Goal: Task Accomplishment & Management: Manage account settings

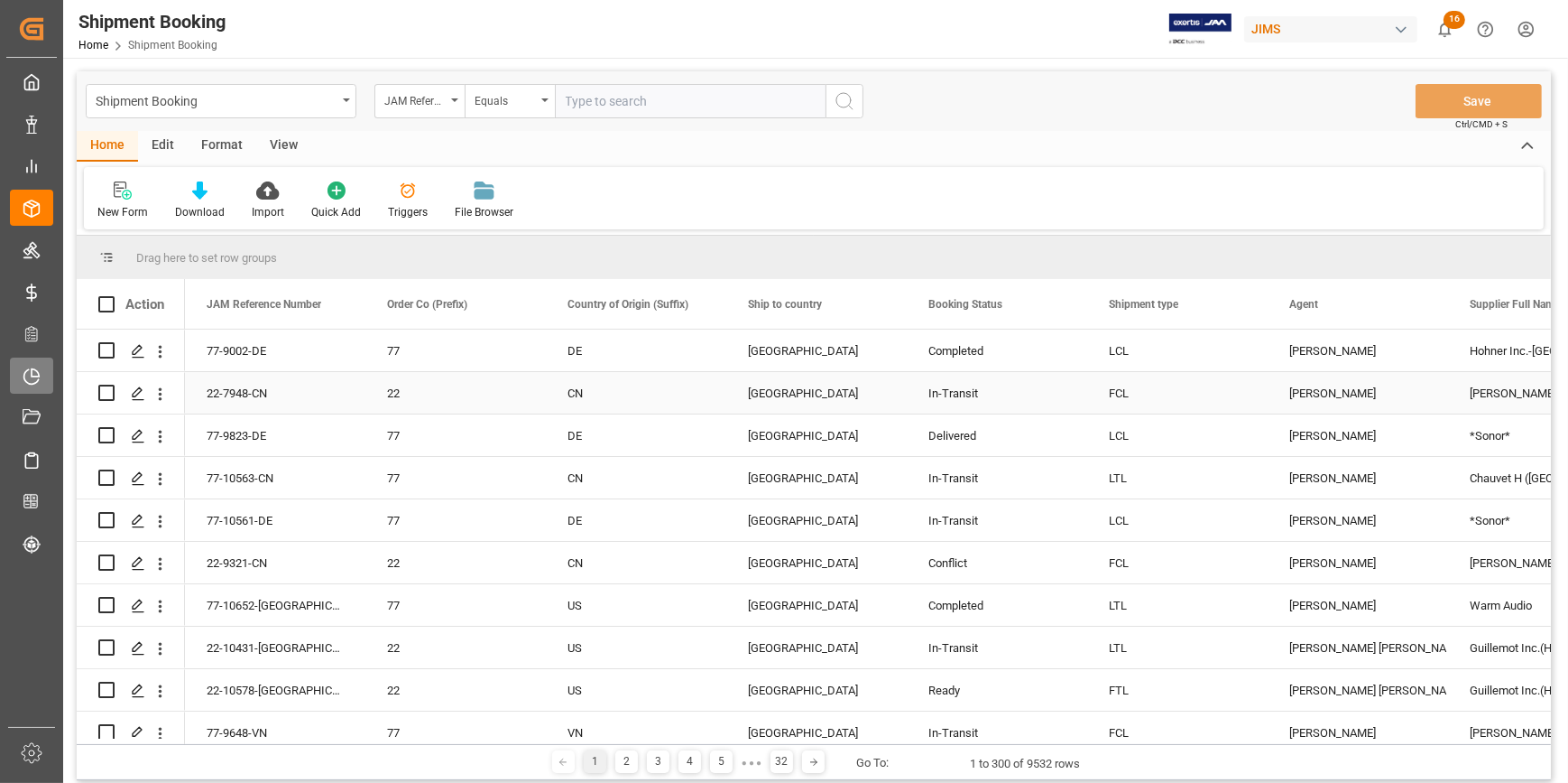
click at [27, 378] on icon at bounding box center [31, 376] width 18 height 19
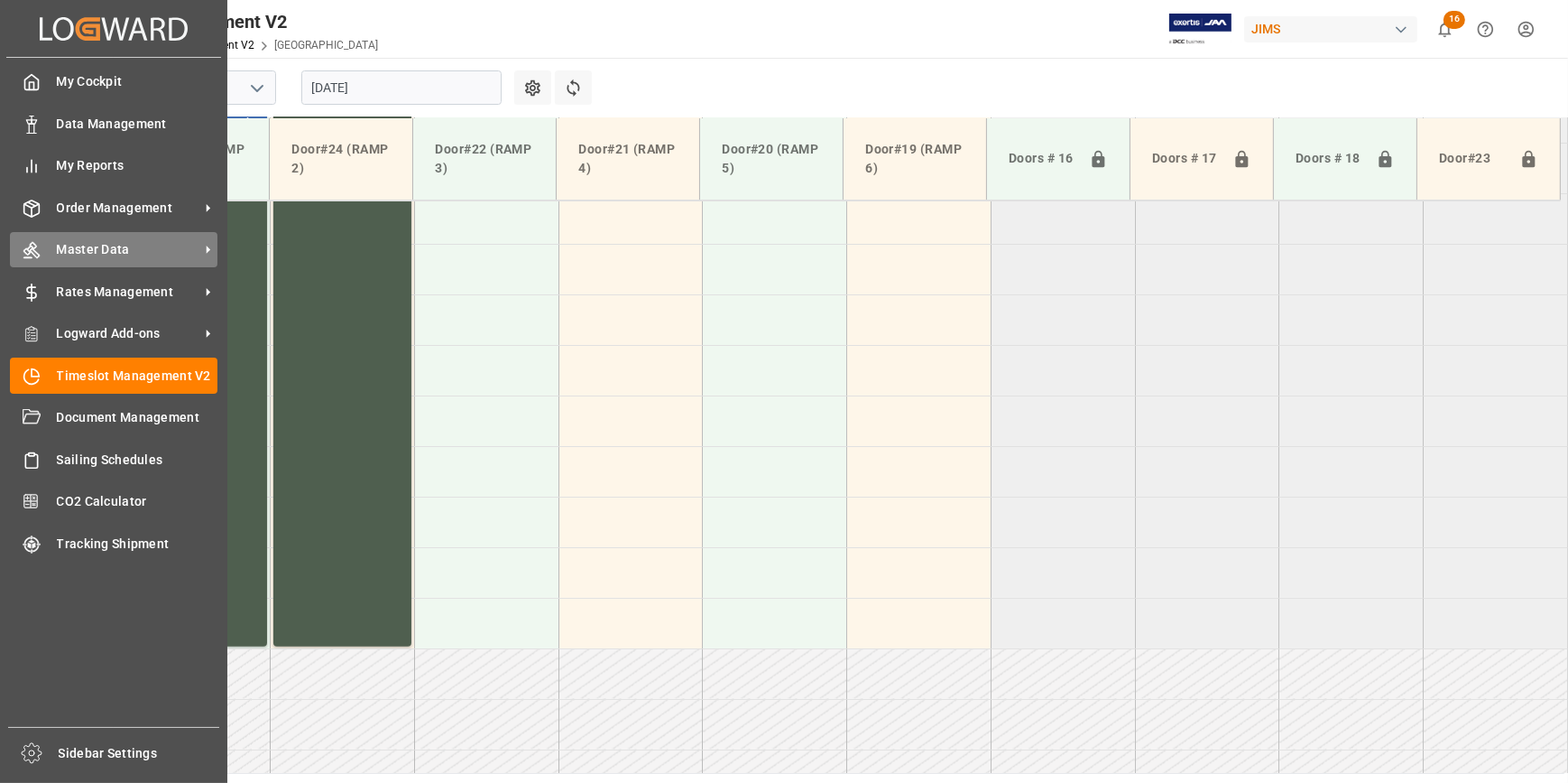
scroll to position [816, 0]
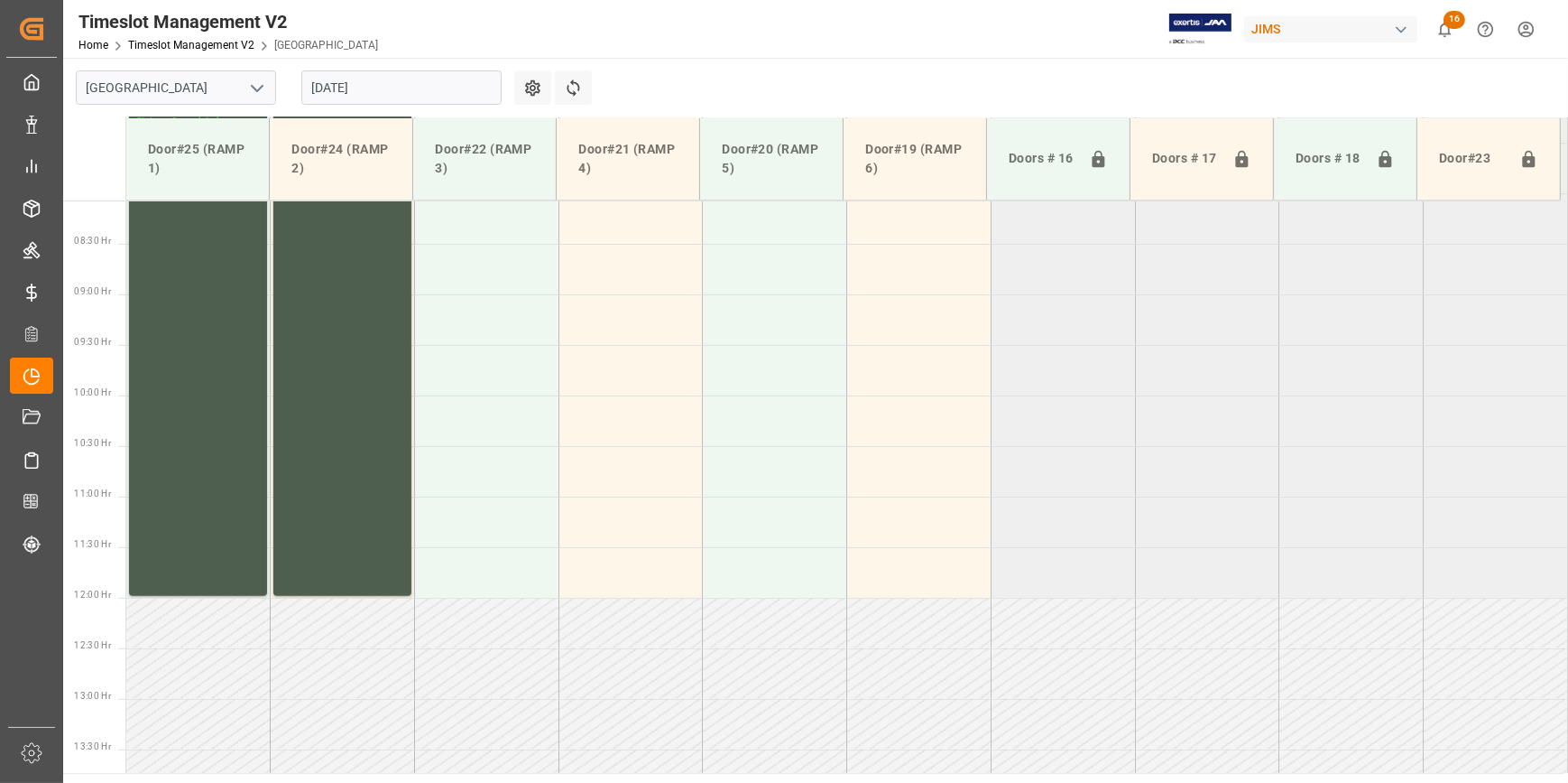
click at [253, 91] on icon "open menu" at bounding box center [257, 89] width 21 height 21
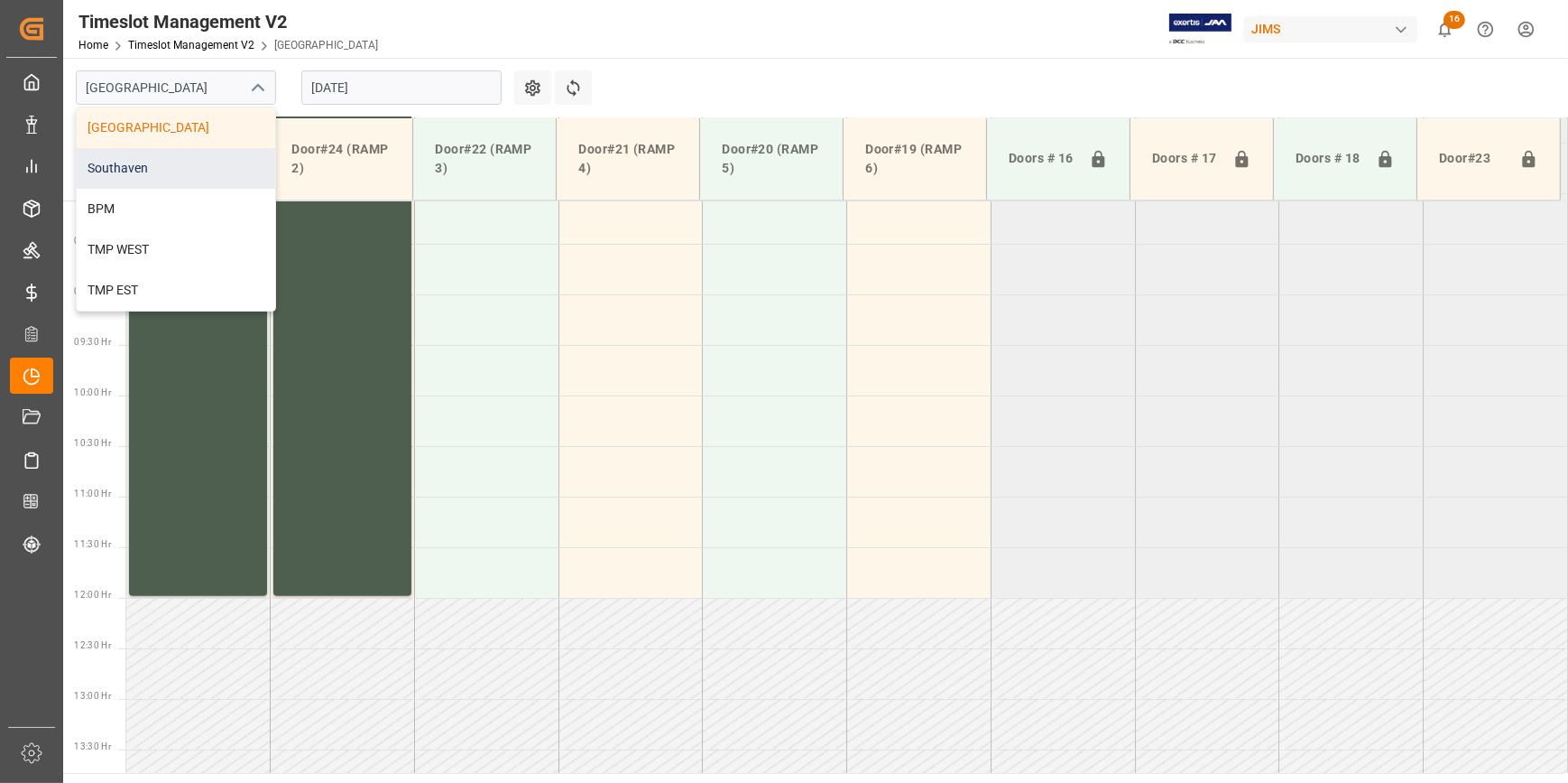
click at [196, 163] on div "Southaven" at bounding box center [176, 168] width 199 height 41
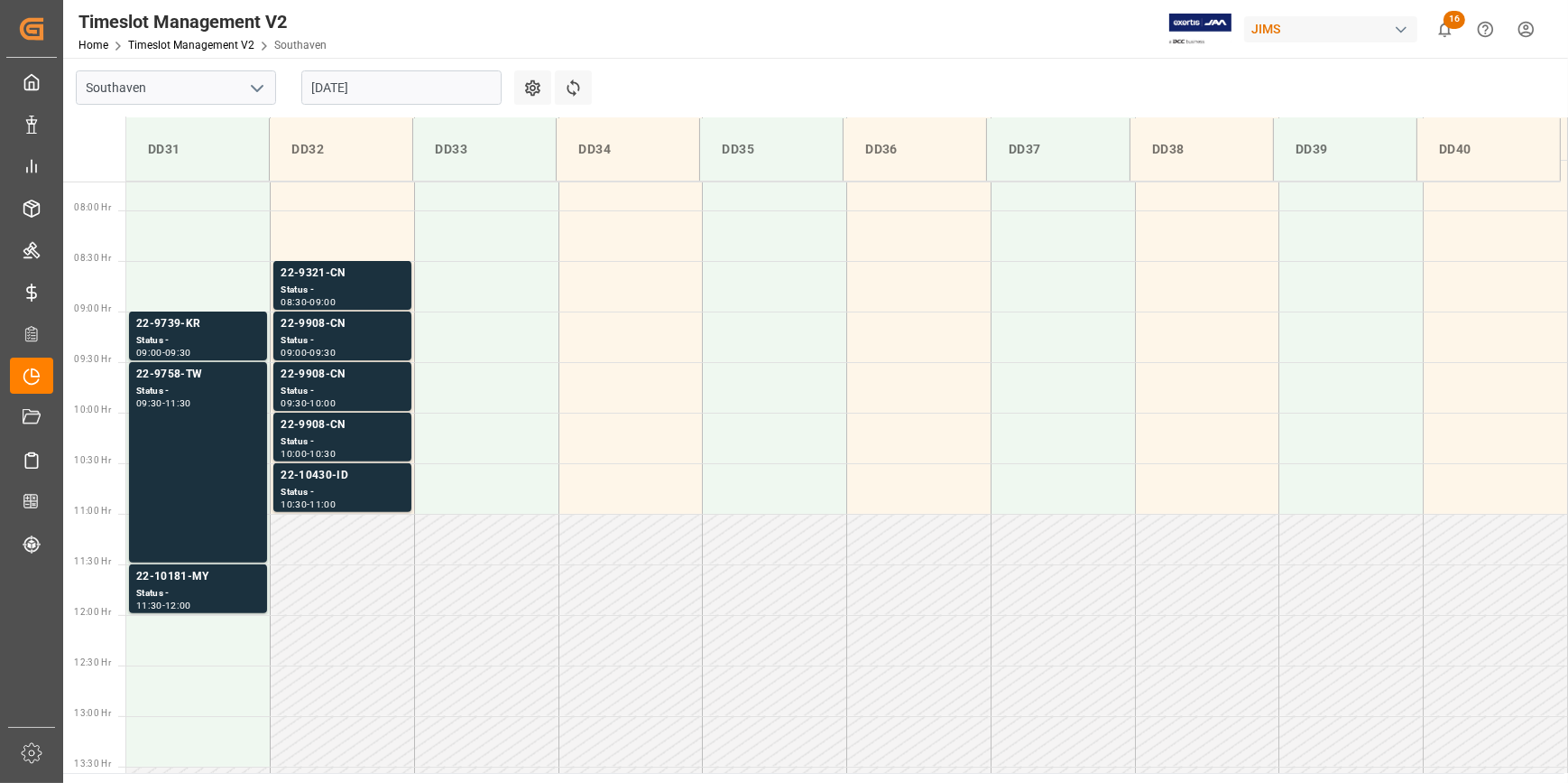
scroll to position [797, 0]
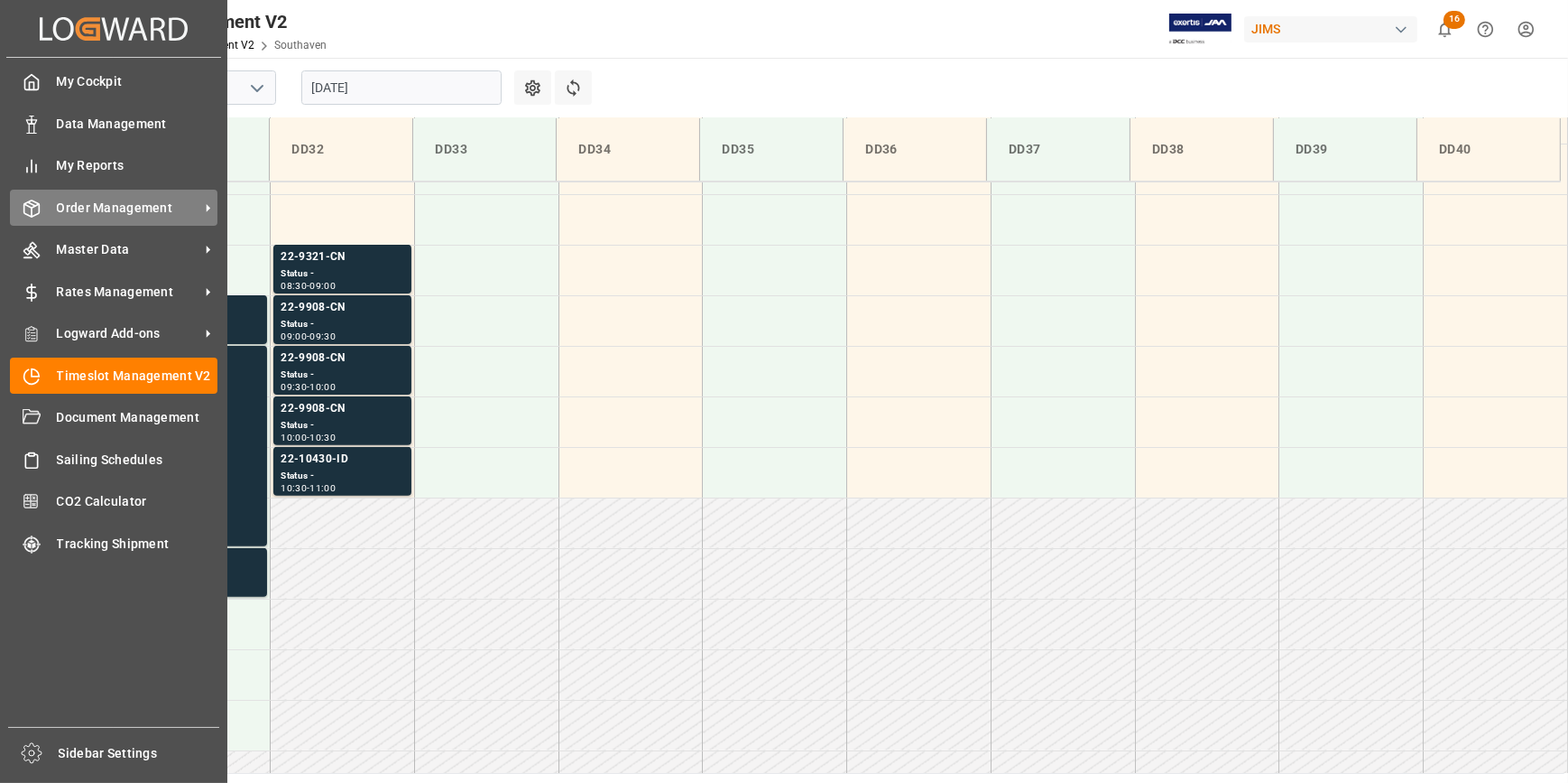
click at [110, 207] on span "Order Management" at bounding box center [128, 207] width 142 height 19
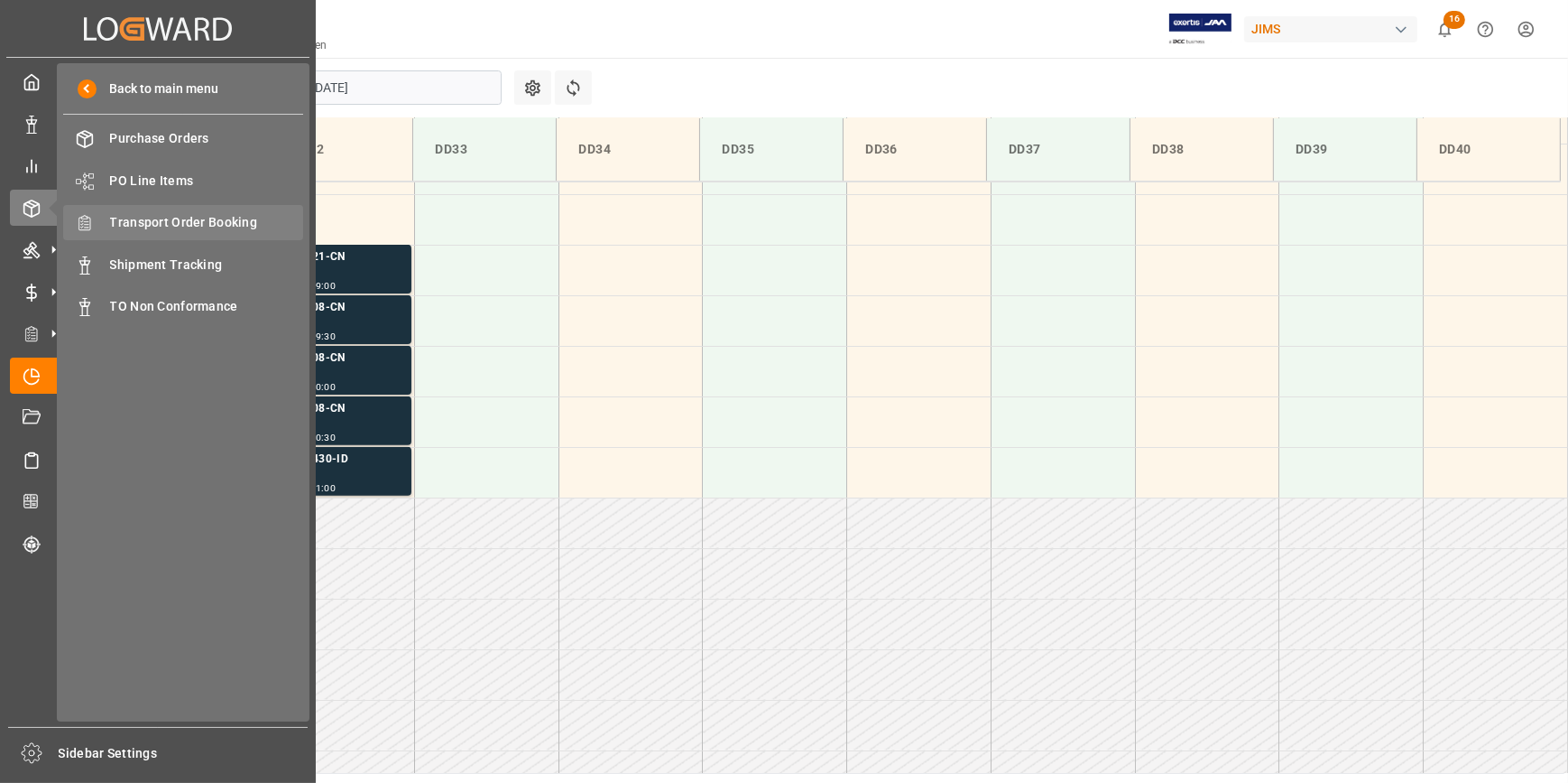
click at [163, 227] on span "Transport Order Booking" at bounding box center [206, 222] width 194 height 19
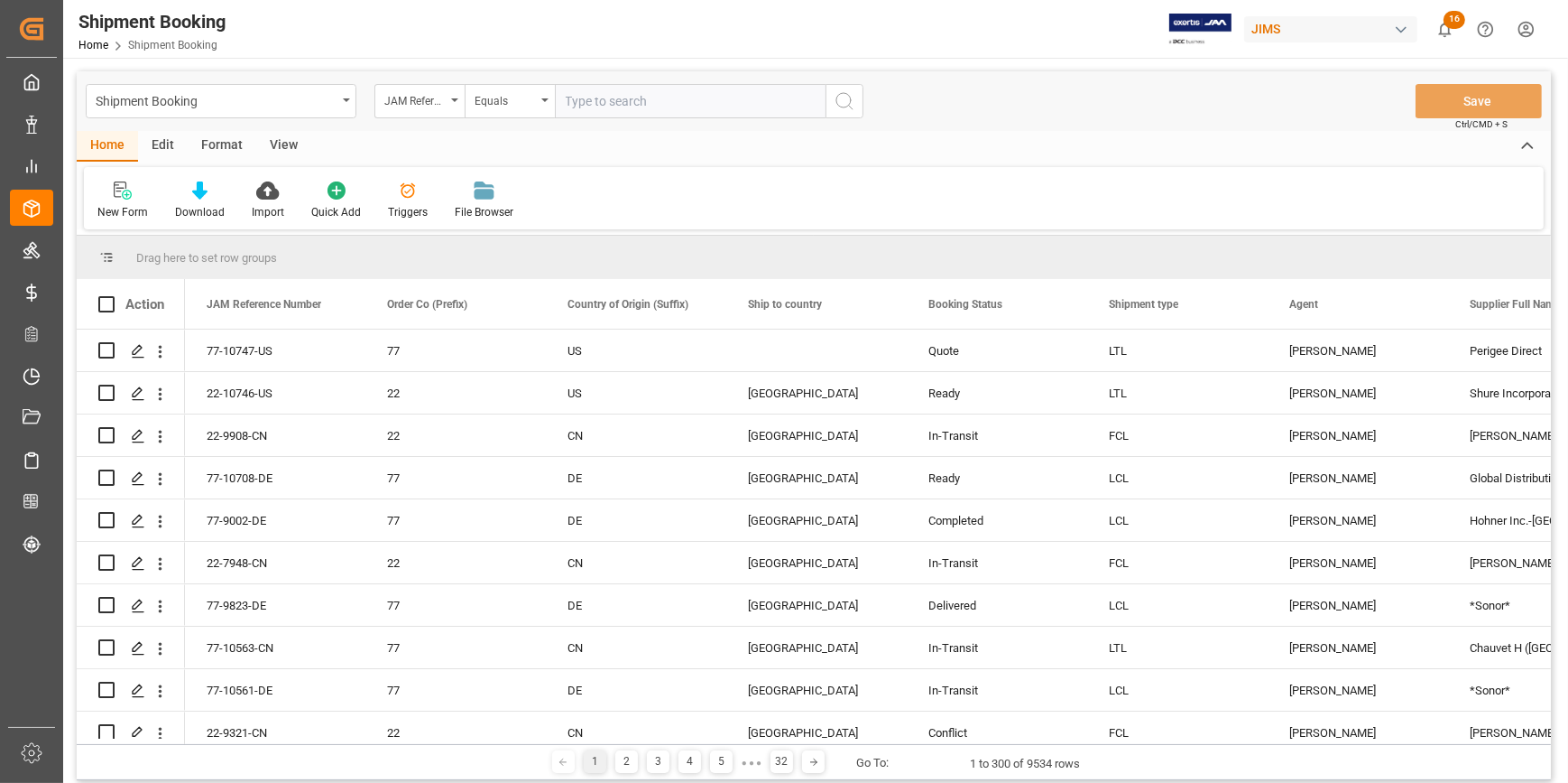
click at [601, 95] on input "text" at bounding box center [690, 100] width 271 height 34
type input "22-9997-DE"
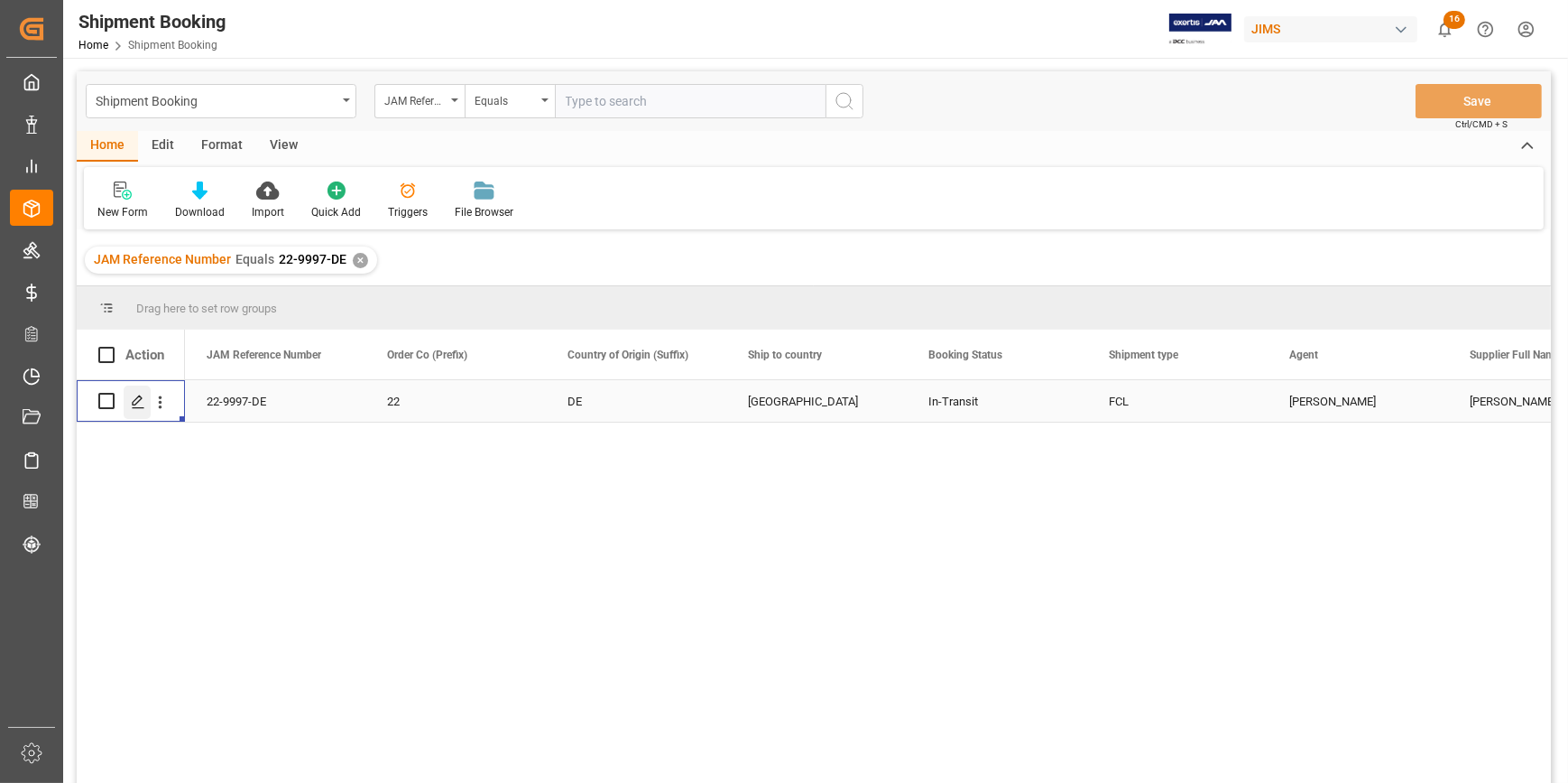
click at [130, 398] on icon "Press SPACE to select this row." at bounding box center [137, 401] width 15 height 15
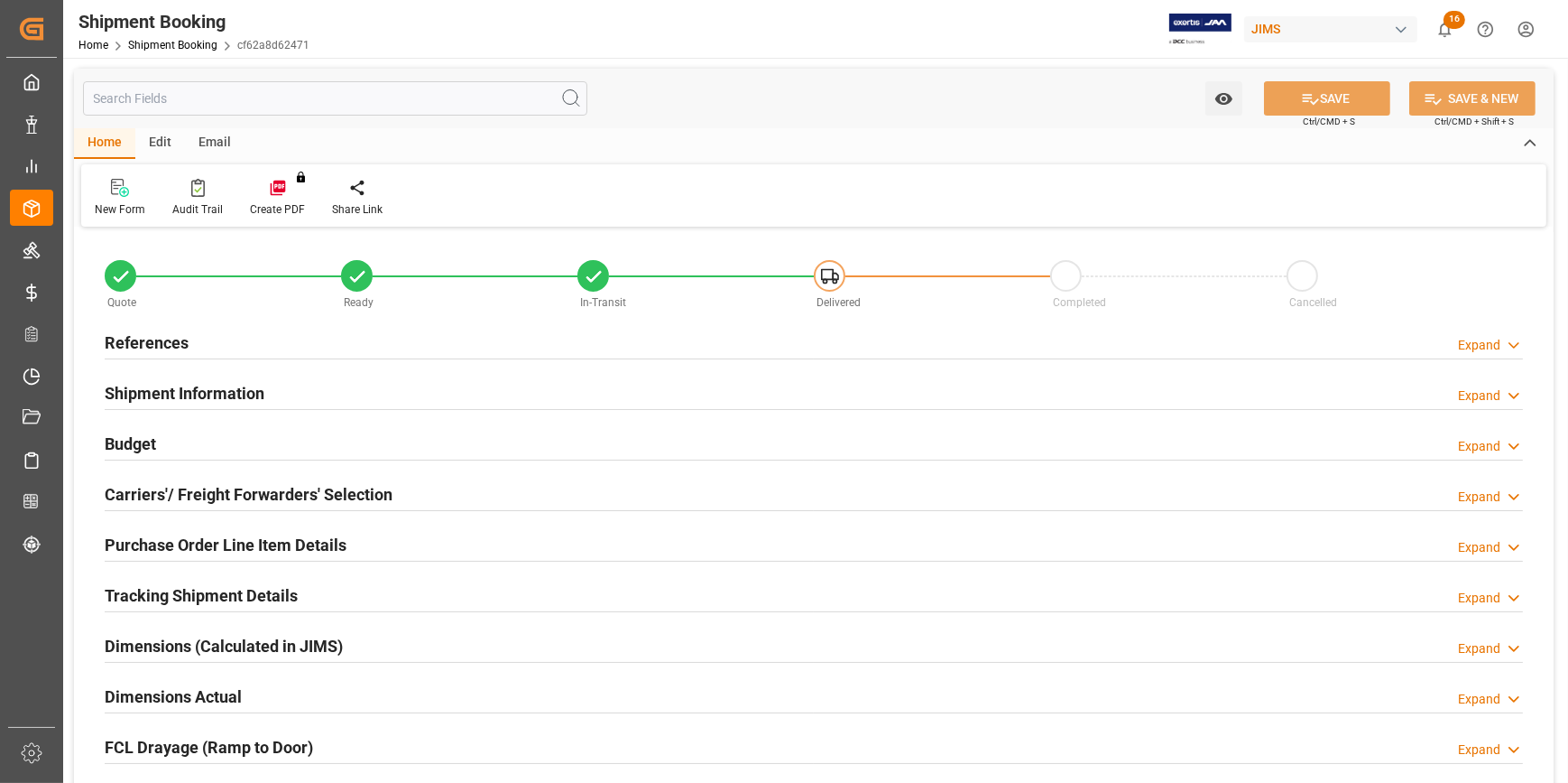
type input "1"
type input "0"
type input "04-08-2025"
click at [387, 331] on div "References Expand" at bounding box center [814, 341] width 1418 height 34
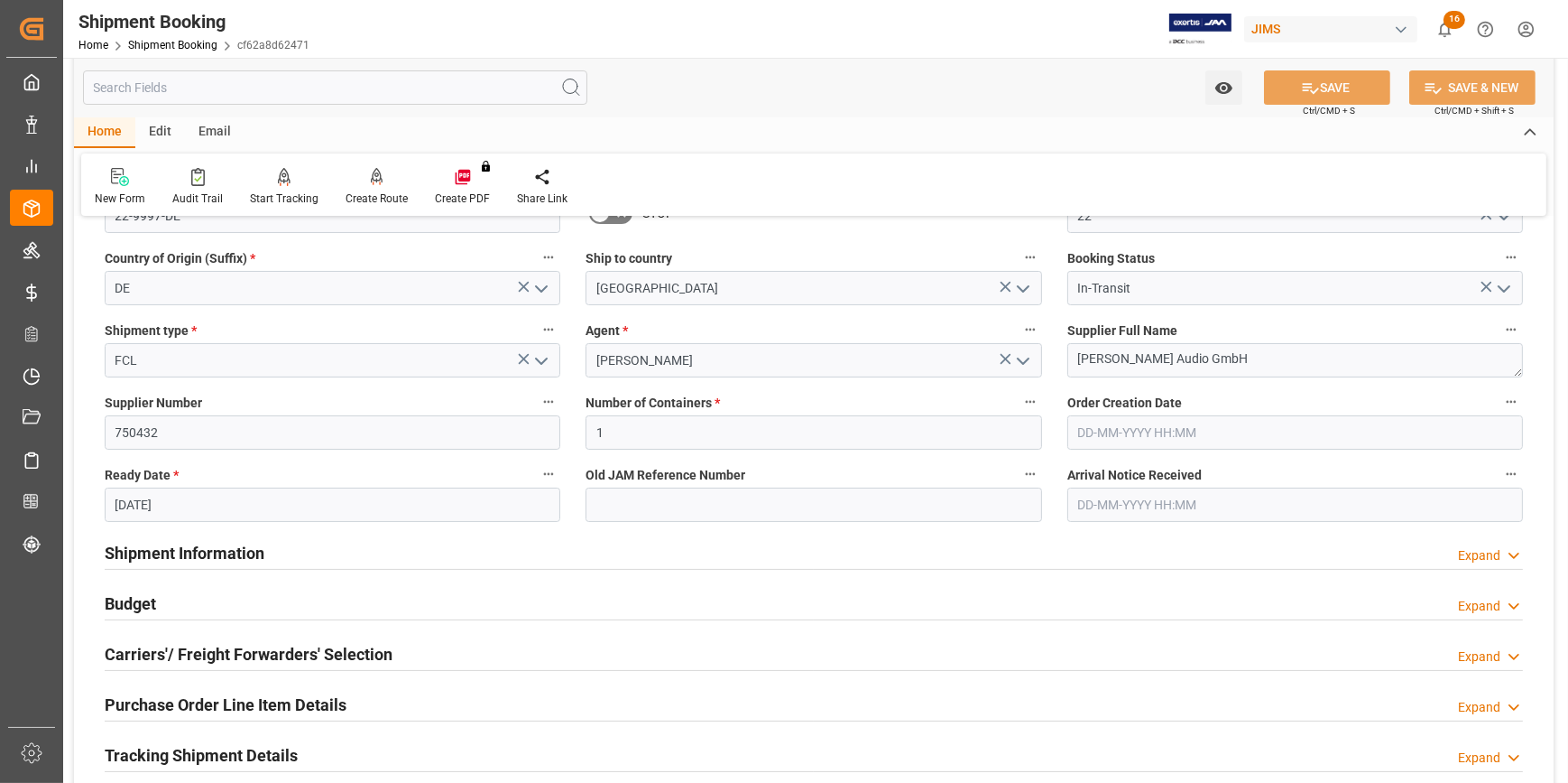
scroll to position [245, 0]
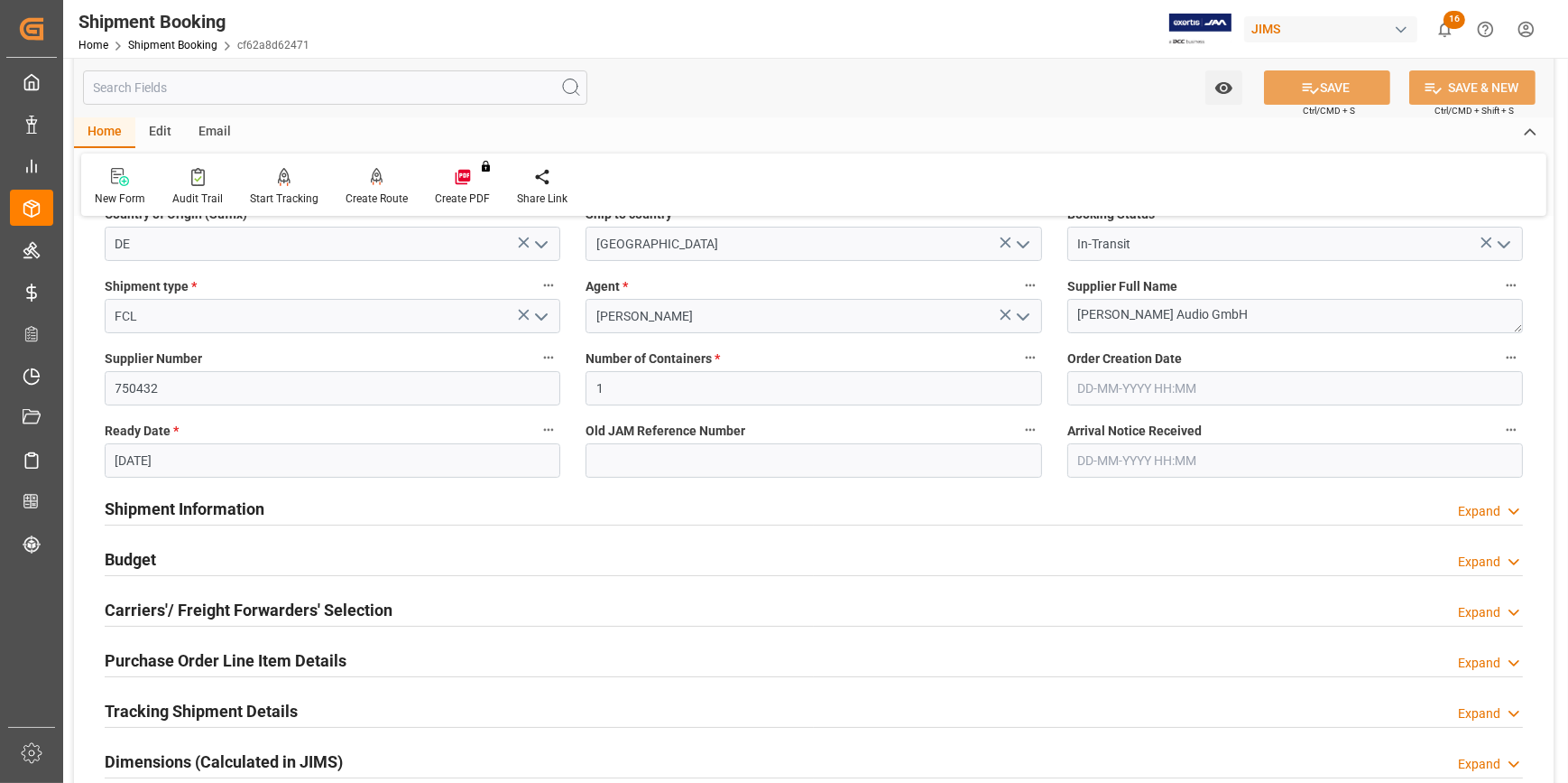
click at [358, 499] on div "Shipment Information Expand" at bounding box center [814, 506] width 1418 height 34
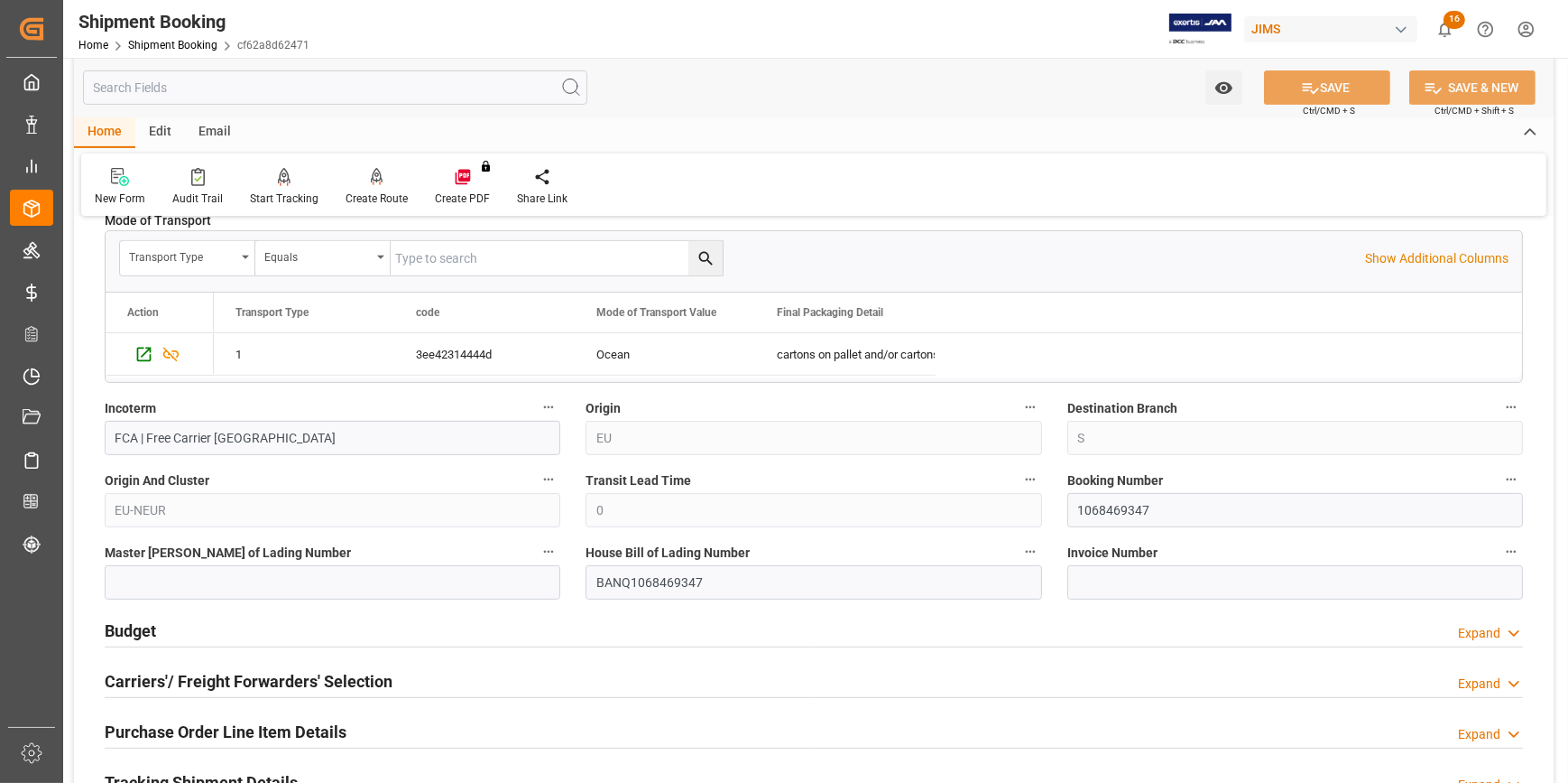
scroll to position [985, 0]
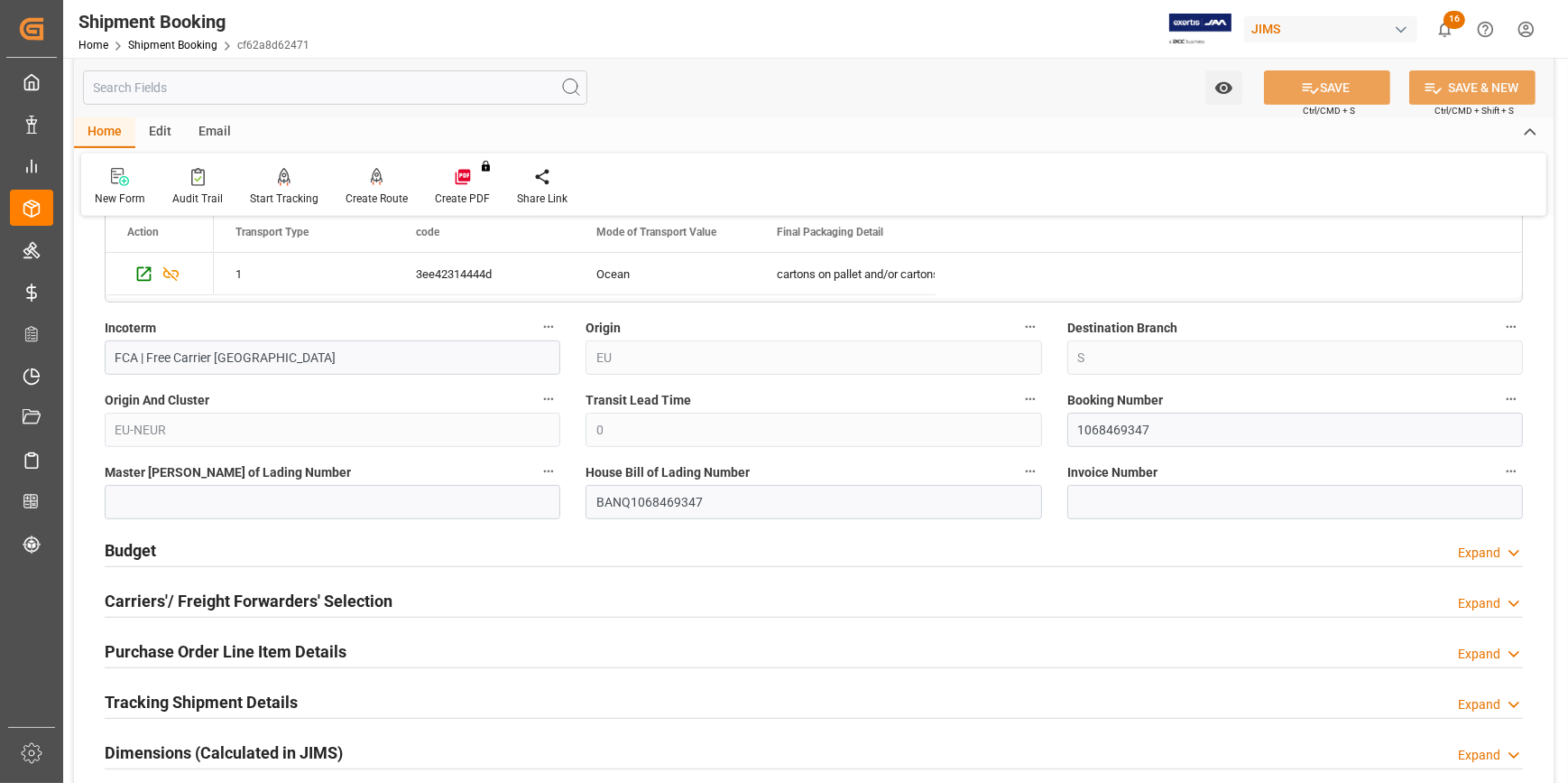
click at [377, 552] on div "Budget Expand" at bounding box center [814, 548] width 1418 height 34
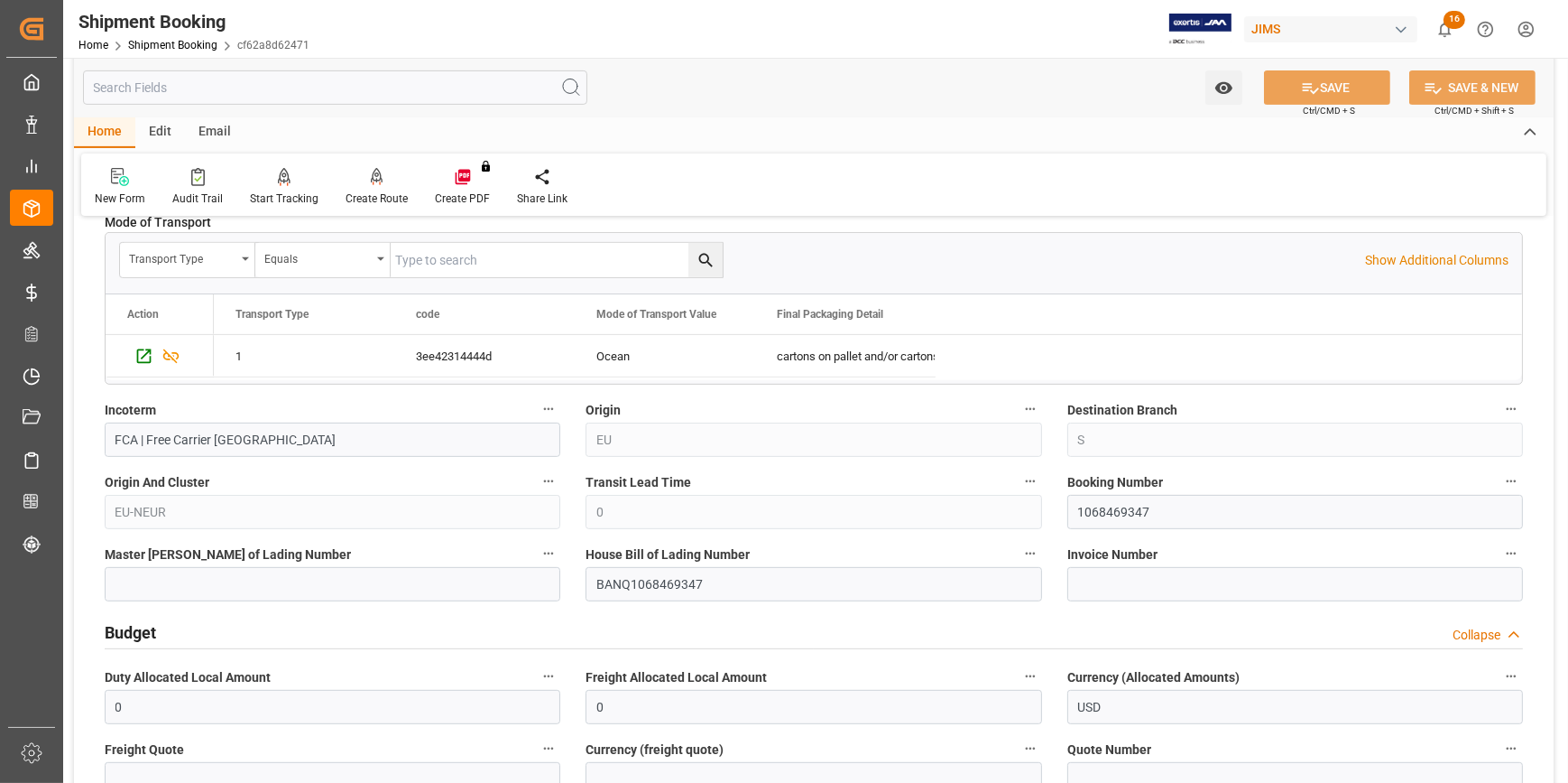
scroll to position [903, 0]
click at [1112, 505] on input "1068469347" at bounding box center [1295, 510] width 456 height 34
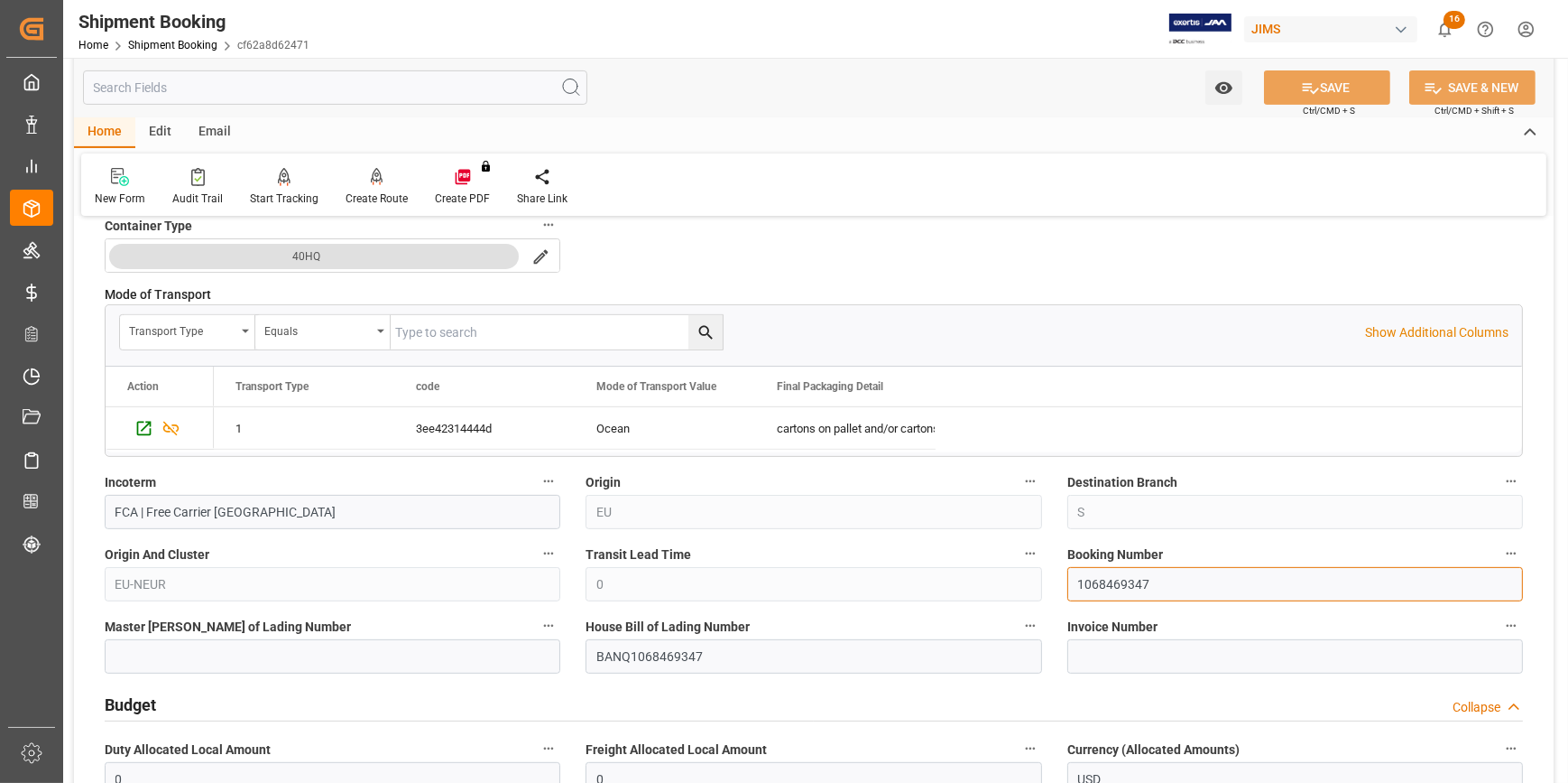
scroll to position [821, 0]
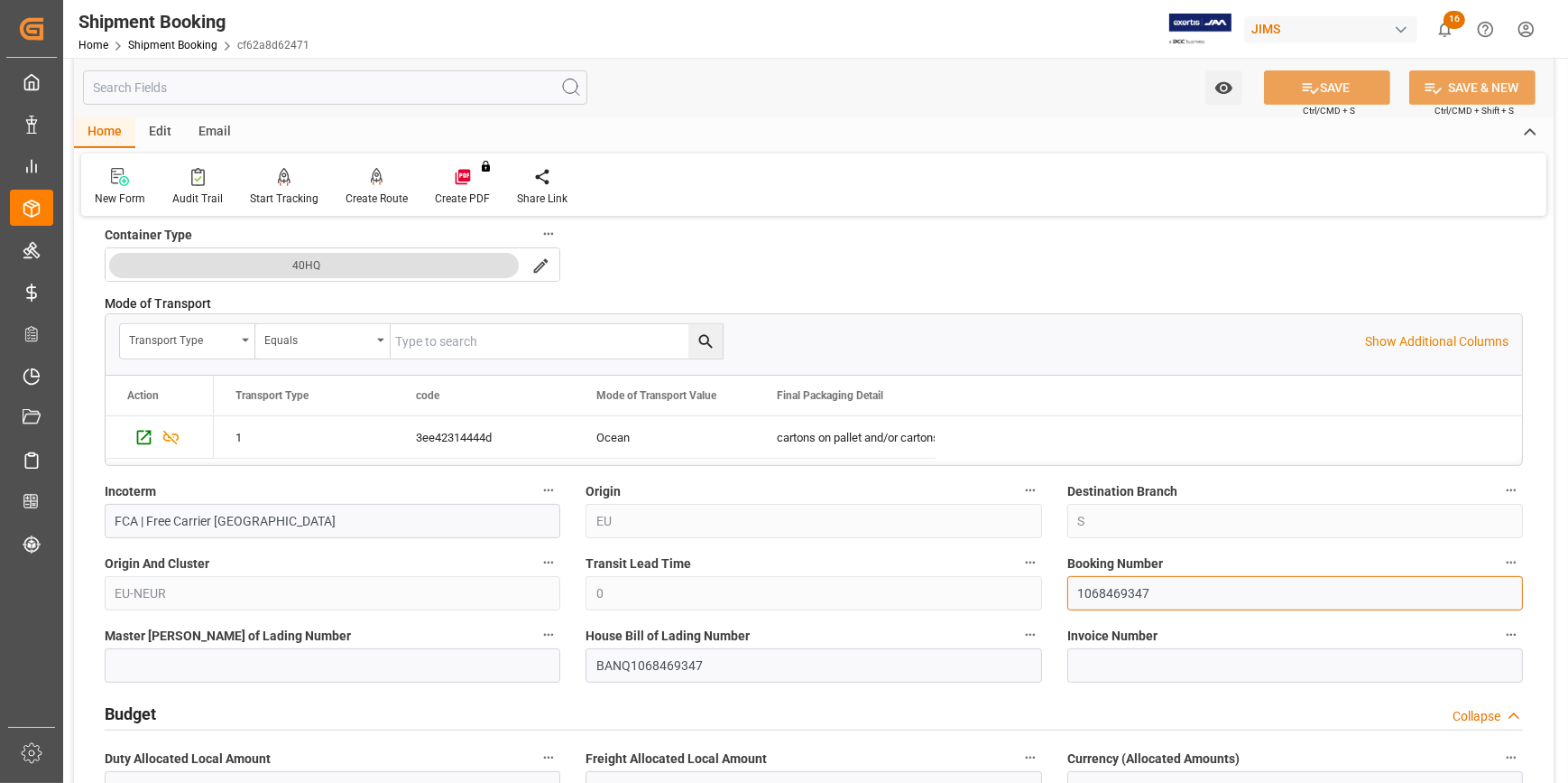
click at [1111, 587] on input "1068469347" at bounding box center [1295, 593] width 456 height 34
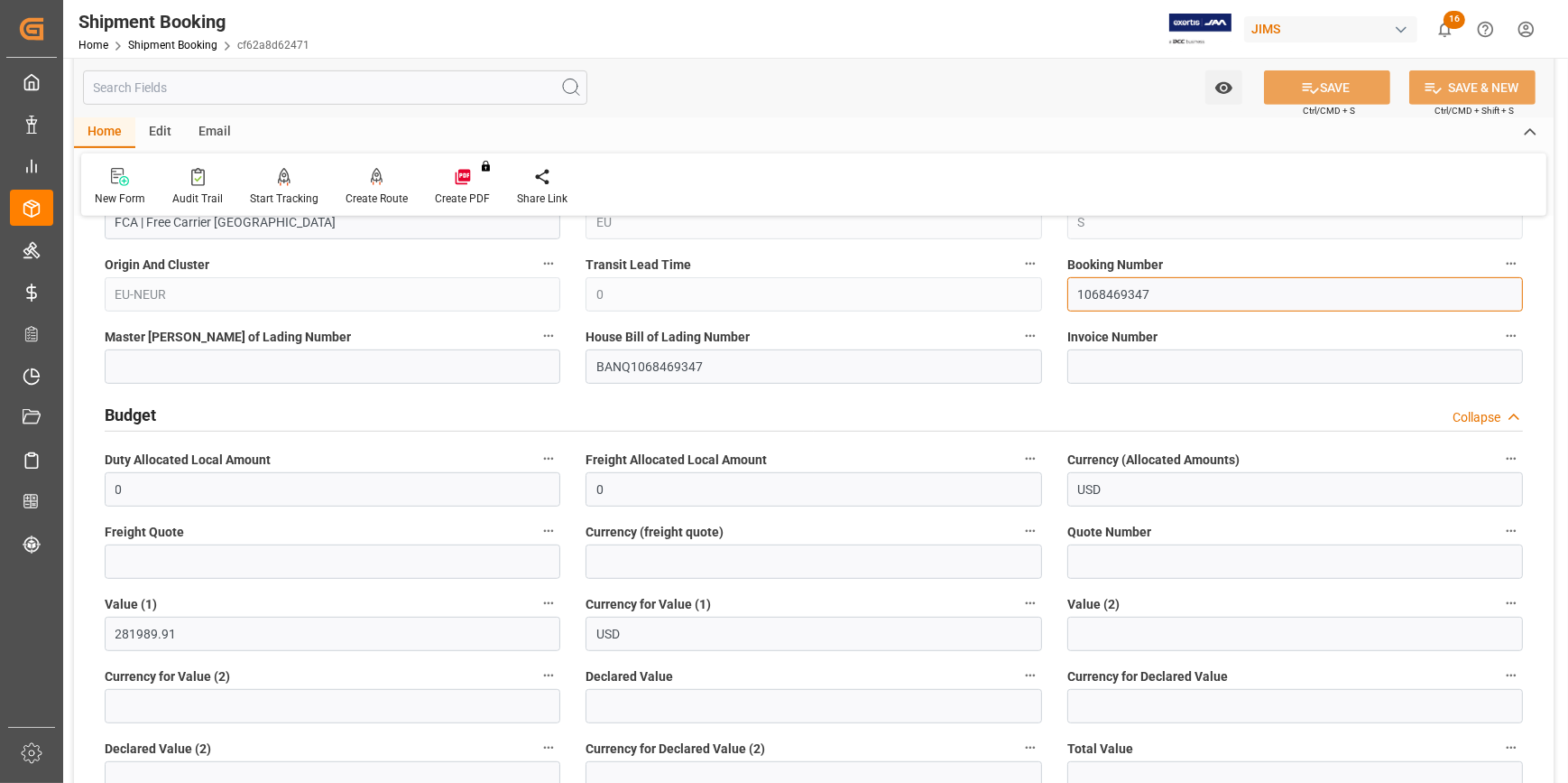
scroll to position [1148, 0]
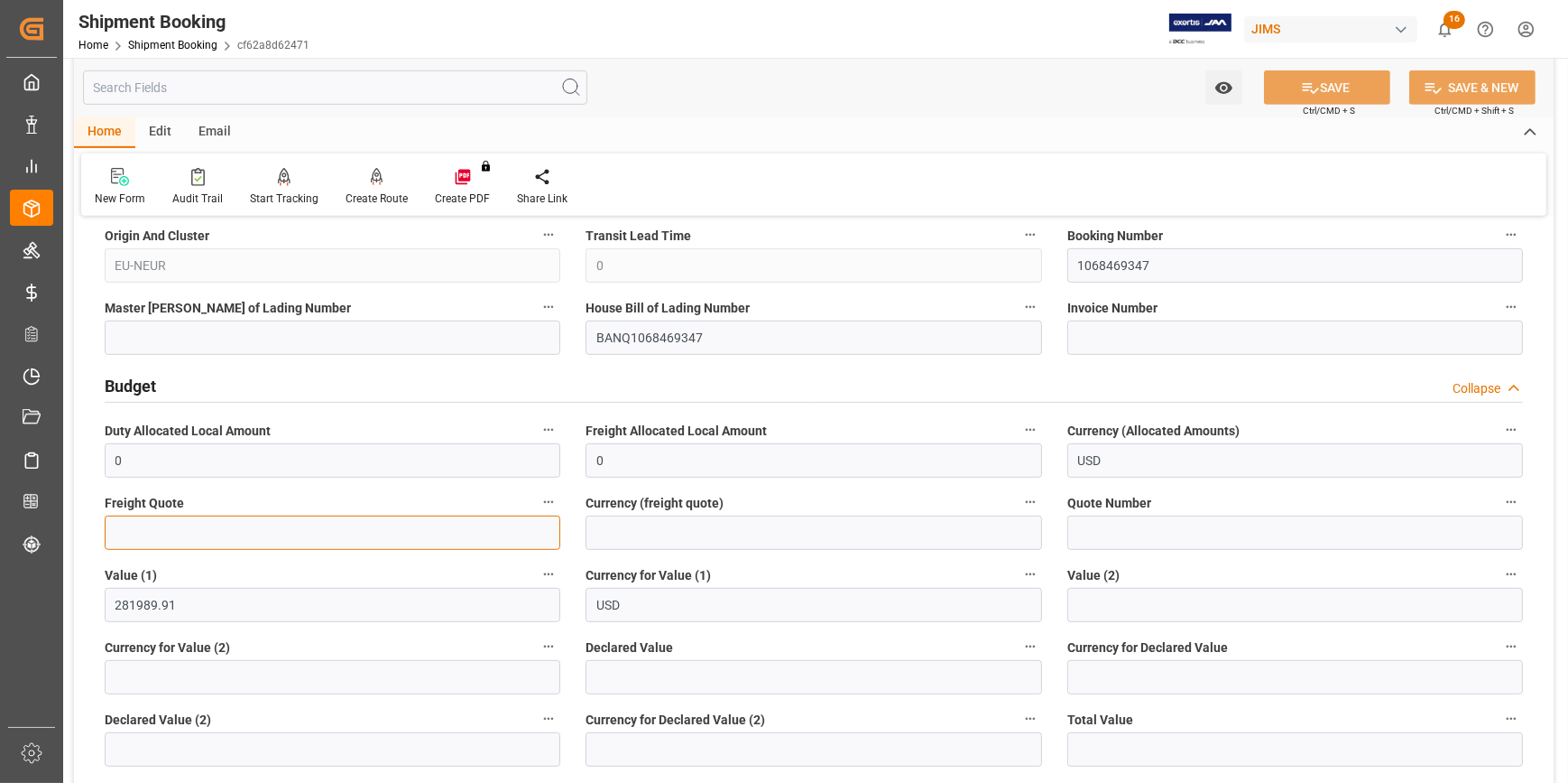
click at [229, 533] on input "text" at bounding box center [333, 532] width 456 height 34
type input "6500"
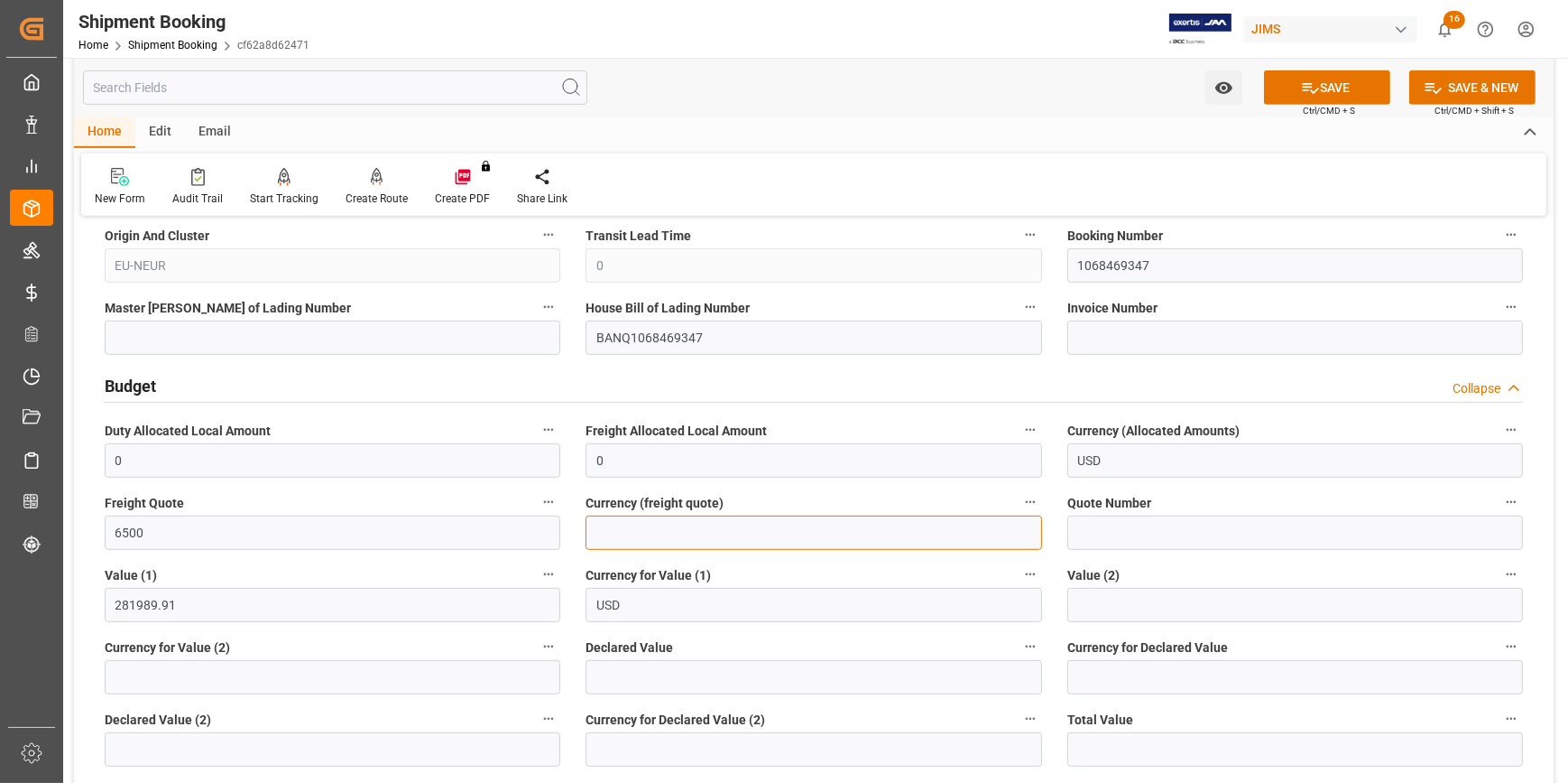
click at [607, 539] on input at bounding box center [814, 532] width 456 height 34
type input "USD"
click at [1321, 85] on button "SAVE" at bounding box center [1328, 87] width 127 height 34
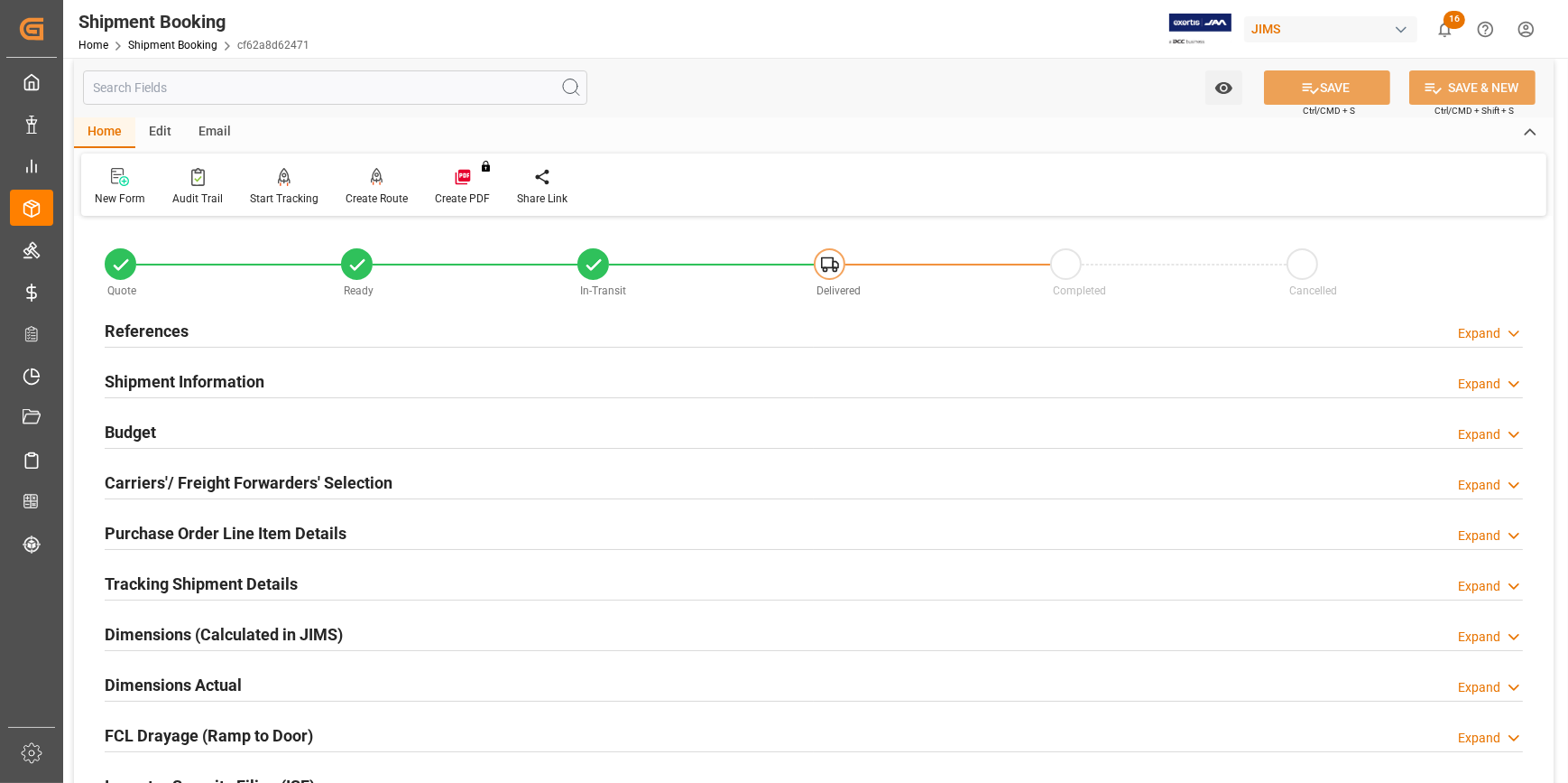
scroll to position [0, 0]
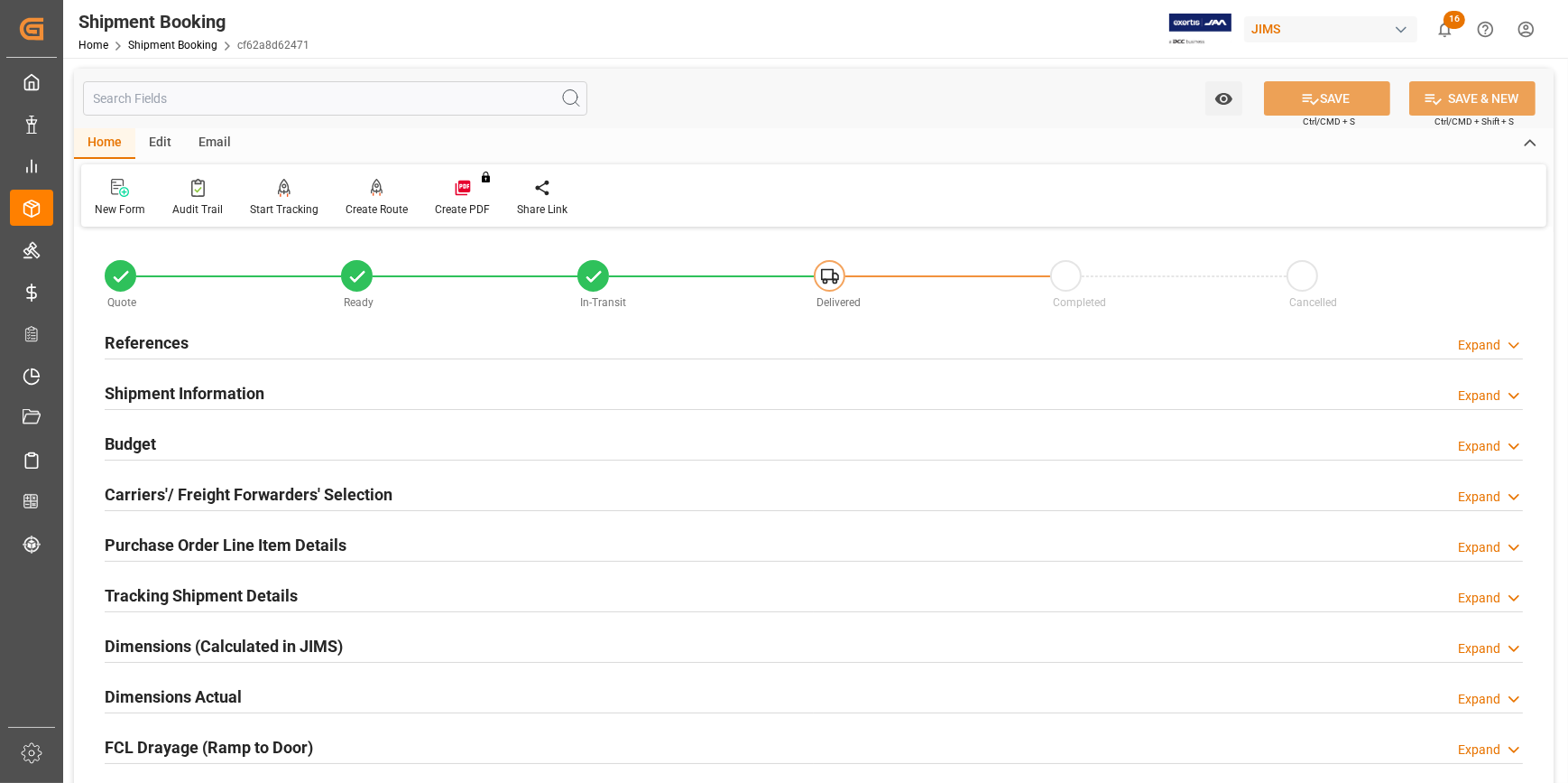
click at [347, 441] on div "Budget Expand" at bounding box center [814, 442] width 1418 height 34
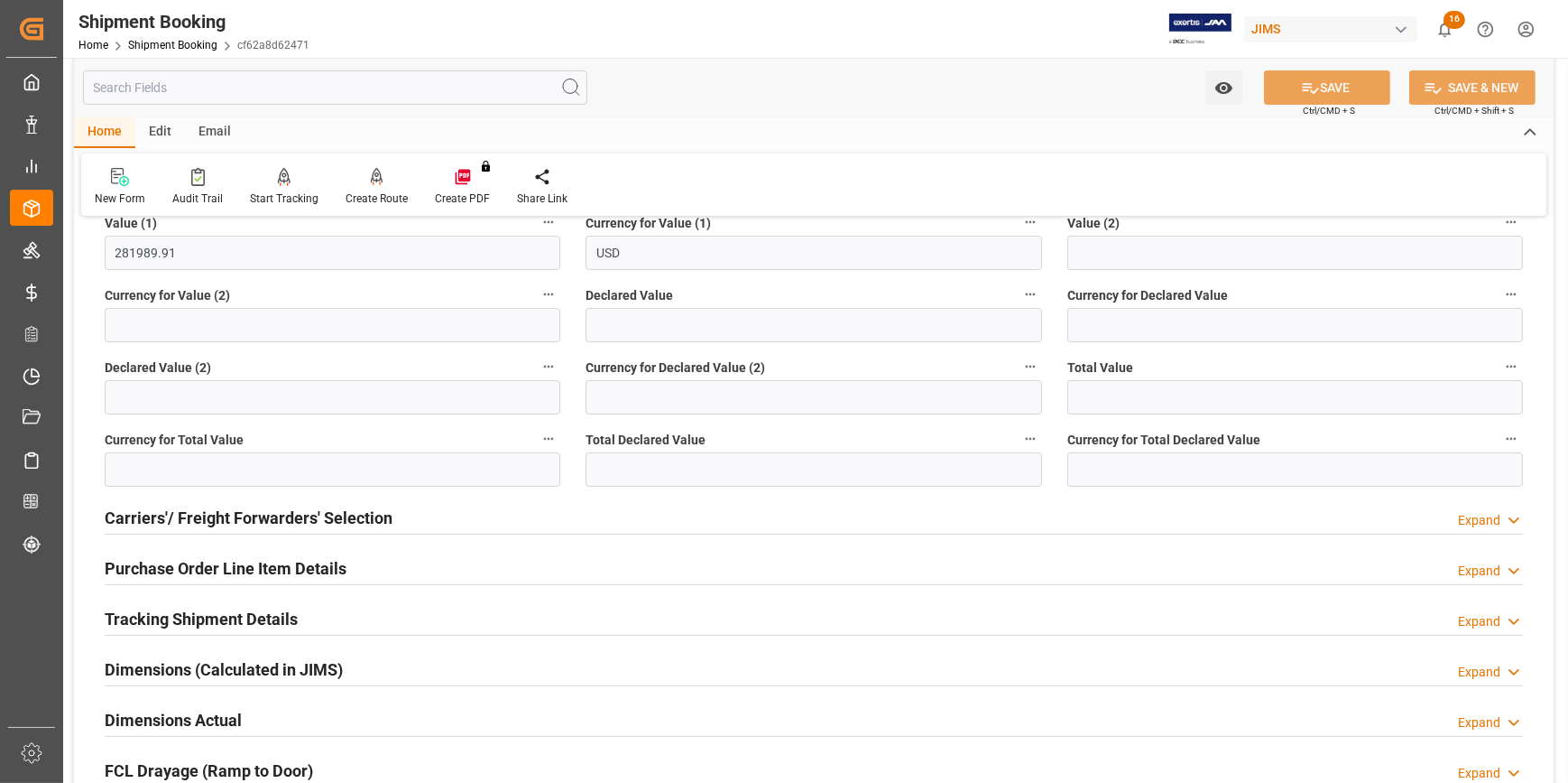
scroll to position [656, 0]
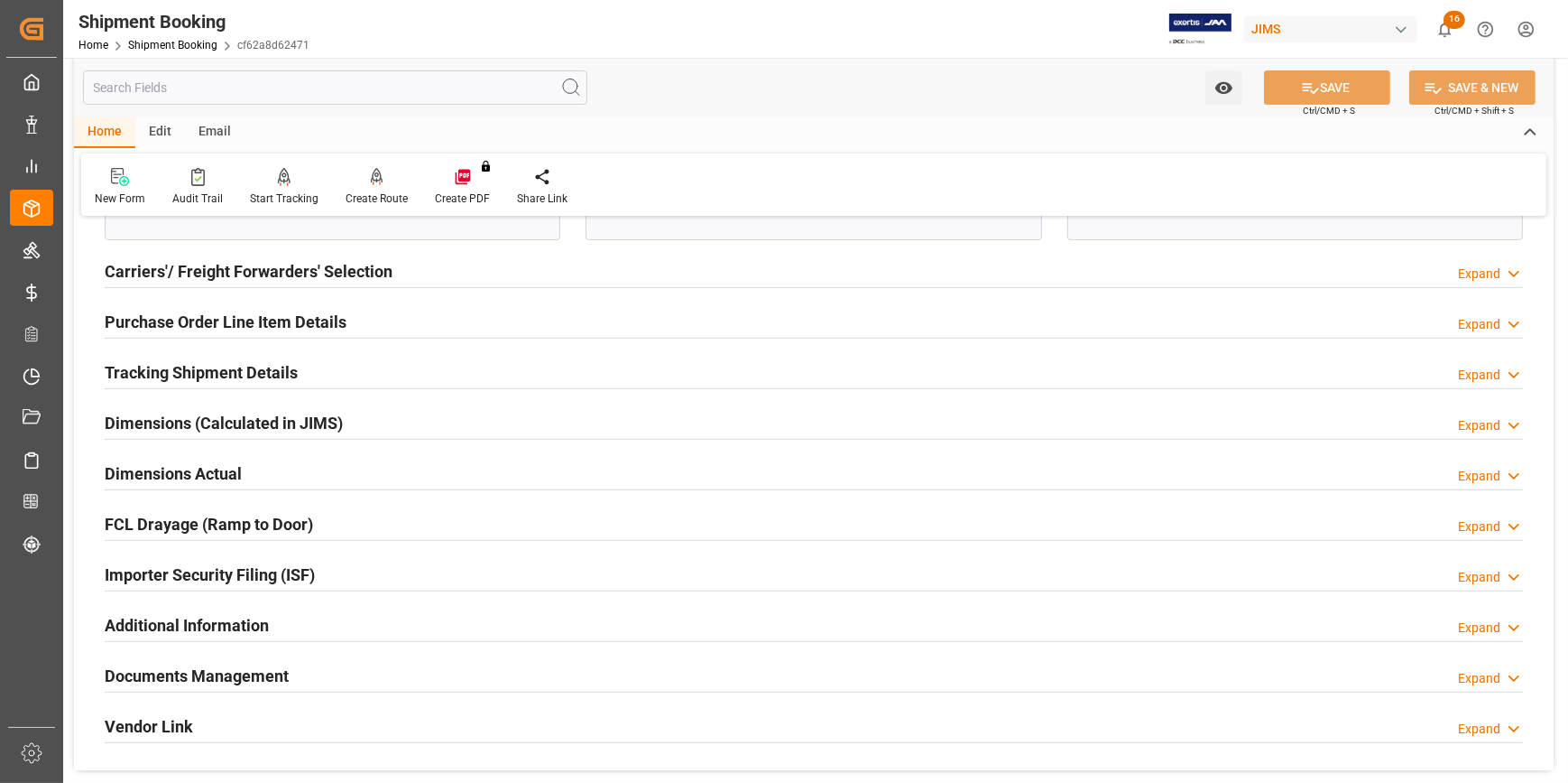
click at [340, 362] on div "Tracking Shipment Details Expand" at bounding box center [814, 370] width 1418 height 34
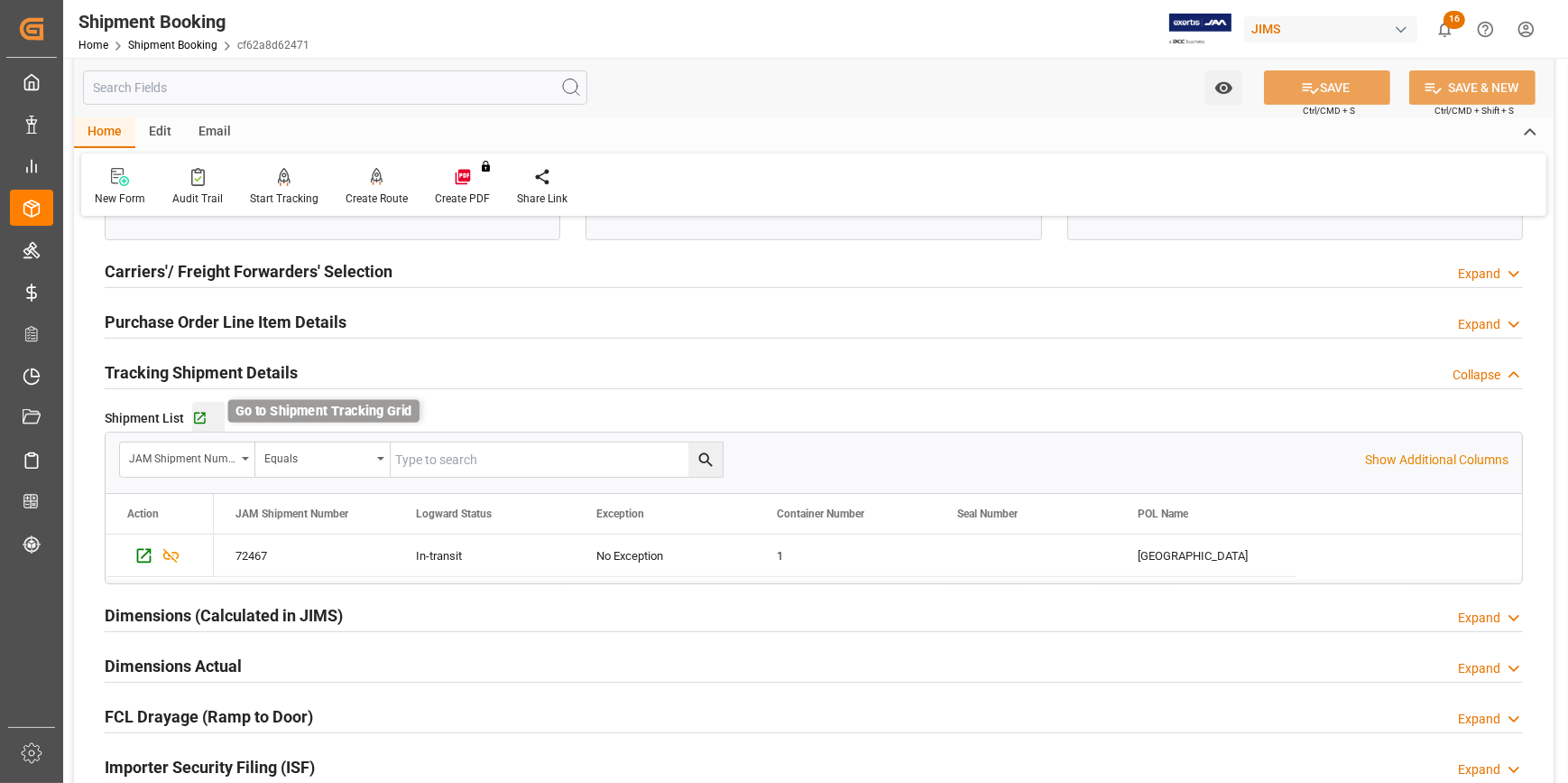
click at [198, 418] on icon "button" at bounding box center [200, 419] width 16 height 16
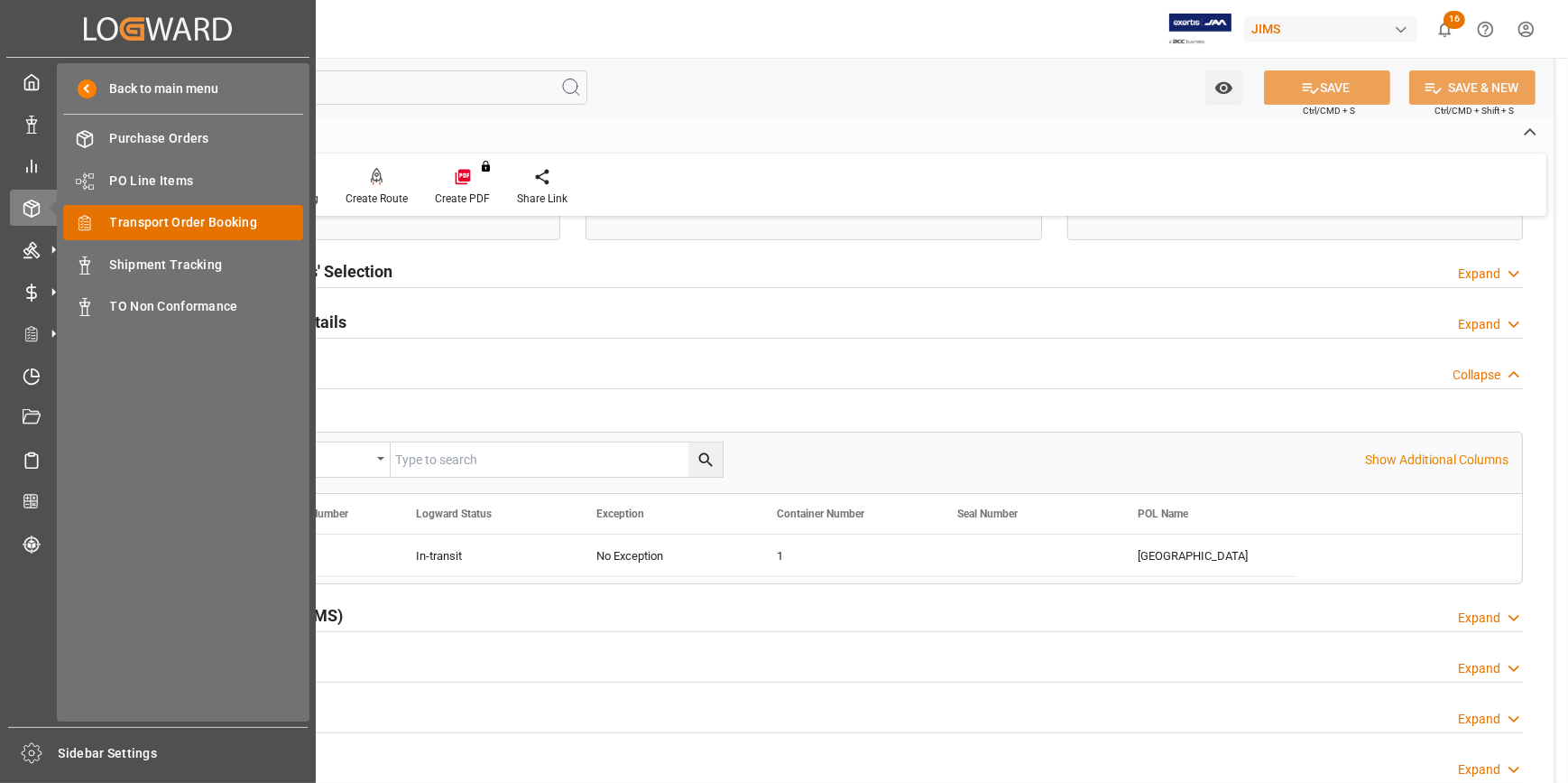
click at [183, 223] on span "Transport Order Booking" at bounding box center [206, 222] width 194 height 19
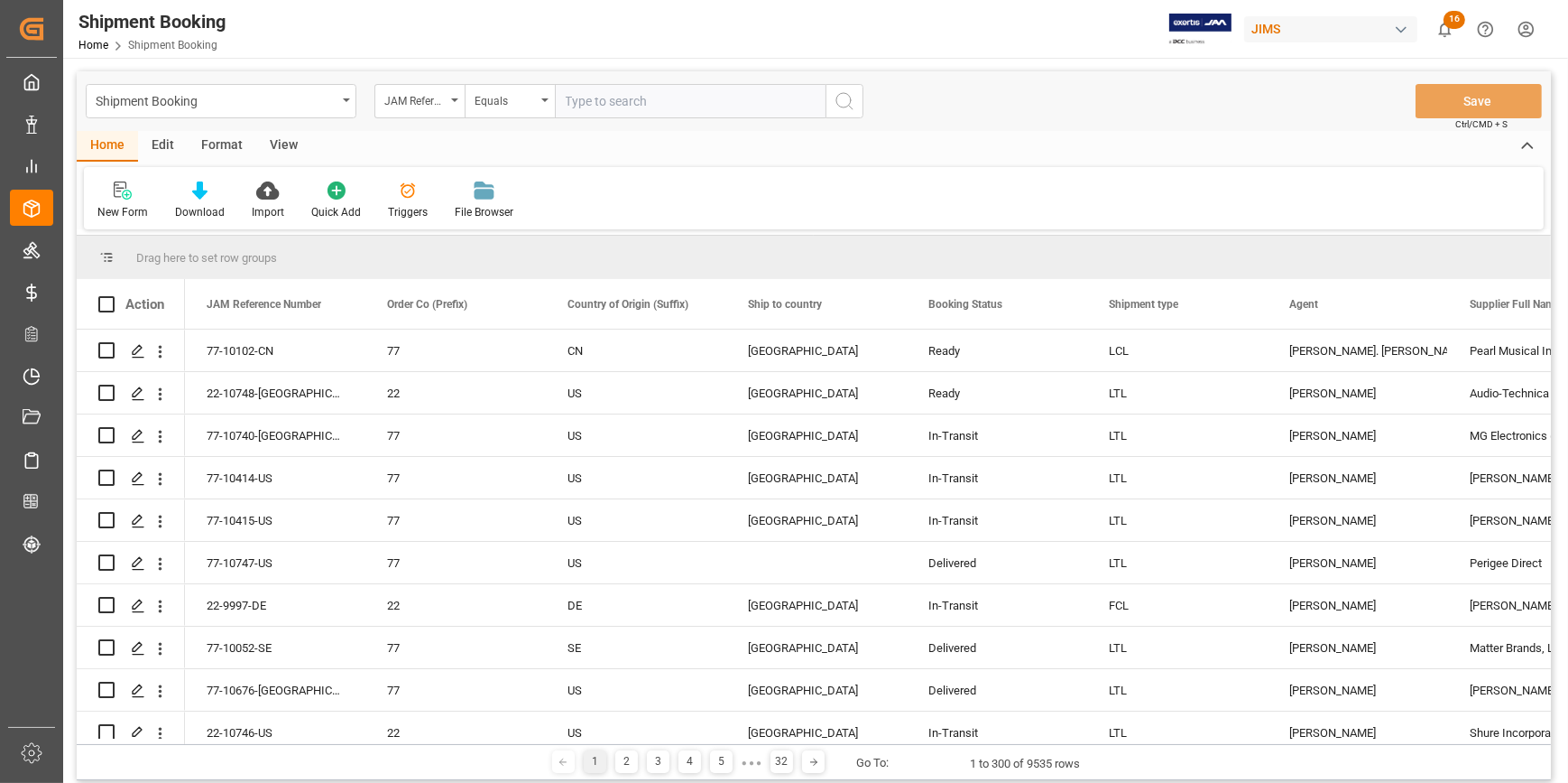
click at [615, 102] on input "text" at bounding box center [690, 100] width 271 height 34
type input "22-9844-IT"
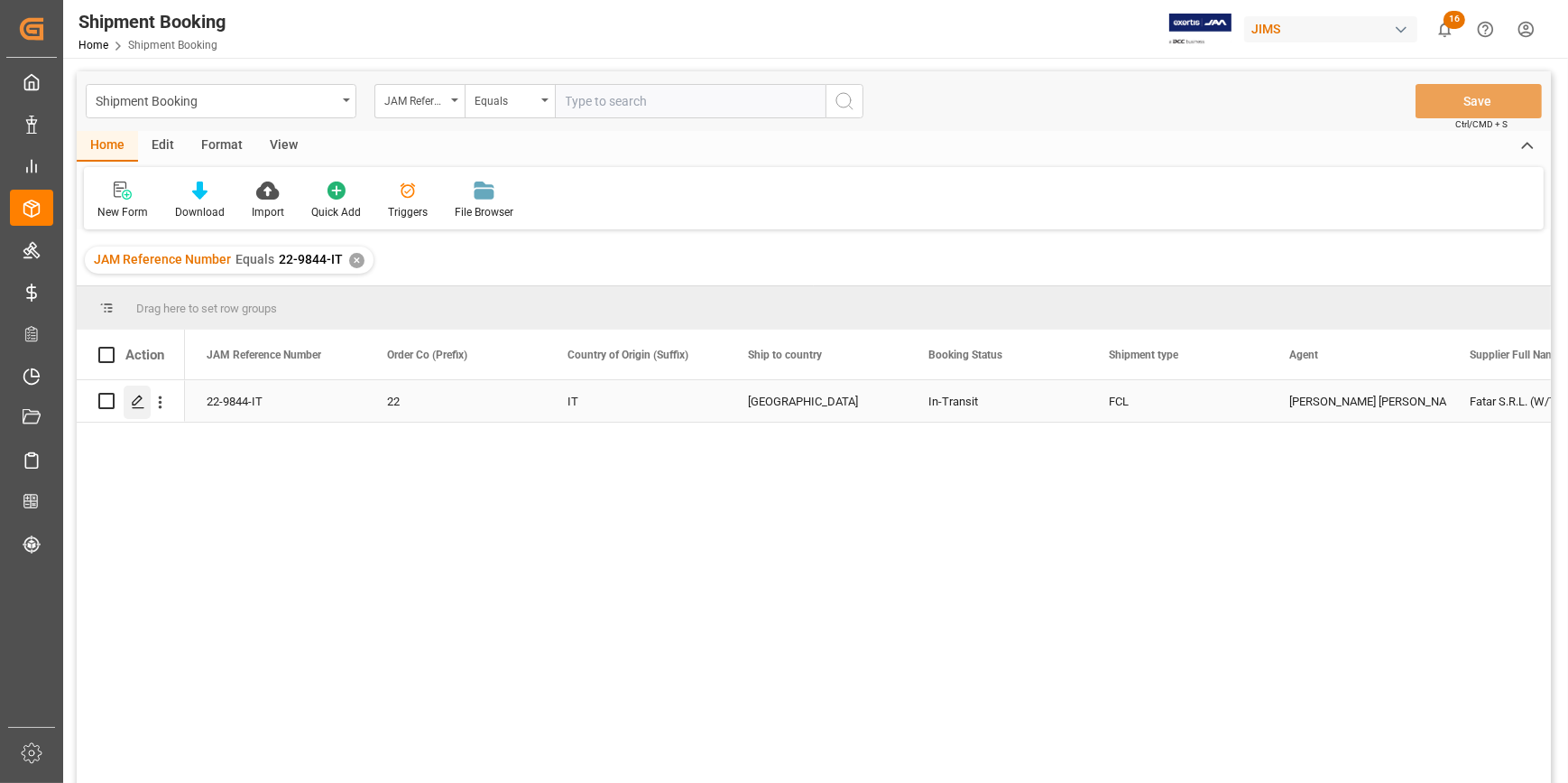
click at [140, 407] on line "Press SPACE to select this row." at bounding box center [137, 407] width 11 height 0
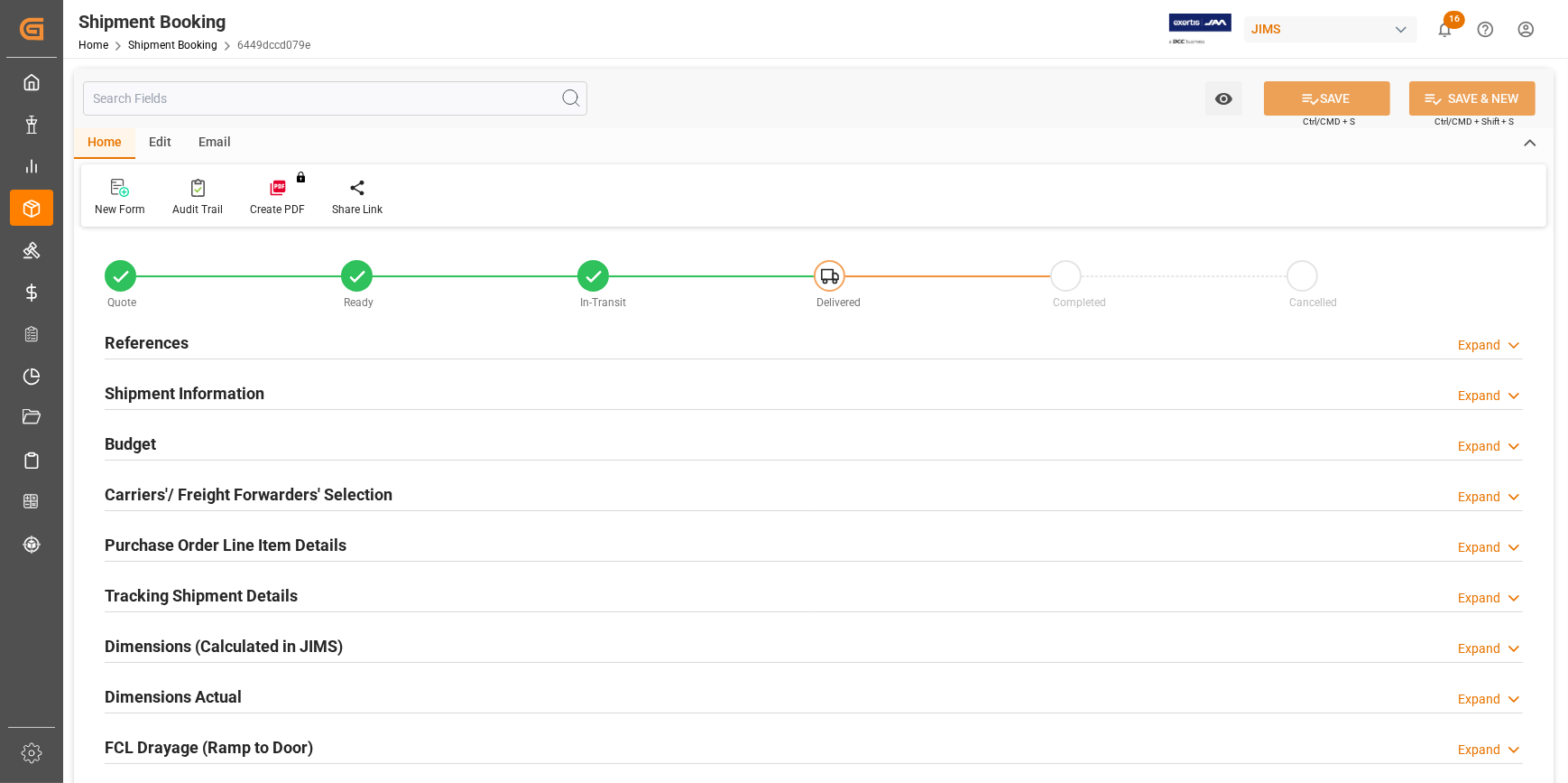
type input "1"
type input "18"
type input "25-08-2025"
click at [356, 339] on div "References Expand" at bounding box center [814, 341] width 1418 height 34
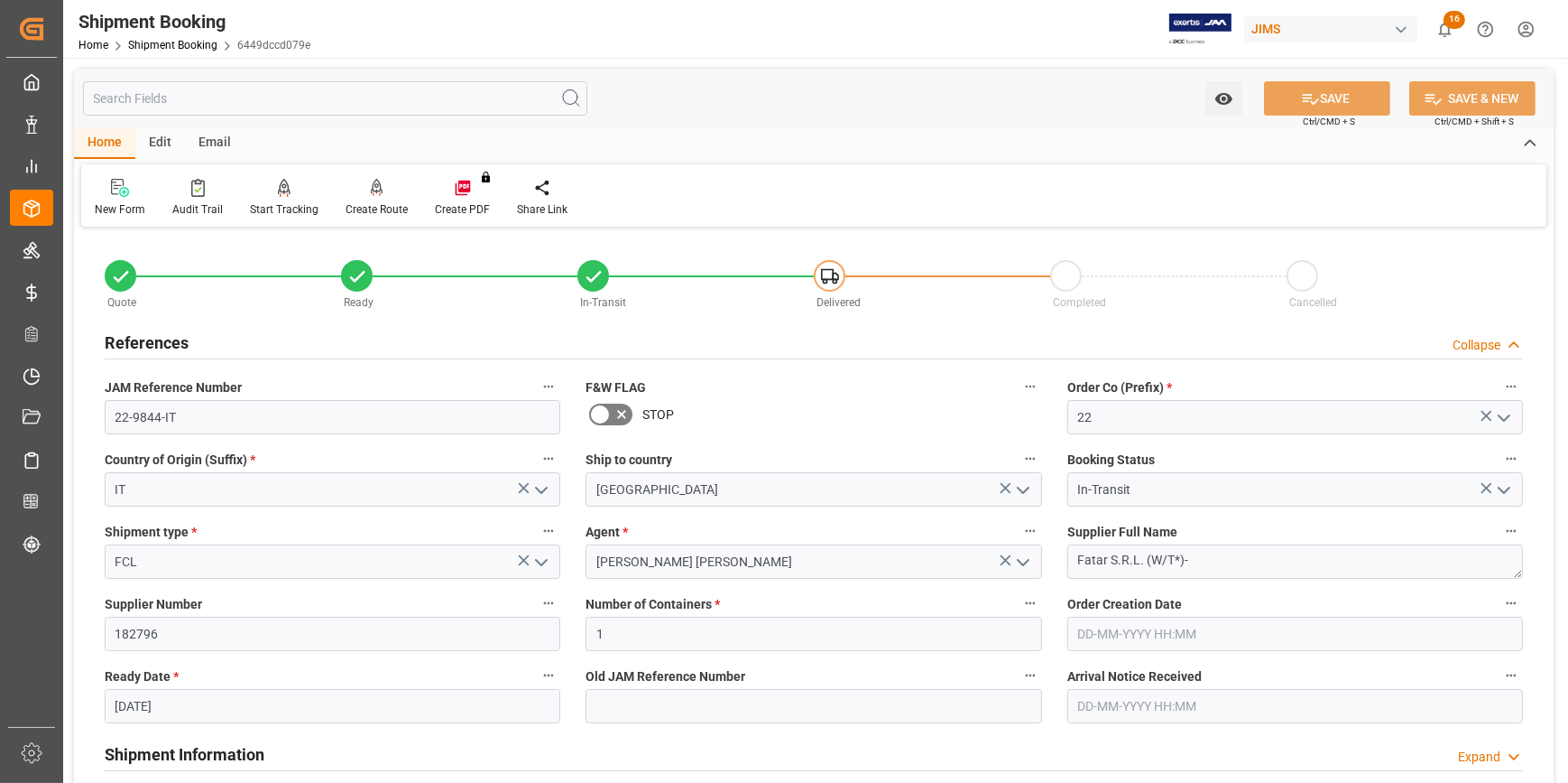
scroll to position [164, 0]
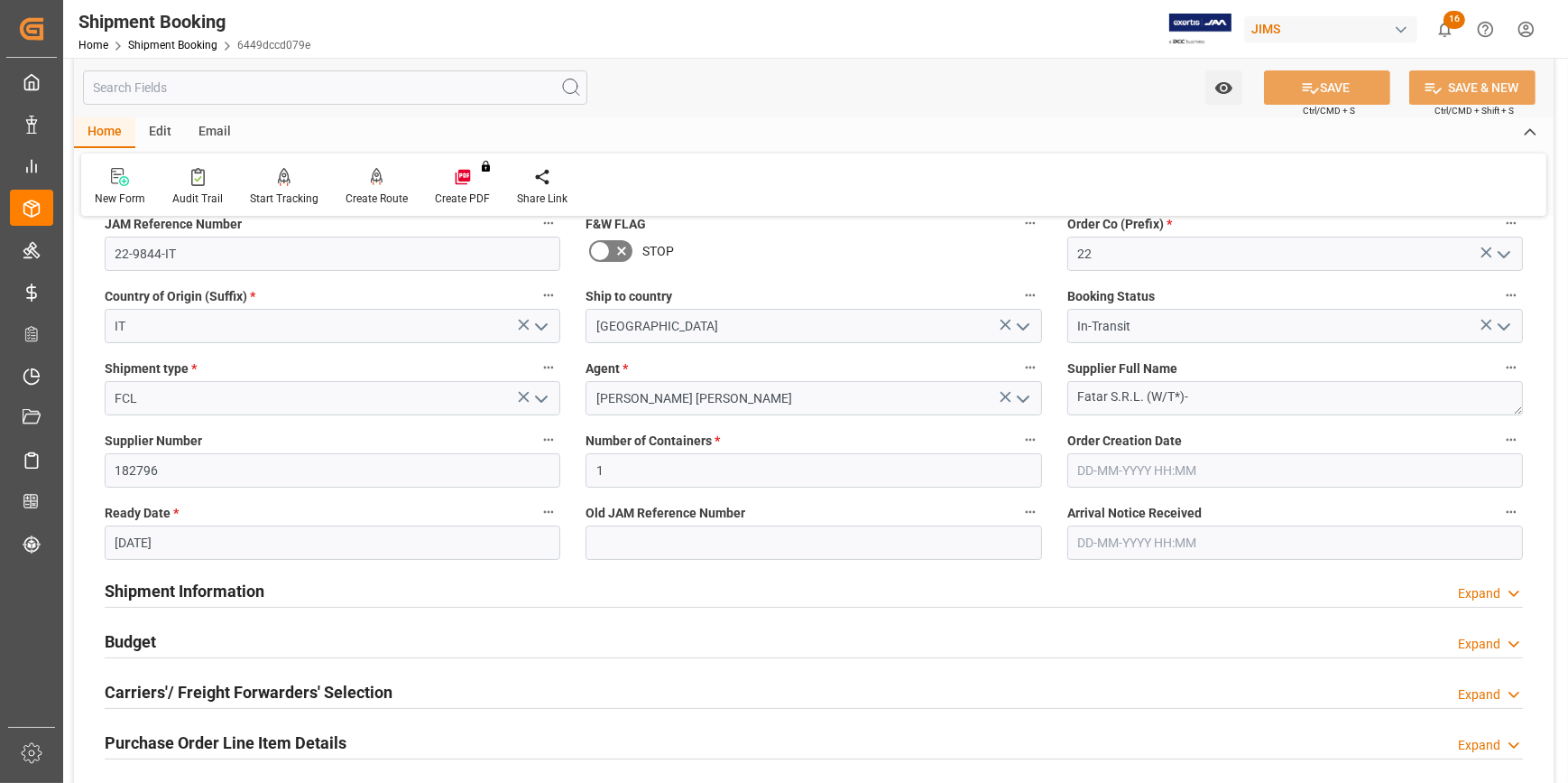
click at [319, 586] on div "Shipment Information Expand" at bounding box center [814, 589] width 1418 height 34
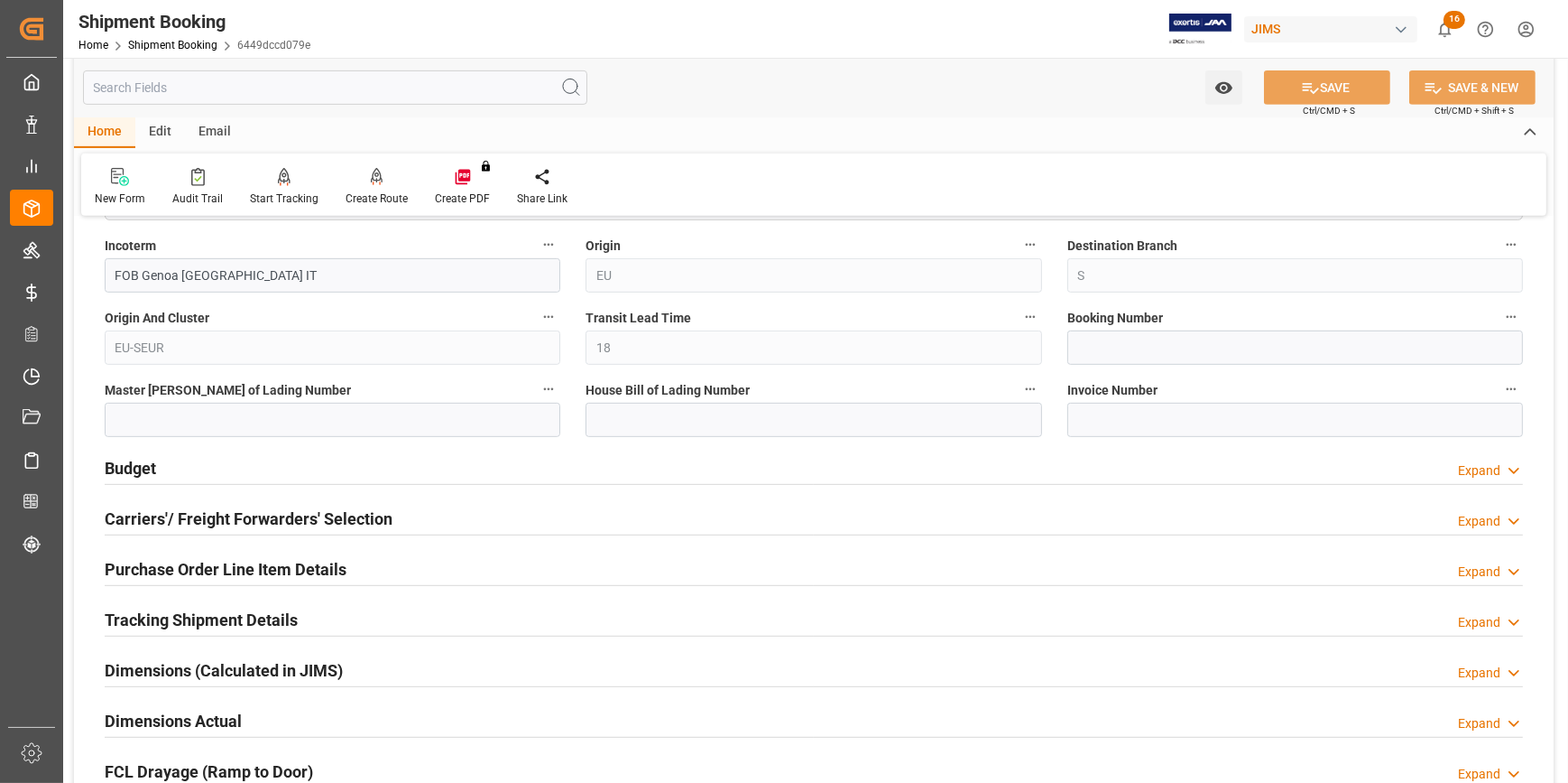
scroll to position [1148, 0]
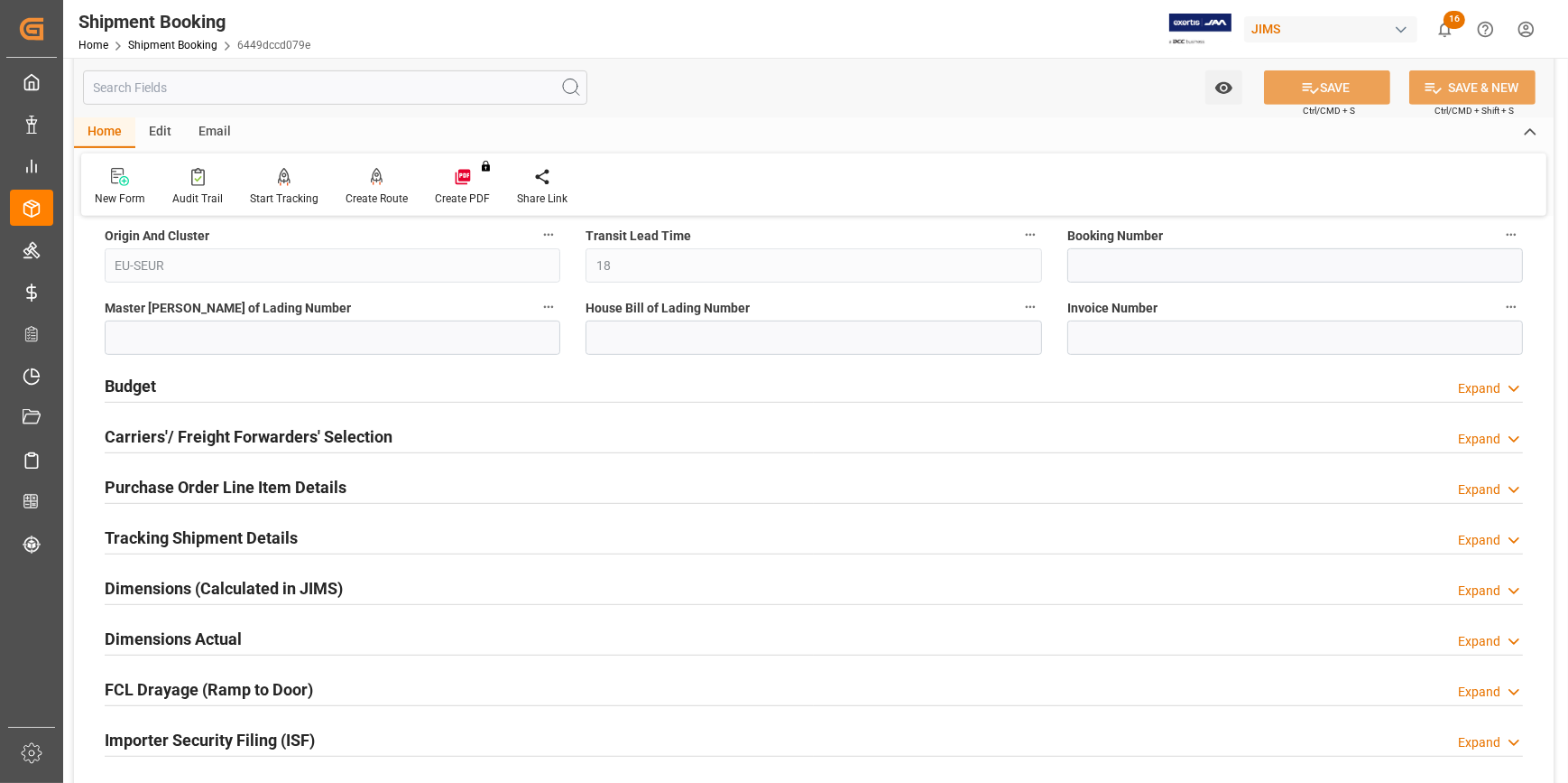
click at [360, 540] on div "Tracking Shipment Details Expand" at bounding box center [814, 536] width 1418 height 34
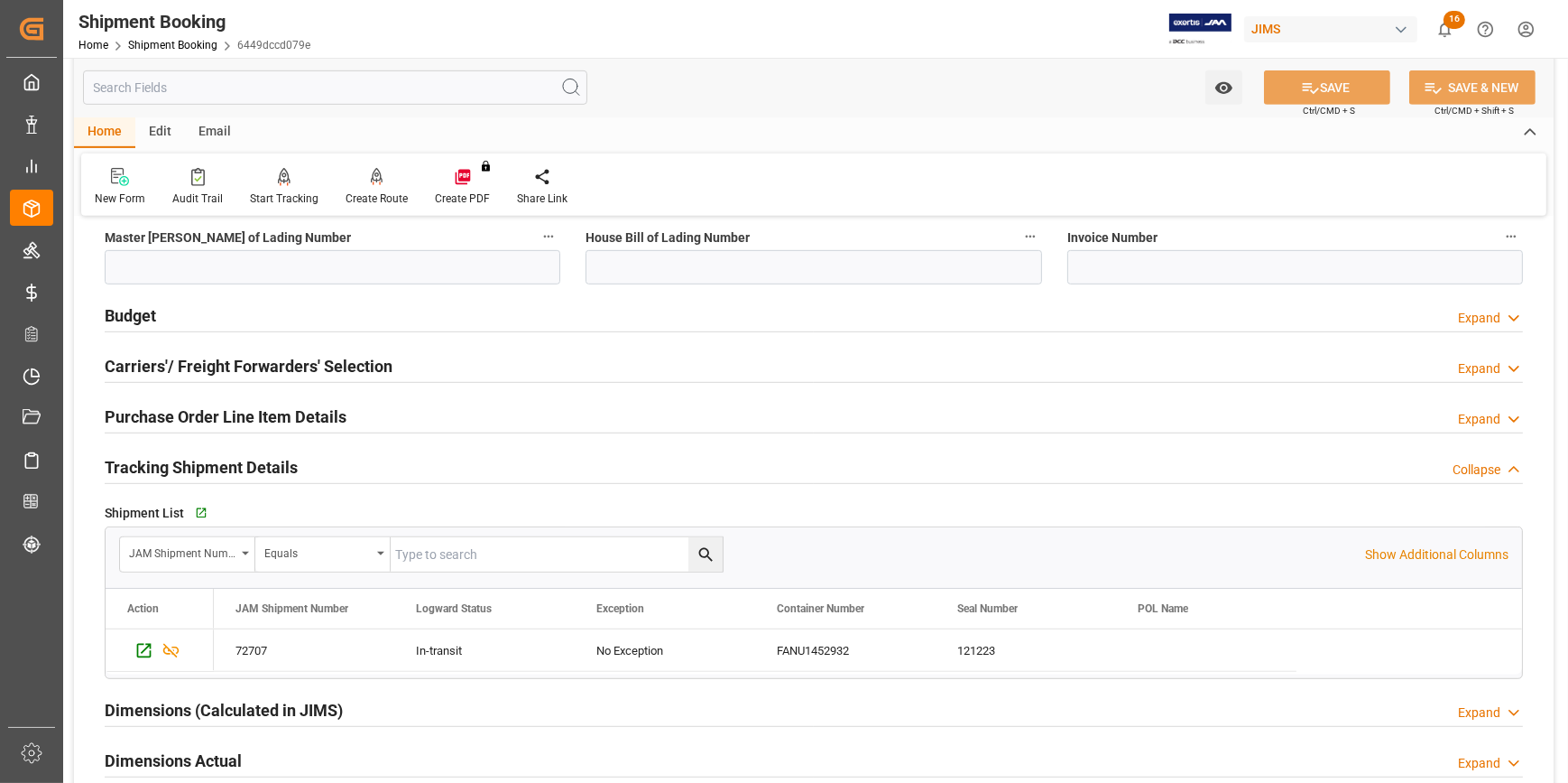
scroll to position [1313, 0]
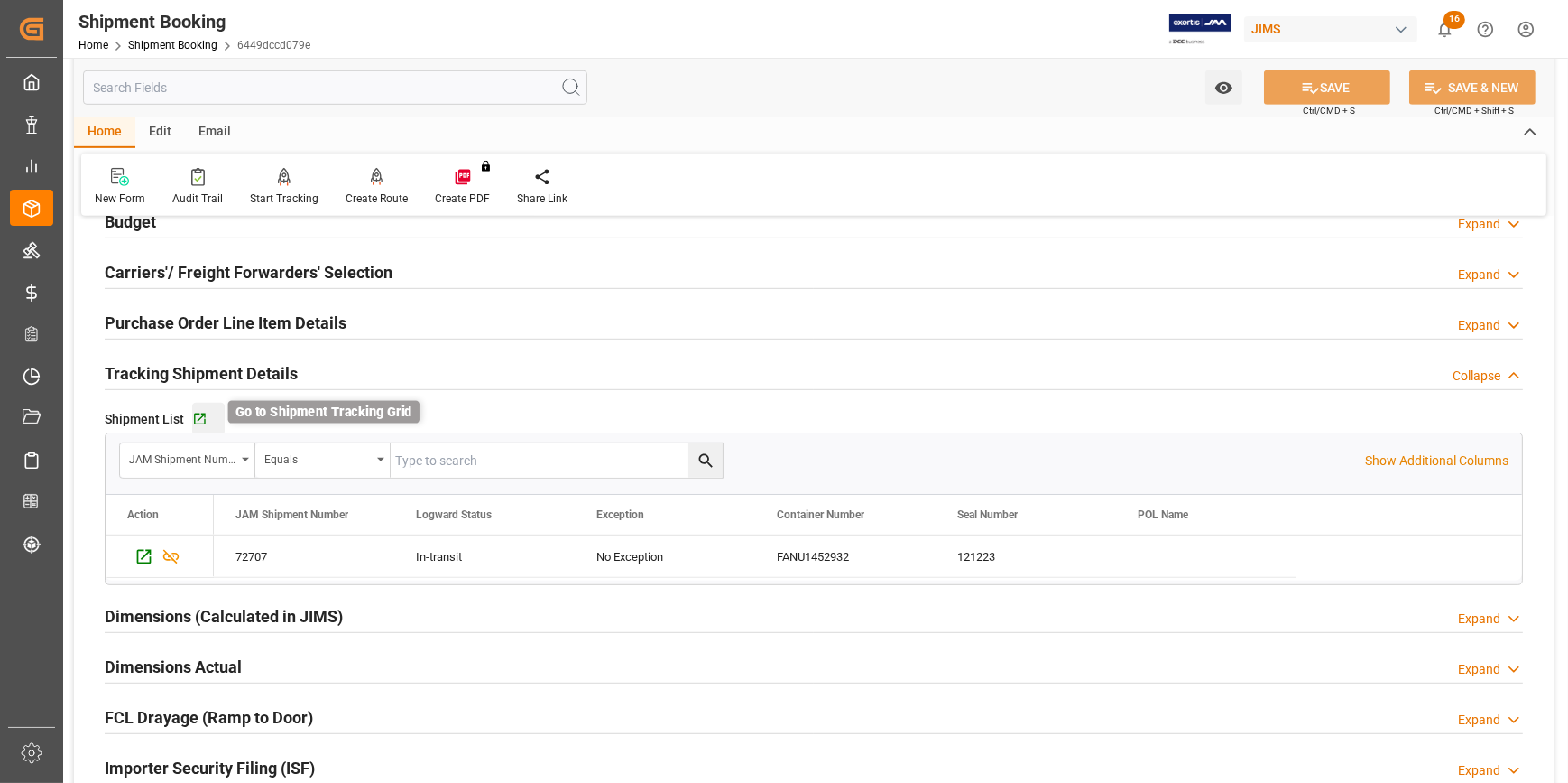
click at [204, 417] on icon "button" at bounding box center [200, 420] width 16 height 16
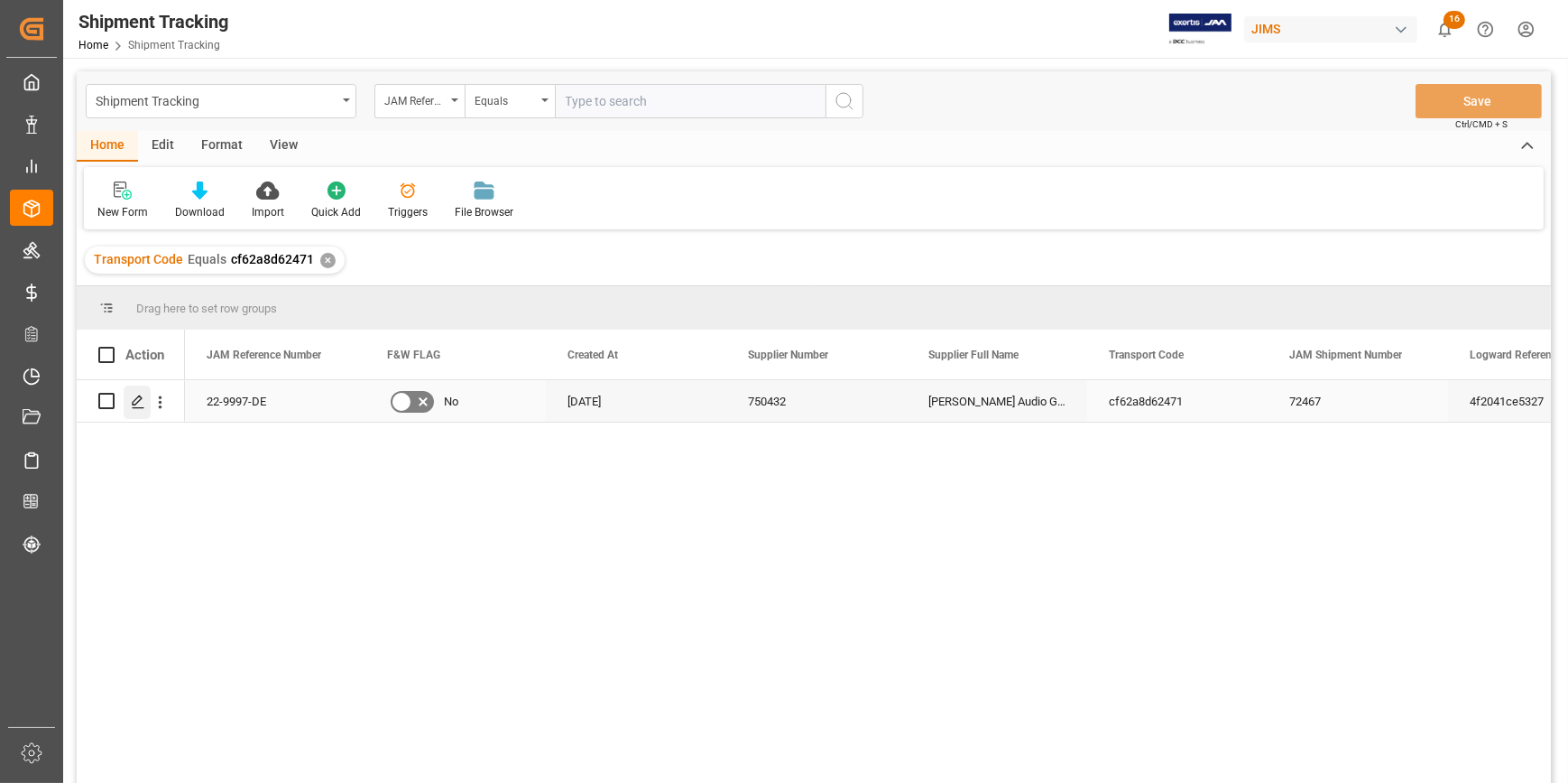
click at [132, 398] on icon "Press SPACE to select this row." at bounding box center [137, 401] width 15 height 15
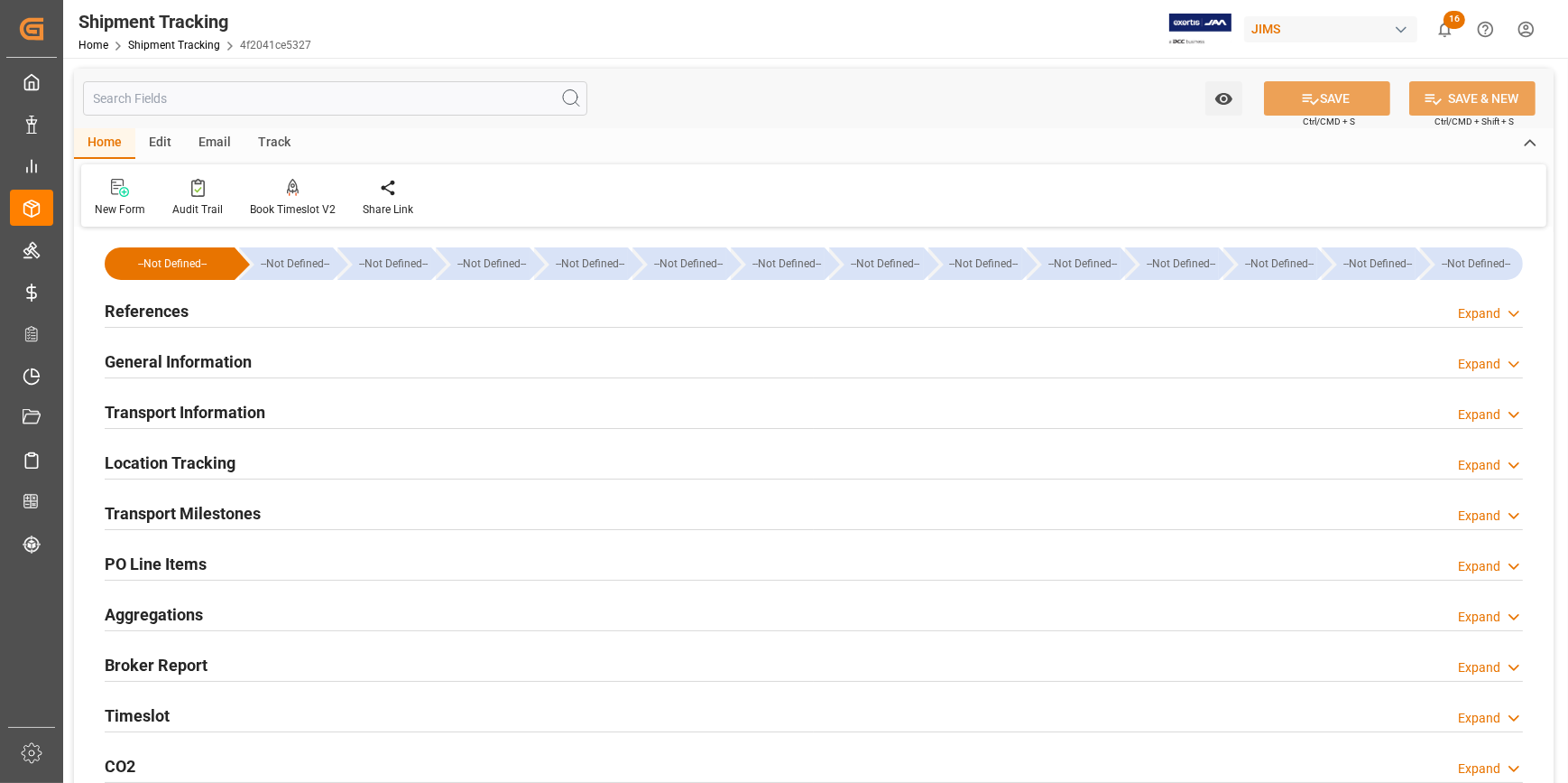
type input "08-07-2025"
click at [347, 317] on div "References Expand" at bounding box center [814, 309] width 1418 height 34
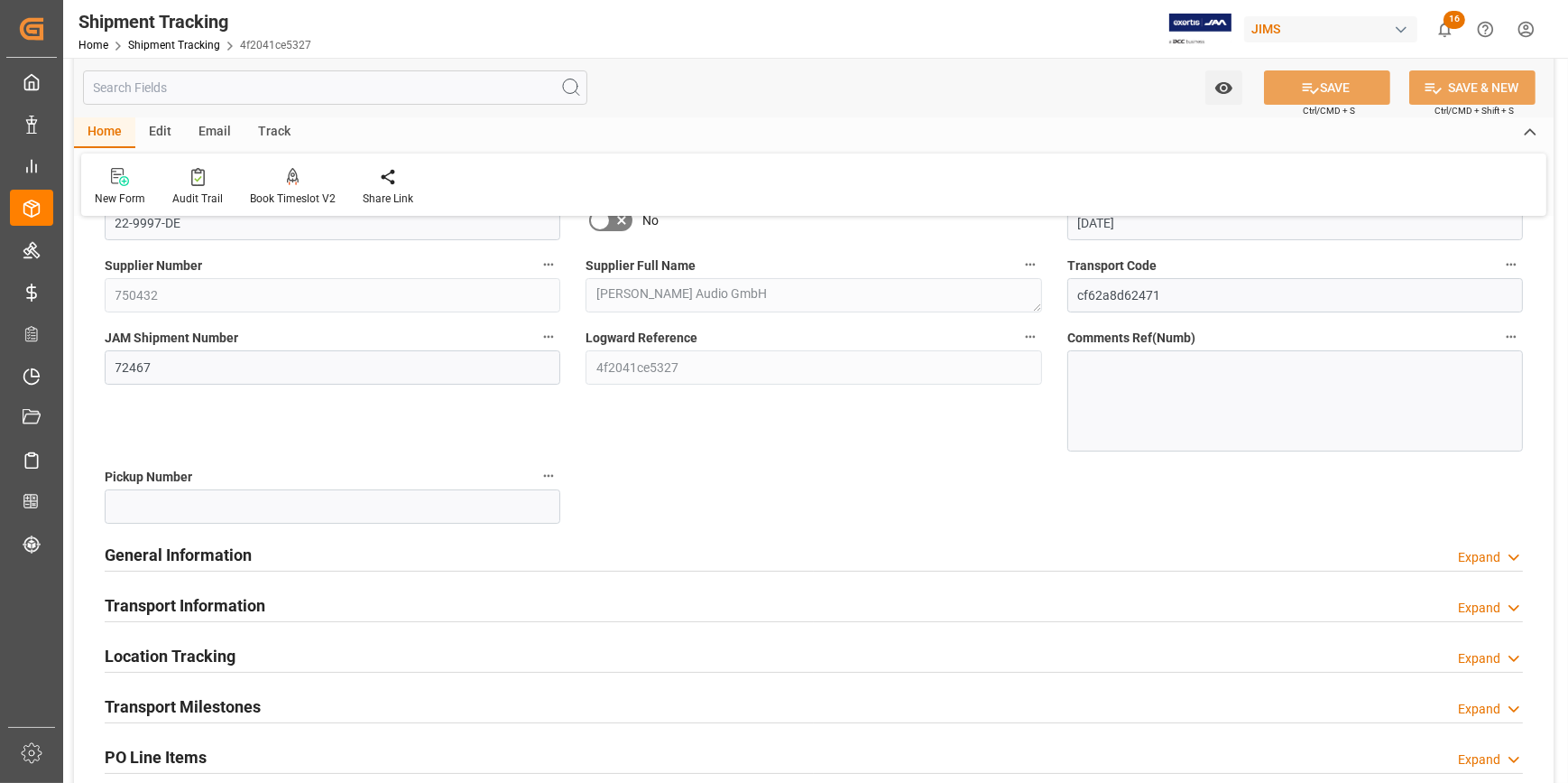
scroll to position [164, 0]
click at [451, 569] on div "General Information Expand" at bounding box center [814, 554] width 1443 height 51
click at [450, 565] on div "General Information Expand" at bounding box center [814, 552] width 1418 height 34
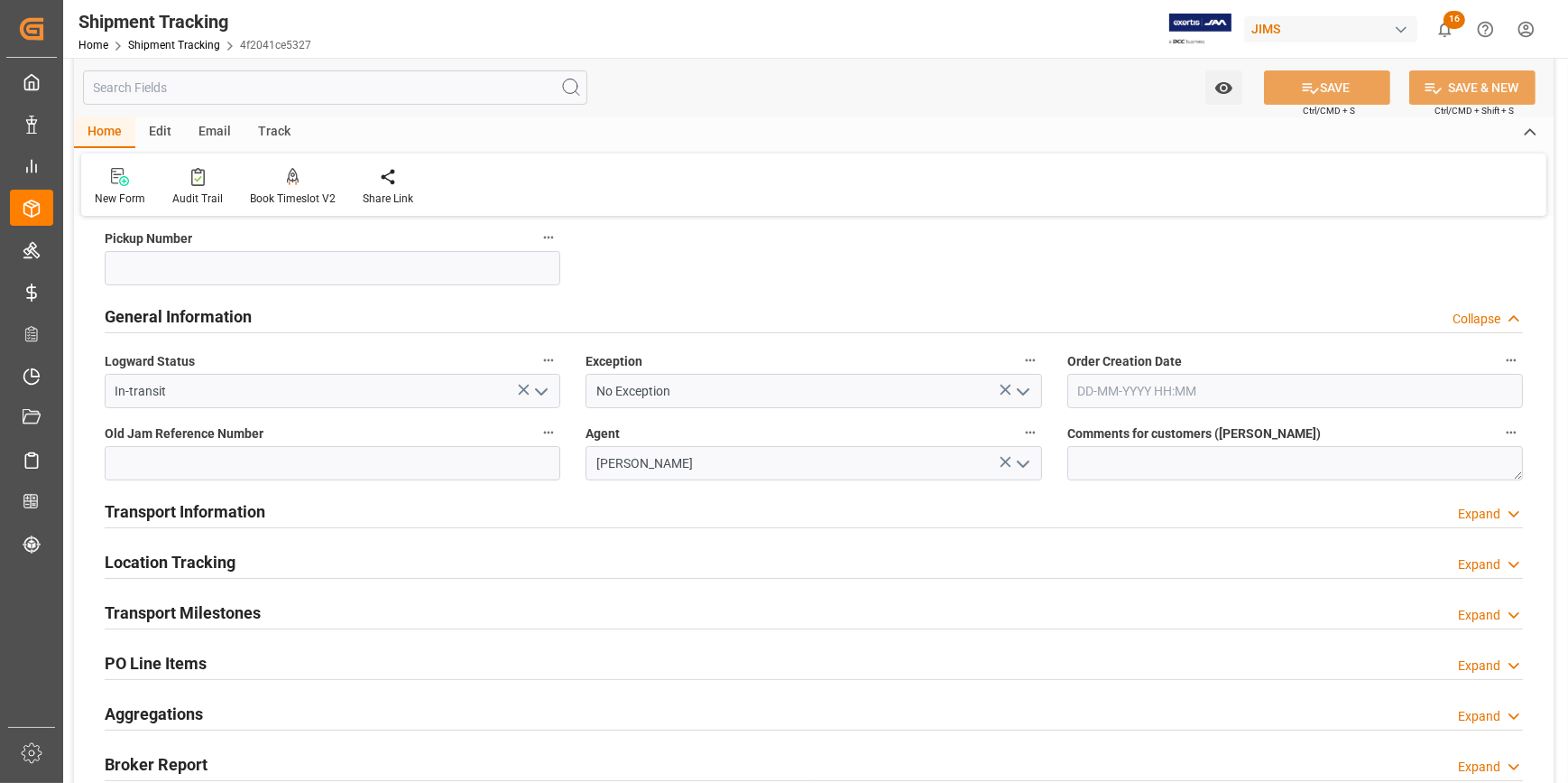
scroll to position [410, 0]
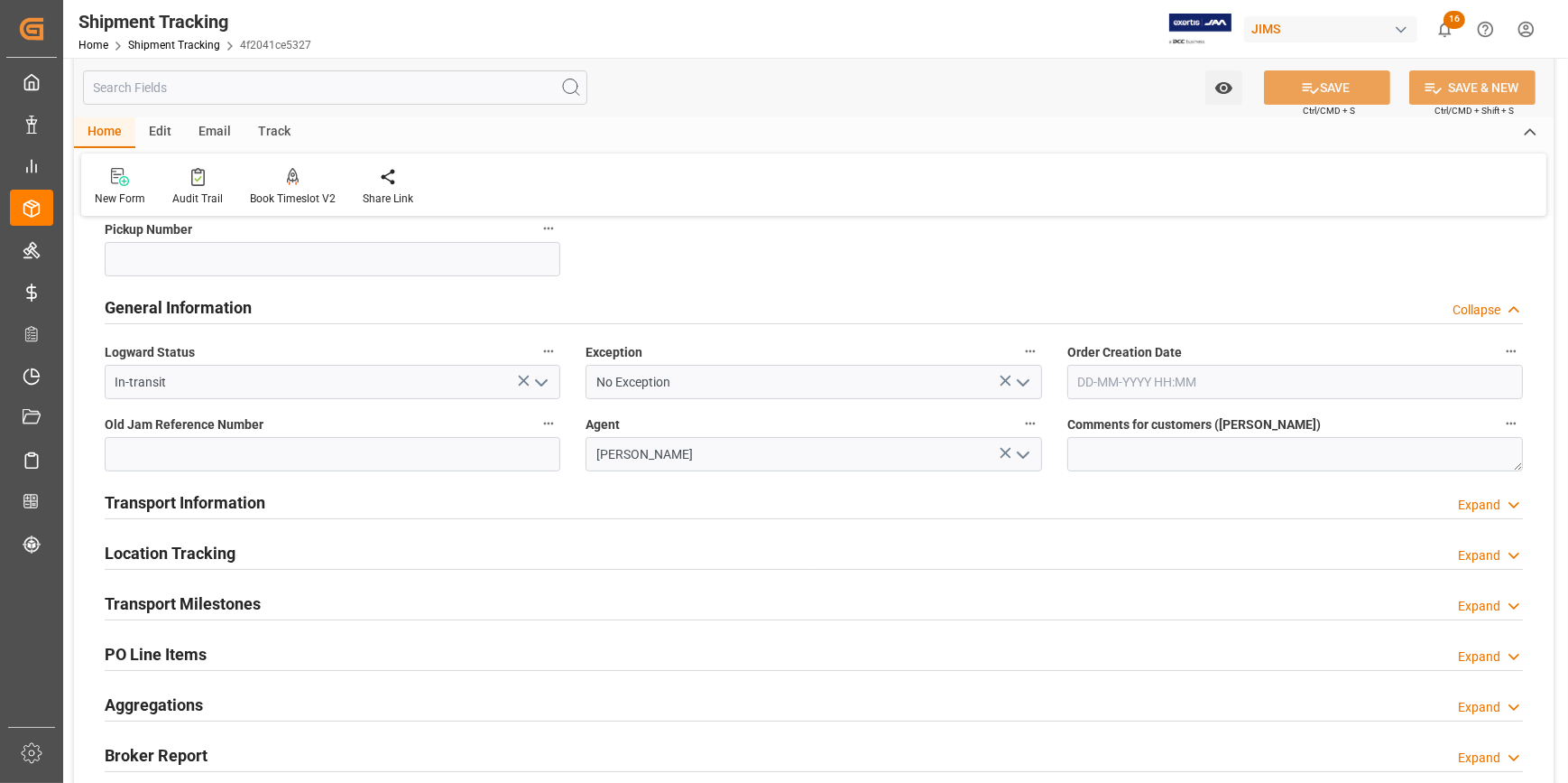
click at [415, 506] on div "Transport Information Expand" at bounding box center [814, 501] width 1418 height 34
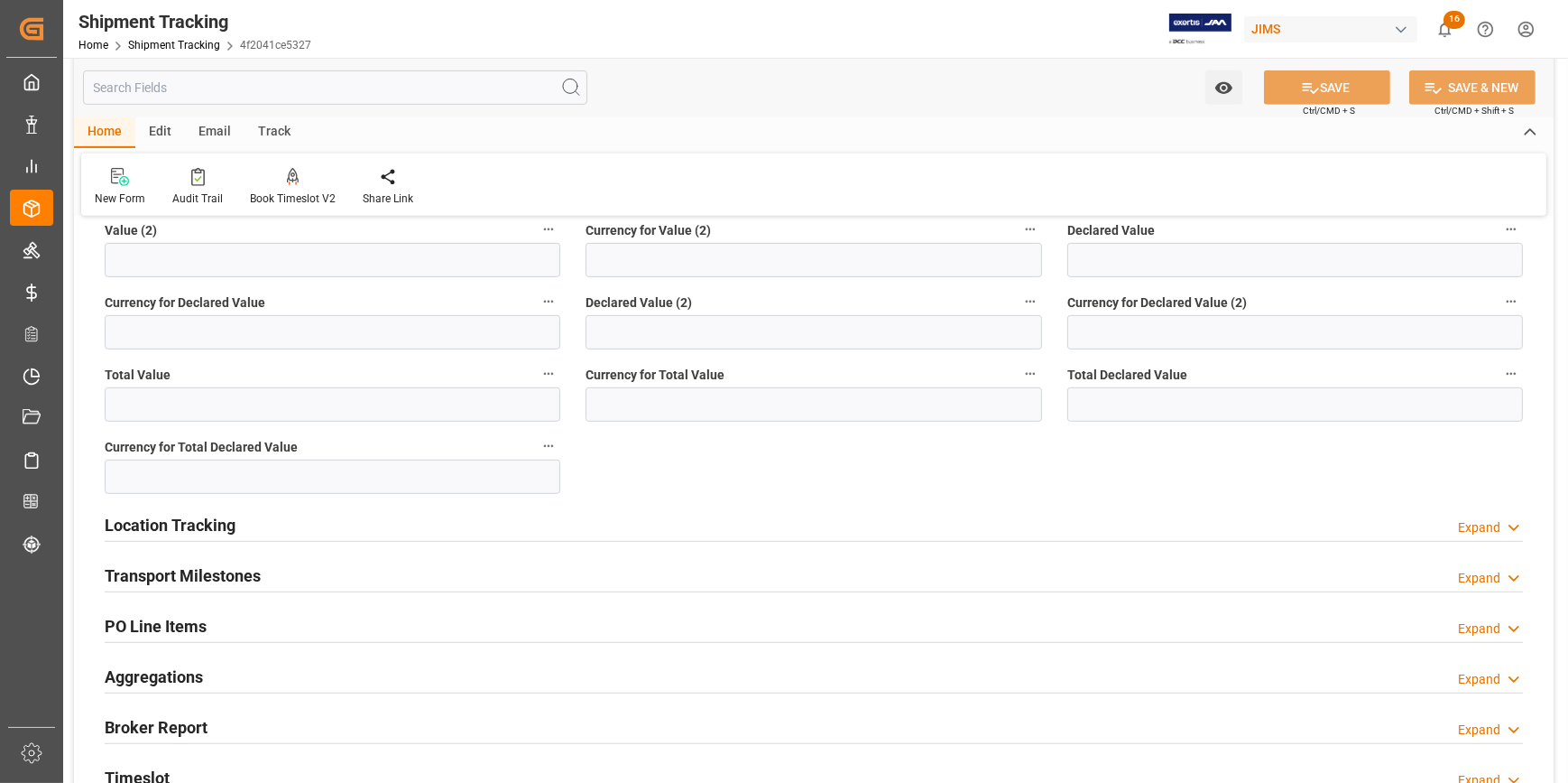
scroll to position [1231, 0]
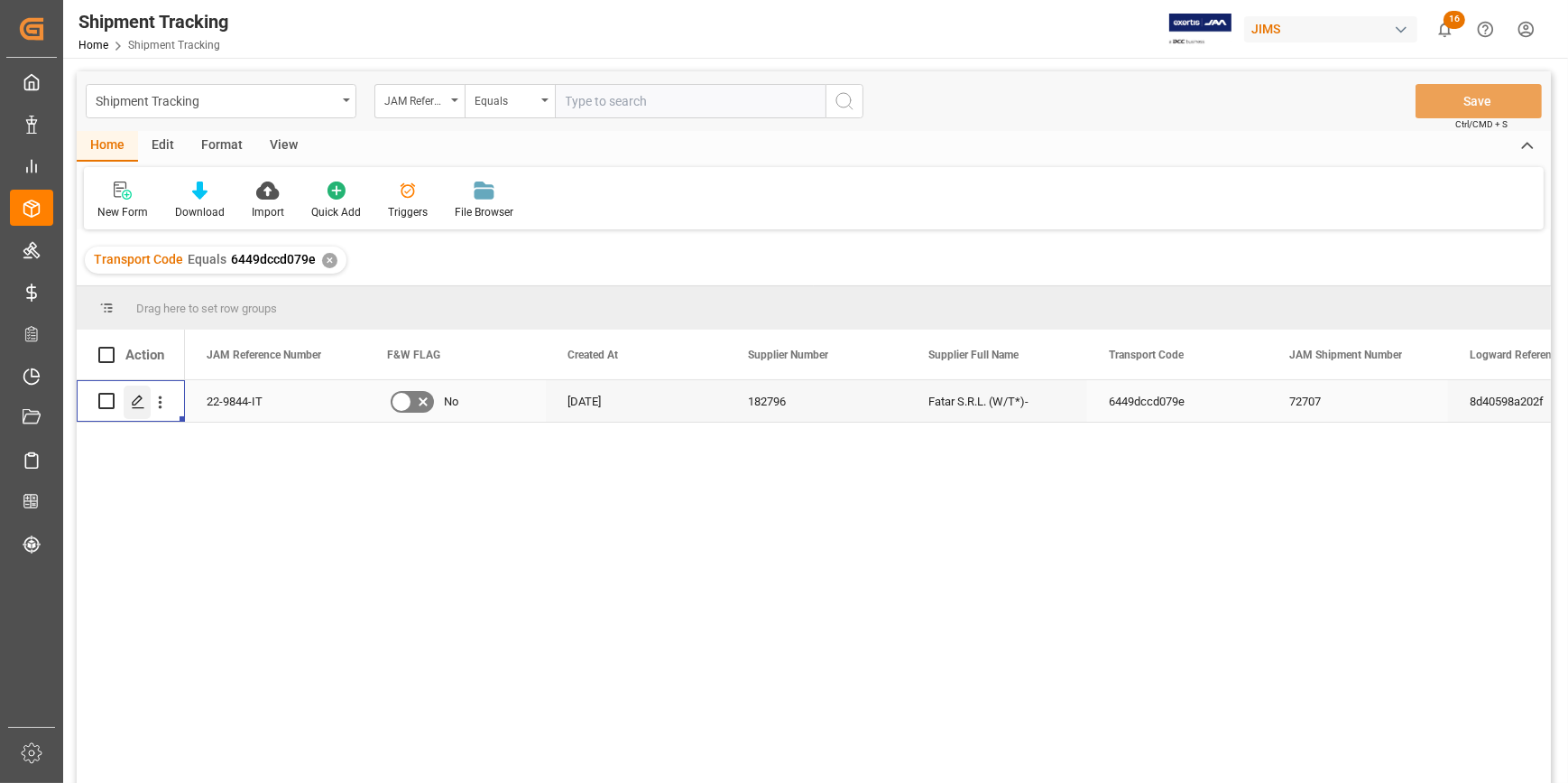
click at [142, 401] on icon "Press SPACE to select this row." at bounding box center [137, 401] width 15 height 15
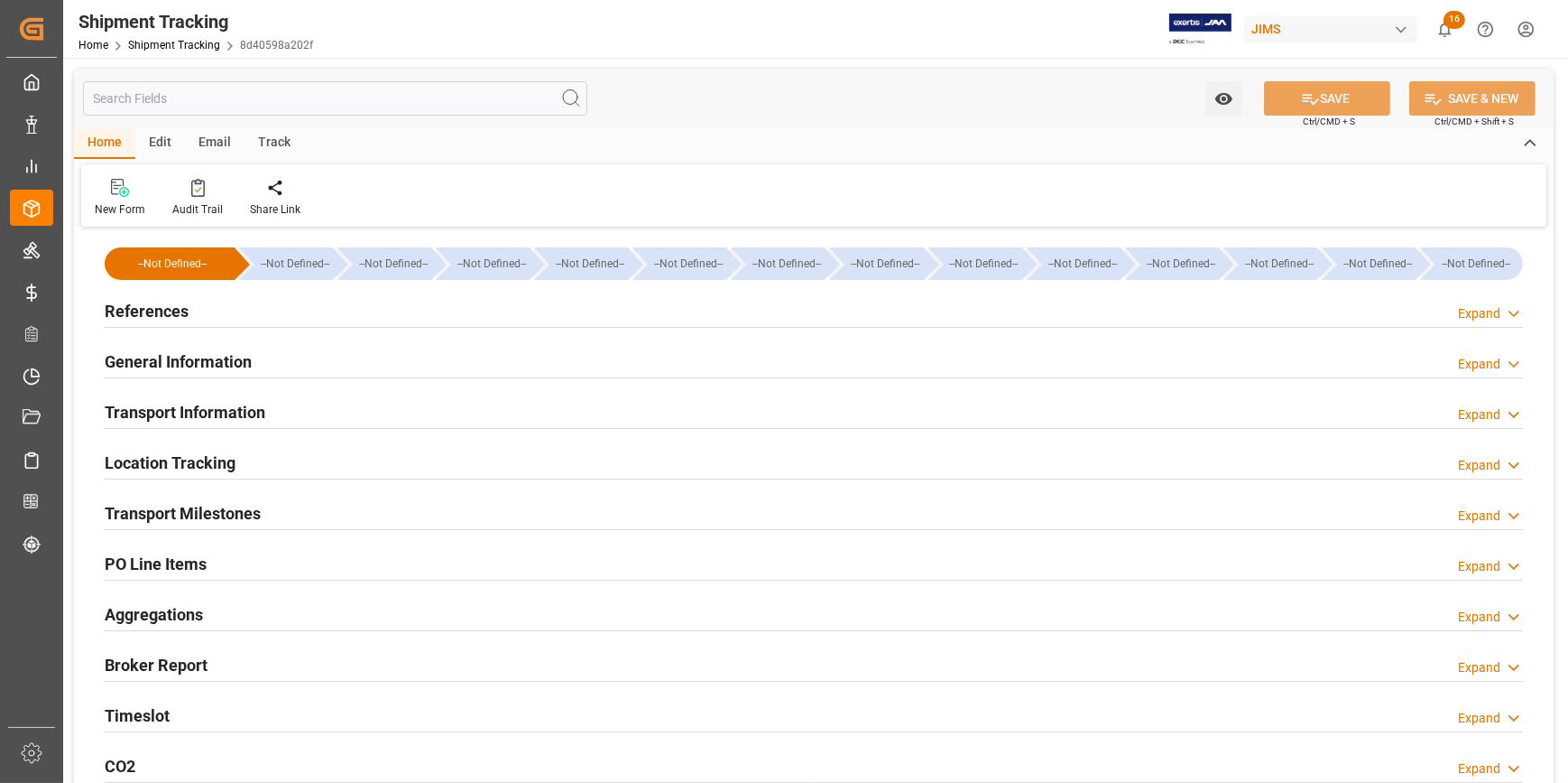
type input "93940"
type input "[DATE]"
click at [358, 322] on div "References Expand" at bounding box center [814, 309] width 1418 height 34
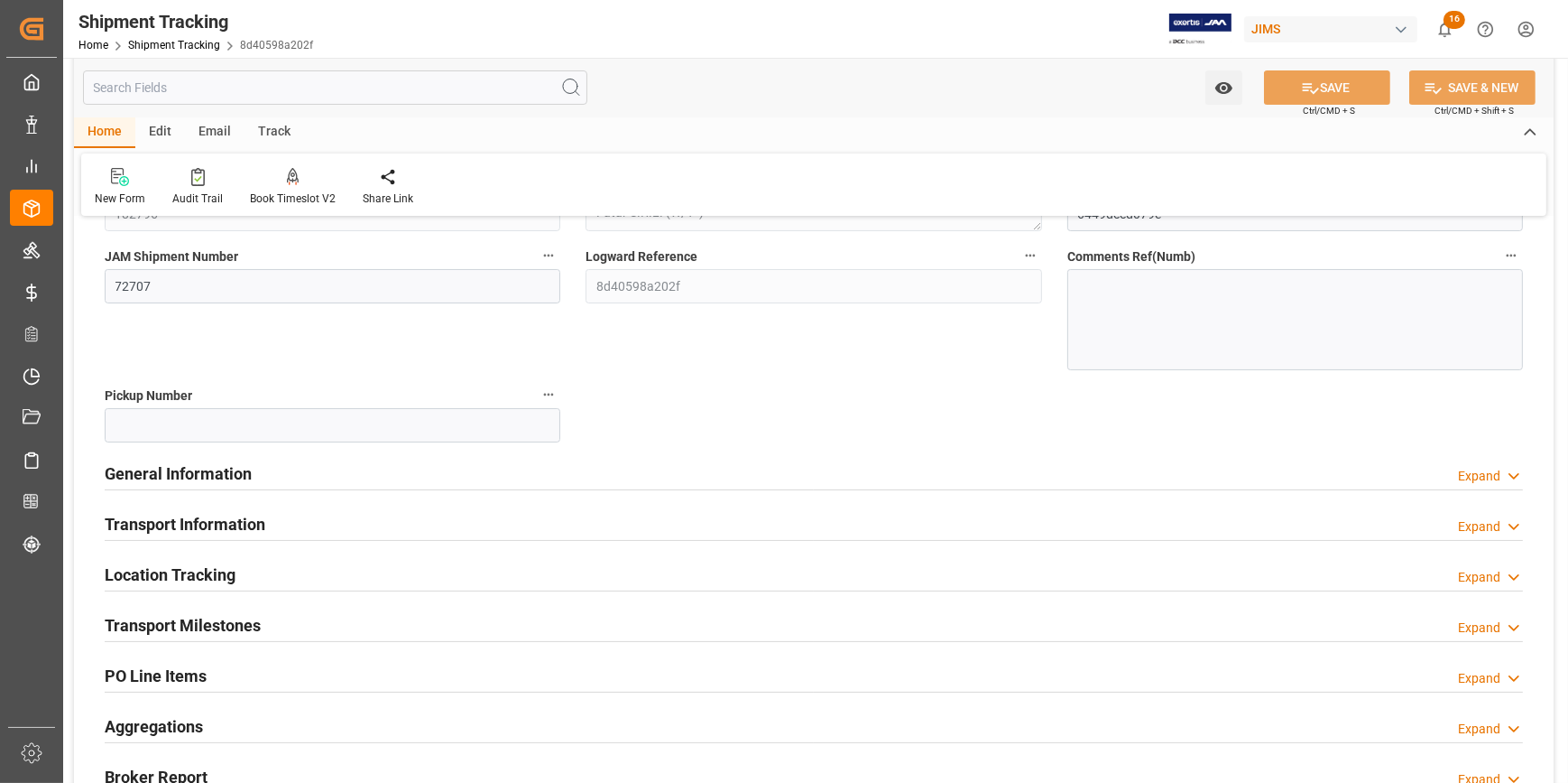
scroll to position [328, 0]
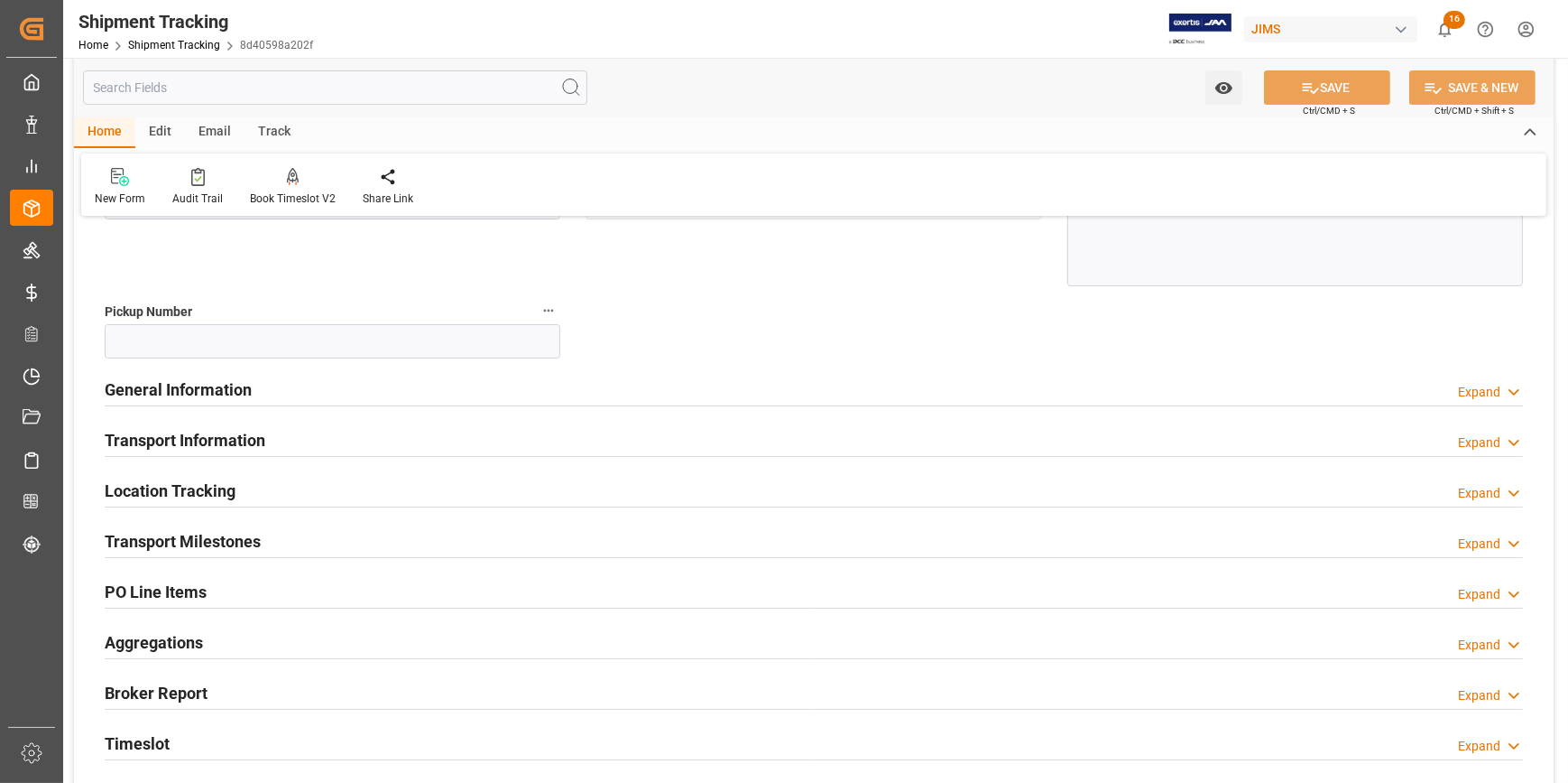
click at [321, 382] on div "General Information Expand" at bounding box center [814, 388] width 1418 height 34
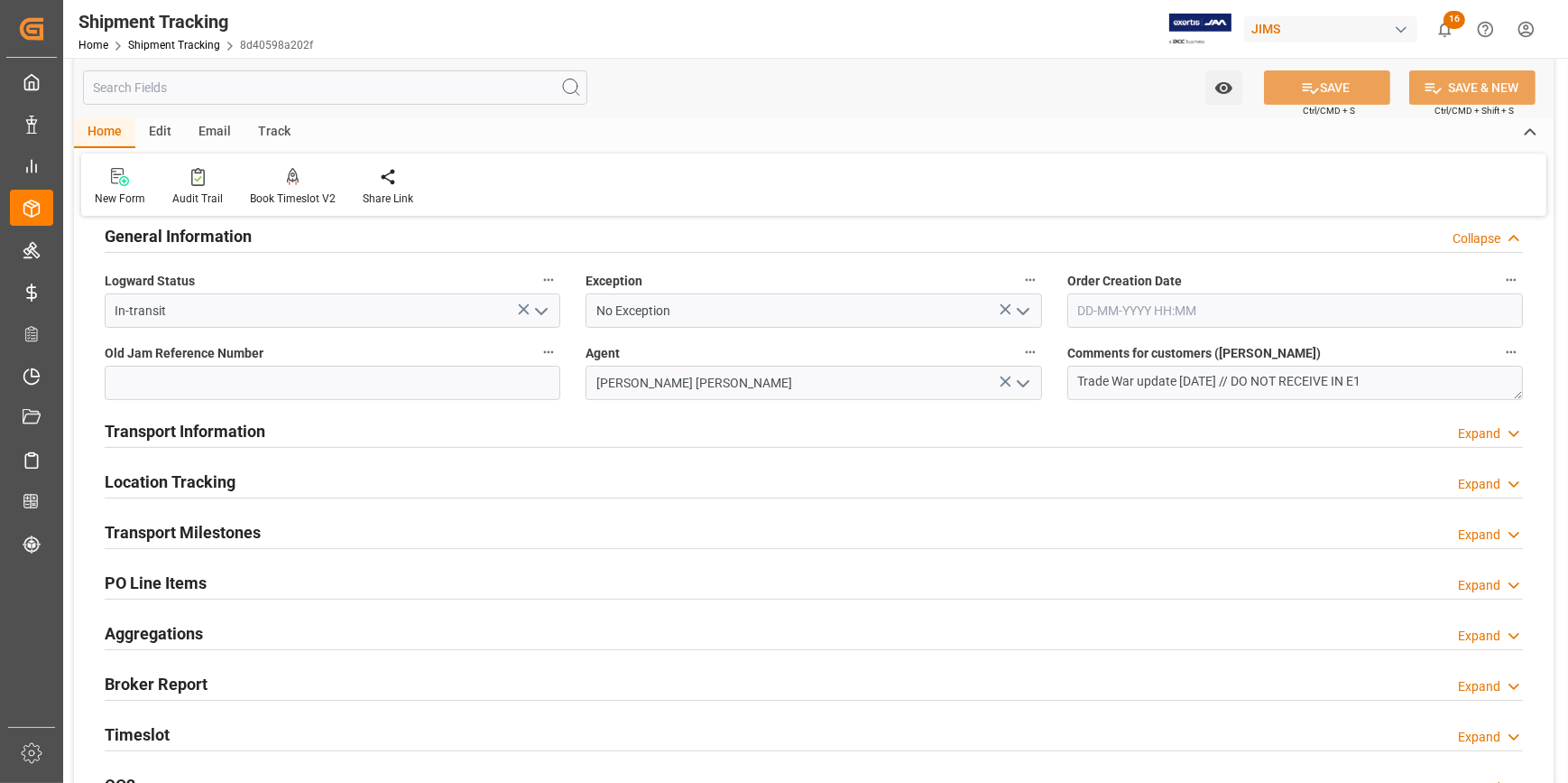
scroll to position [492, 0]
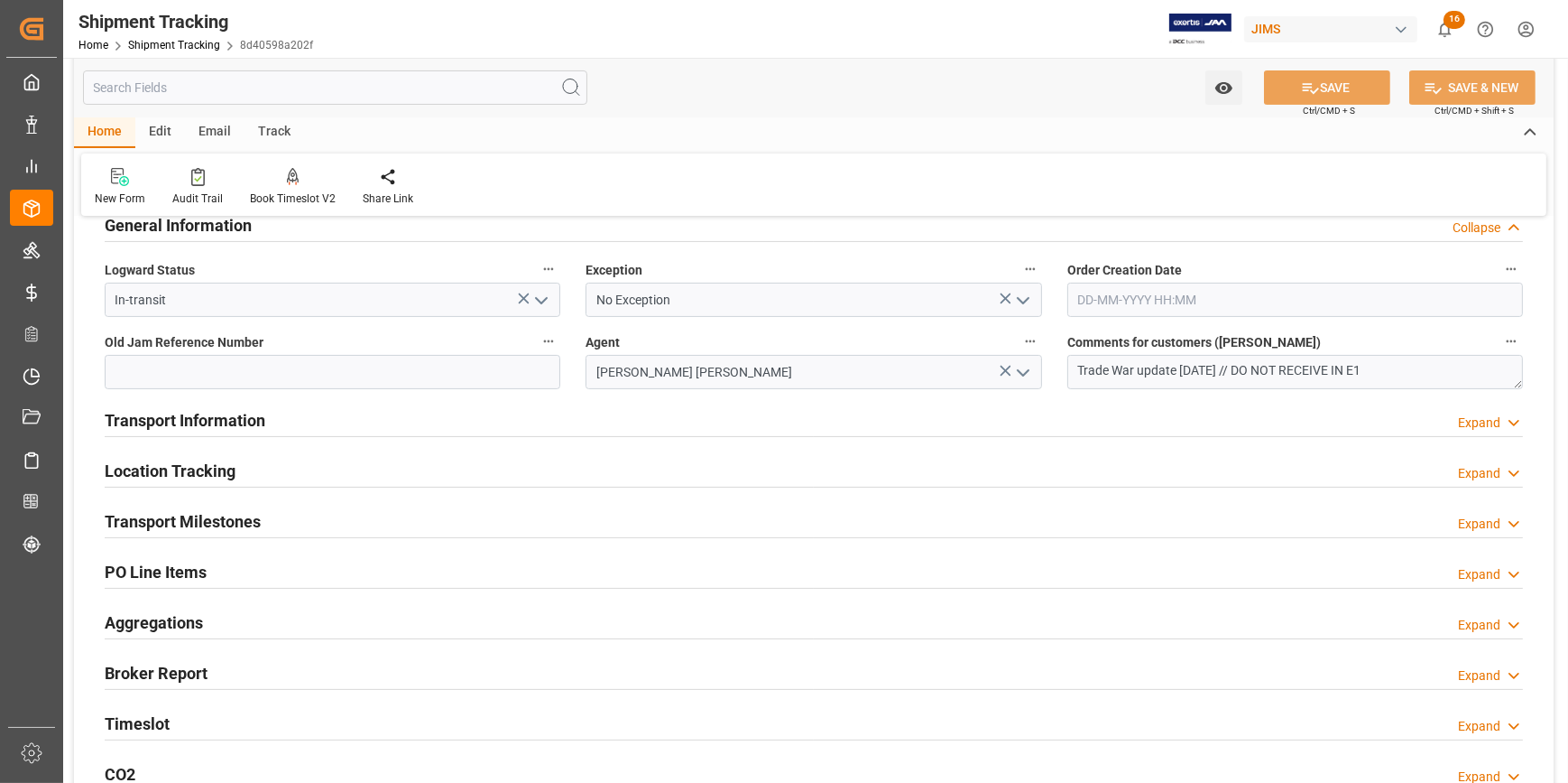
click at [369, 423] on div "Transport Information Expand" at bounding box center [814, 419] width 1418 height 34
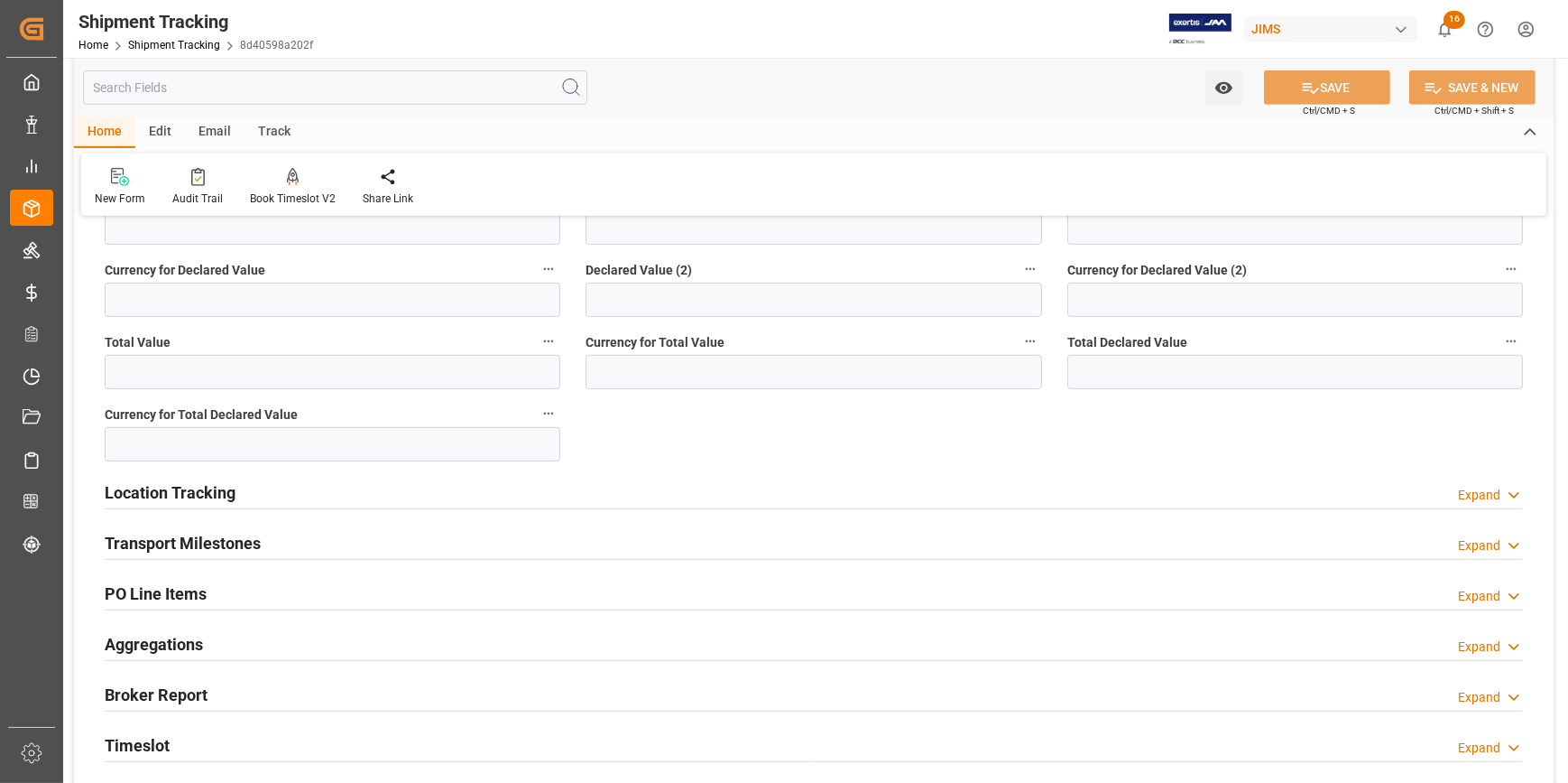
scroll to position [1231, 0]
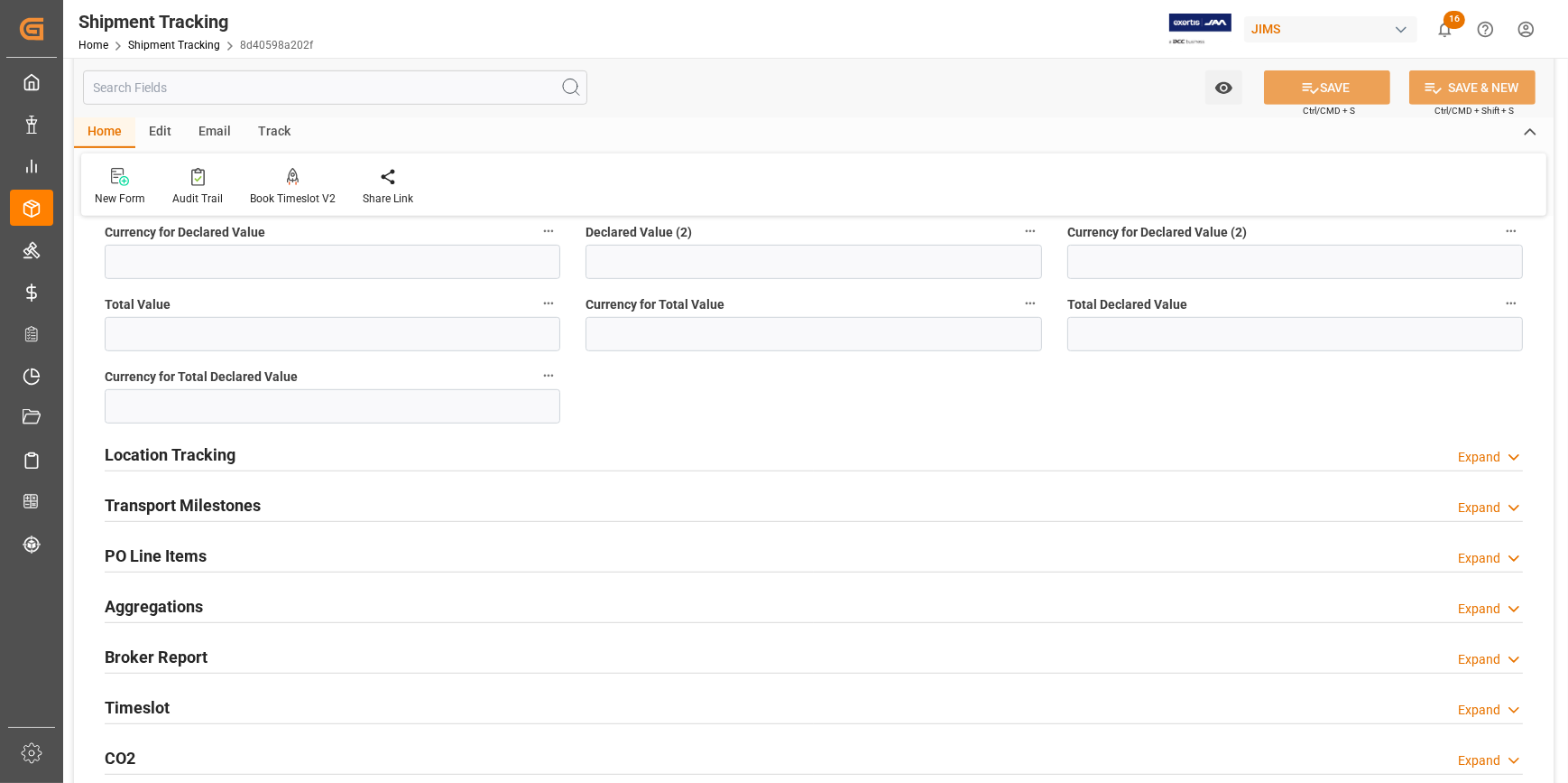
click at [291, 502] on div "Transport Milestones Expand" at bounding box center [814, 503] width 1418 height 34
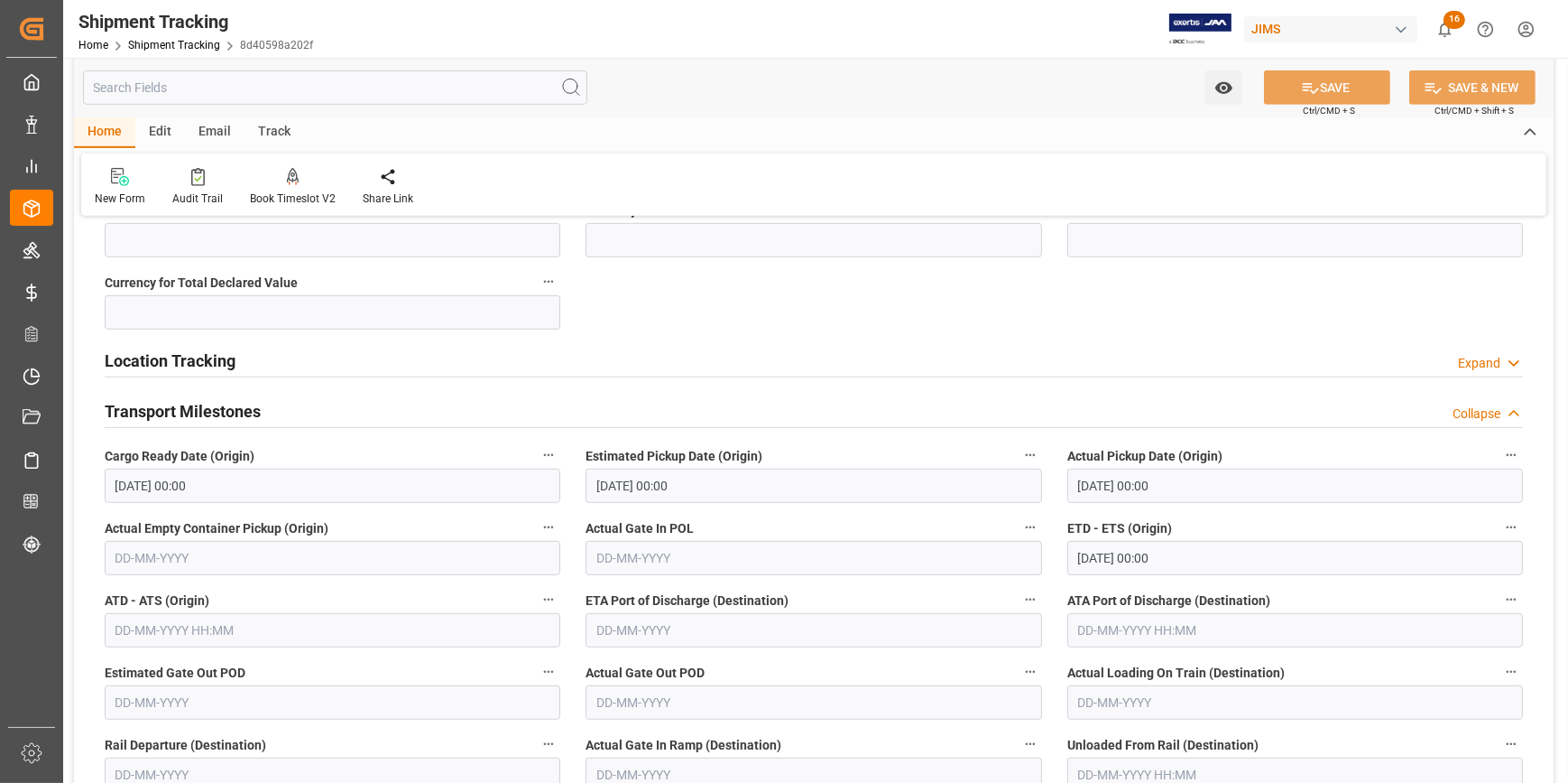
scroll to position [1395, 0]
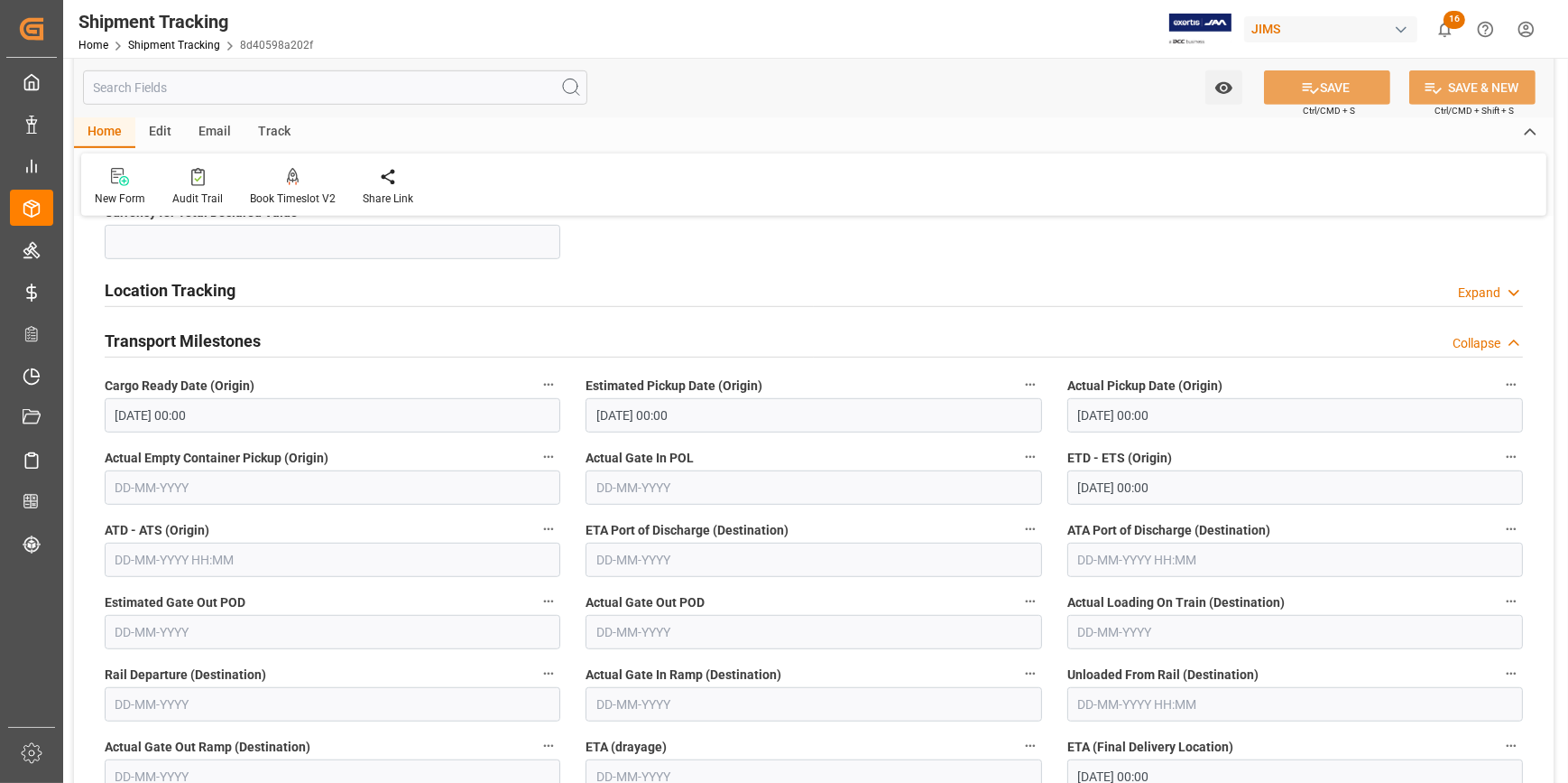
click at [1093, 478] on input "05-09-2025 00:00" at bounding box center [1295, 487] width 456 height 34
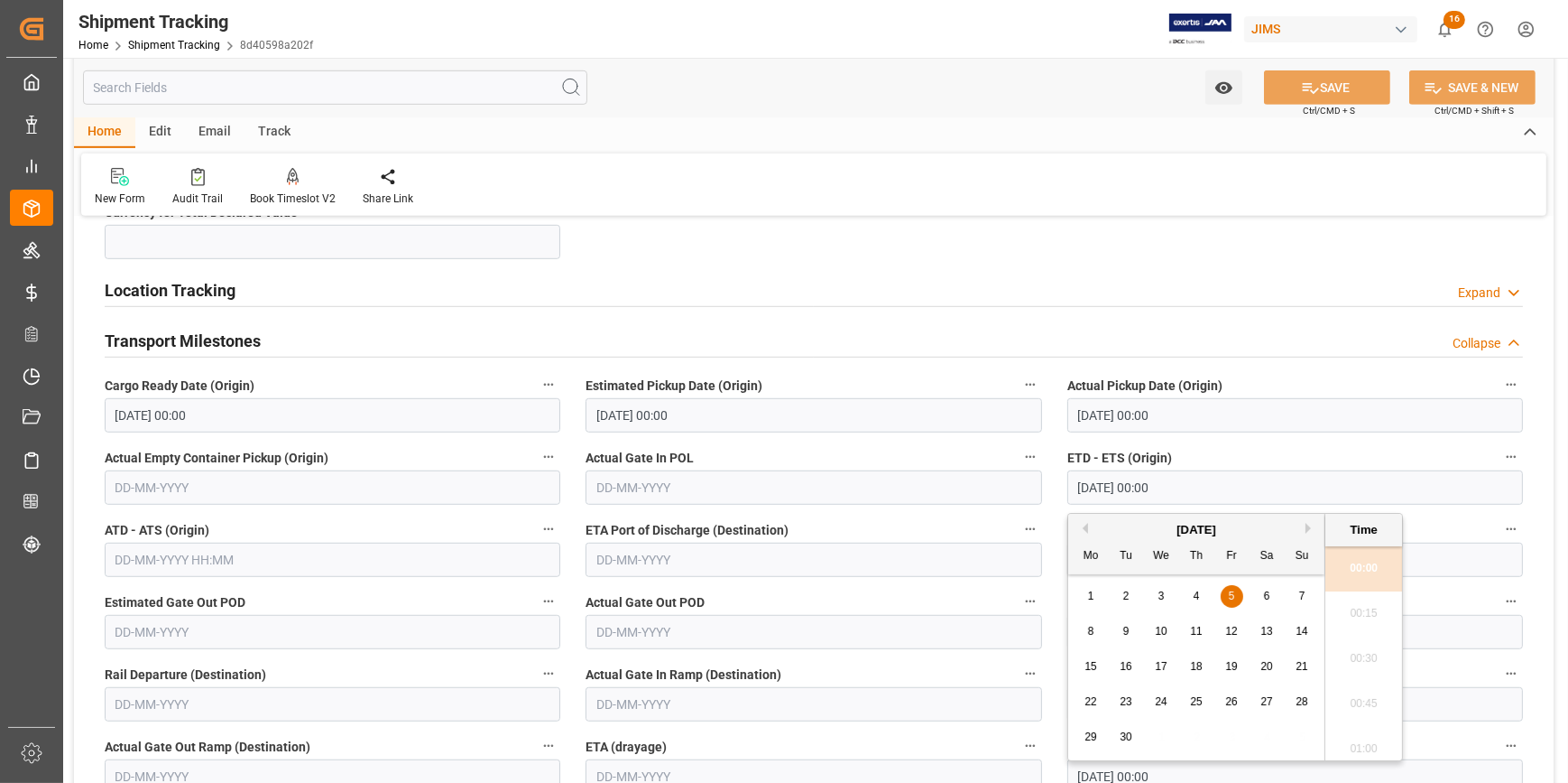
click at [1129, 594] on div "2" at bounding box center [1126, 597] width 22 height 21
type input "02-09-2025 00:00"
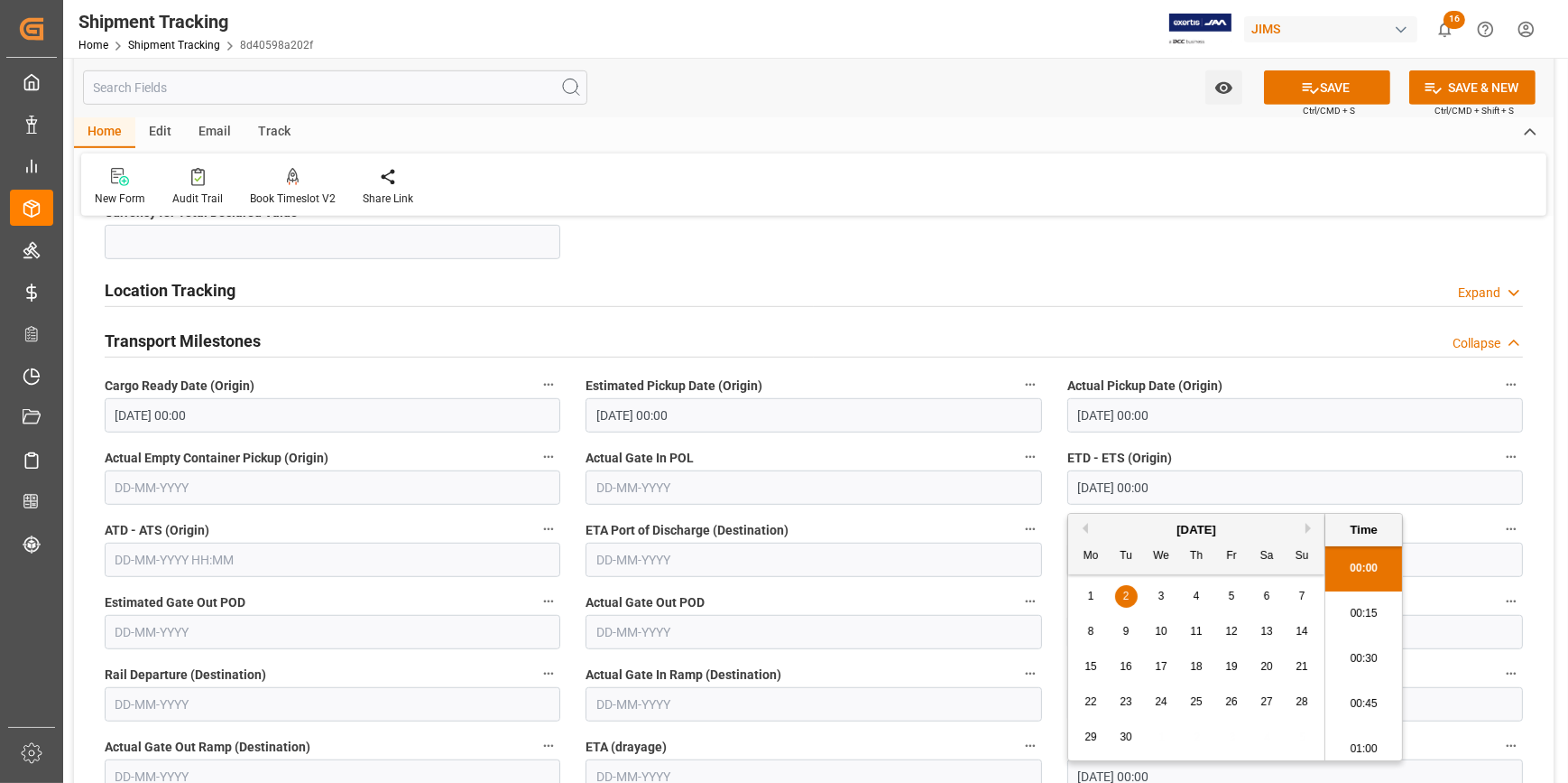
click at [698, 565] on input "text" at bounding box center [814, 559] width 456 height 34
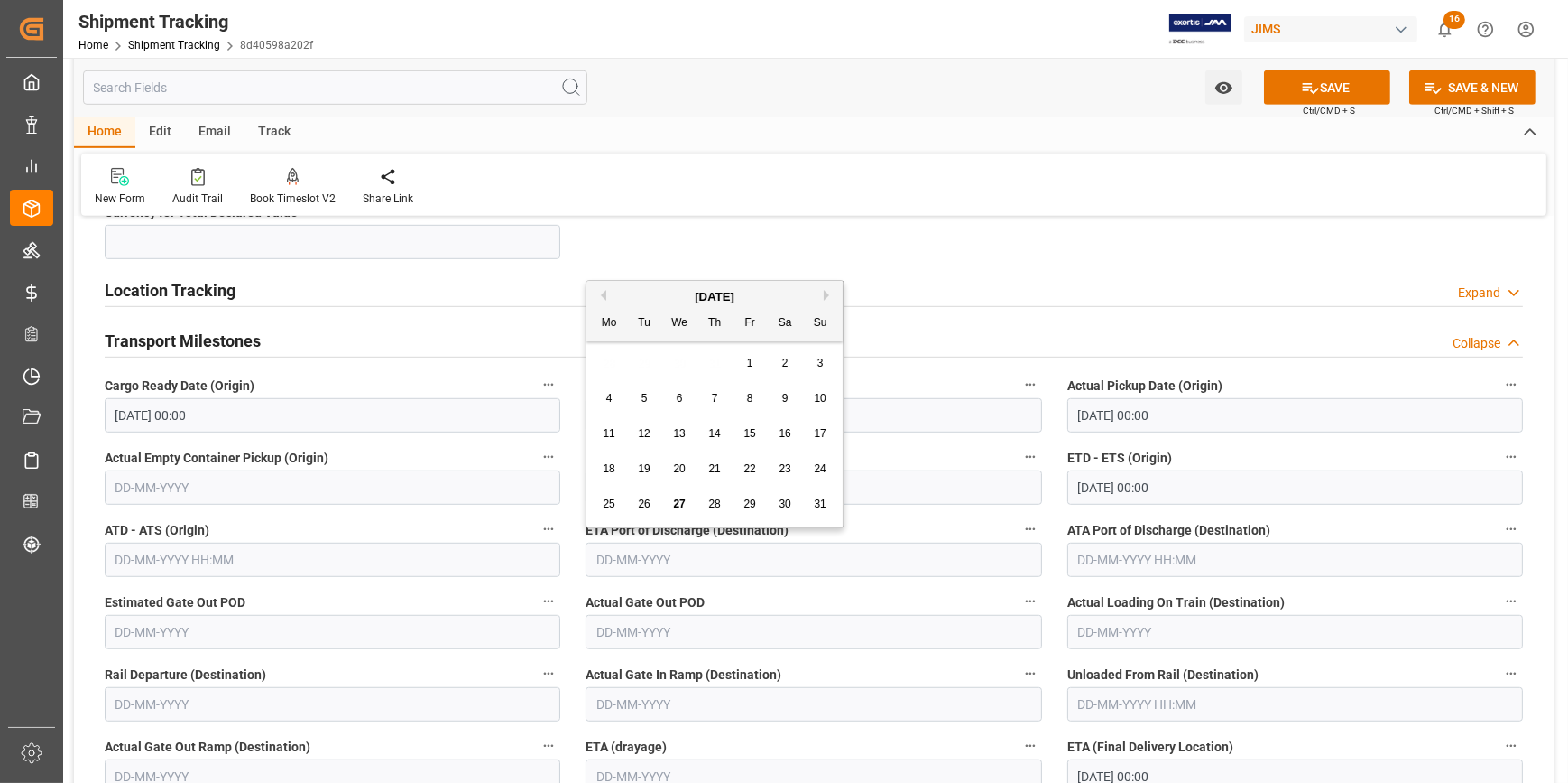
click at [651, 564] on input "text" at bounding box center [814, 559] width 456 height 34
click at [815, 465] on span "24" at bounding box center [820, 468] width 12 height 13
type input "24-08-2025"
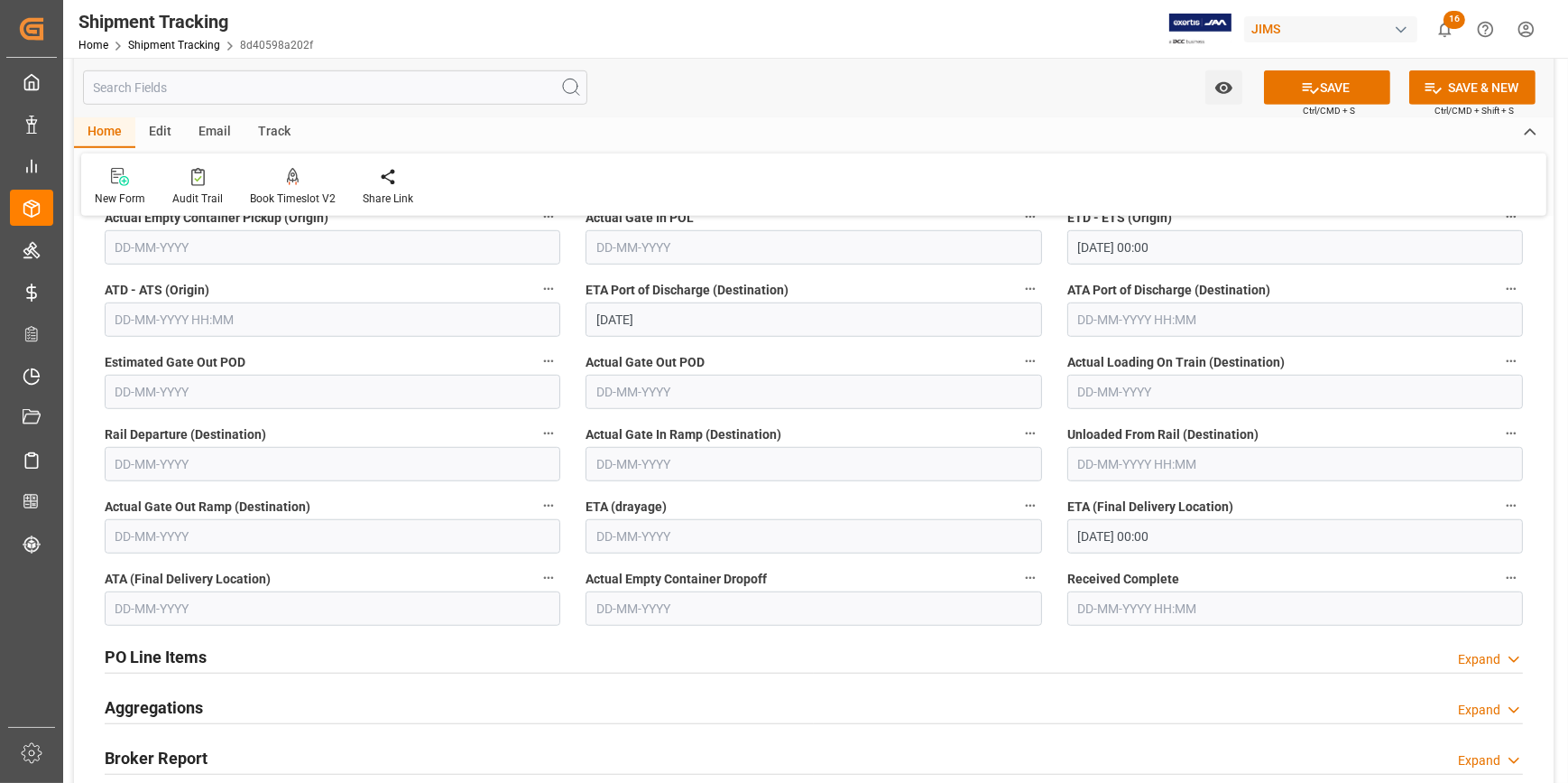
scroll to position [1642, 0]
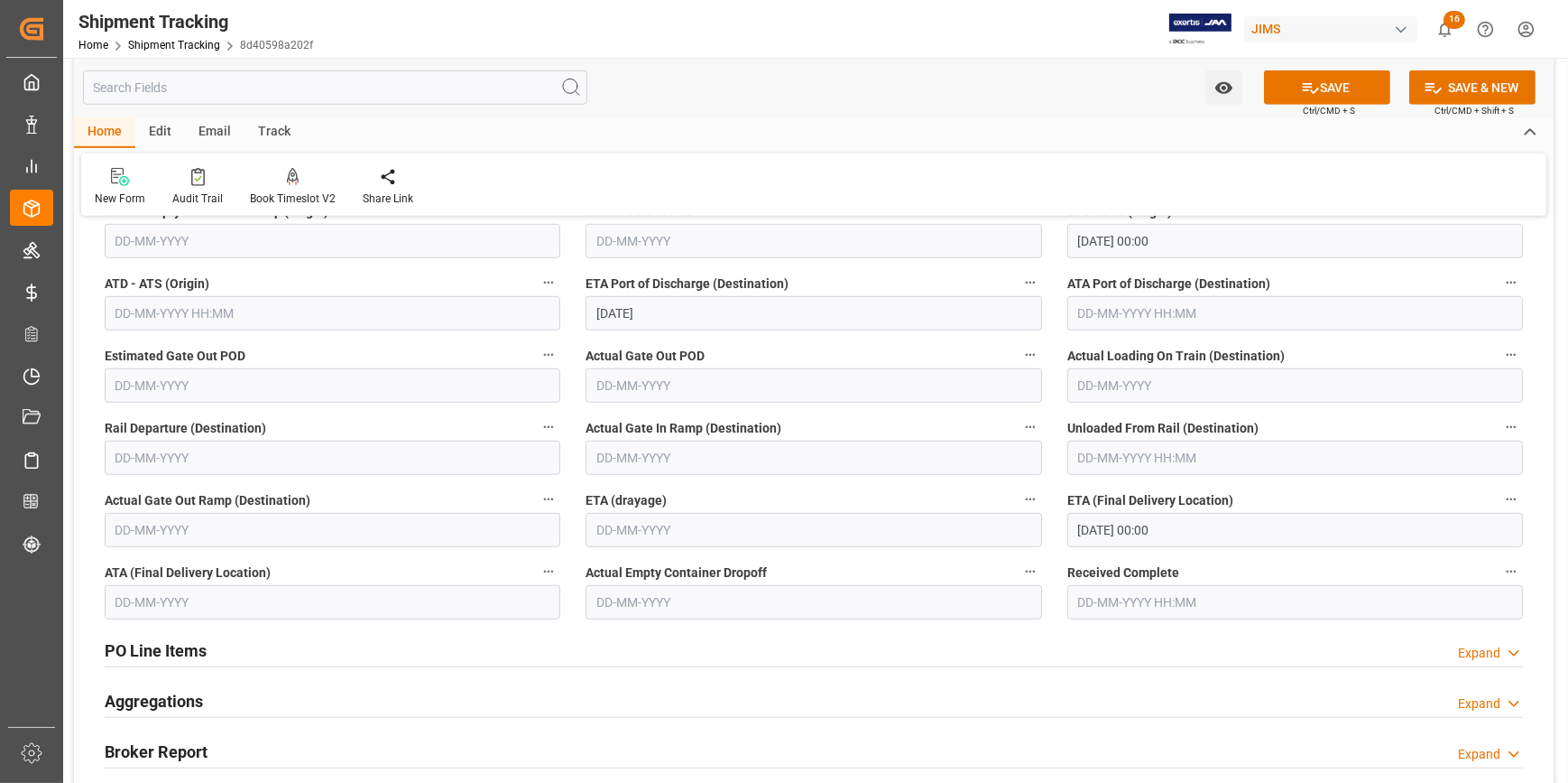
click at [1130, 525] on input "20-10-2025 00:00" at bounding box center [1295, 530] width 456 height 34
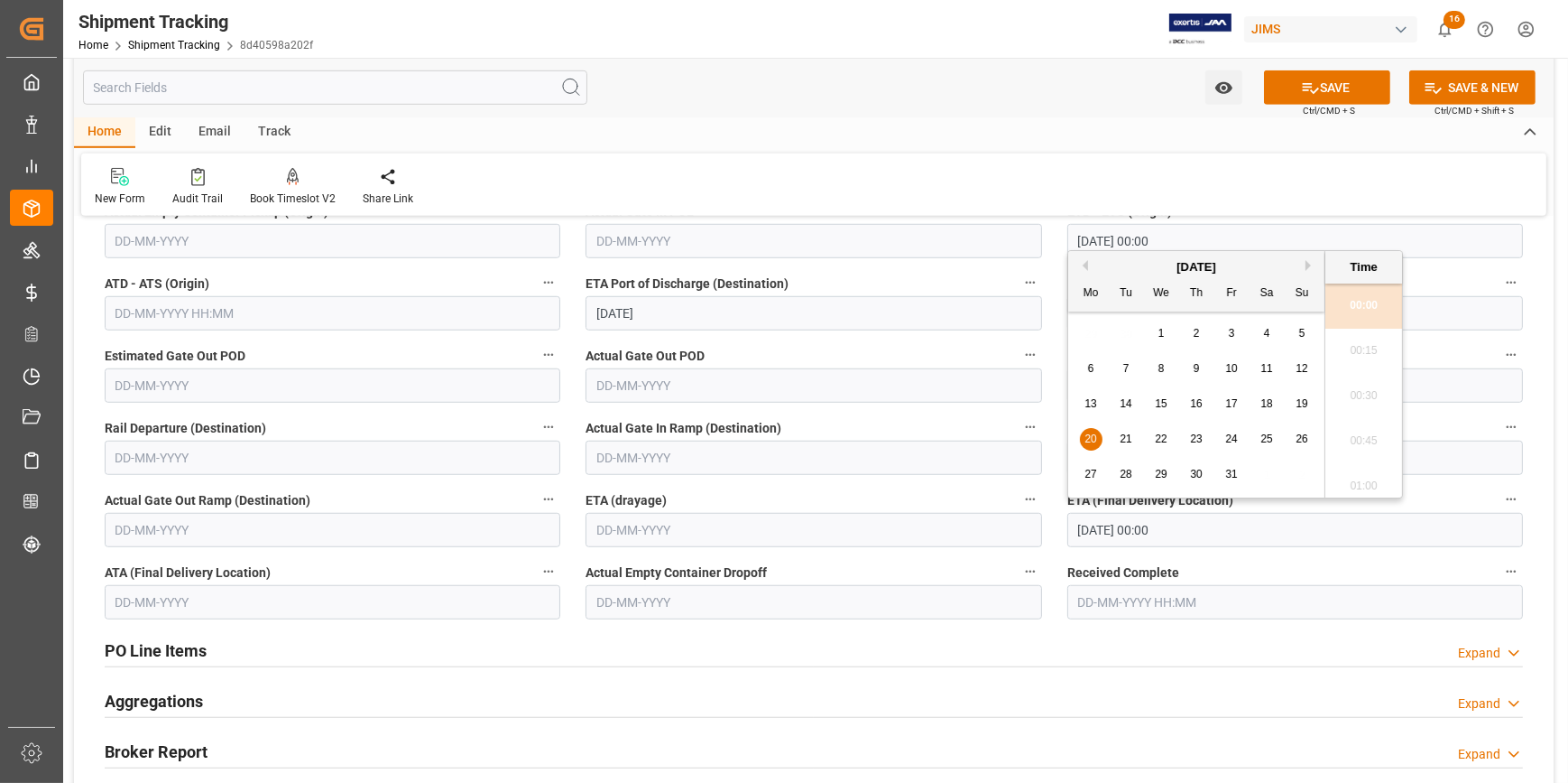
click at [1233, 370] on span "10" at bounding box center [1231, 368] width 12 height 13
click at [1084, 264] on button "Previous Month" at bounding box center [1082, 265] width 11 height 11
click at [1308, 258] on div "September 2025" at bounding box center [1196, 267] width 256 height 19
click at [1308, 262] on button "Next Month" at bounding box center [1311, 265] width 11 height 11
click at [1164, 367] on span "8" at bounding box center [1161, 368] width 6 height 13
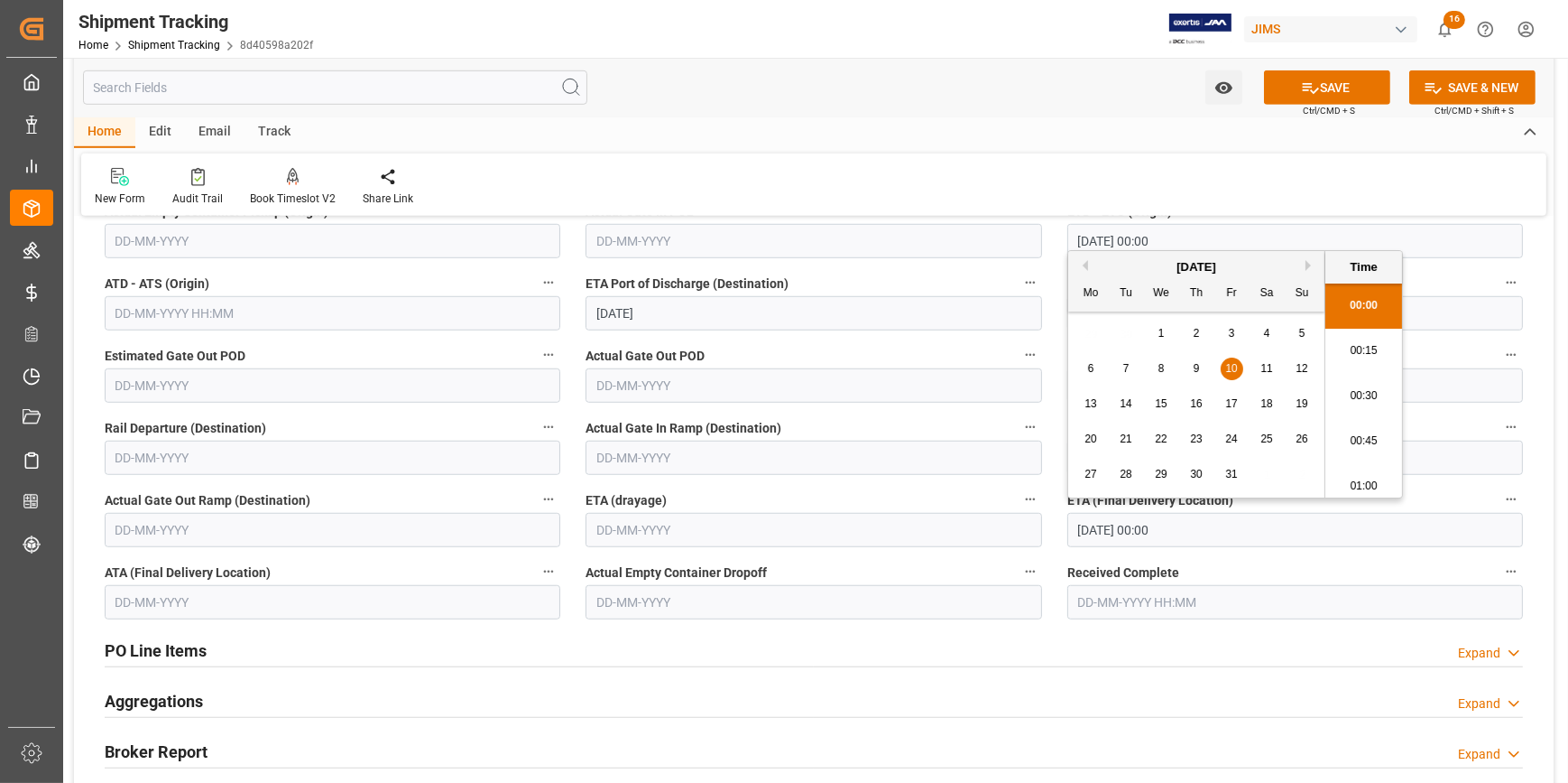
type input "08-10-2025 00:00"
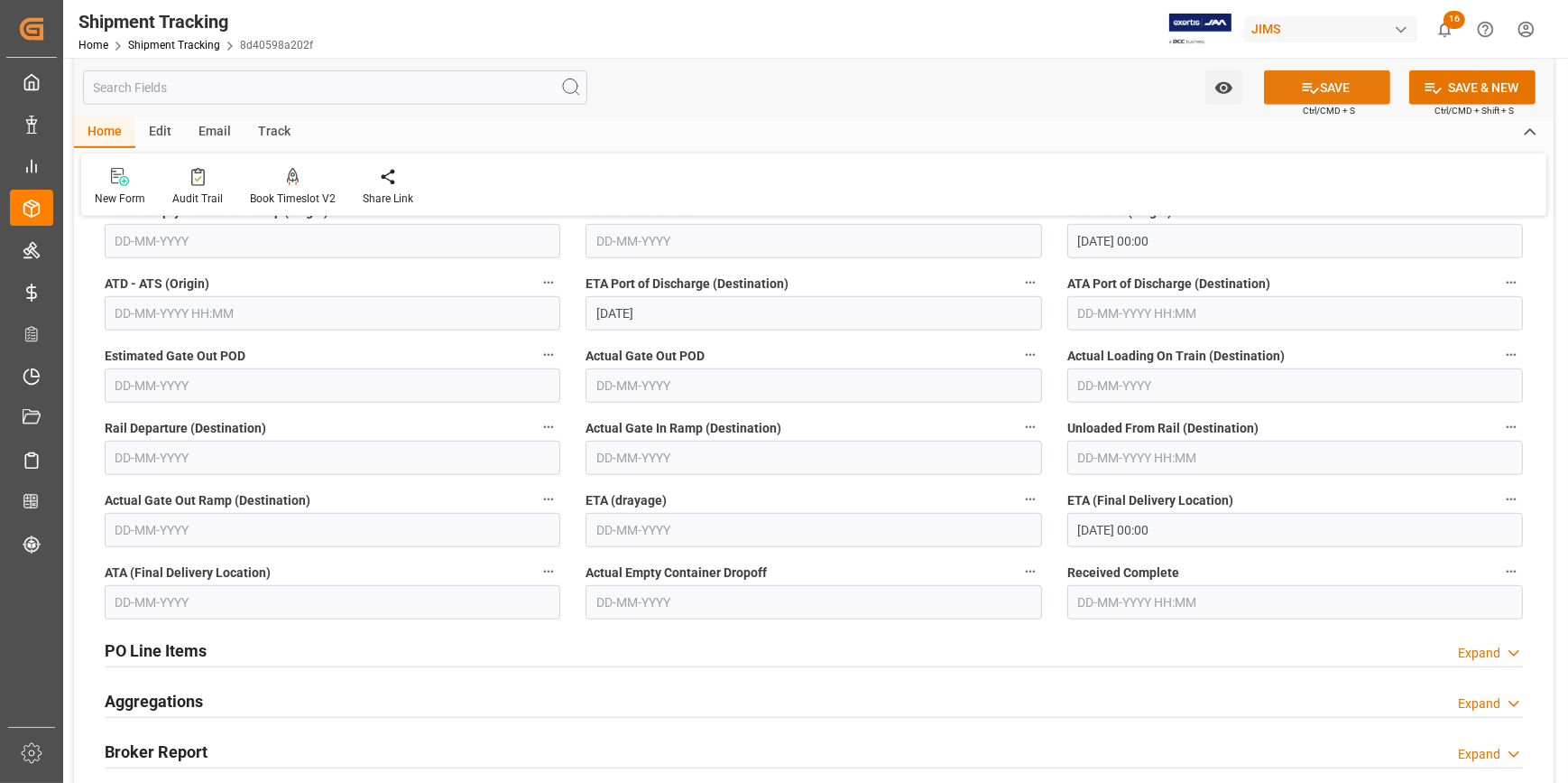
click at [1311, 89] on icon at bounding box center [1310, 88] width 18 height 19
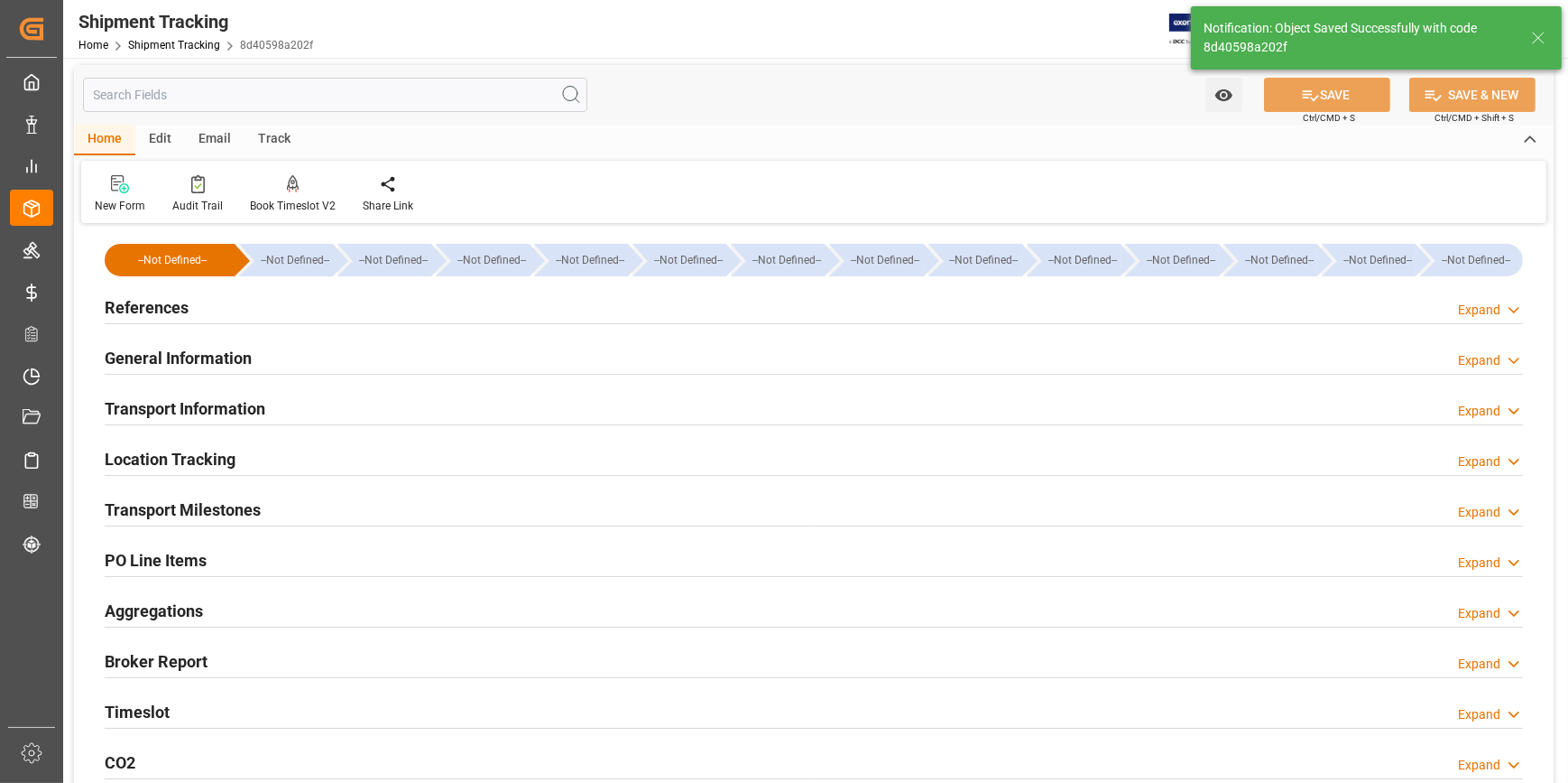
scroll to position [0, 0]
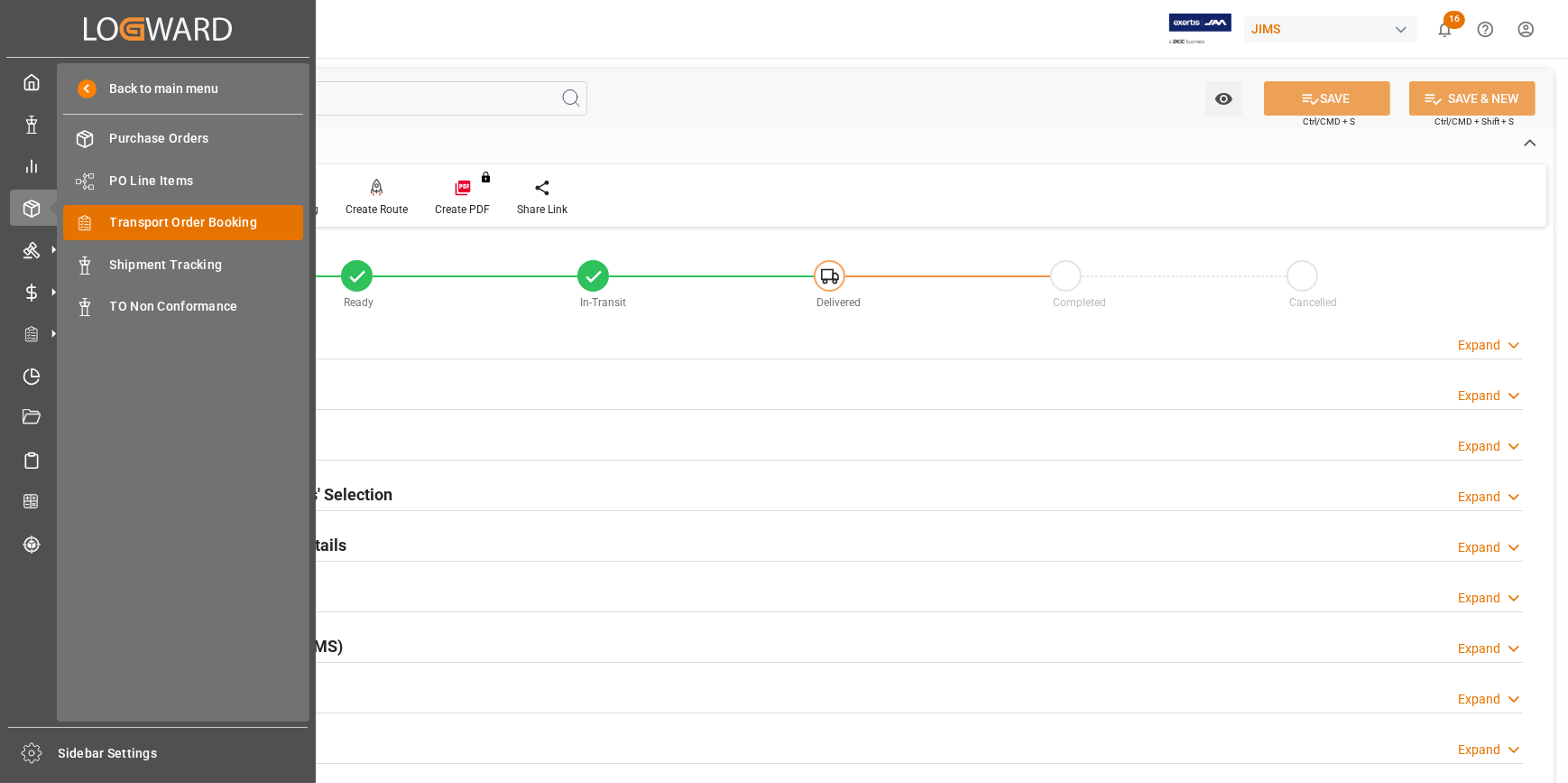
click at [194, 215] on span "Transport Order Booking" at bounding box center [206, 222] width 194 height 19
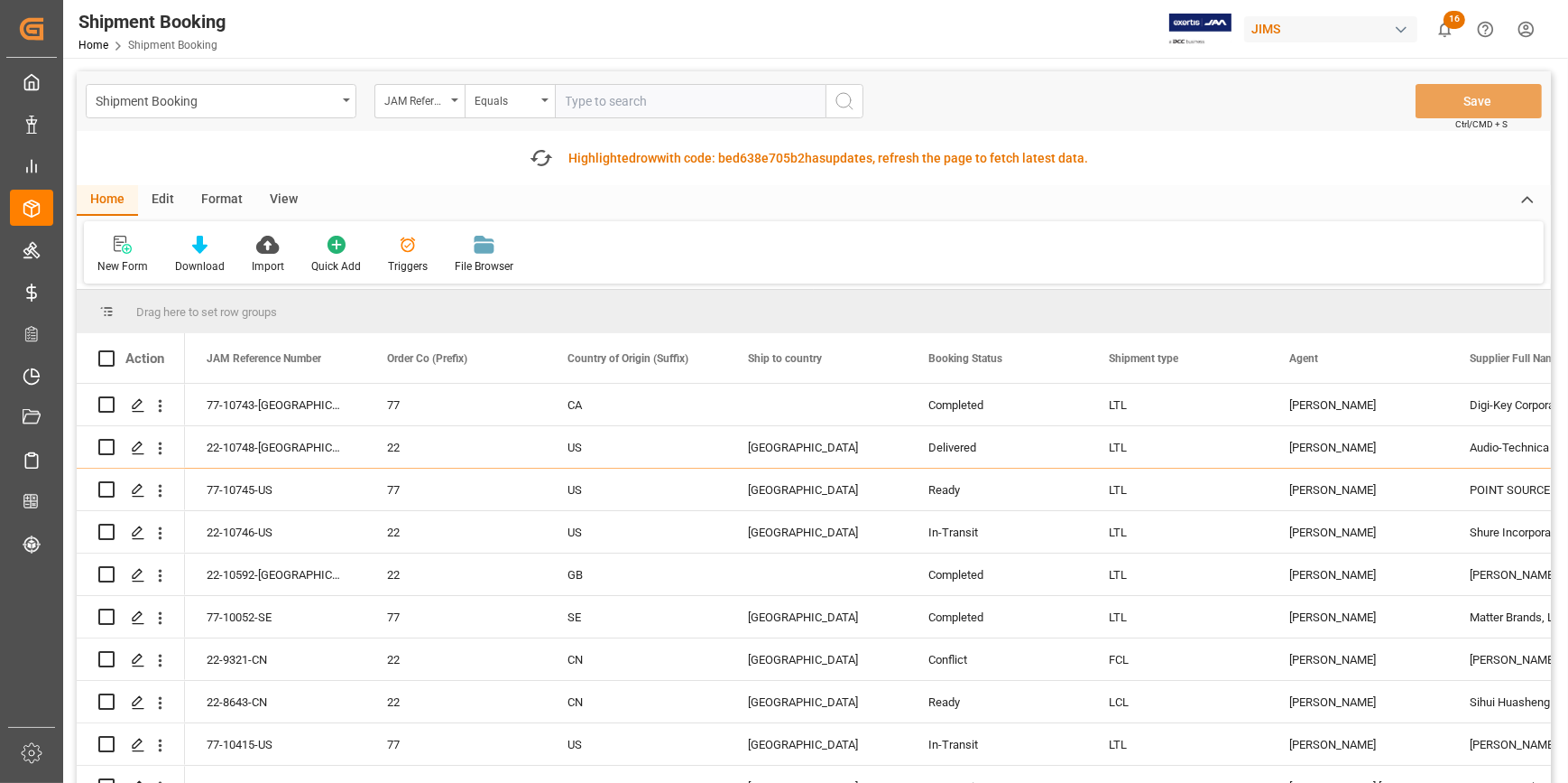
click at [600, 102] on input "text" at bounding box center [690, 100] width 271 height 34
type input "22-9796-ID"
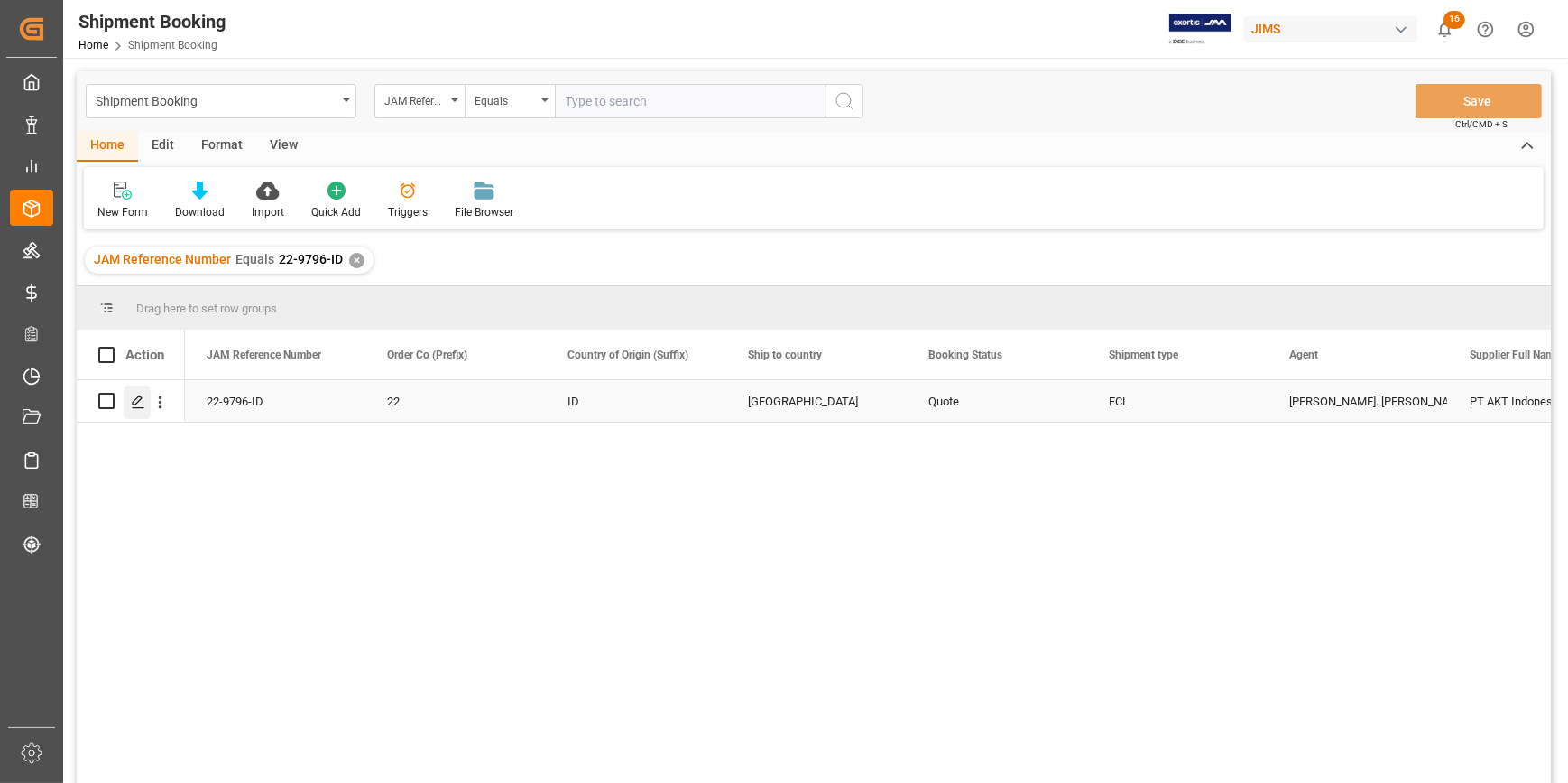
click at [138, 410] on div "Press SPACE to select this row." at bounding box center [137, 402] width 27 height 33
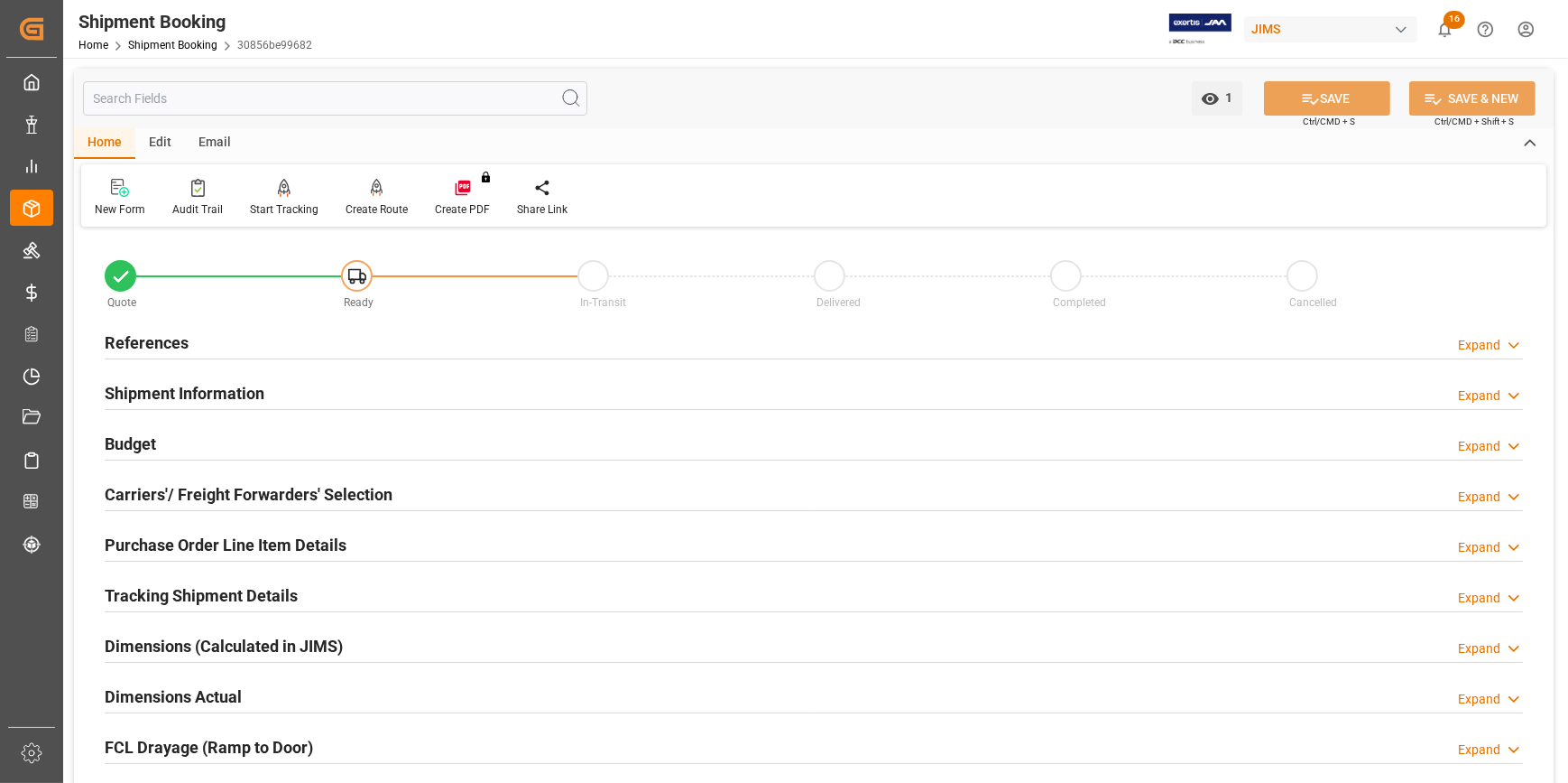
click at [304, 321] on div "References Expand" at bounding box center [814, 343] width 1443 height 51
click at [328, 350] on div "References Expand" at bounding box center [814, 341] width 1418 height 34
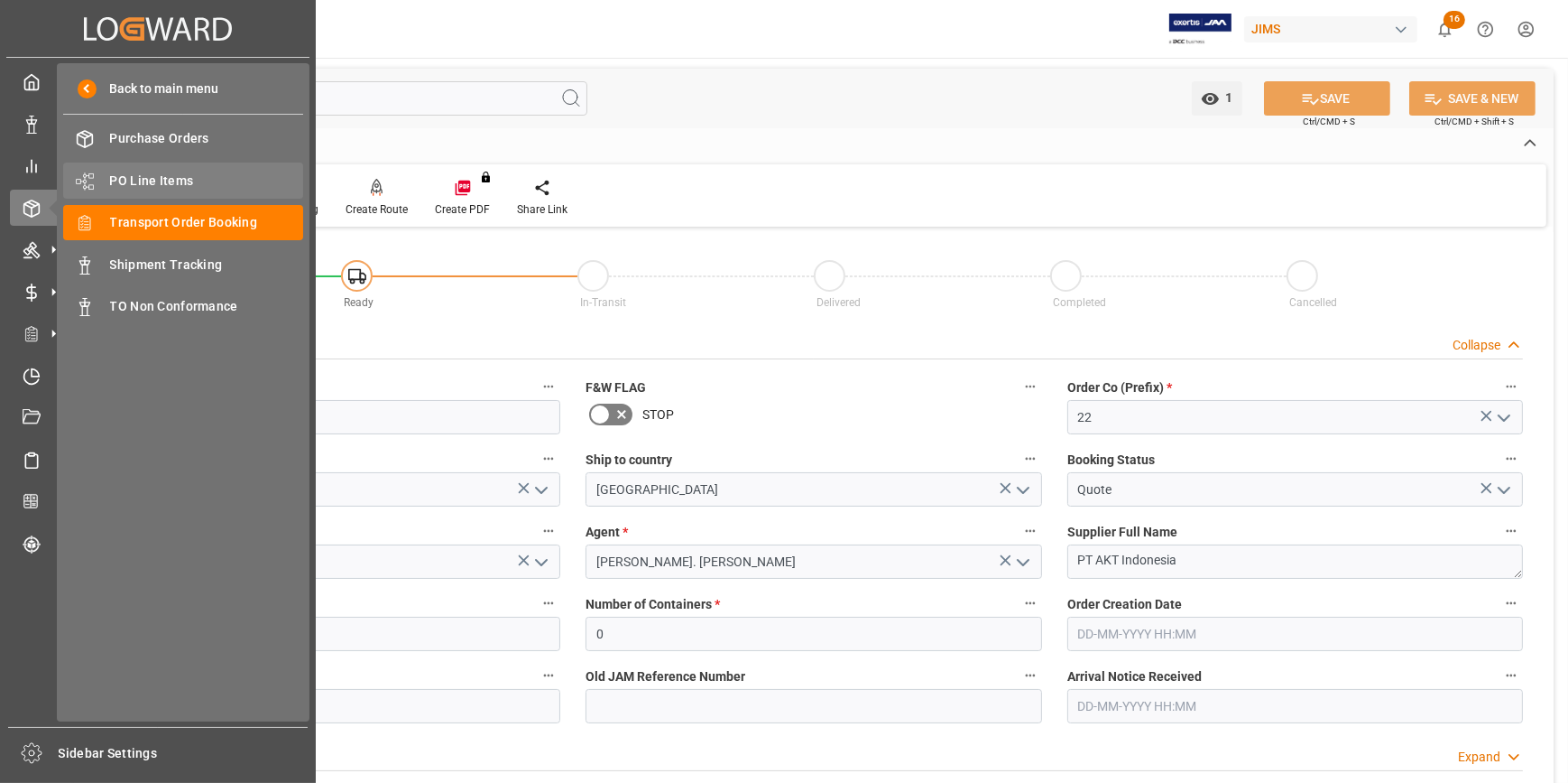
click at [169, 180] on span "PO Line Items" at bounding box center [206, 180] width 194 height 19
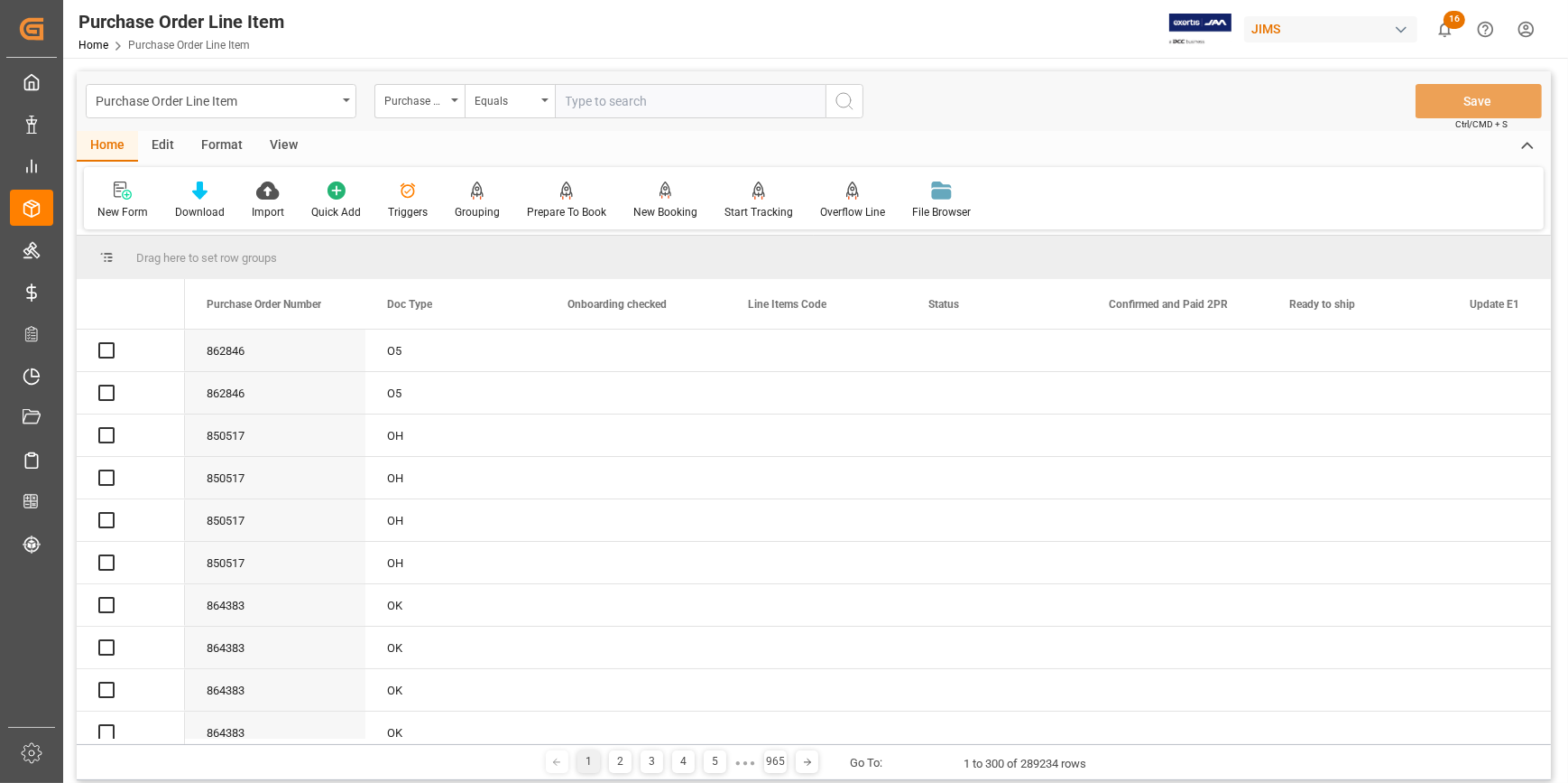
click at [432, 104] on div "Purchase Order Number" at bounding box center [415, 98] width 61 height 20
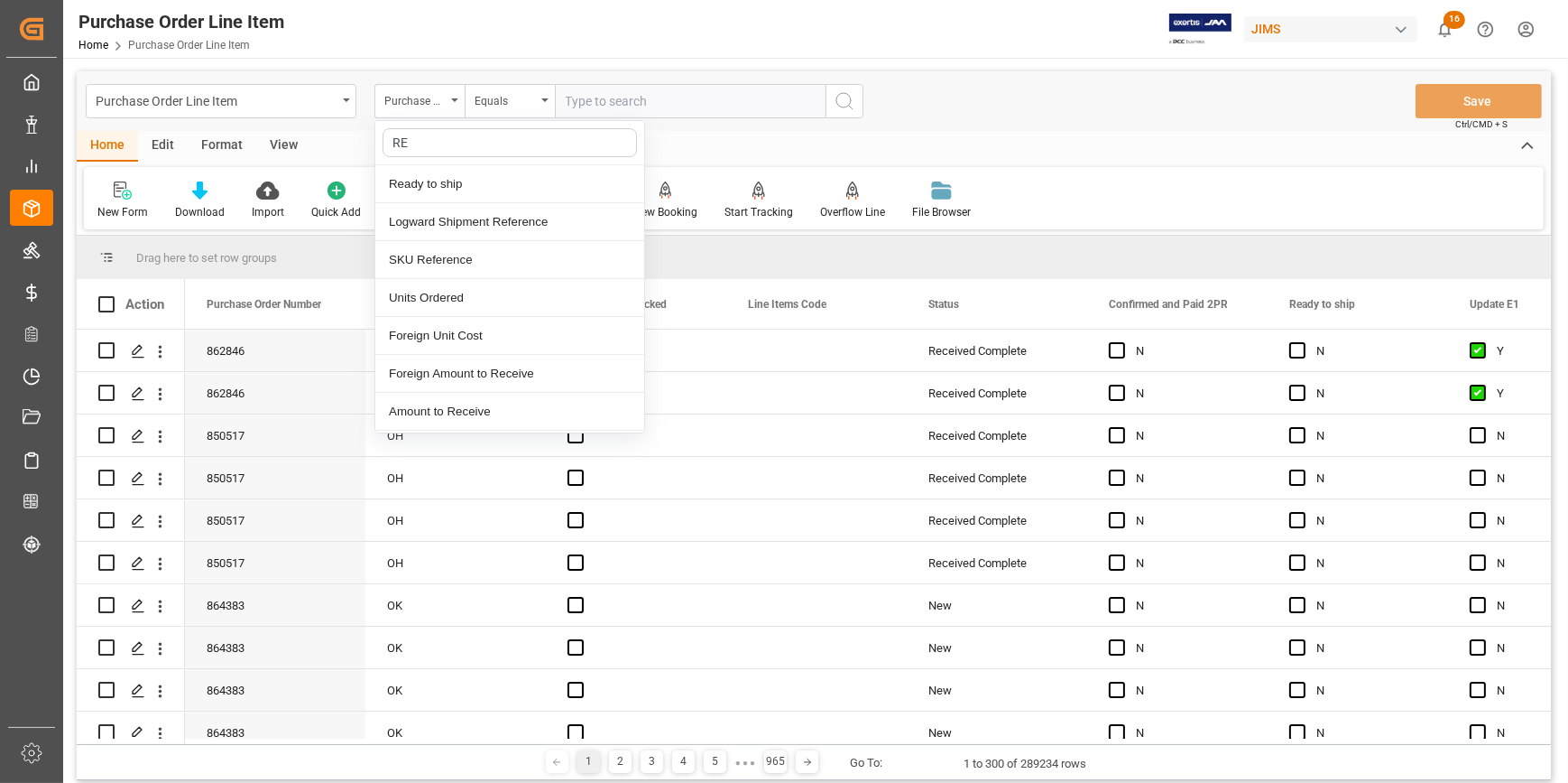
type input "REF"
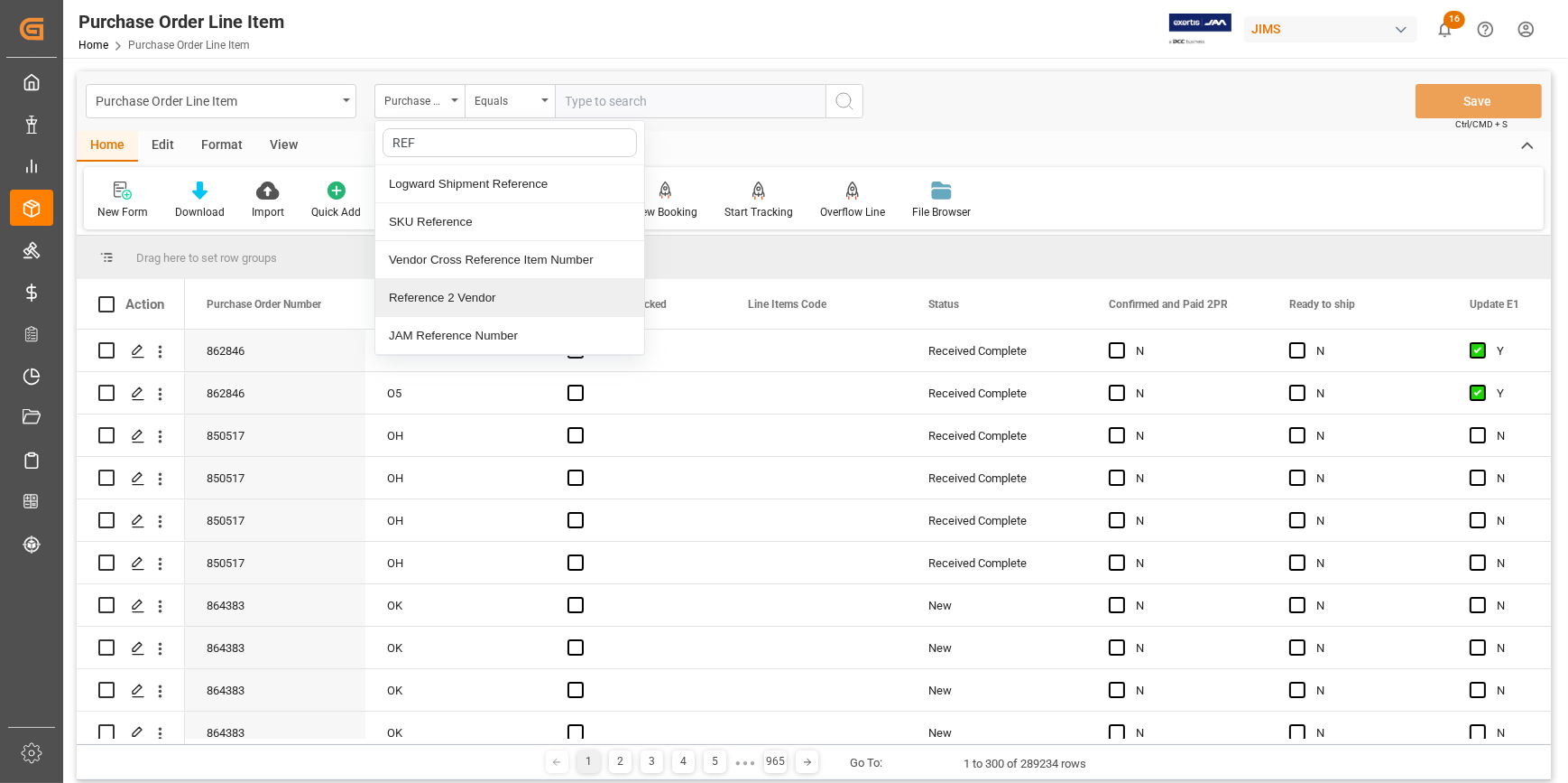
click at [444, 304] on div "Reference 2 Vendor" at bounding box center [510, 297] width 269 height 38
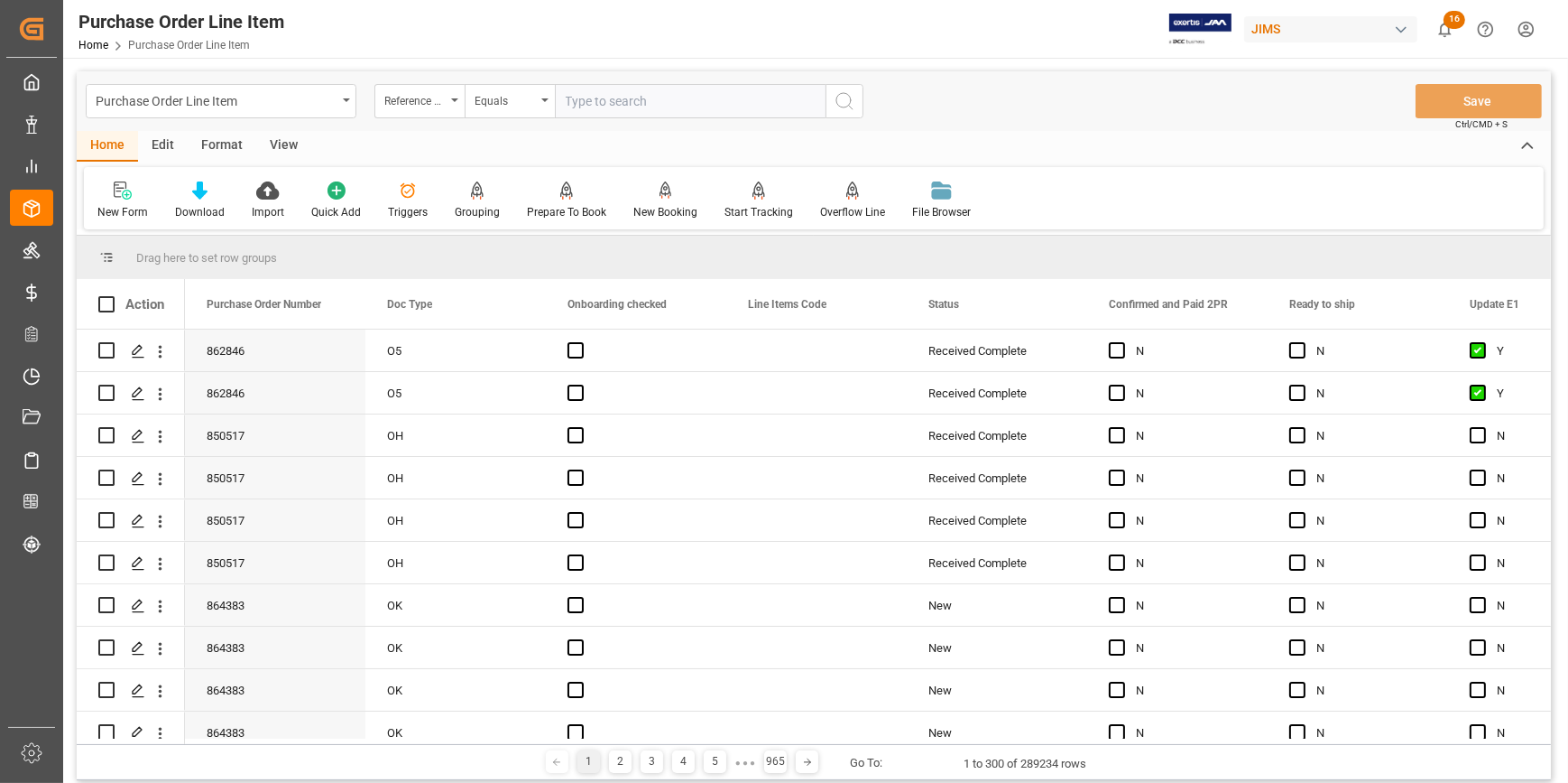
click at [593, 109] on input "text" at bounding box center [690, 100] width 271 height 34
paste input "22-9796-ID"
type input "22-9796-ID"
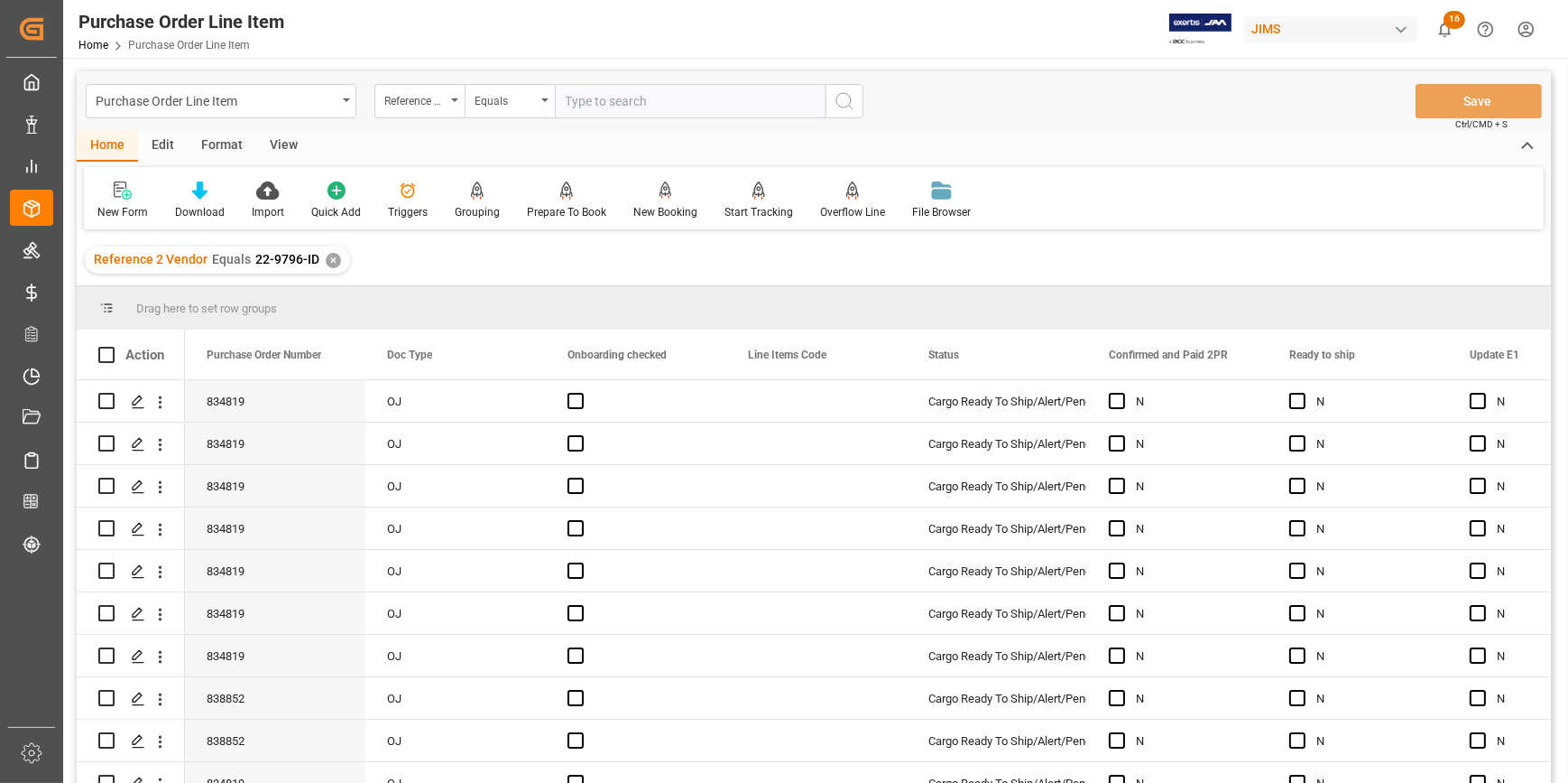
click at [289, 139] on div "View" at bounding box center [283, 146] width 55 height 31
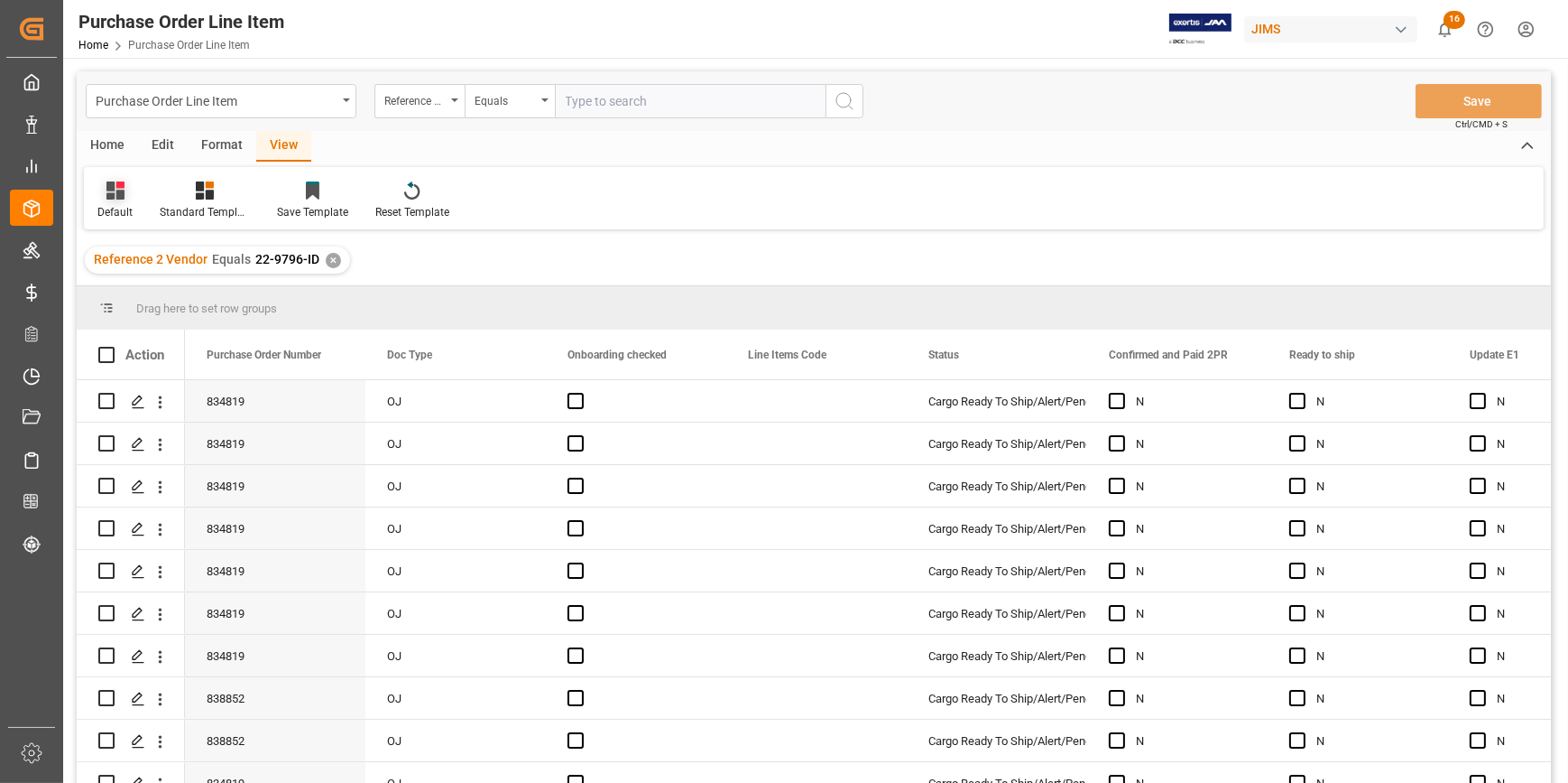
click at [118, 198] on icon at bounding box center [115, 190] width 18 height 19
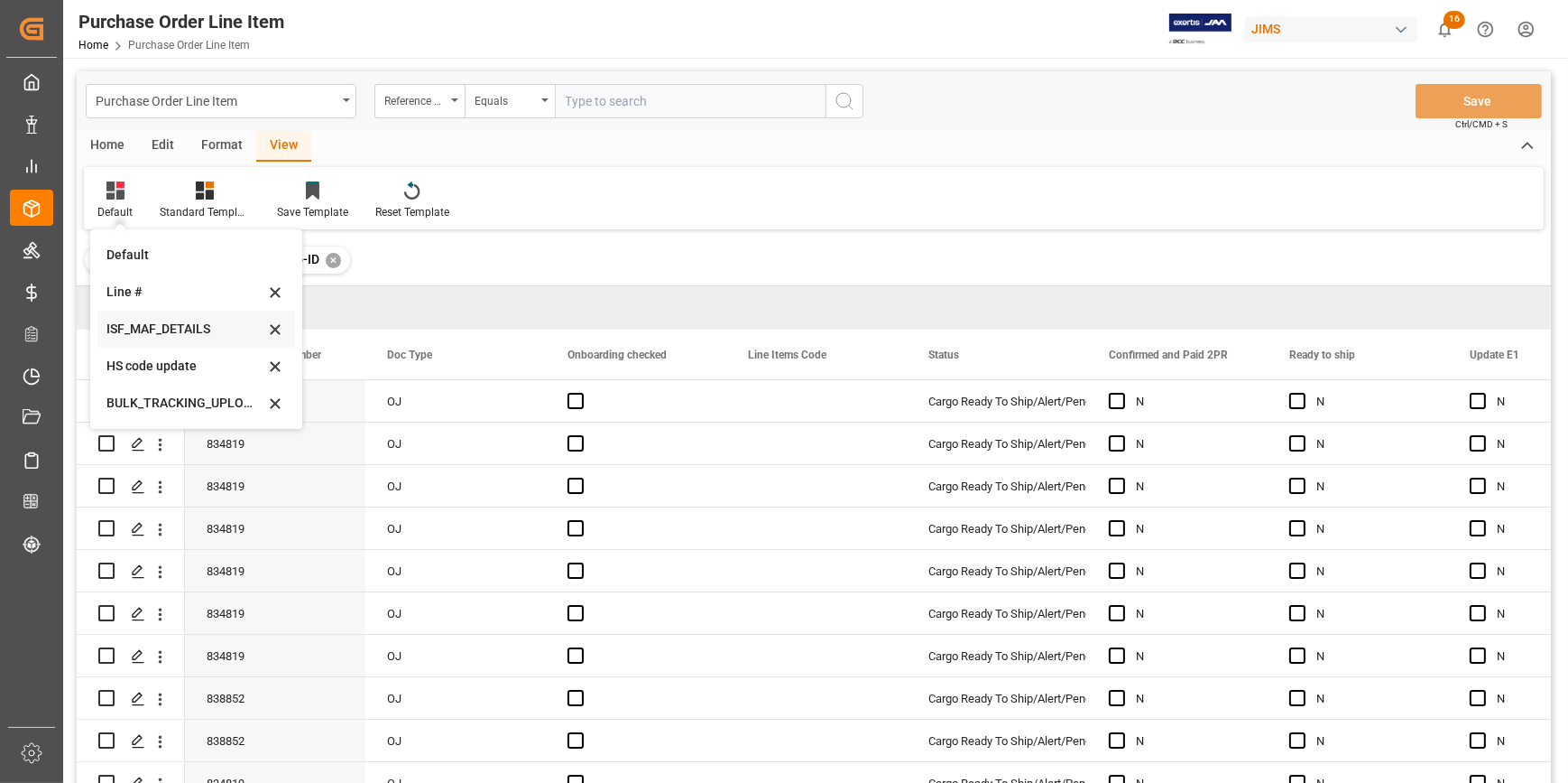
click at [164, 332] on div "ISF_MAF_DETAILS" at bounding box center [185, 328] width 158 height 19
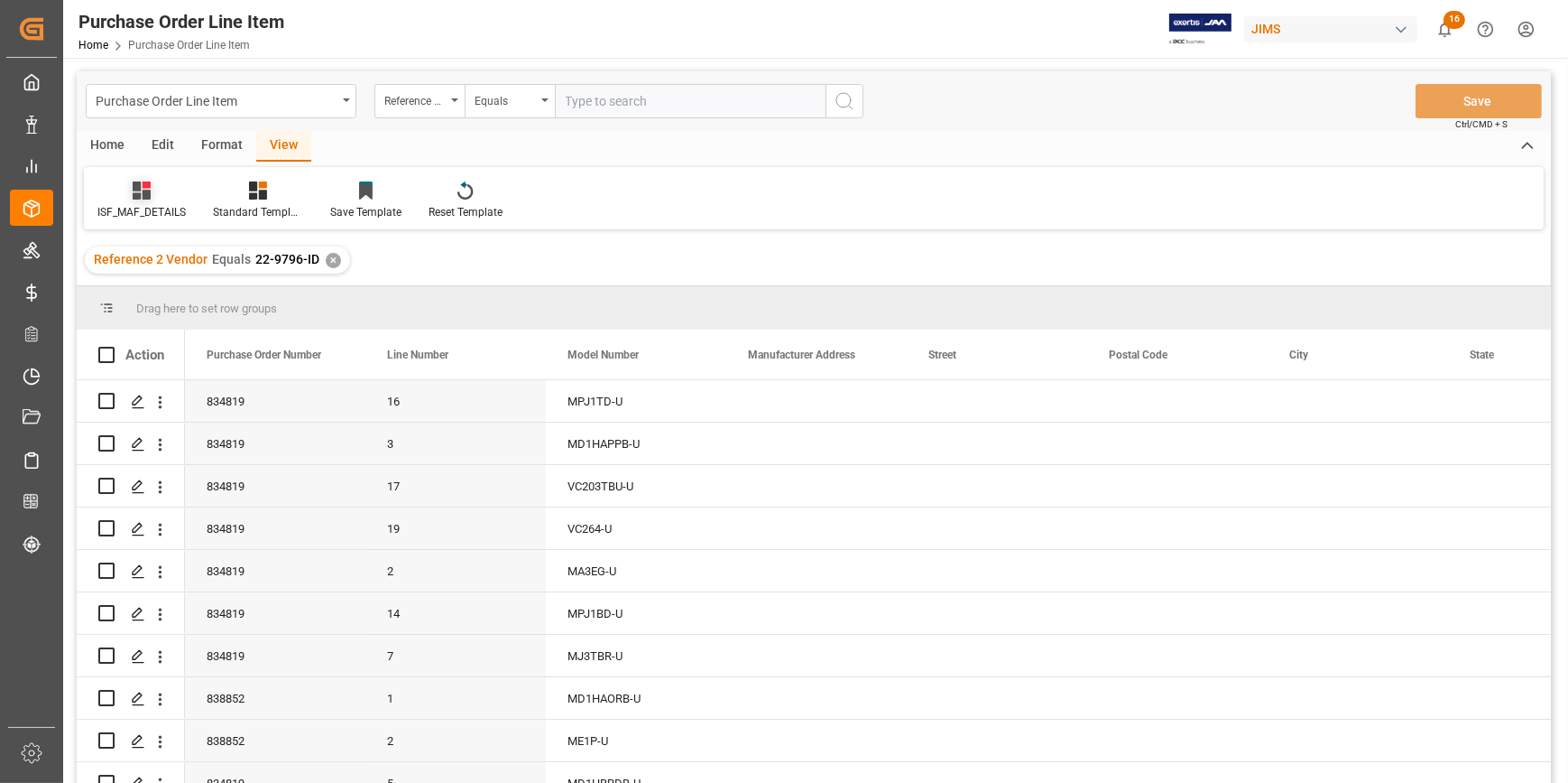
click at [139, 206] on div "ISF_MAF_DETAILS" at bounding box center [141, 212] width 89 height 17
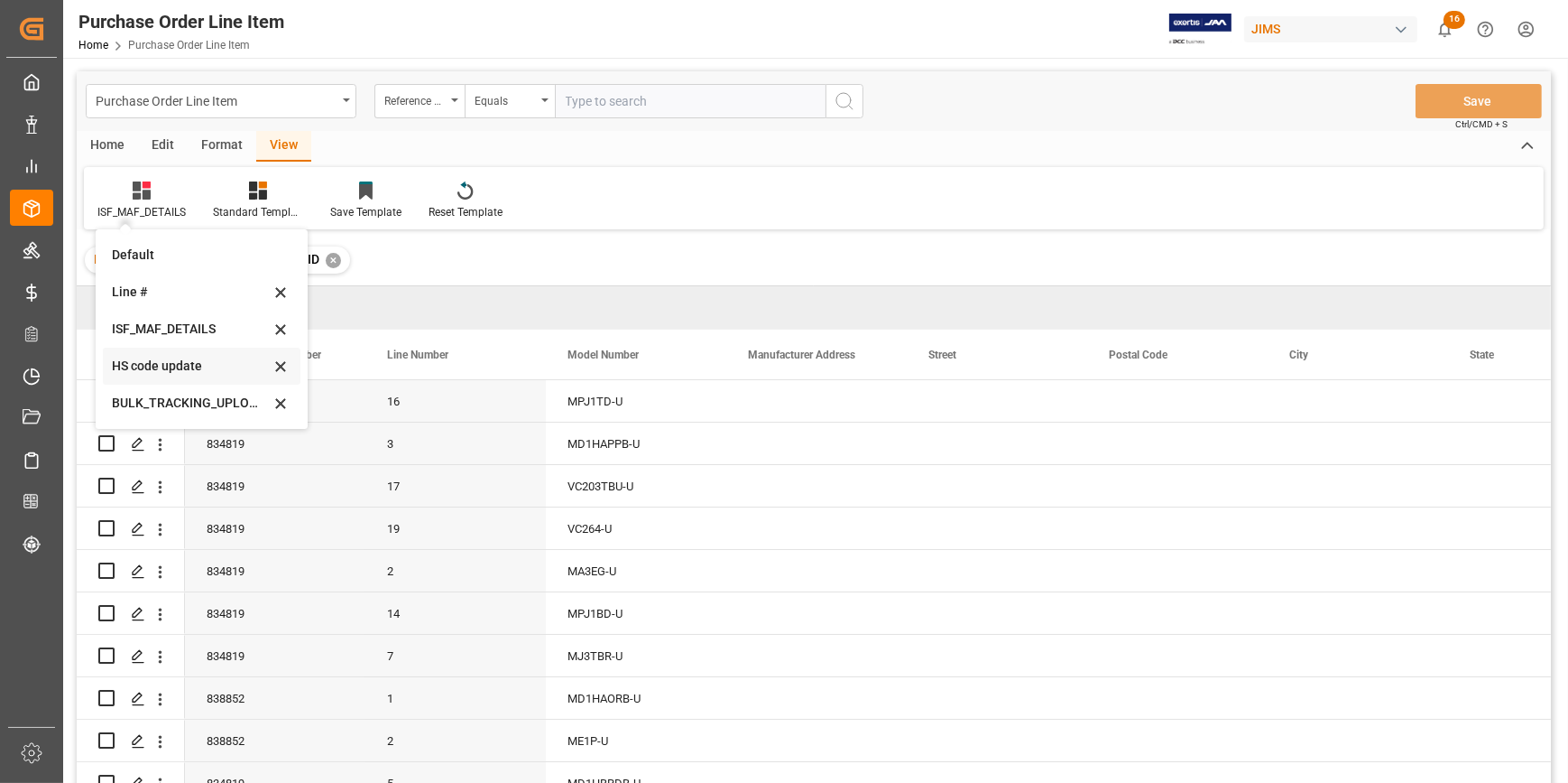
click at [146, 361] on div "HS code update" at bounding box center [191, 365] width 158 height 19
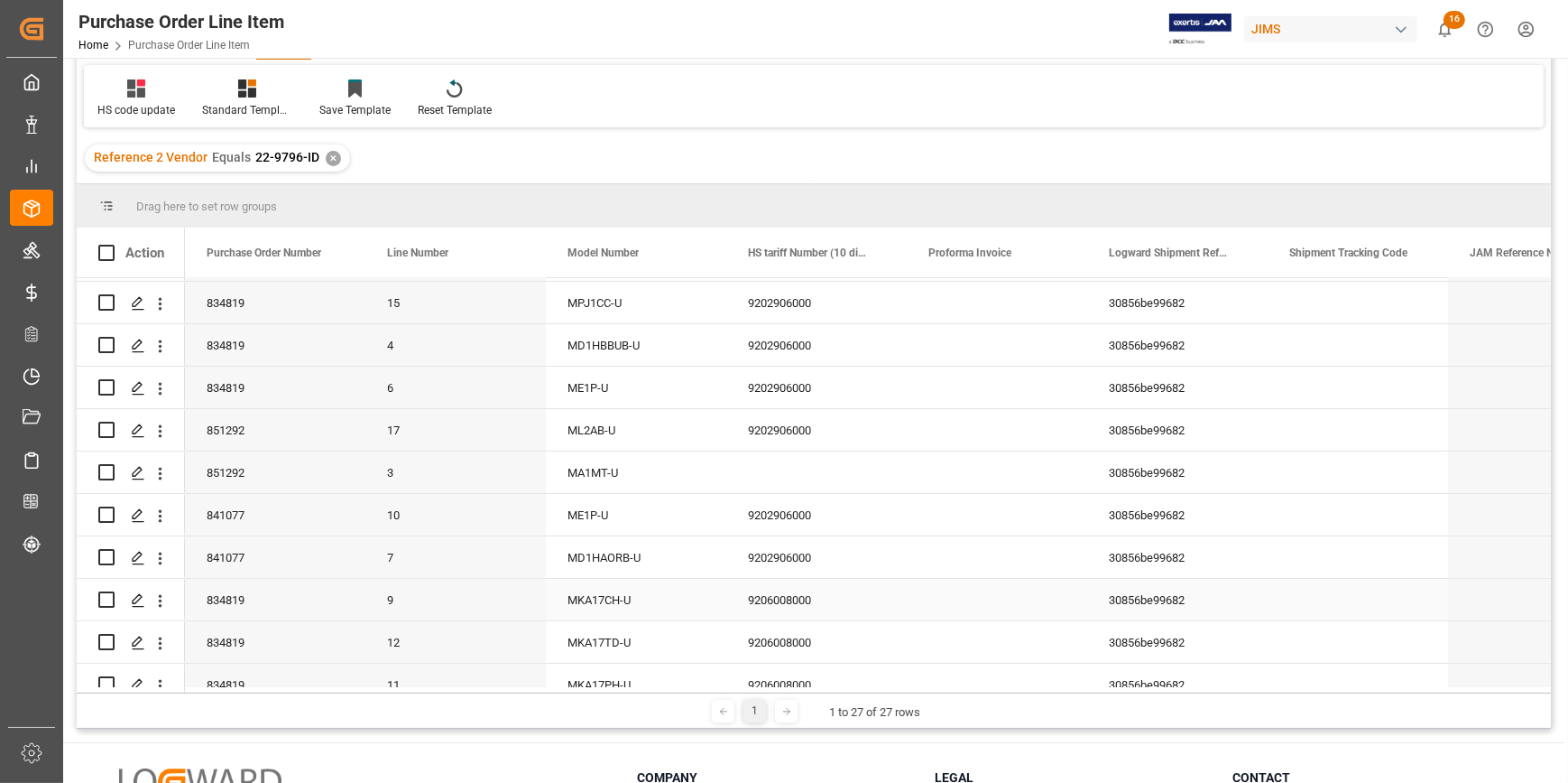
scroll to position [414, 0]
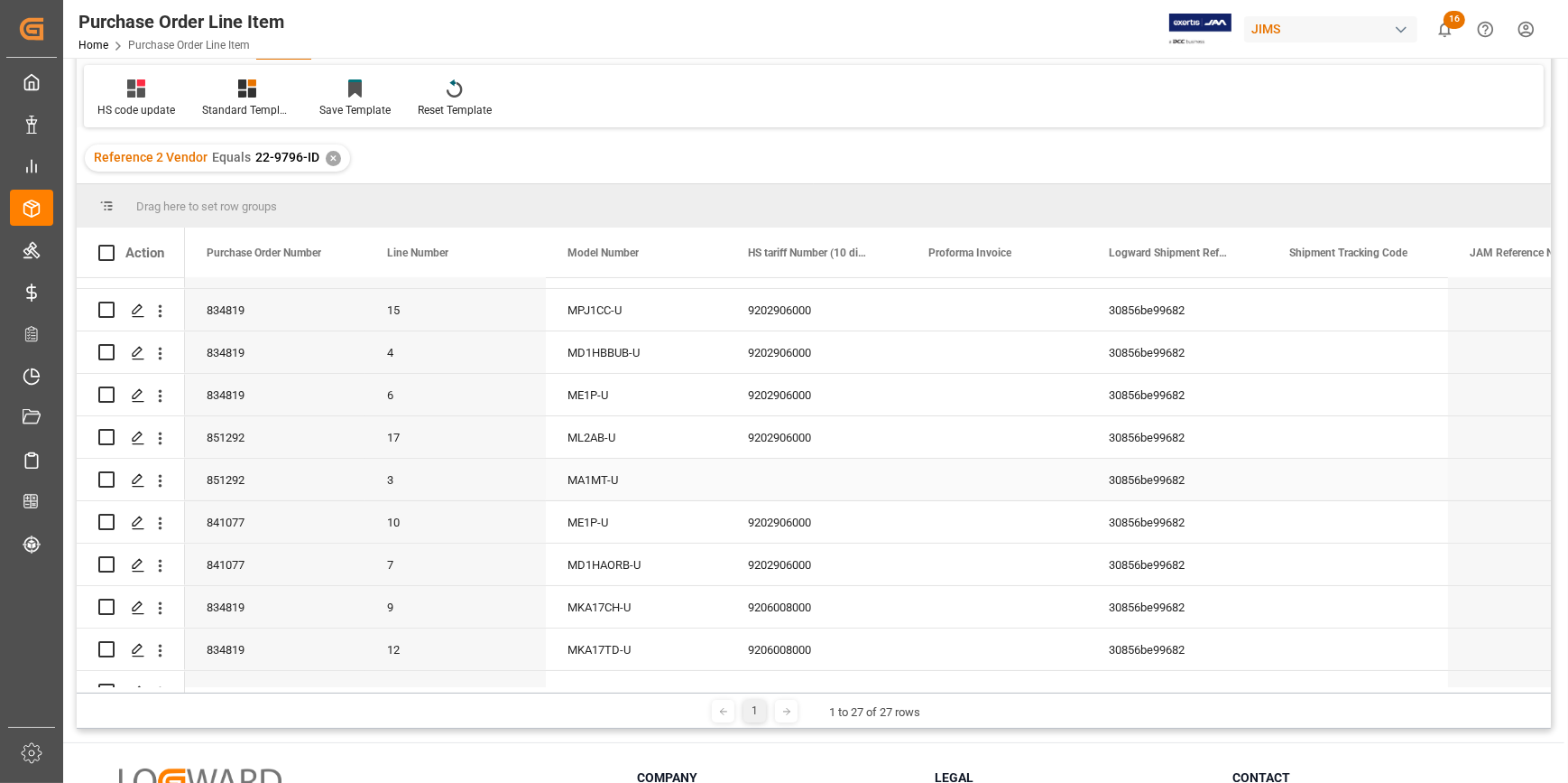
click at [632, 473] on div "MA1MT-U" at bounding box center [636, 479] width 180 height 42
drag, startPoint x: 633, startPoint y: 483, endPoint x: 532, endPoint y: 502, distance: 102.8
click at [532, 502] on div "834819 16 MPJ1TD-U 9202906000 30856be99682 17-02-2025 15:47:55 834819 3 MD1HAPP…" at bounding box center [997, 437] width 1624 height 1146
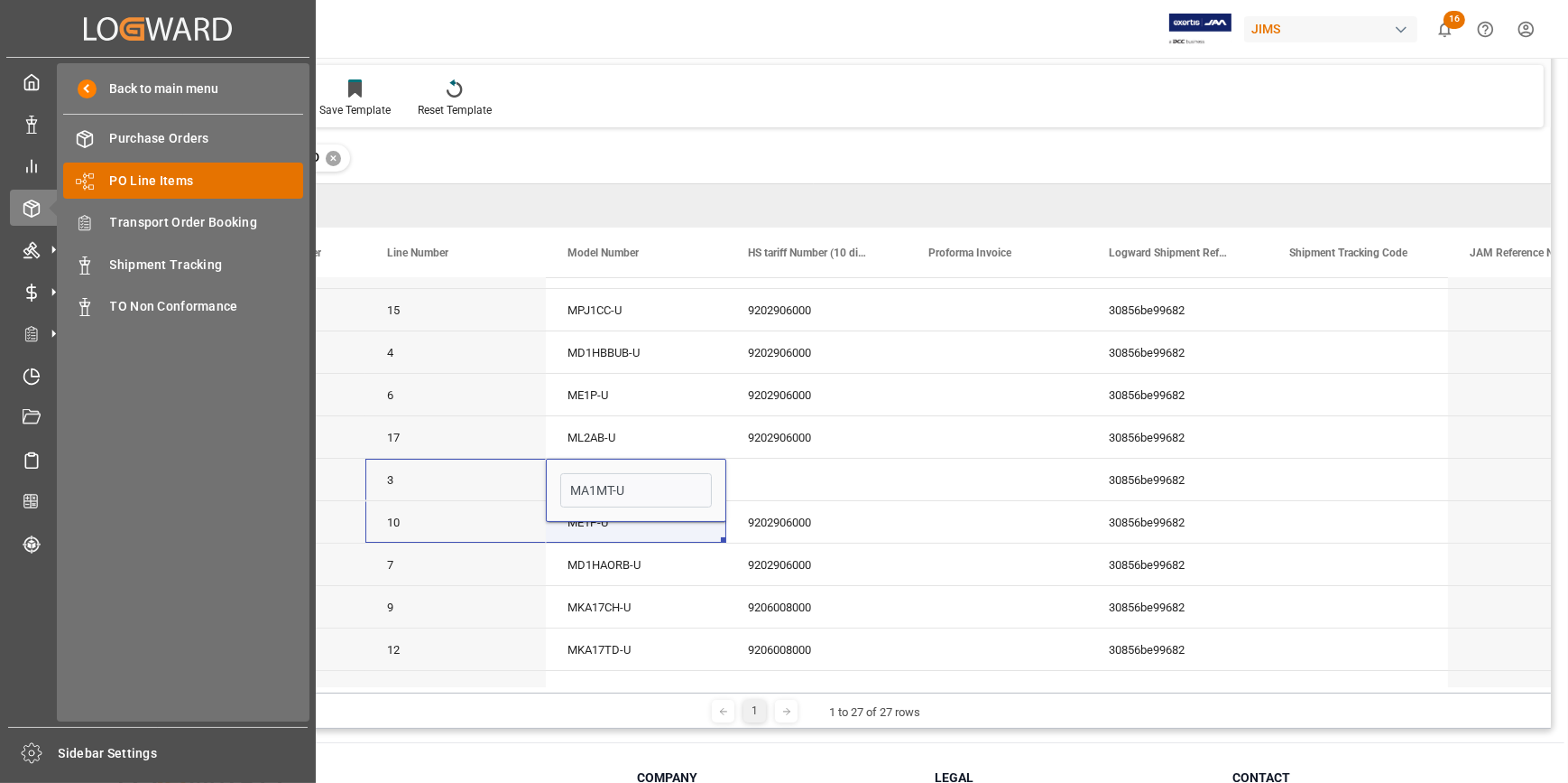
click at [185, 183] on span "PO Line Items" at bounding box center [206, 180] width 194 height 19
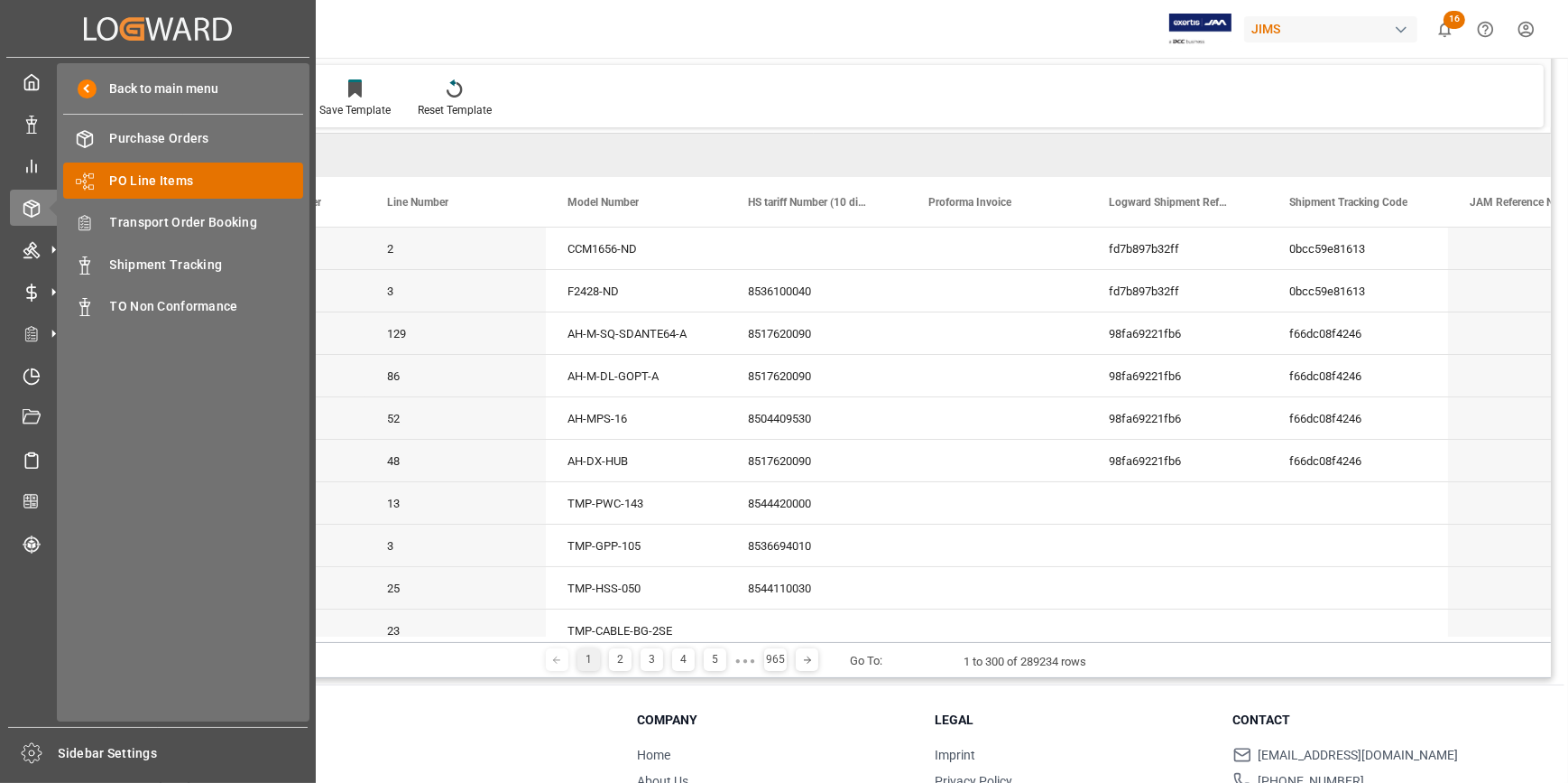
click at [166, 180] on span "PO Line Items" at bounding box center [206, 180] width 194 height 19
click at [154, 176] on span "PO Line Items" at bounding box center [206, 180] width 194 height 19
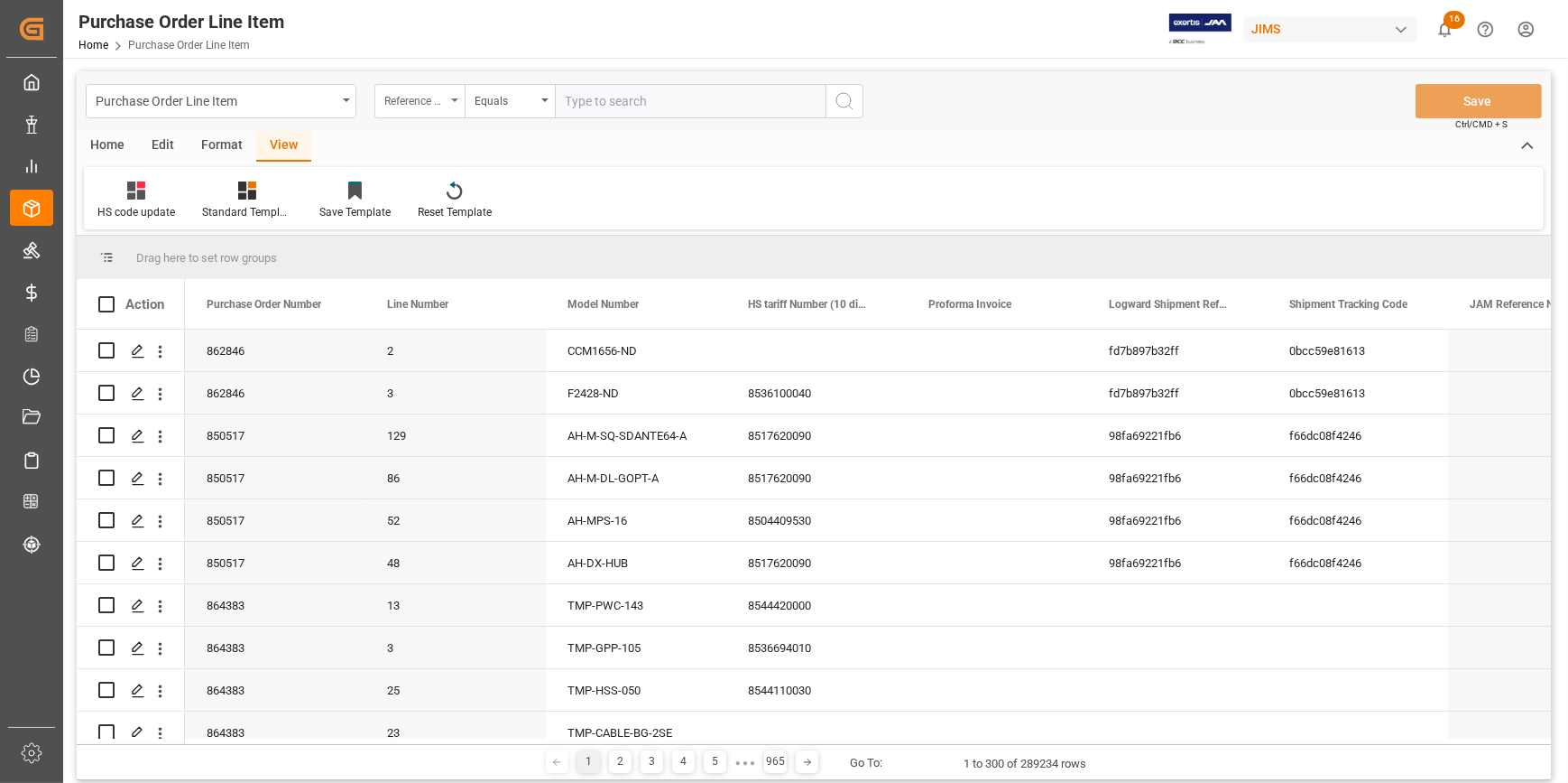
click at [434, 104] on div "Reference 2 Vendor" at bounding box center [415, 98] width 61 height 20
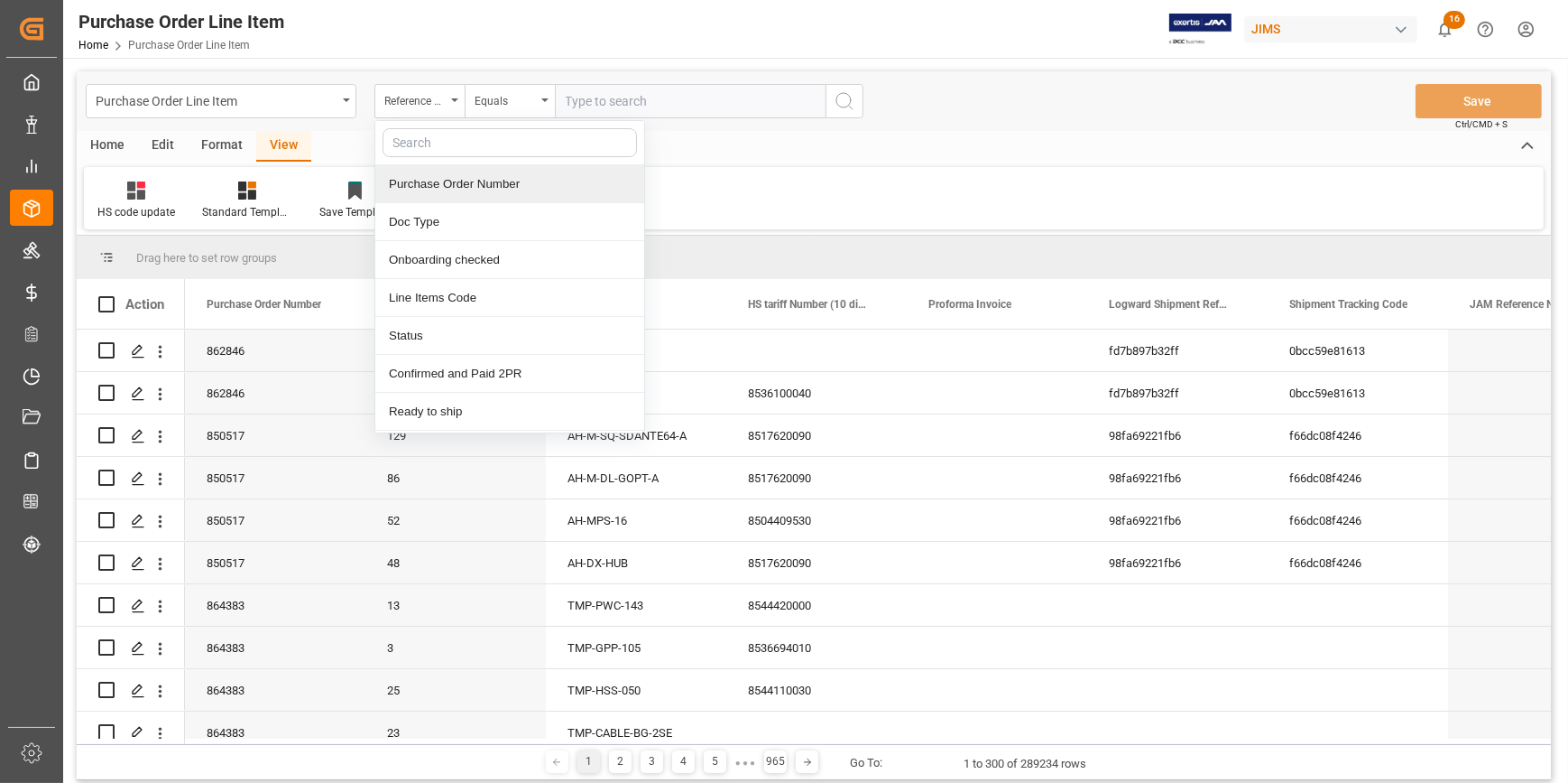
click at [611, 107] on input "text" at bounding box center [690, 100] width 271 height 34
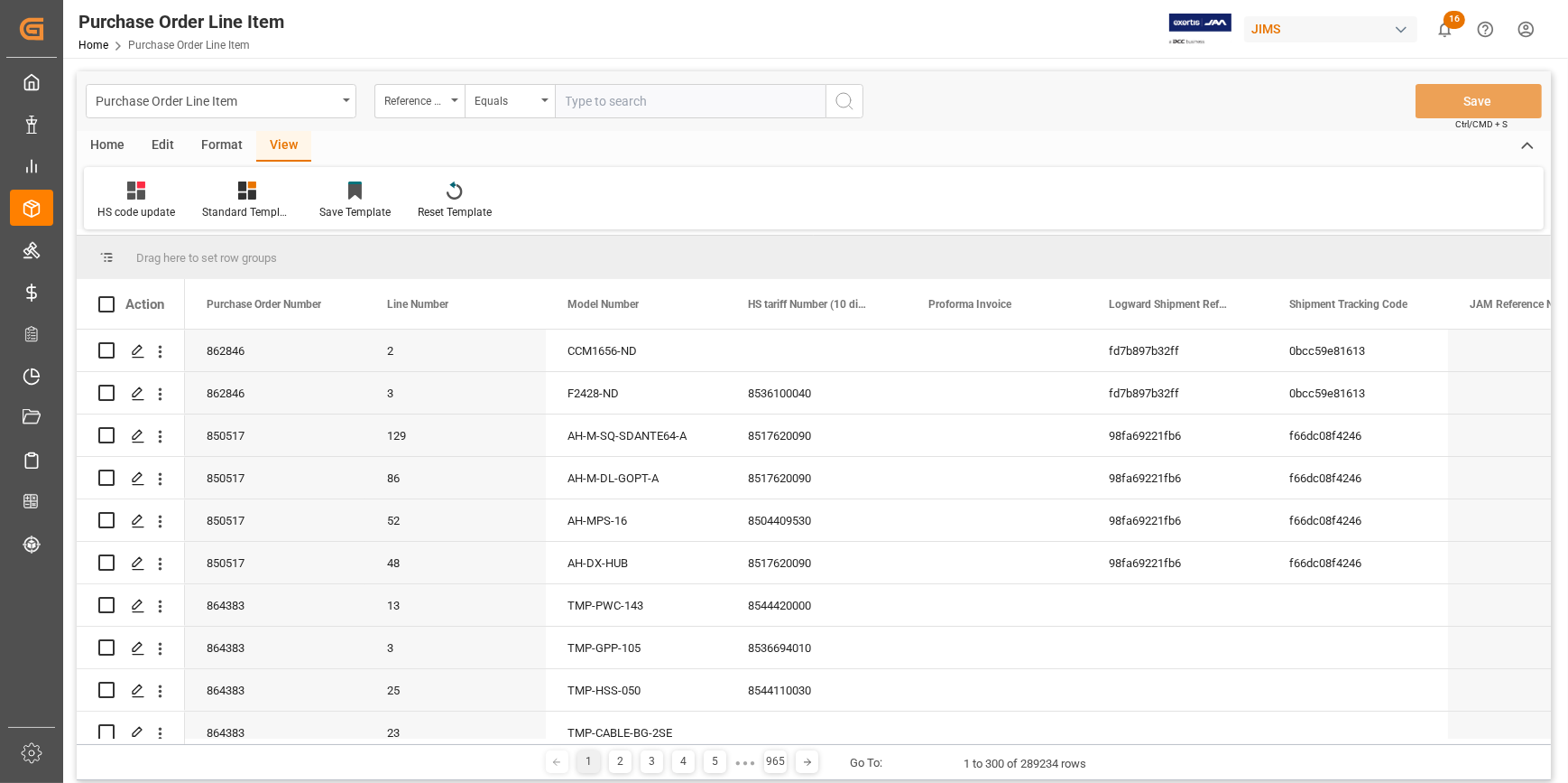
paste input "22-10298-CN"
type input "22-10298-CN"
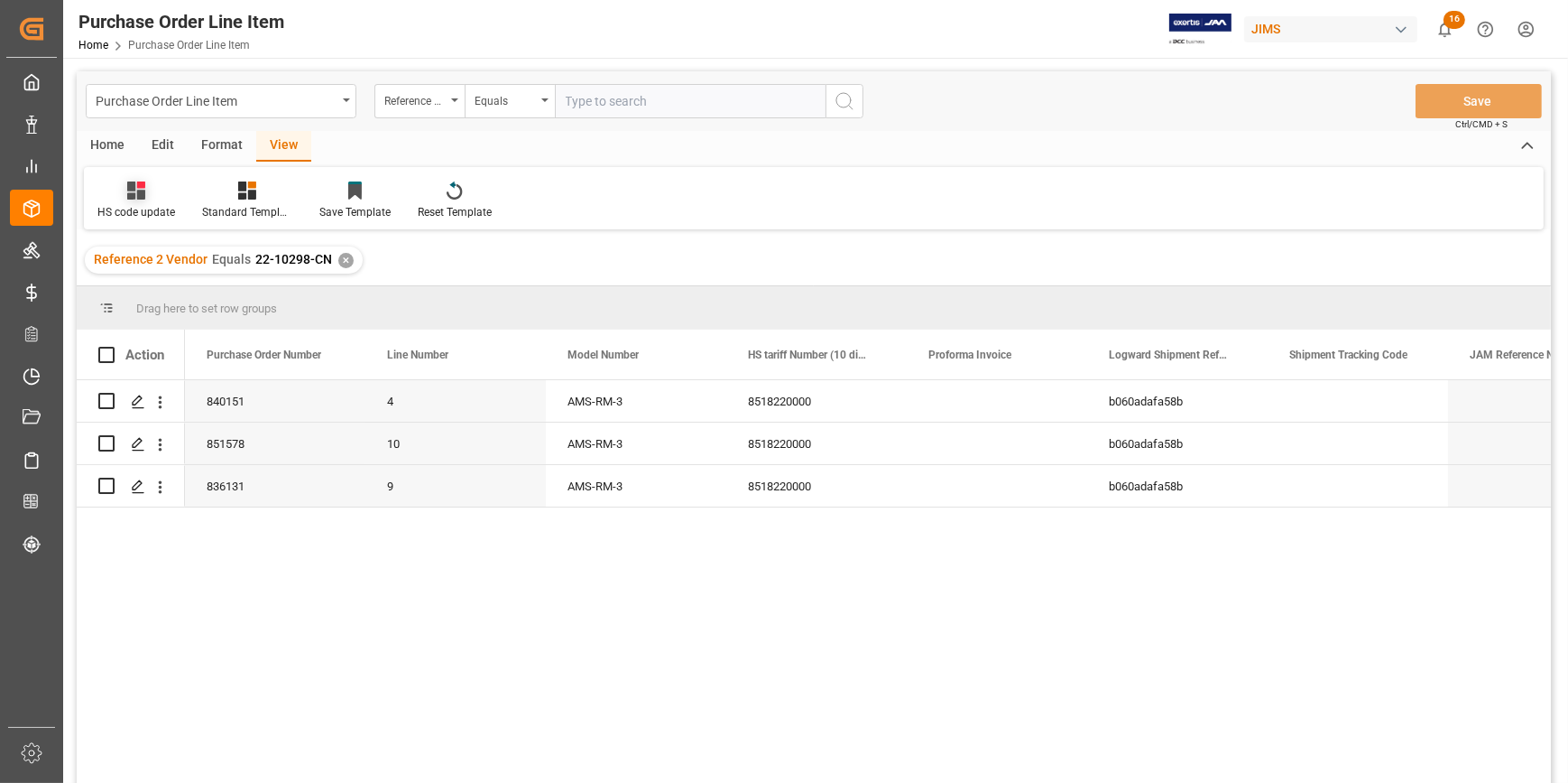
click at [136, 205] on div "HS code update" at bounding box center [136, 212] width 78 height 17
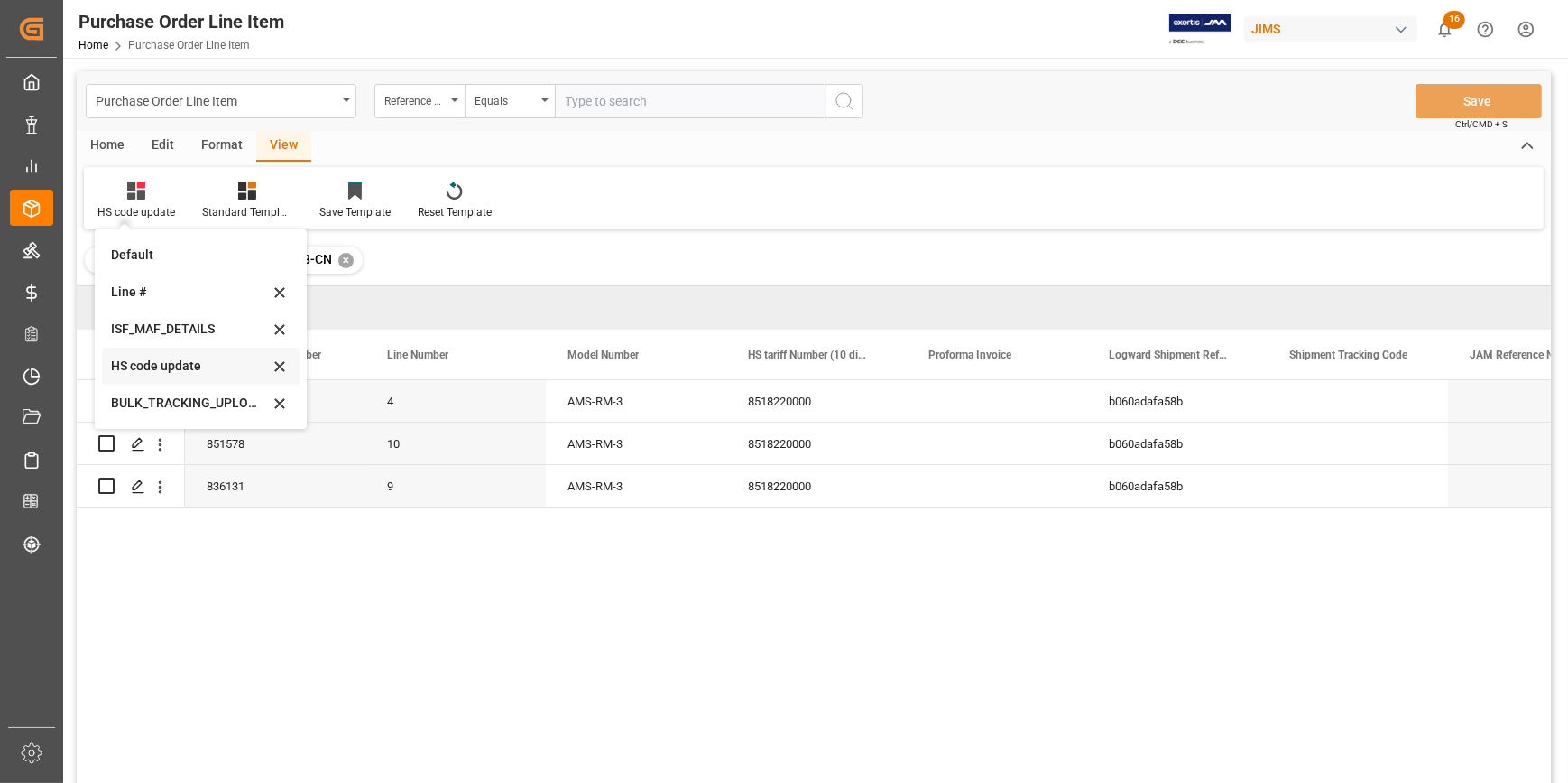
click at [179, 363] on div "HS code update" at bounding box center [190, 365] width 158 height 19
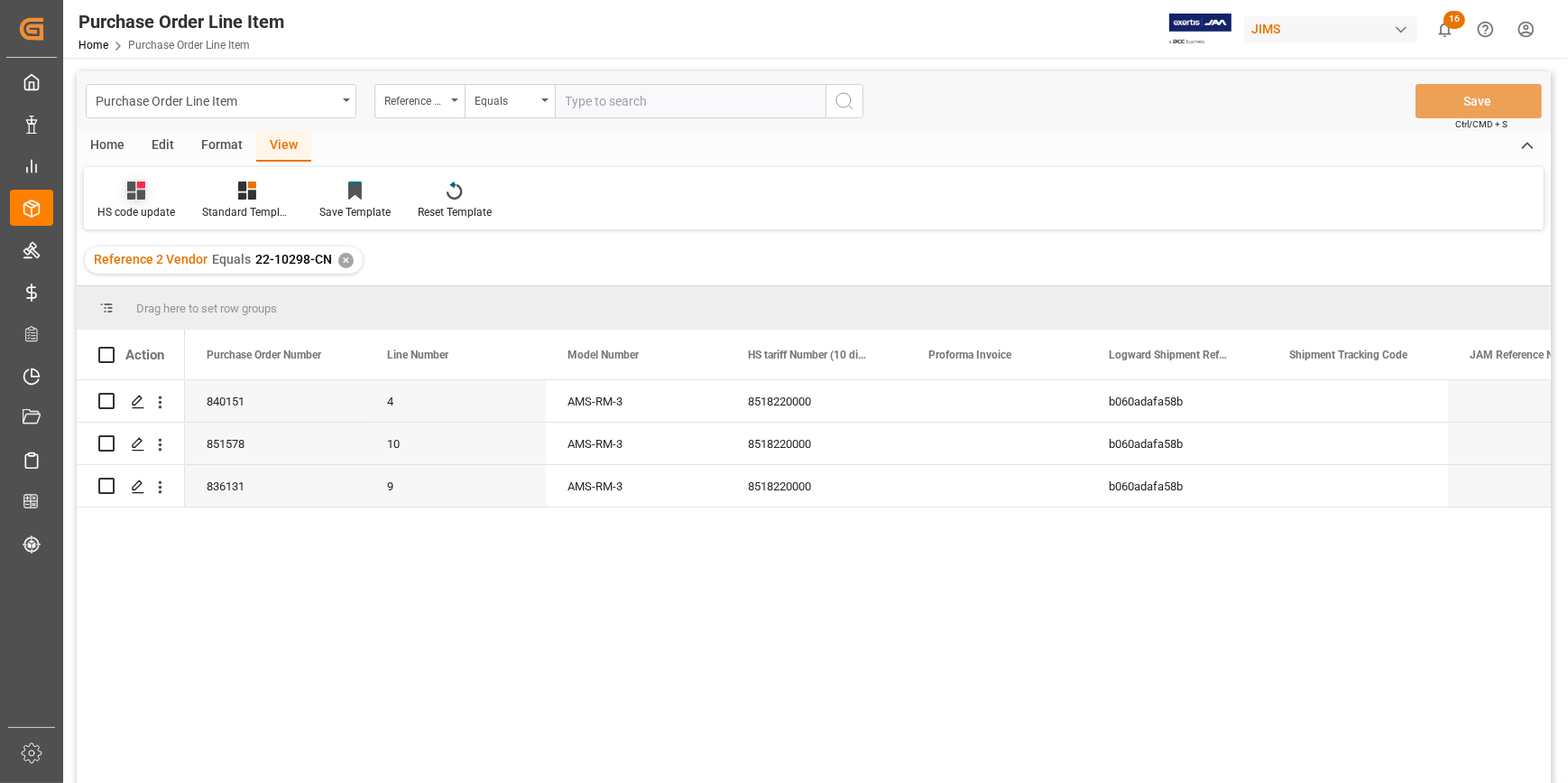
click at [136, 202] on div "HS code update" at bounding box center [136, 200] width 105 height 40
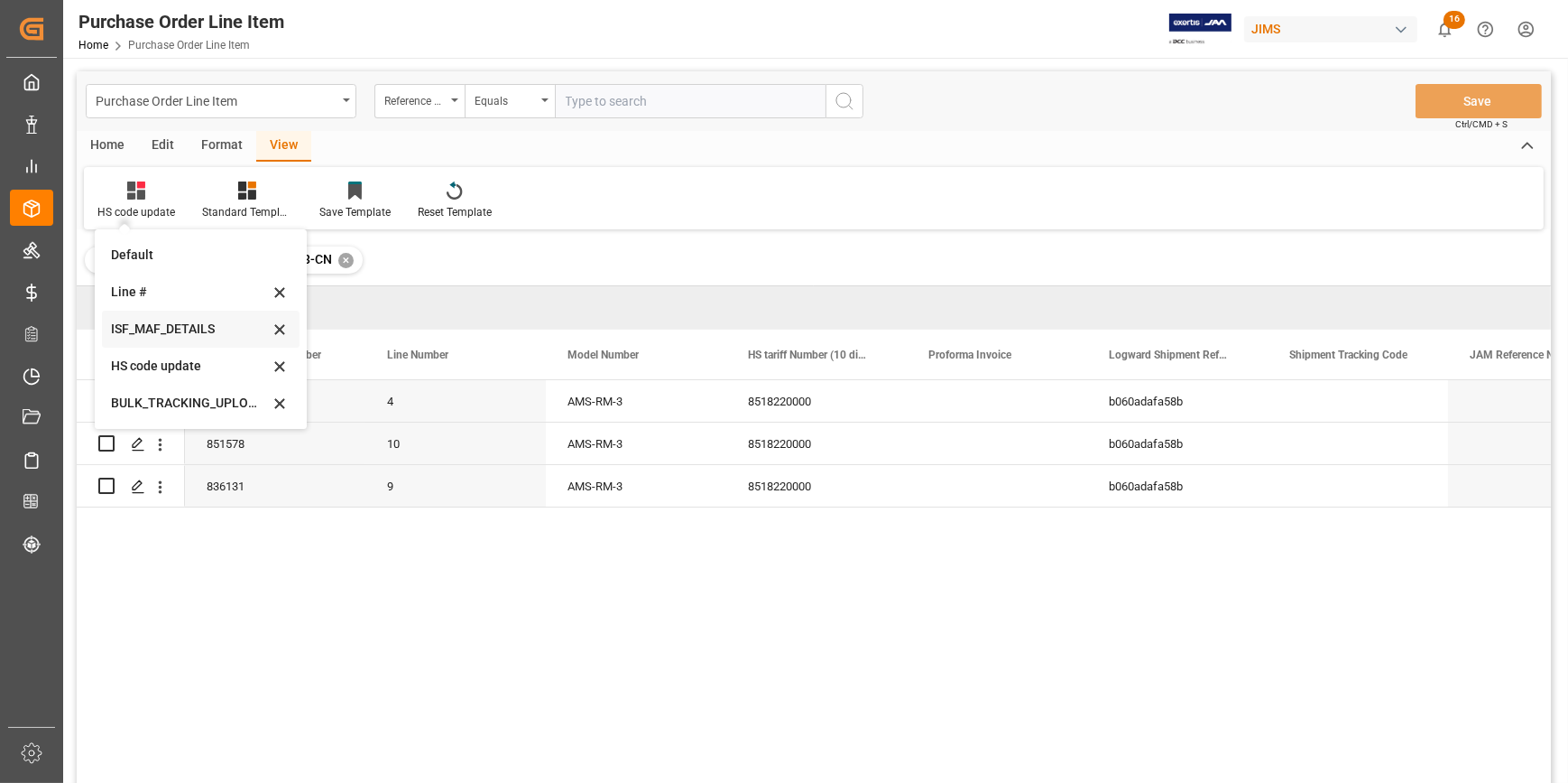
click at [176, 327] on div "ISF_MAF_DETAILS" at bounding box center [190, 328] width 158 height 19
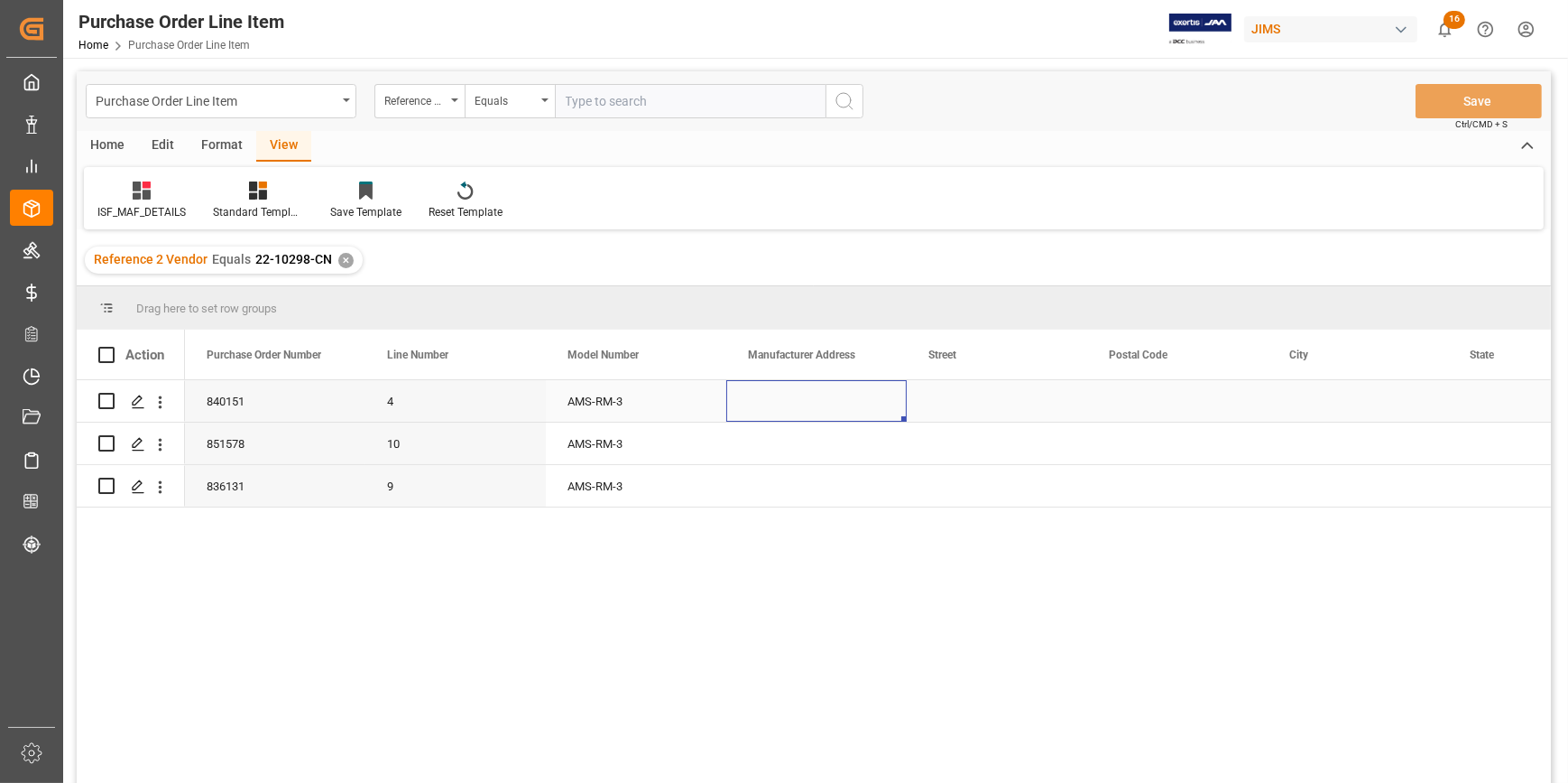
click at [769, 404] on div "Press SPACE to select this row." at bounding box center [816, 400] width 180 height 42
click at [769, 404] on input "Press SPACE to select this row." at bounding box center [817, 411] width 152 height 34
paste input "[PERSON_NAME] LIGHTION ELECTRONICS CO LTD"
type input "[PERSON_NAME] LIGHTION ELECTRONICS CO LTD"
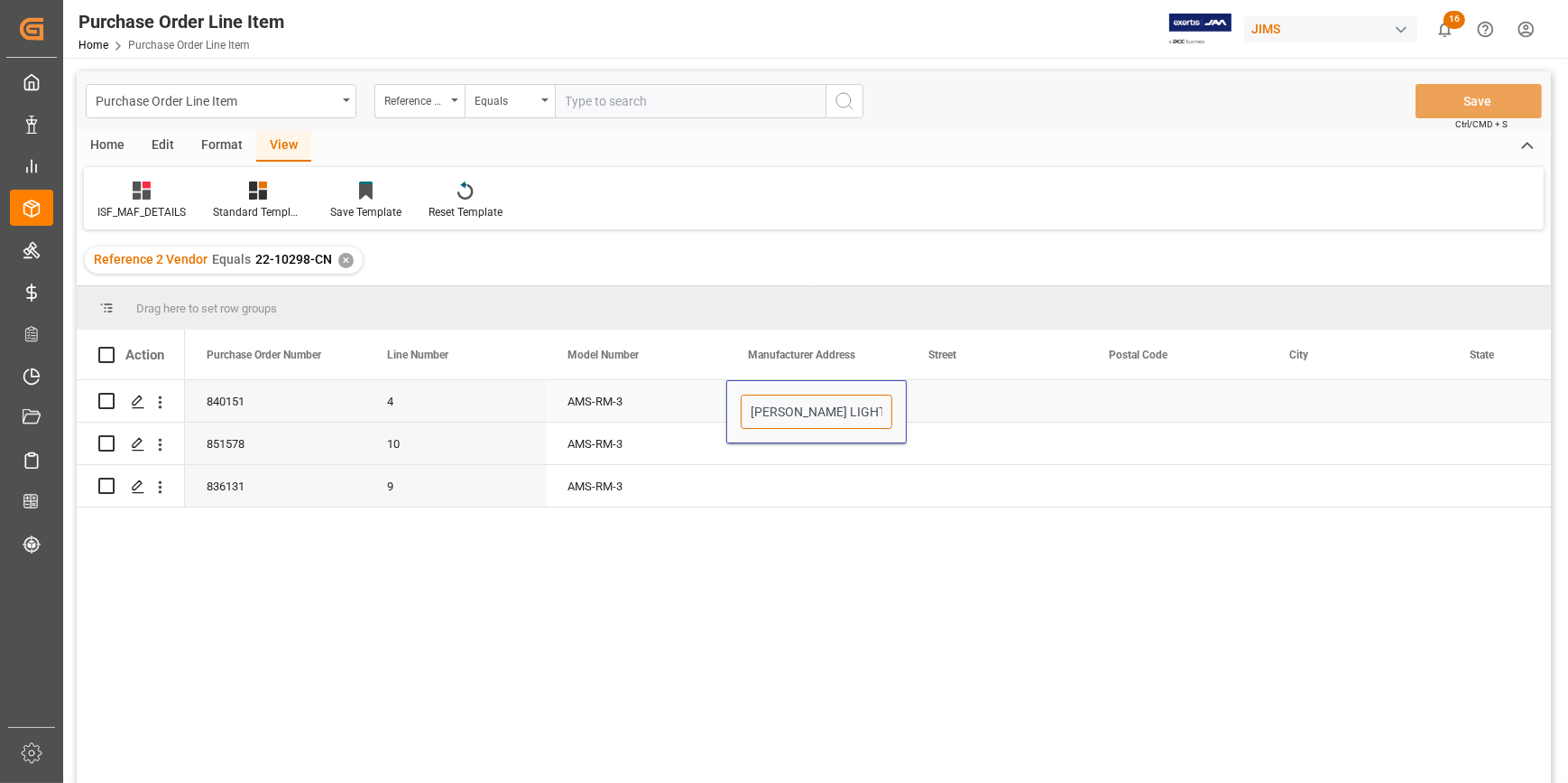
scroll to position [0, 128]
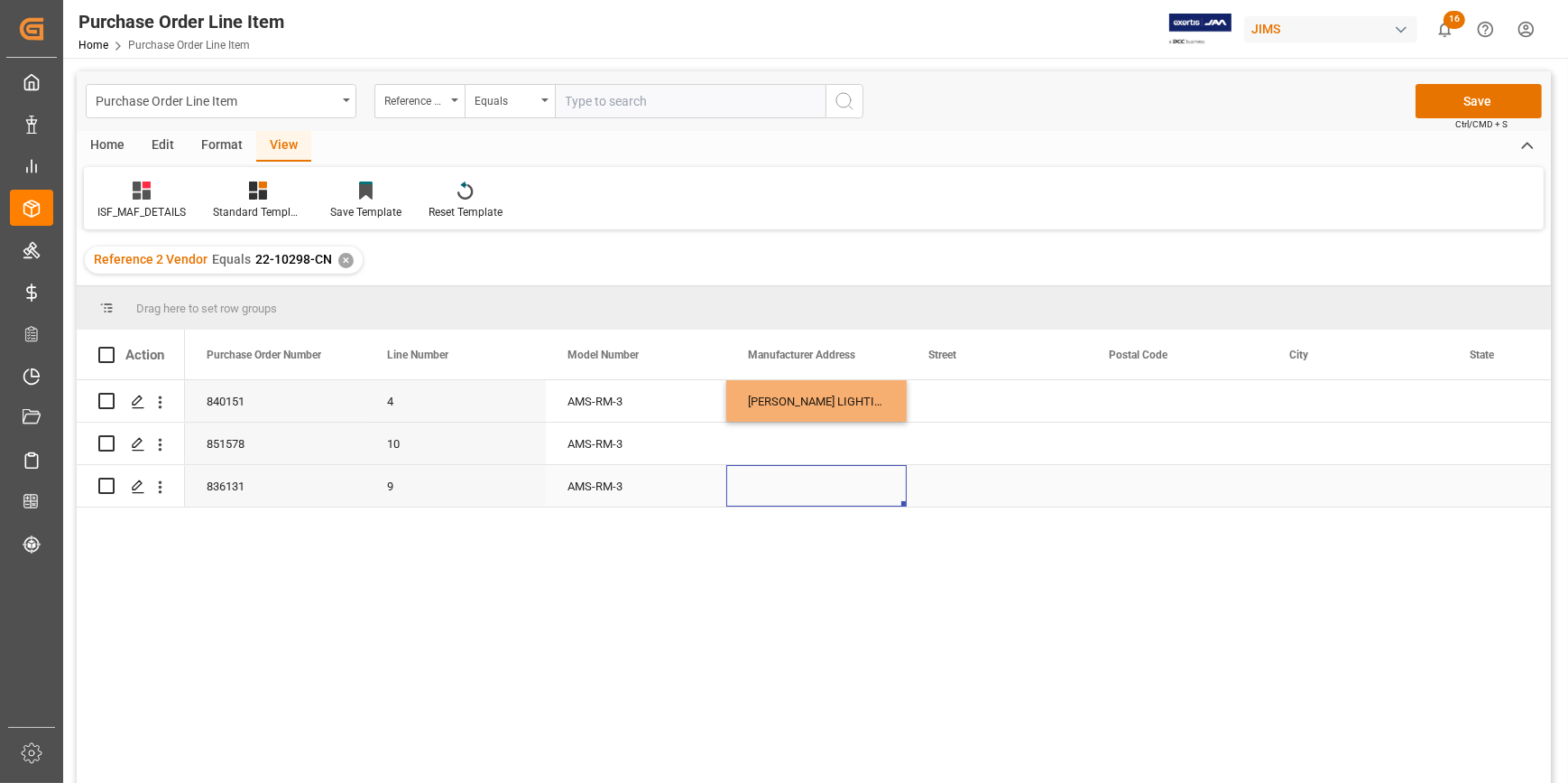
click at [809, 493] on div "Press SPACE to select this row." at bounding box center [816, 485] width 180 height 42
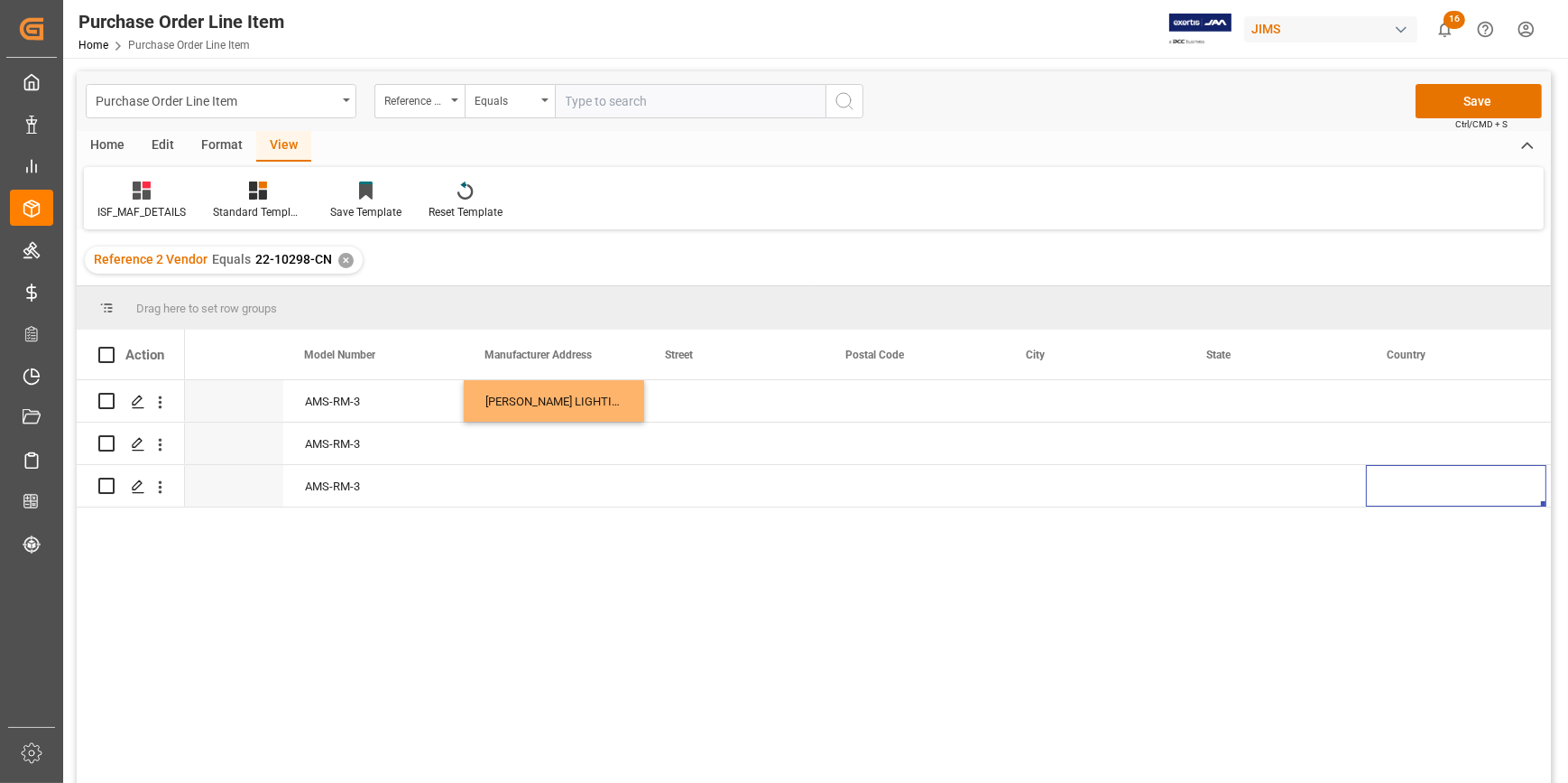
scroll to position [0, 443]
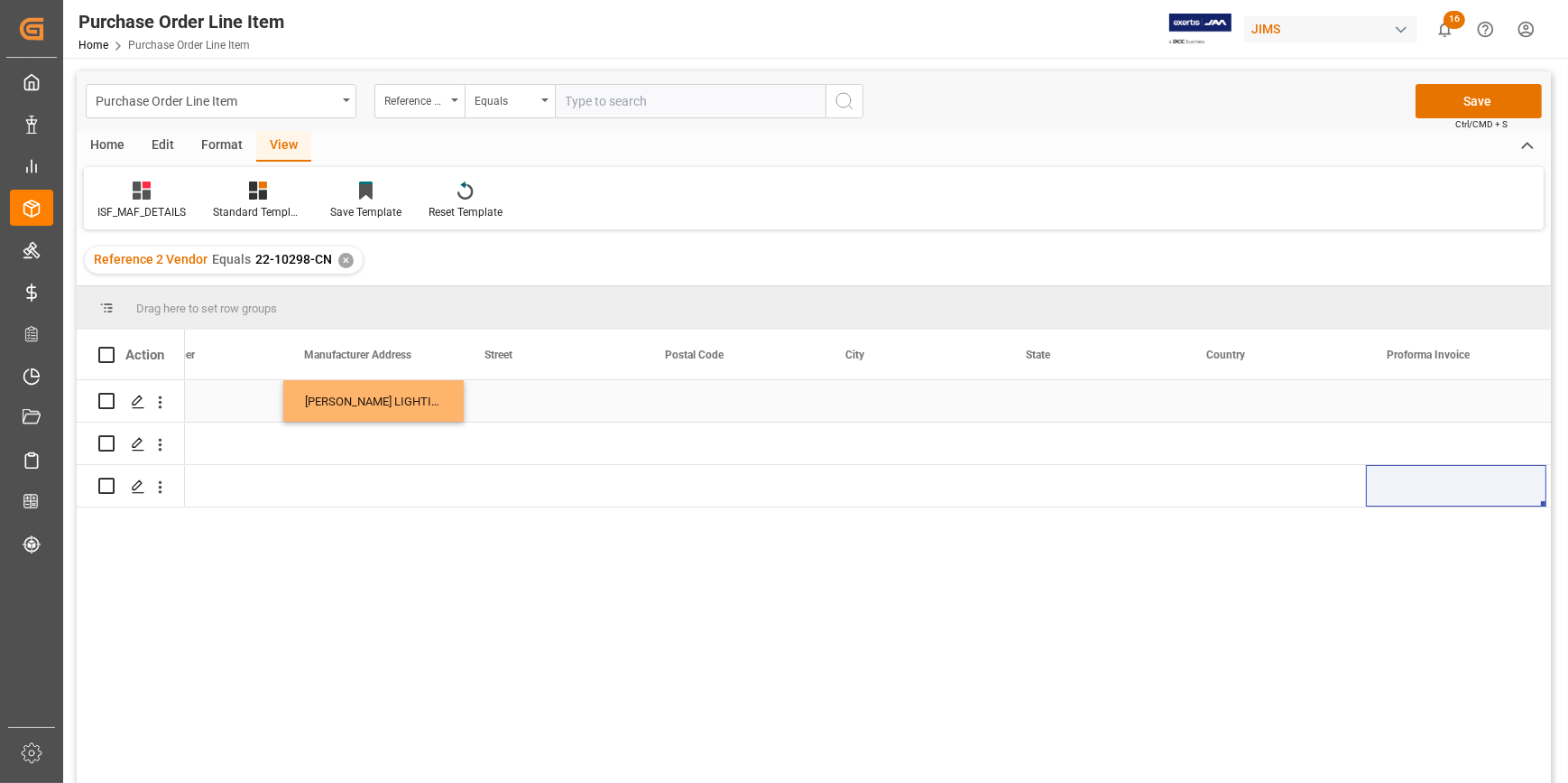
click at [502, 392] on div "Press SPACE to select this row." at bounding box center [554, 400] width 180 height 42
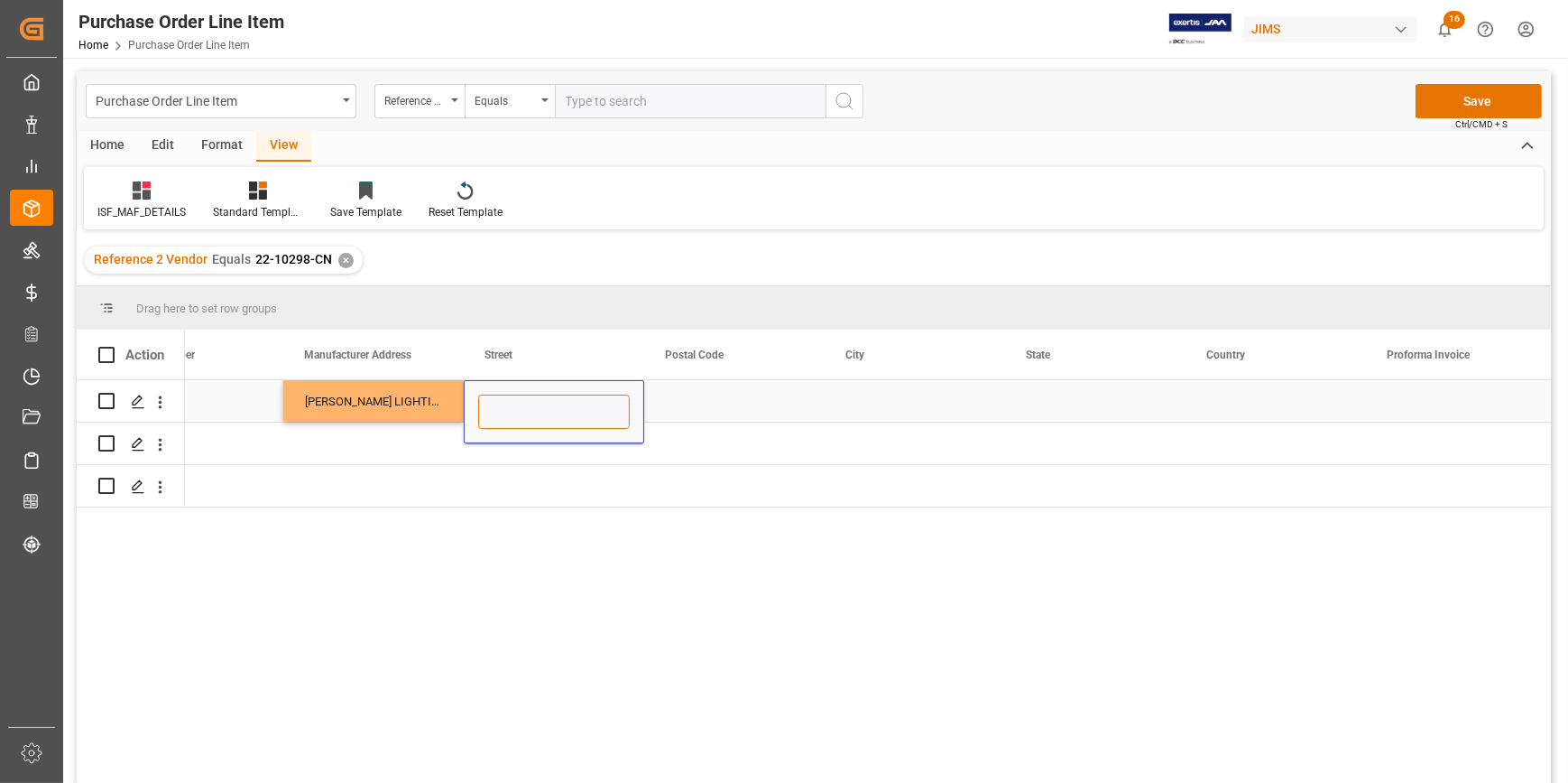
click at [505, 399] on input "Press SPACE to select this row." at bounding box center [554, 411] width 152 height 34
paste input "MEILIN DISTRICT 523823 [GEOGRAPHIC_DATA]"
type input "MEILIN DISTRICT 523823 [GEOGRAPHIC_DATA]"
click at [556, 464] on div "4 AMS-RM-3 DONG GUAN LIGHTION ELECTRONICS CO LTD MEILIN DISTRICT 523823 DALINGS…" at bounding box center [1005, 443] width 2527 height 128
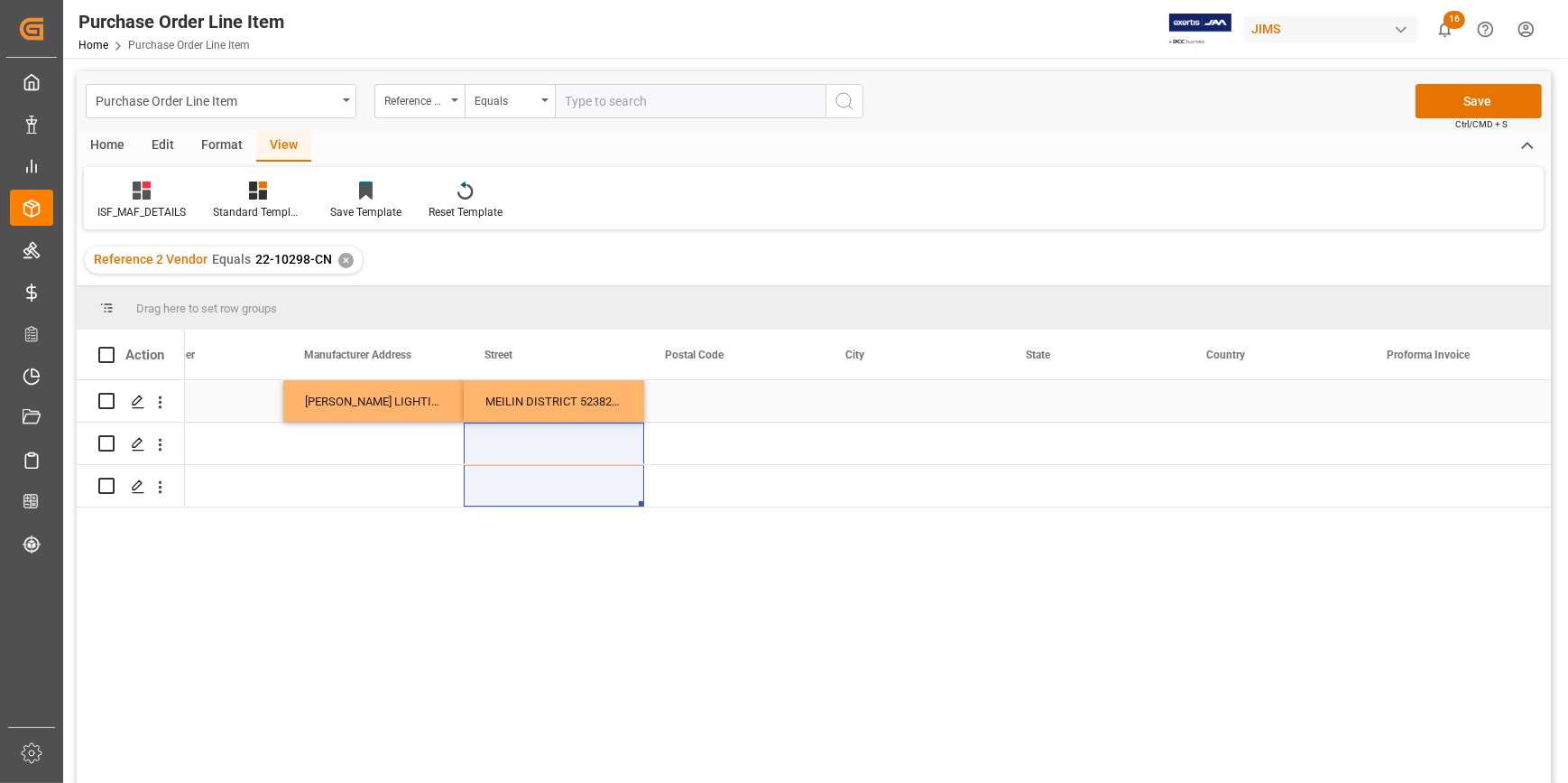
click at [688, 389] on div "Press SPACE to select this row." at bounding box center [734, 400] width 180 height 42
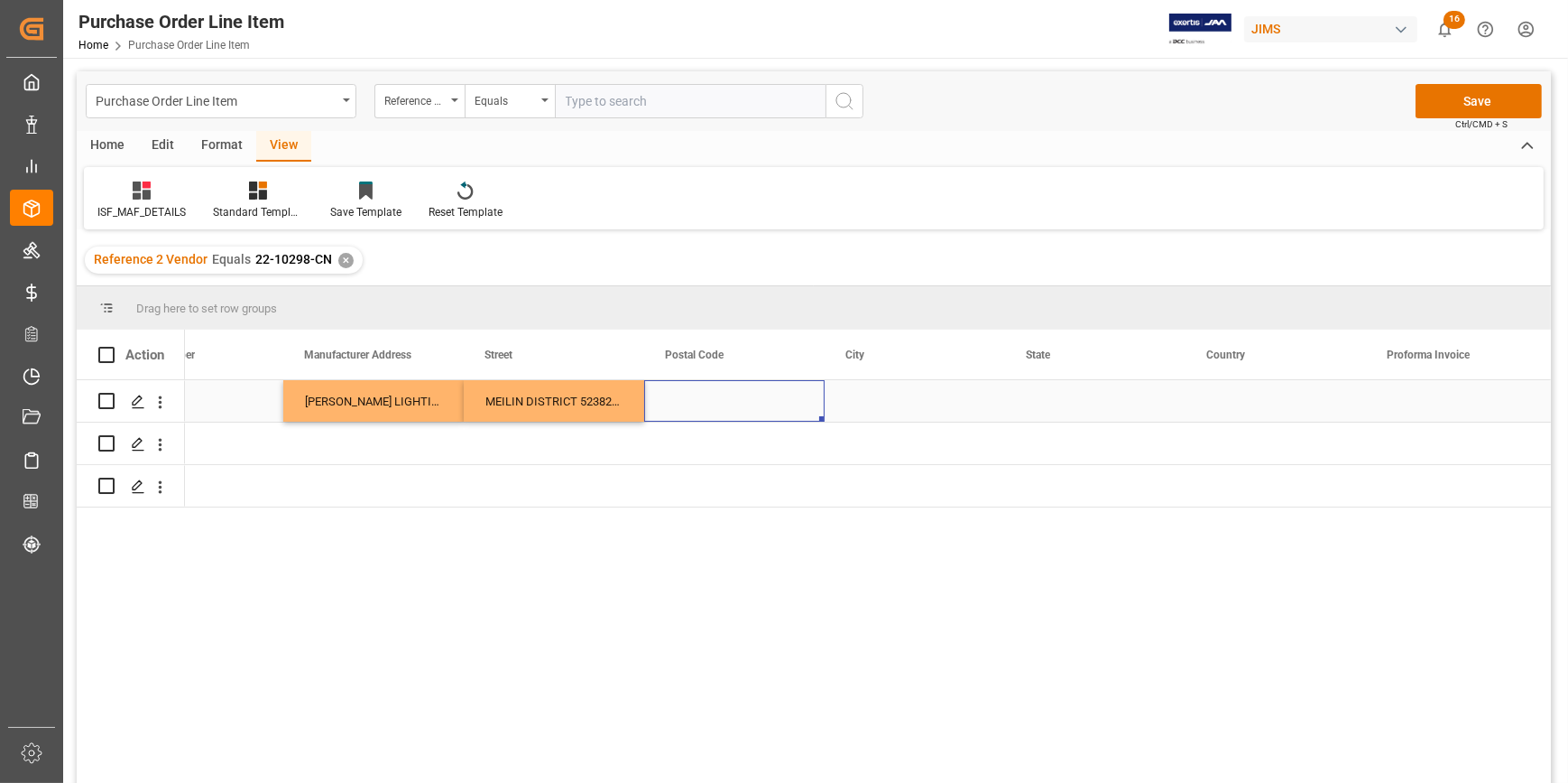
click at [690, 392] on div "Press SPACE to select this row." at bounding box center [734, 400] width 180 height 42
click at [695, 403] on div "Press SPACE to select this row." at bounding box center [734, 400] width 180 height 42
click at [694, 404] on div "Press SPACE to select this row." at bounding box center [734, 400] width 180 height 42
click at [694, 404] on input "Press SPACE to select this row." at bounding box center [735, 411] width 152 height 34
type input "523823"
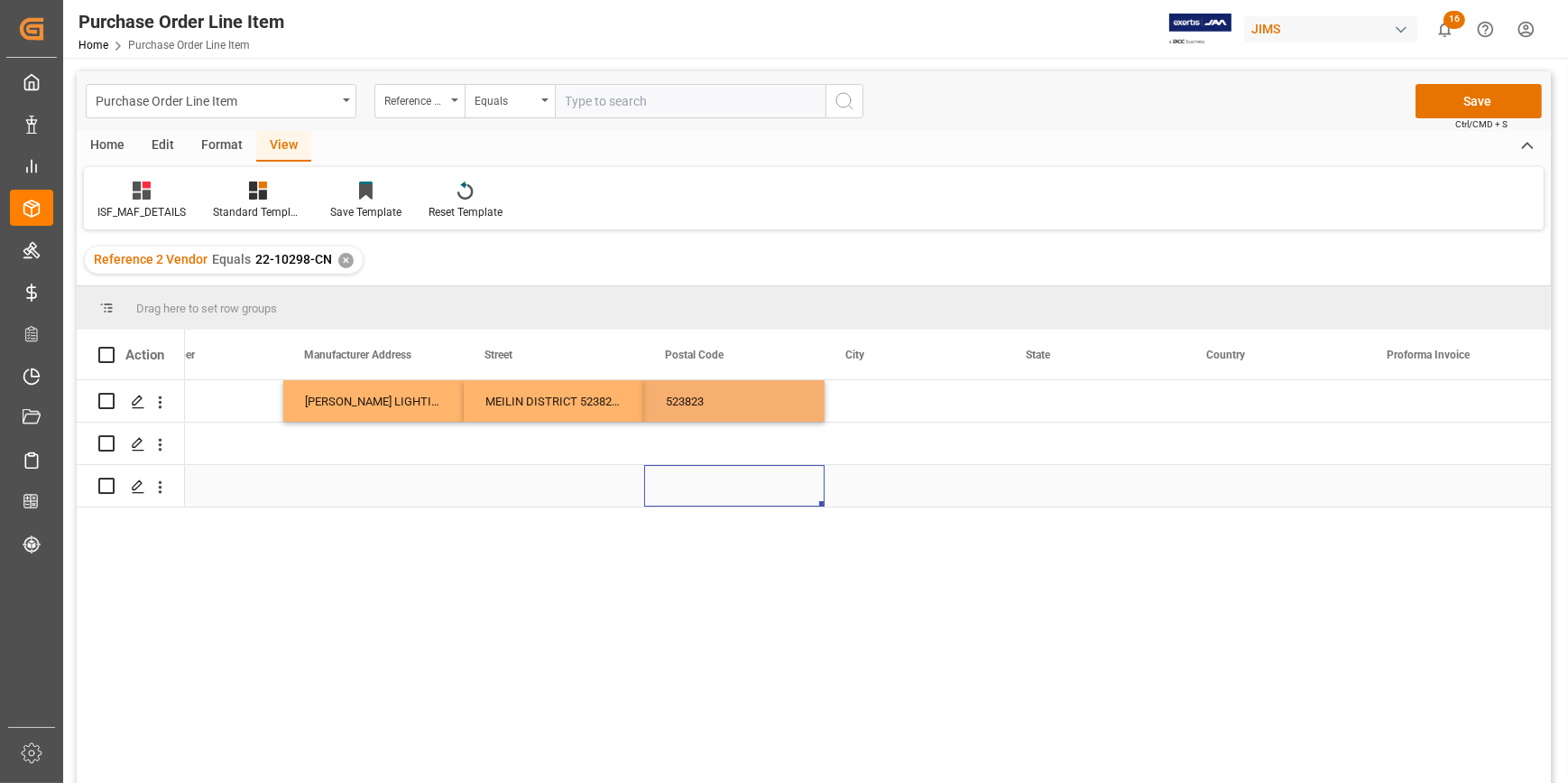
click at [710, 482] on div "Press SPACE to select this row." at bounding box center [734, 485] width 180 height 42
click at [843, 396] on div "Press SPACE to select this row." at bounding box center [914, 400] width 180 height 42
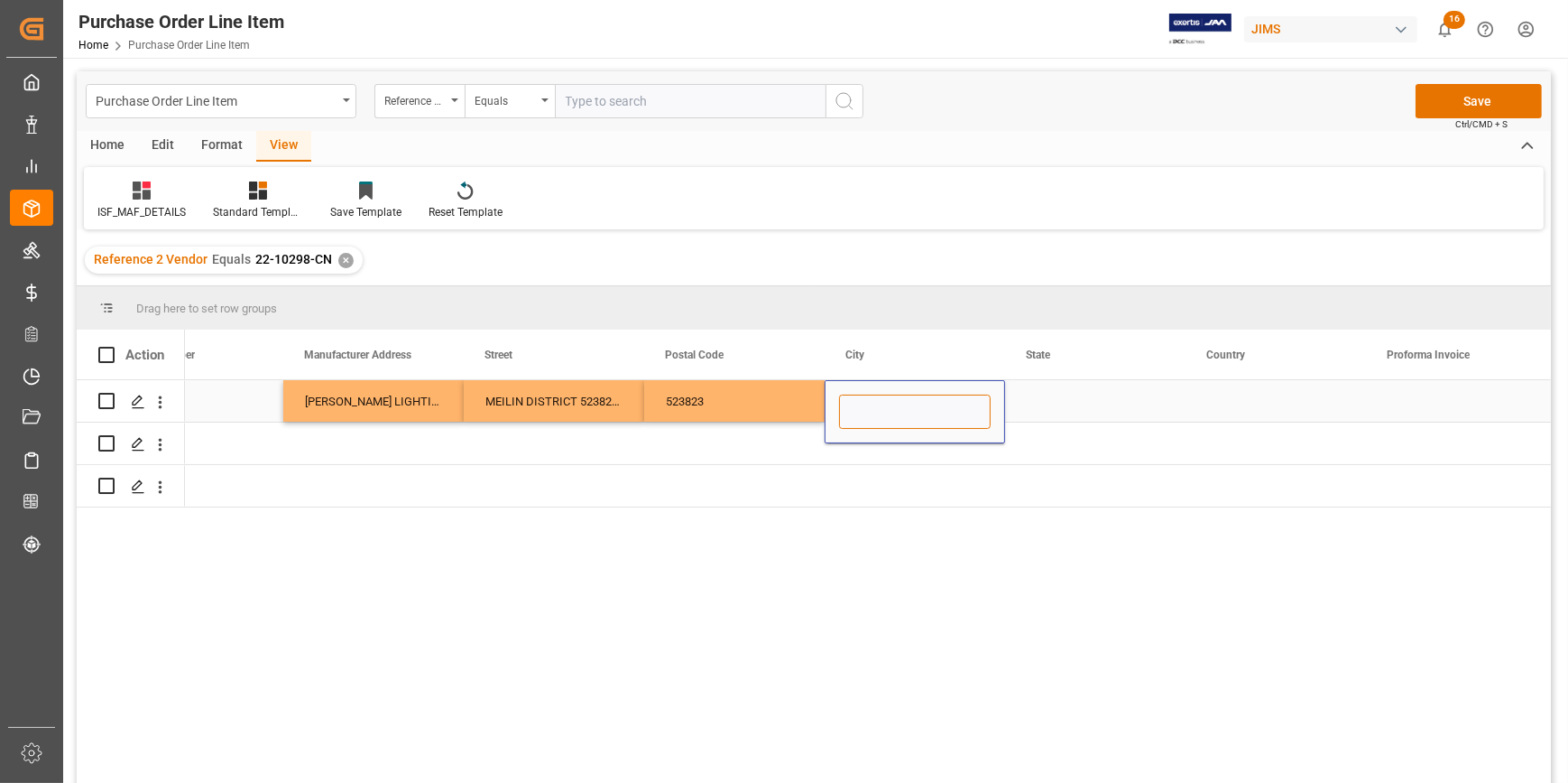
click at [857, 400] on input "Press SPACE to select this row." at bounding box center [915, 411] width 152 height 34
paste input "DONGGUAN"
type input "DONGGUAN"
click at [756, 478] on div "Press SPACE to select this row." at bounding box center [734, 485] width 180 height 42
click at [1046, 396] on div "Press SPACE to select this row." at bounding box center [1095, 400] width 180 height 42
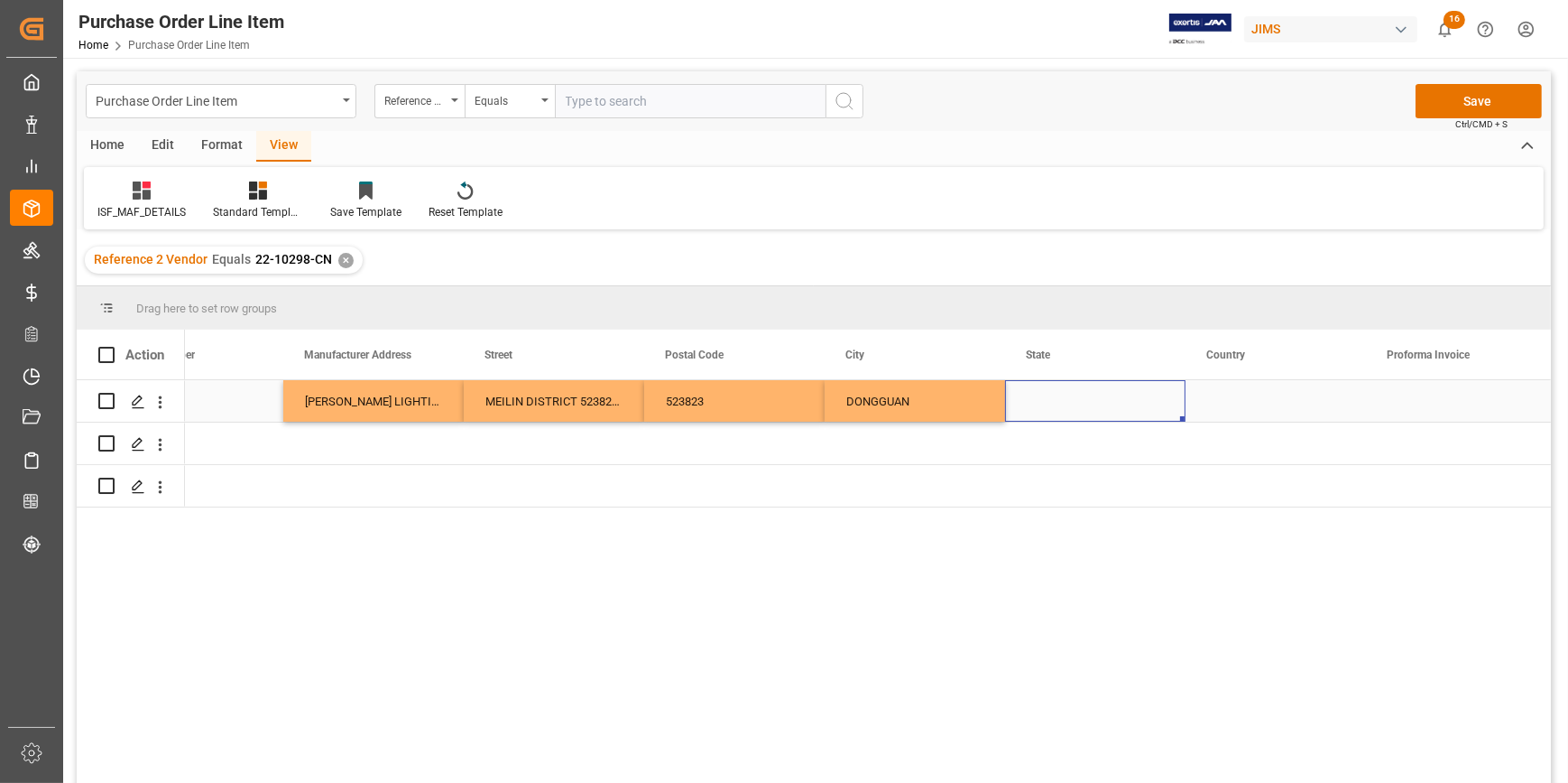
click at [1046, 396] on div "Press SPACE to select this row." at bounding box center [1095, 400] width 180 height 42
click at [1046, 398] on input "Press SPACE to select this row." at bounding box center [1096, 411] width 152 height 34
paste input "[GEOGRAPHIC_DATA]"
type input "[GEOGRAPHIC_DATA]"
click at [988, 460] on div "Press SPACE to select this row." at bounding box center [914, 443] width 180 height 42
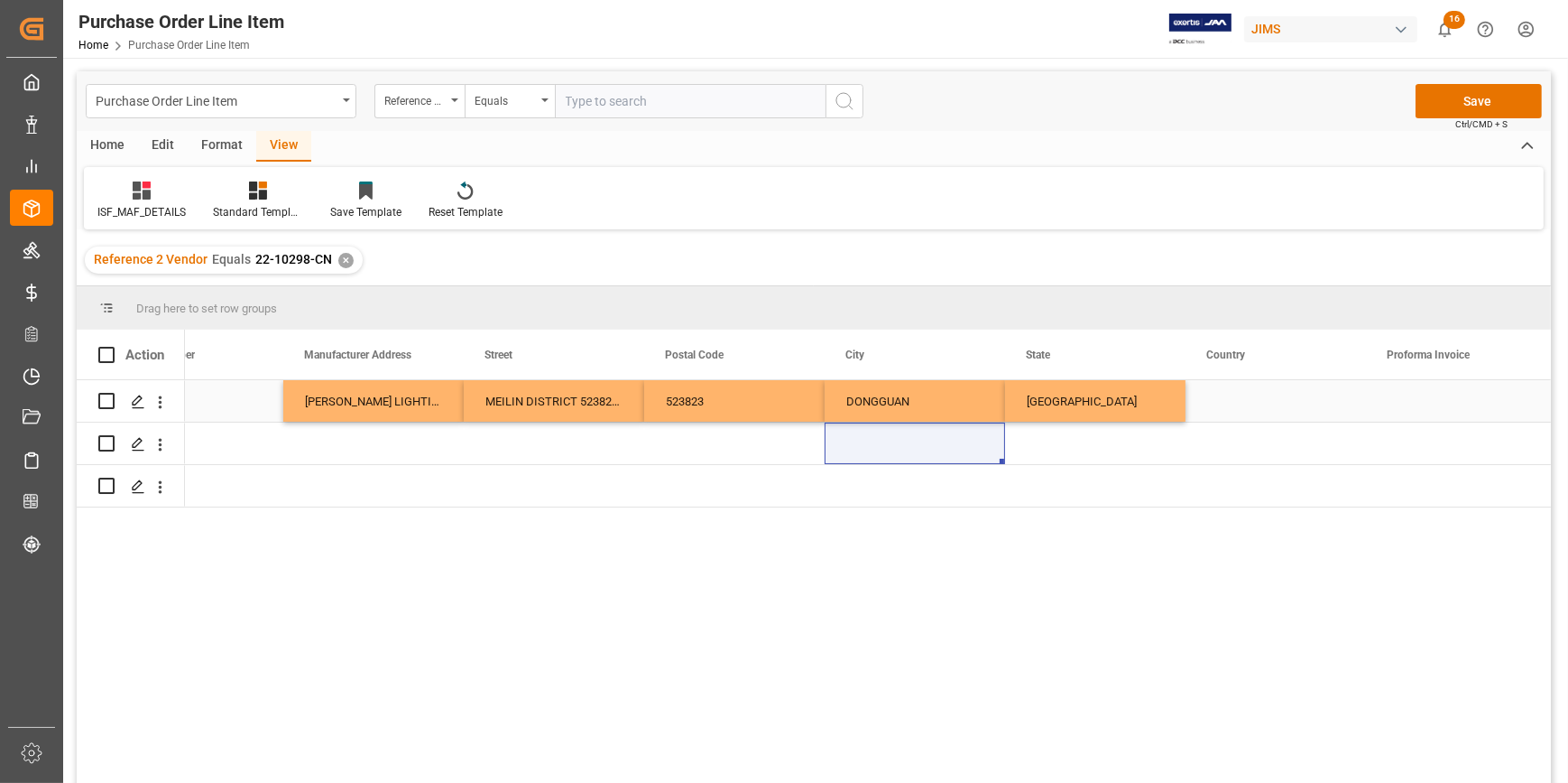
click at [1222, 391] on div "Press SPACE to select this row." at bounding box center [1275, 400] width 180 height 42
click at [1222, 392] on div "Press SPACE to select this row." at bounding box center [1275, 400] width 180 height 42
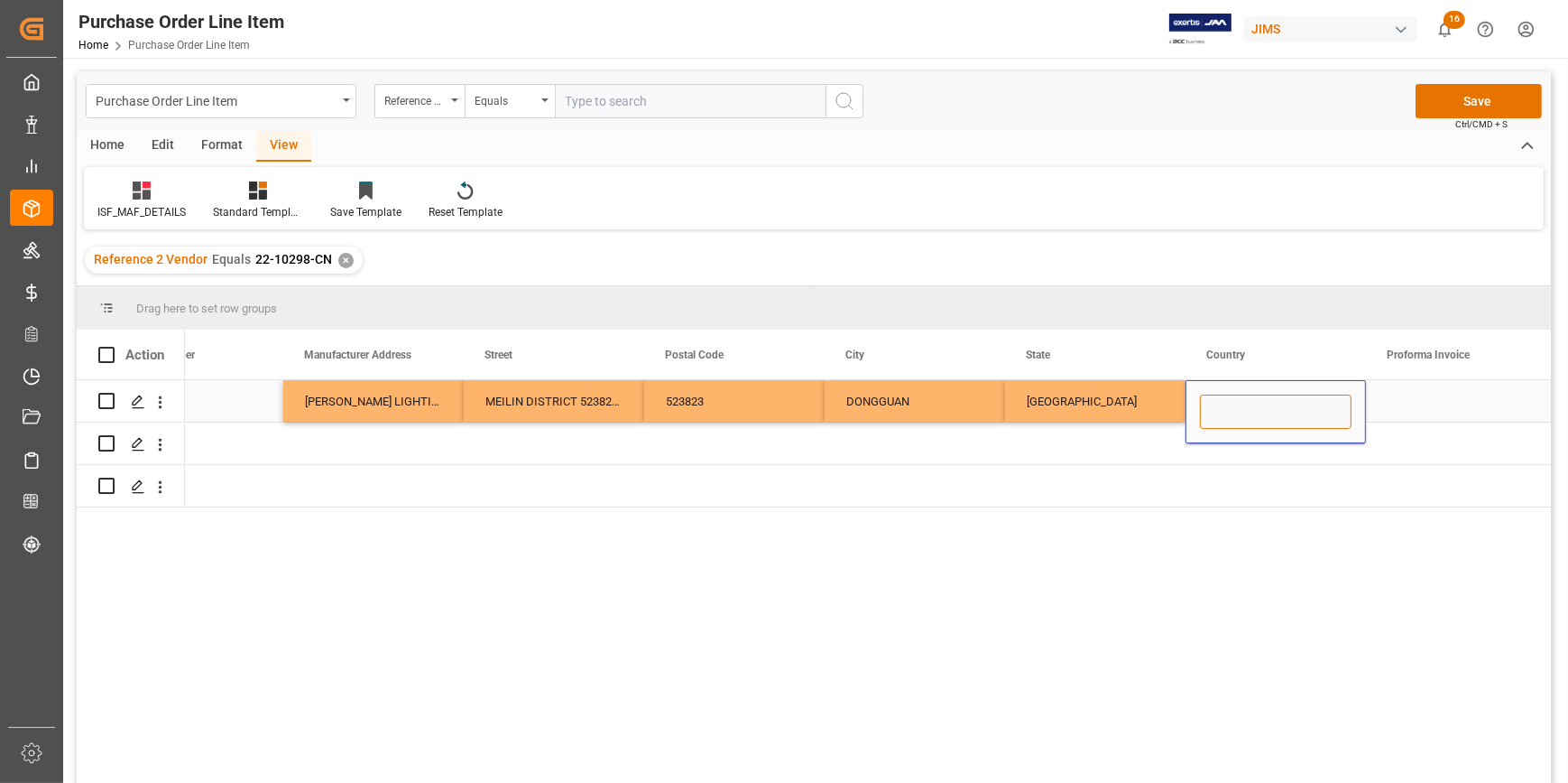
click at [1232, 401] on input "Press SPACE to select this row." at bounding box center [1276, 411] width 152 height 34
paste input "CN"
type input "CN"
click at [1119, 457] on div "Press SPACE to select this row." at bounding box center [1095, 443] width 180 height 42
click at [441, 415] on div "[PERSON_NAME] LIGHTION ELECTRONICS CO LTD" at bounding box center [373, 400] width 180 height 42
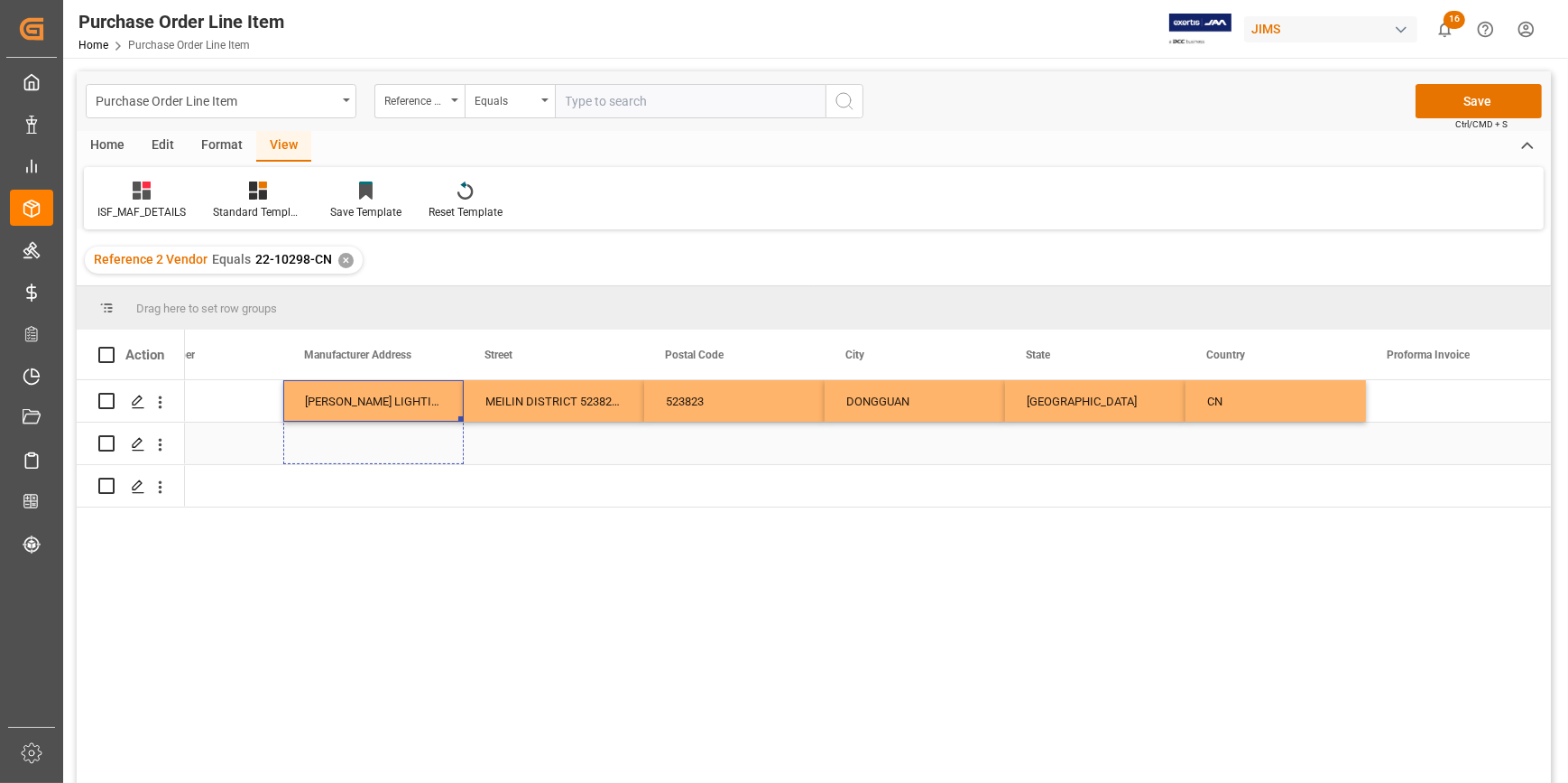
drag, startPoint x: 458, startPoint y: 420, endPoint x: 451, endPoint y: 469, distance: 49.5
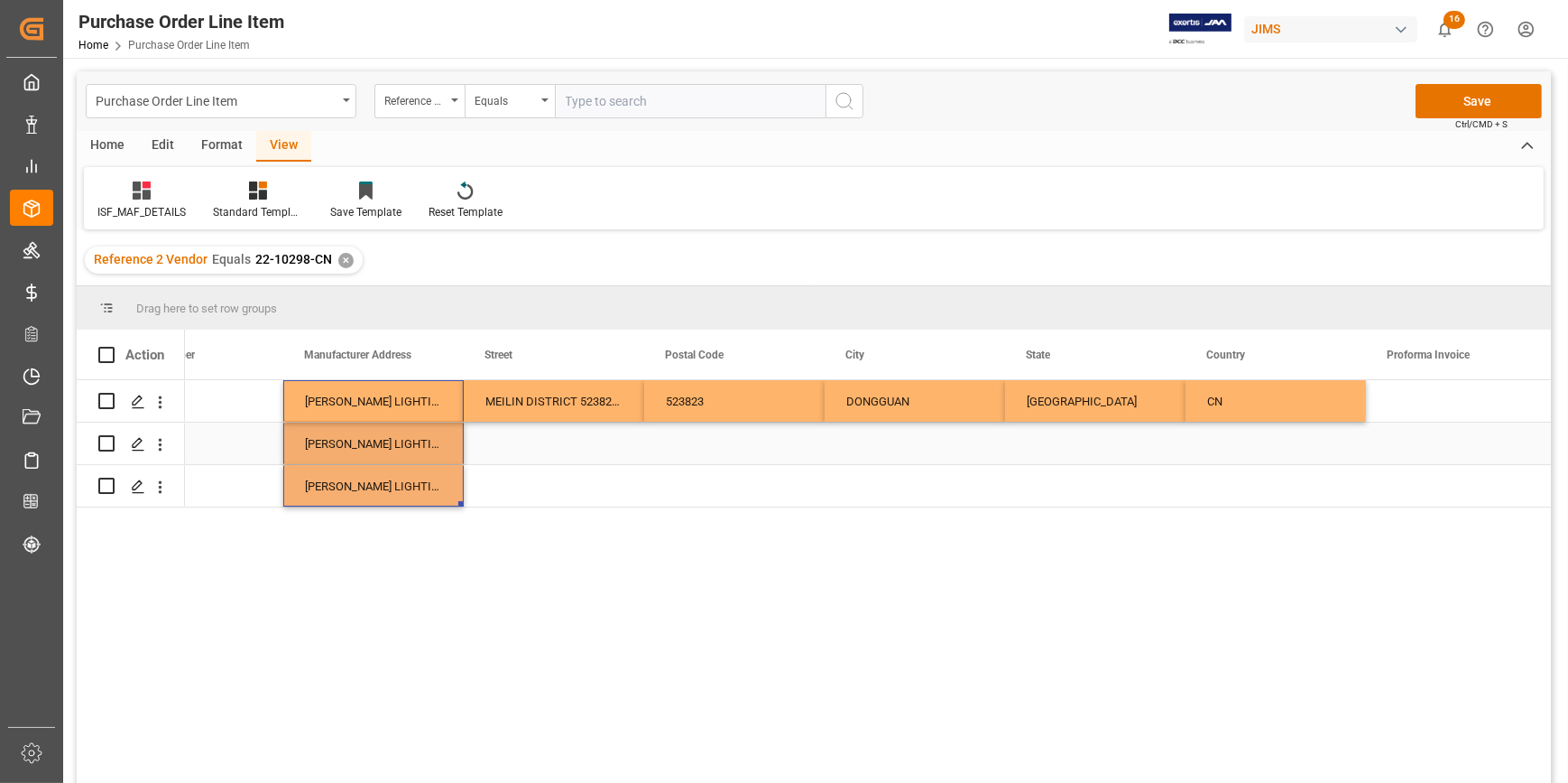
click at [565, 399] on div "MEILIN DISTRICT 523823 [GEOGRAPHIC_DATA]" at bounding box center [554, 400] width 180 height 42
drag, startPoint x: 639, startPoint y: 421, endPoint x: 629, endPoint y: 493, distance: 72.7
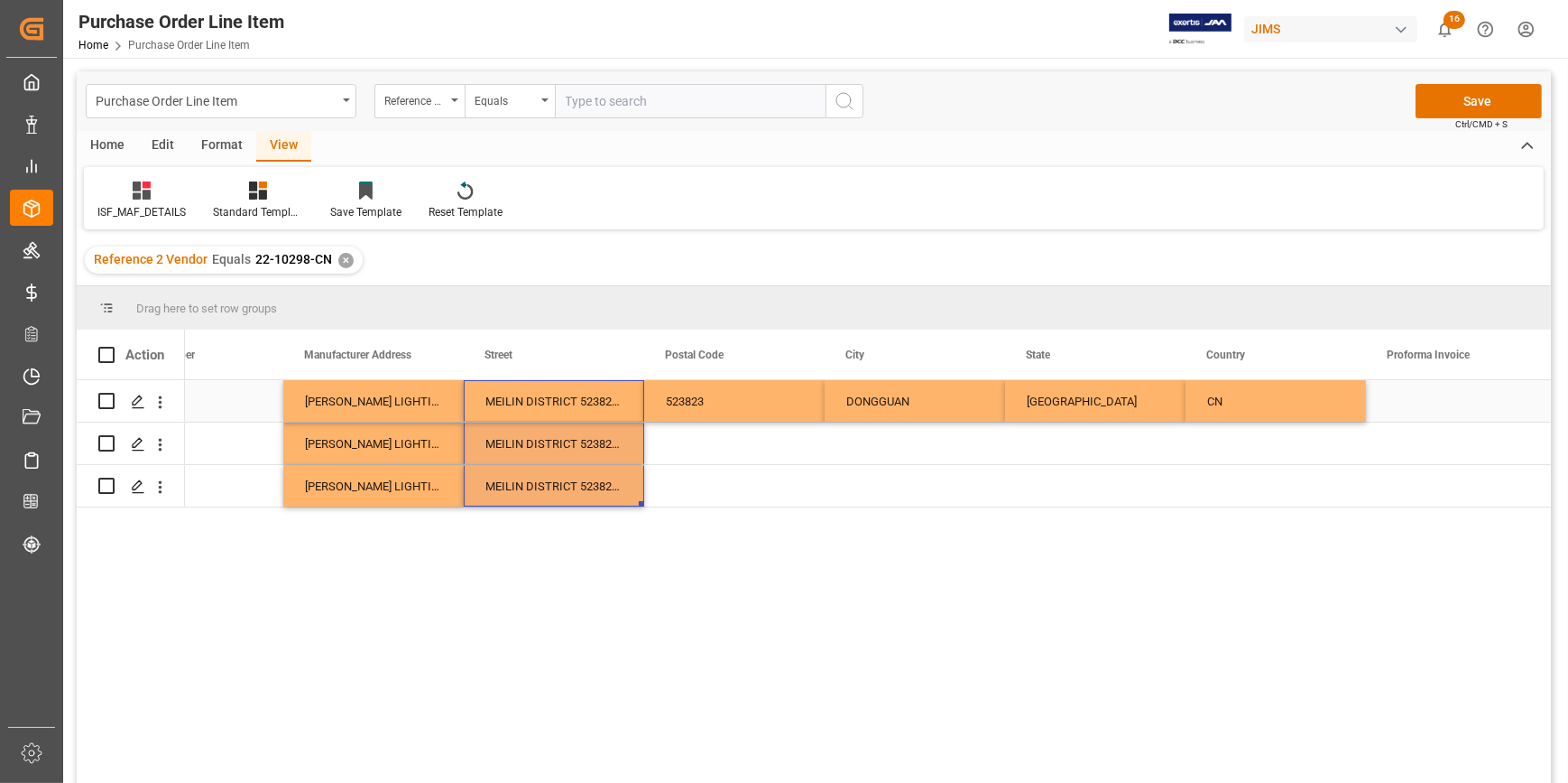
click at [730, 403] on div "523823" at bounding box center [734, 400] width 180 height 42
drag, startPoint x: 820, startPoint y: 431, endPoint x: 814, endPoint y: 481, distance: 50.4
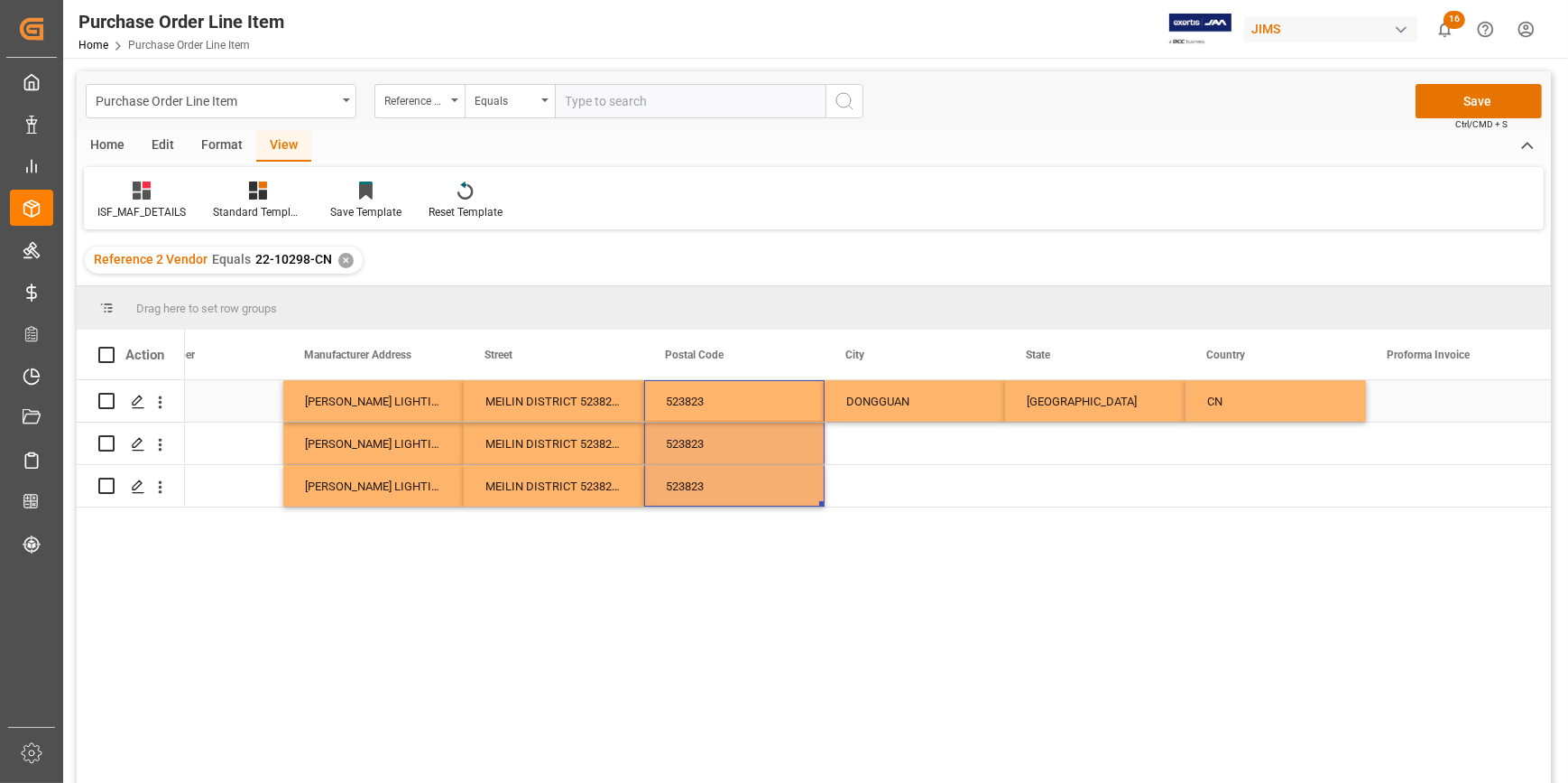
click at [886, 402] on div "DONGGUAN" at bounding box center [914, 400] width 180 height 42
drag, startPoint x: 1002, startPoint y: 489, endPoint x: 1001, endPoint y: 501, distance: 12.0
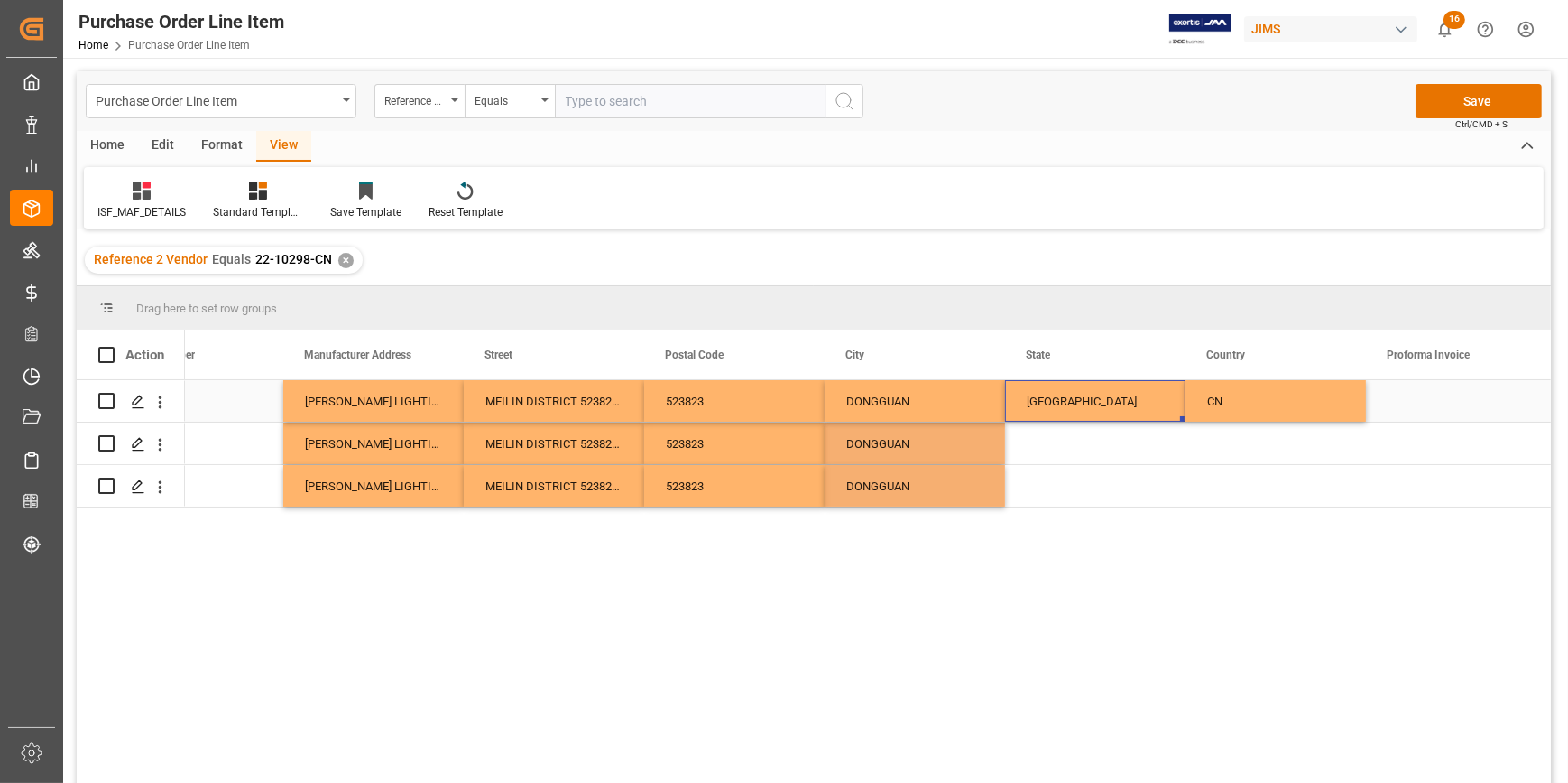
click at [1079, 402] on div "[GEOGRAPHIC_DATA]" at bounding box center [1095, 400] width 180 height 42
drag, startPoint x: 1183, startPoint y: 432, endPoint x: 1184, endPoint y: 495, distance: 63.0
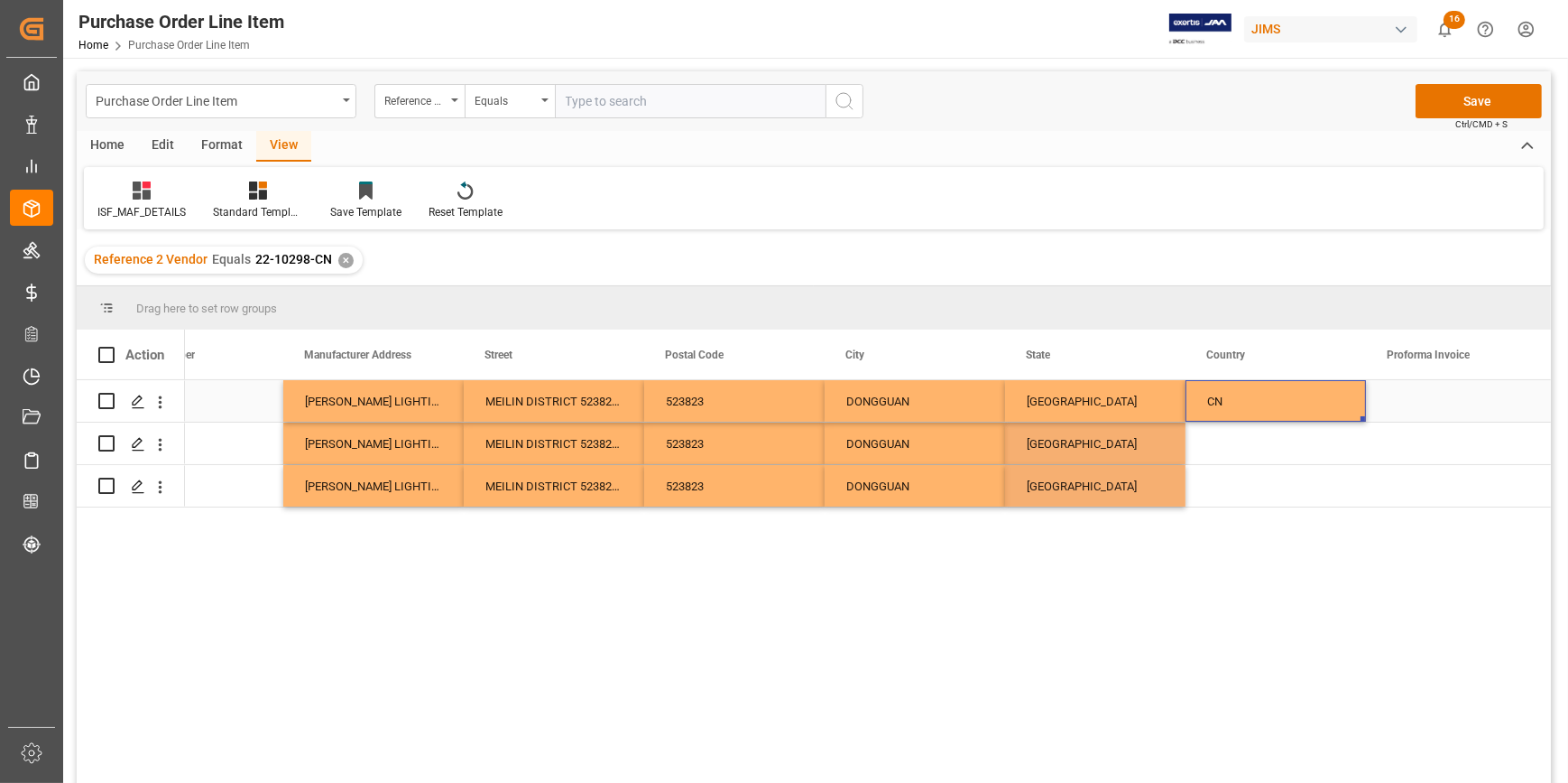
click at [1258, 408] on div "CN" at bounding box center [1275, 400] width 180 height 42
drag, startPoint x: 1363, startPoint y: 420, endPoint x: 1328, endPoint y: 495, distance: 82.8
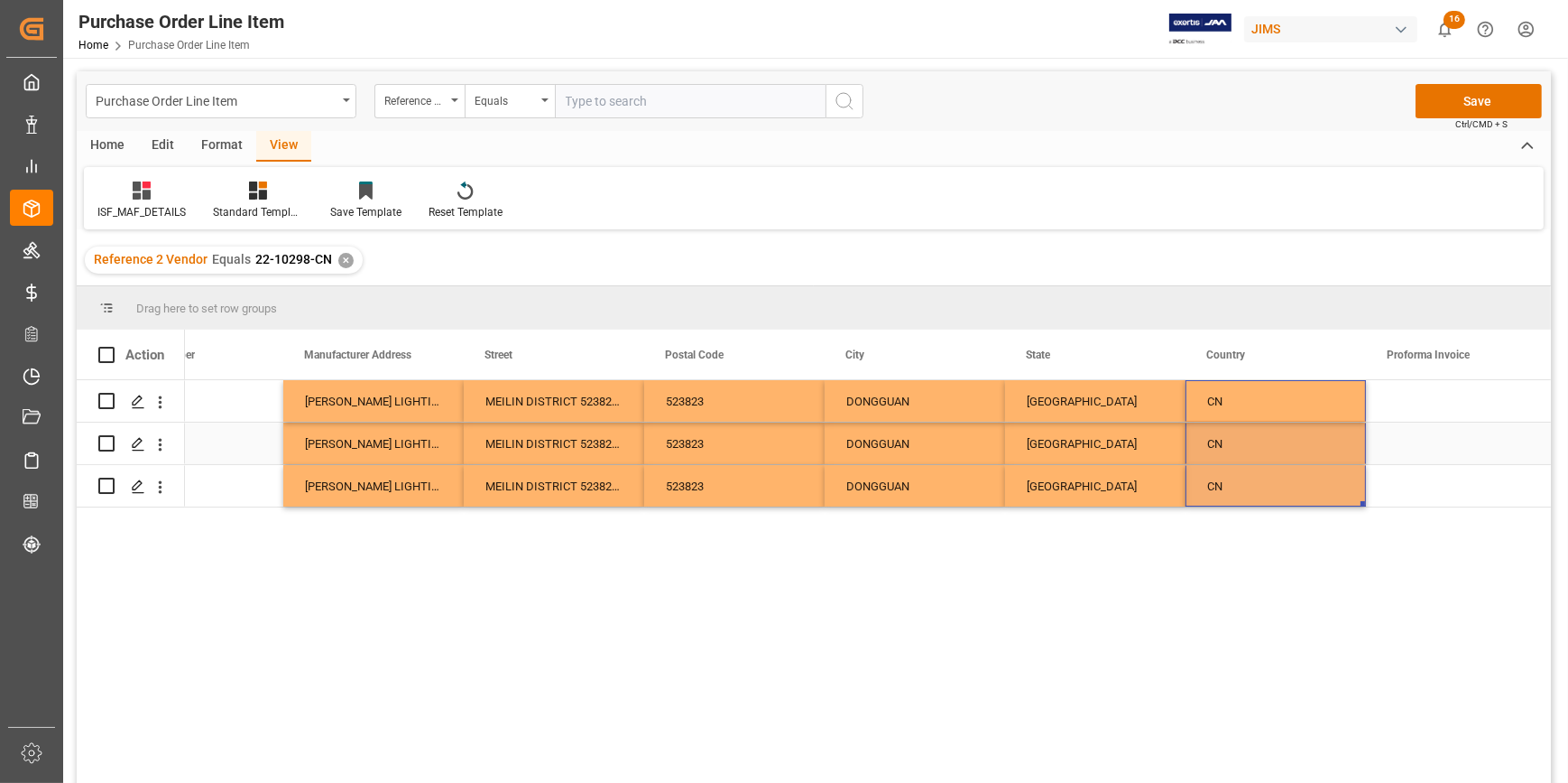
click at [687, 432] on div "523823" at bounding box center [734, 443] width 180 height 42
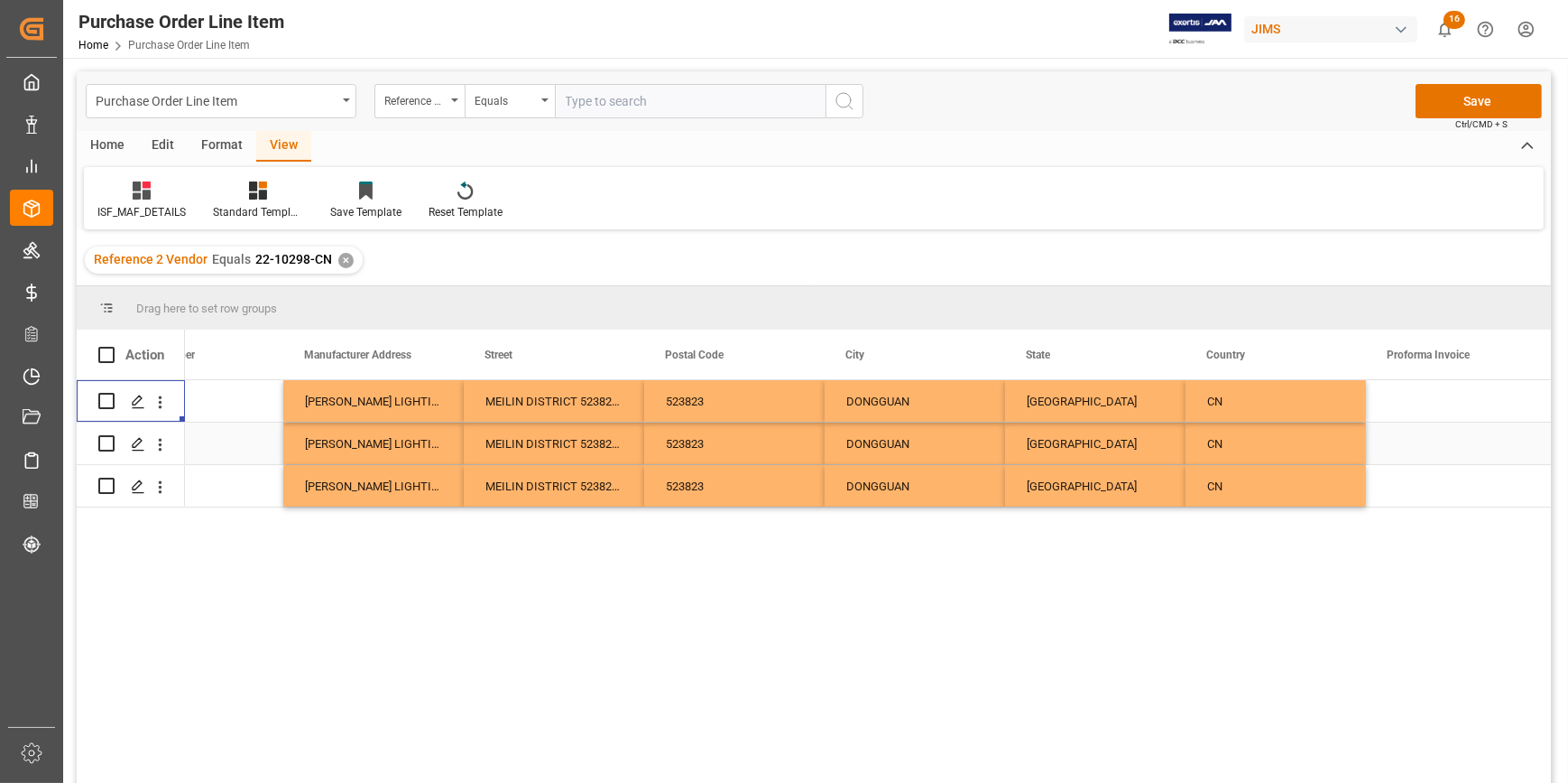
scroll to position [0, 0]
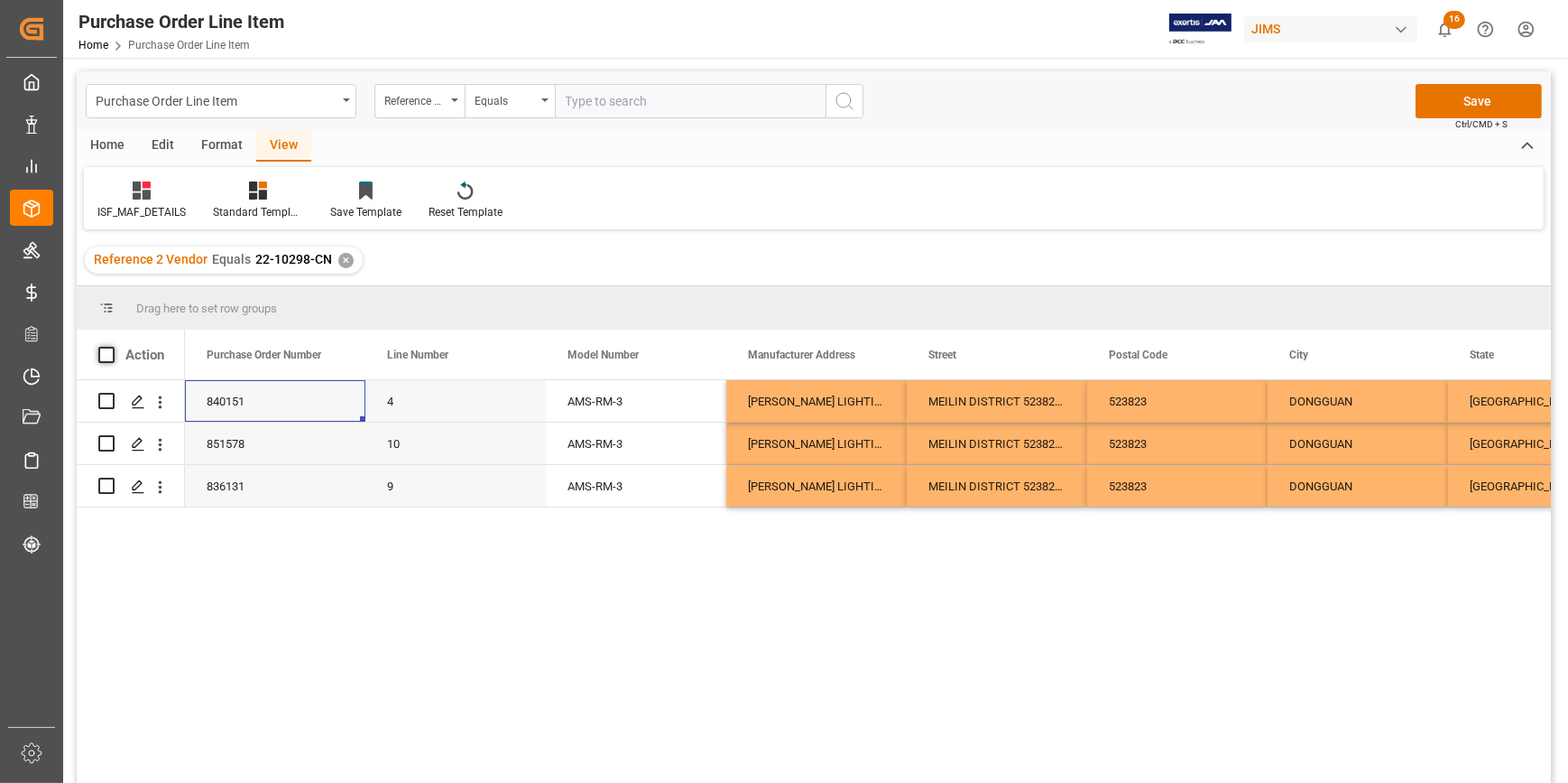
click at [105, 354] on span at bounding box center [106, 354] width 17 height 17
click at [112, 347] on input "checkbox" at bounding box center [112, 347] width 0 height 0
checkbox input "true"
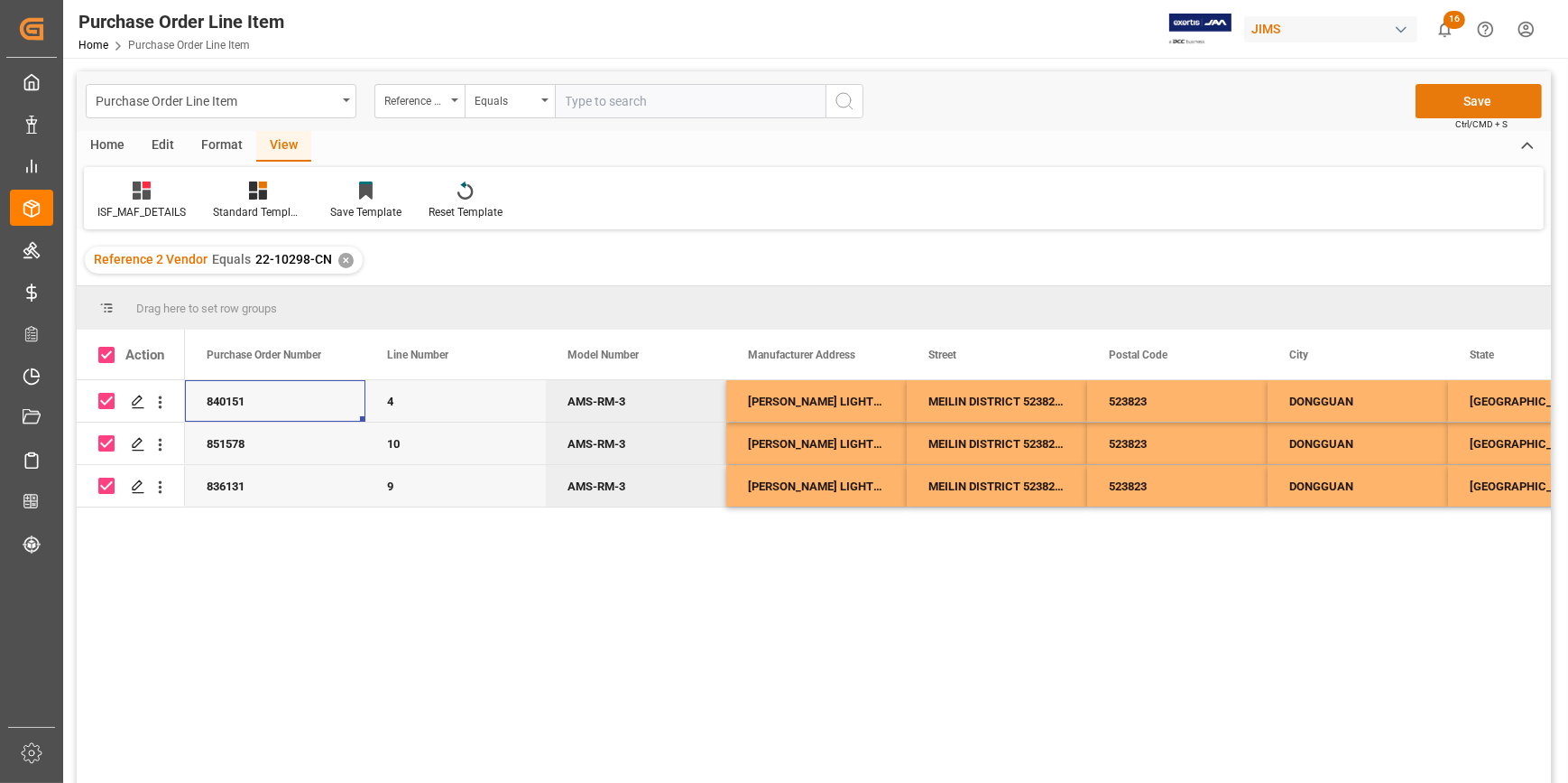
click at [1453, 95] on button "Save" at bounding box center [1479, 100] width 127 height 34
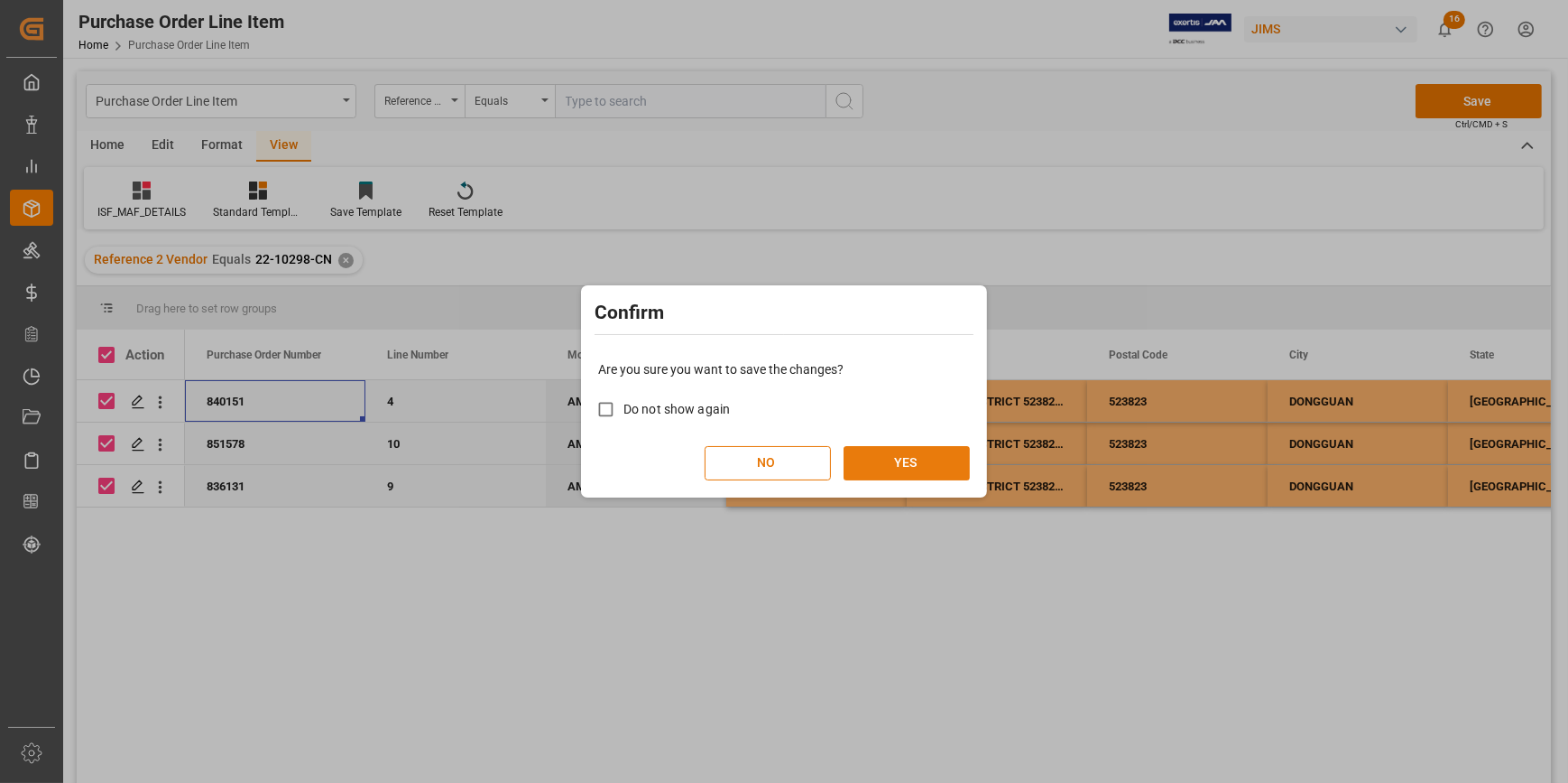
click at [922, 469] on button "YES" at bounding box center [907, 463] width 127 height 34
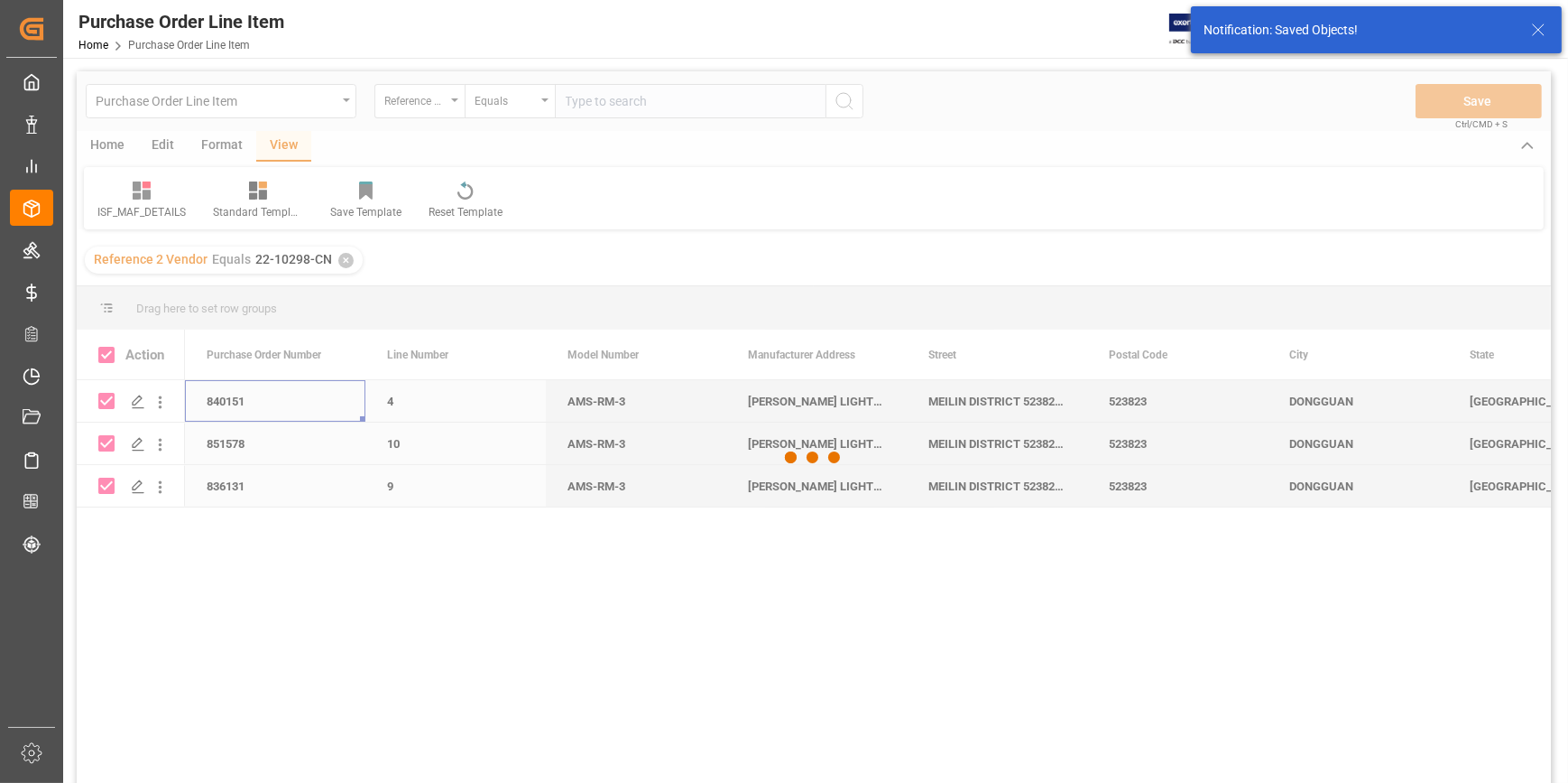
checkbox input "false"
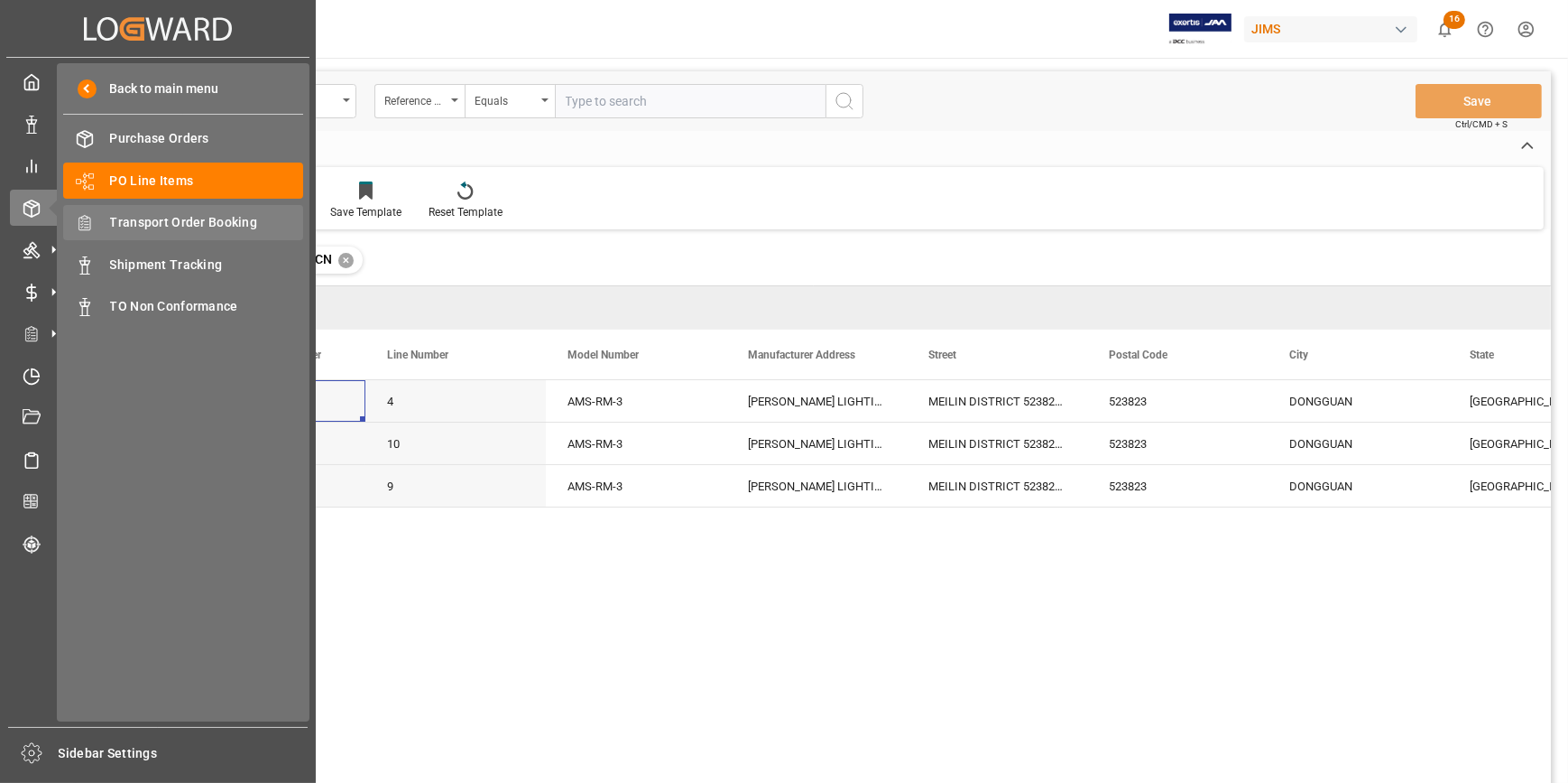
click at [174, 225] on span "Transport Order Booking" at bounding box center [206, 222] width 194 height 19
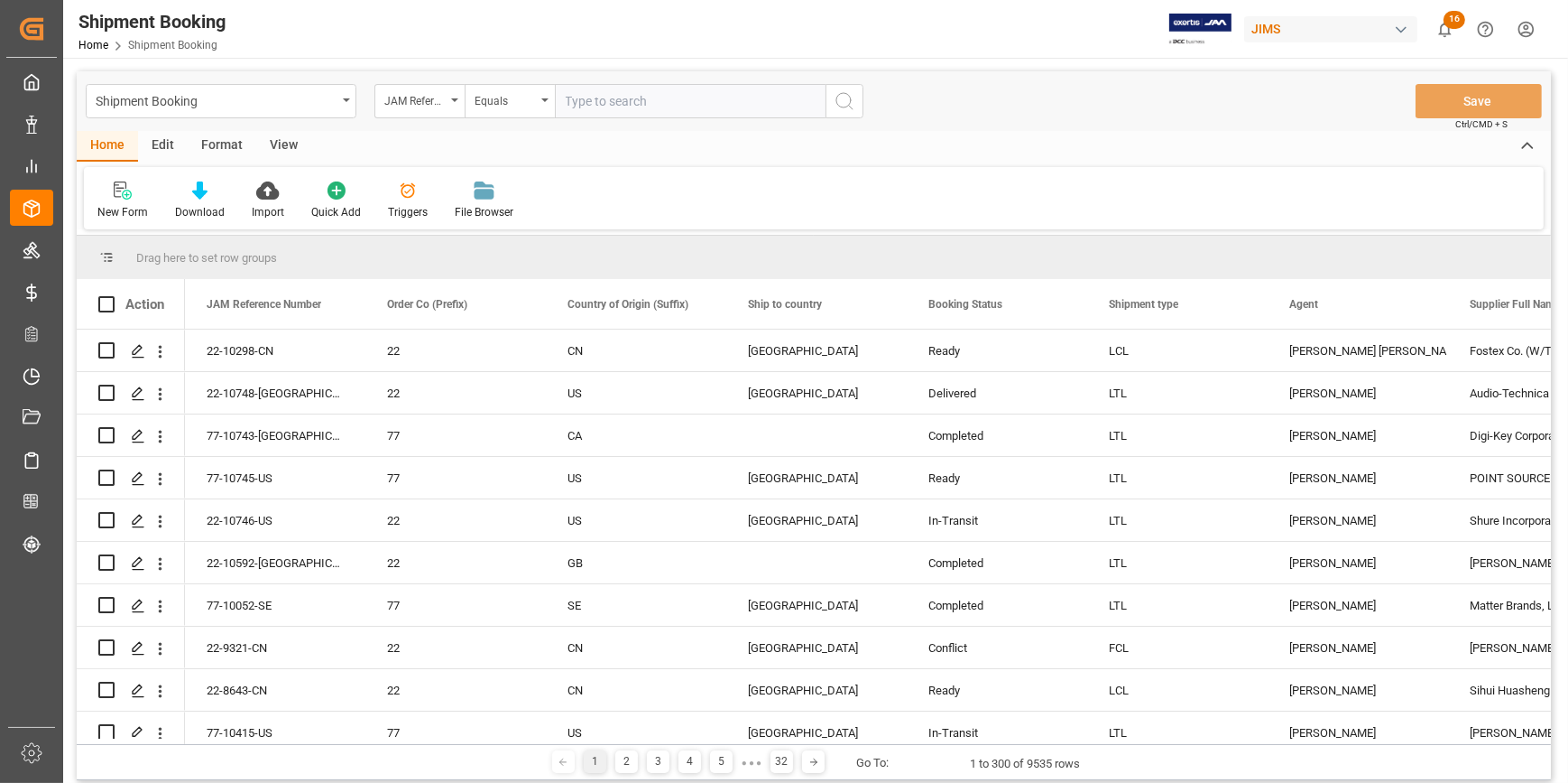
click at [593, 109] on input "text" at bounding box center [690, 100] width 271 height 34
paste input "22-10298-CN"
type input "22-10298-CN"
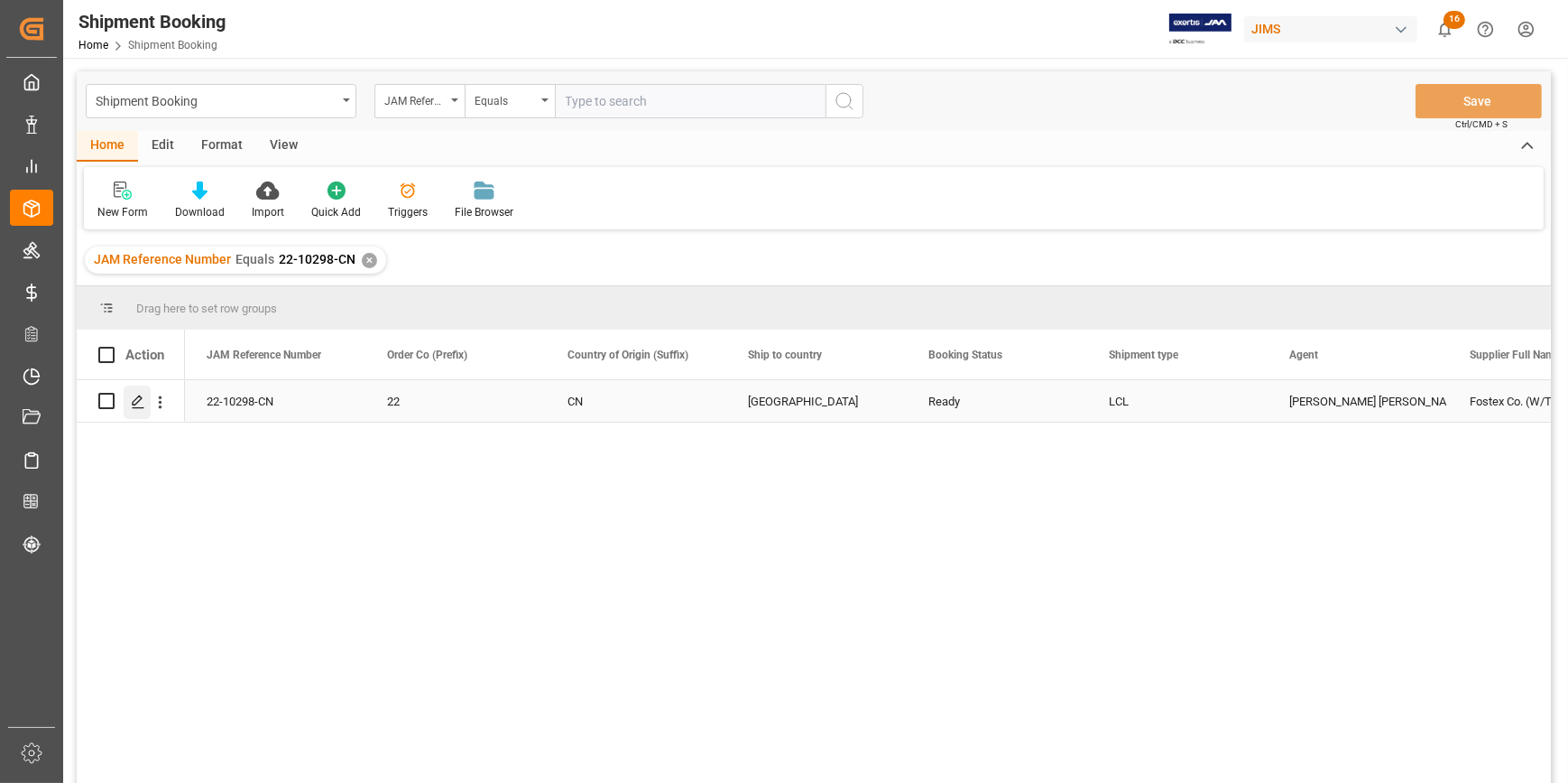
click at [136, 402] on polygon "Press SPACE to select this row." at bounding box center [136, 399] width 9 height 9
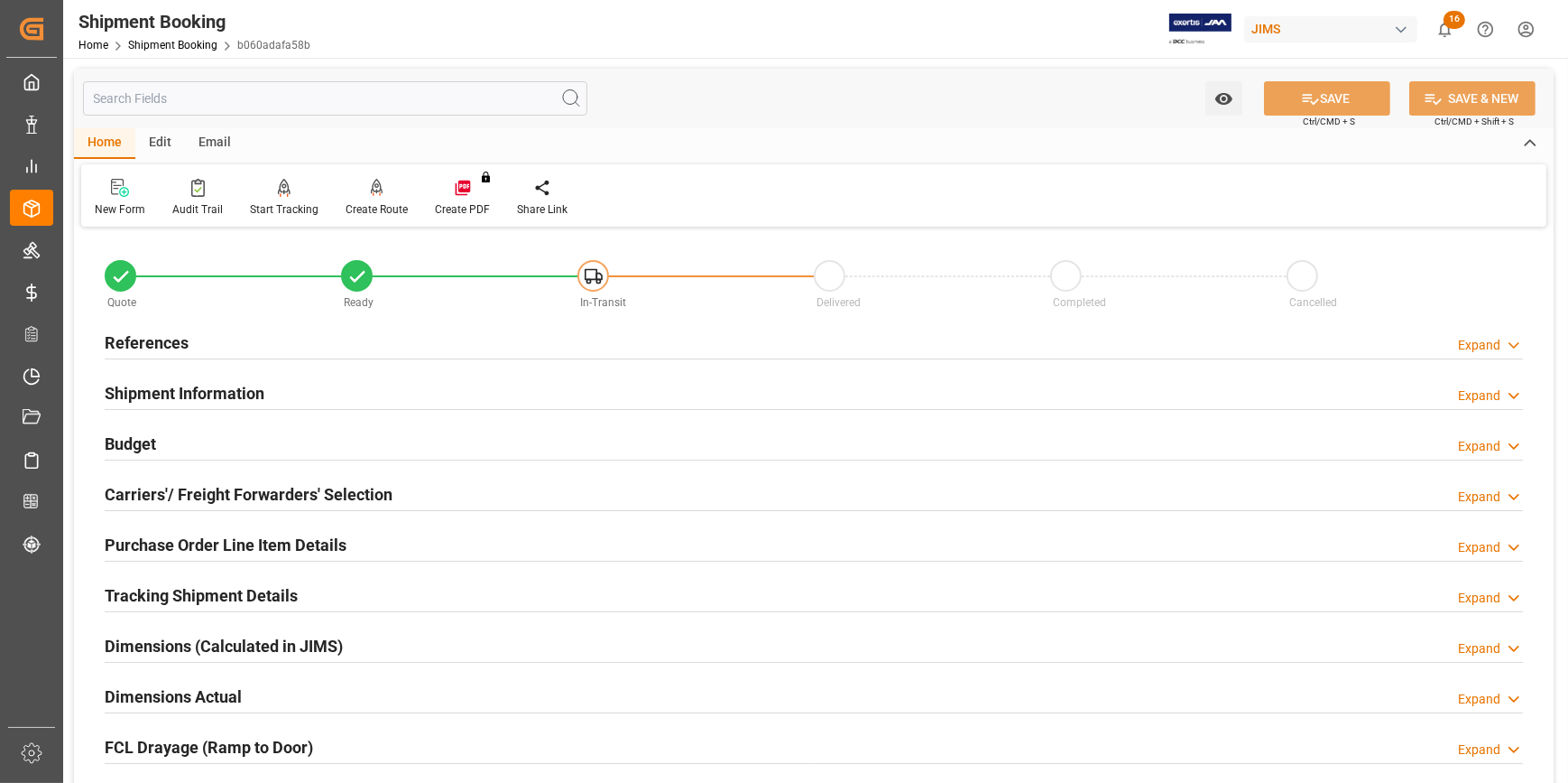
click at [367, 340] on div "References Expand" at bounding box center [814, 341] width 1418 height 34
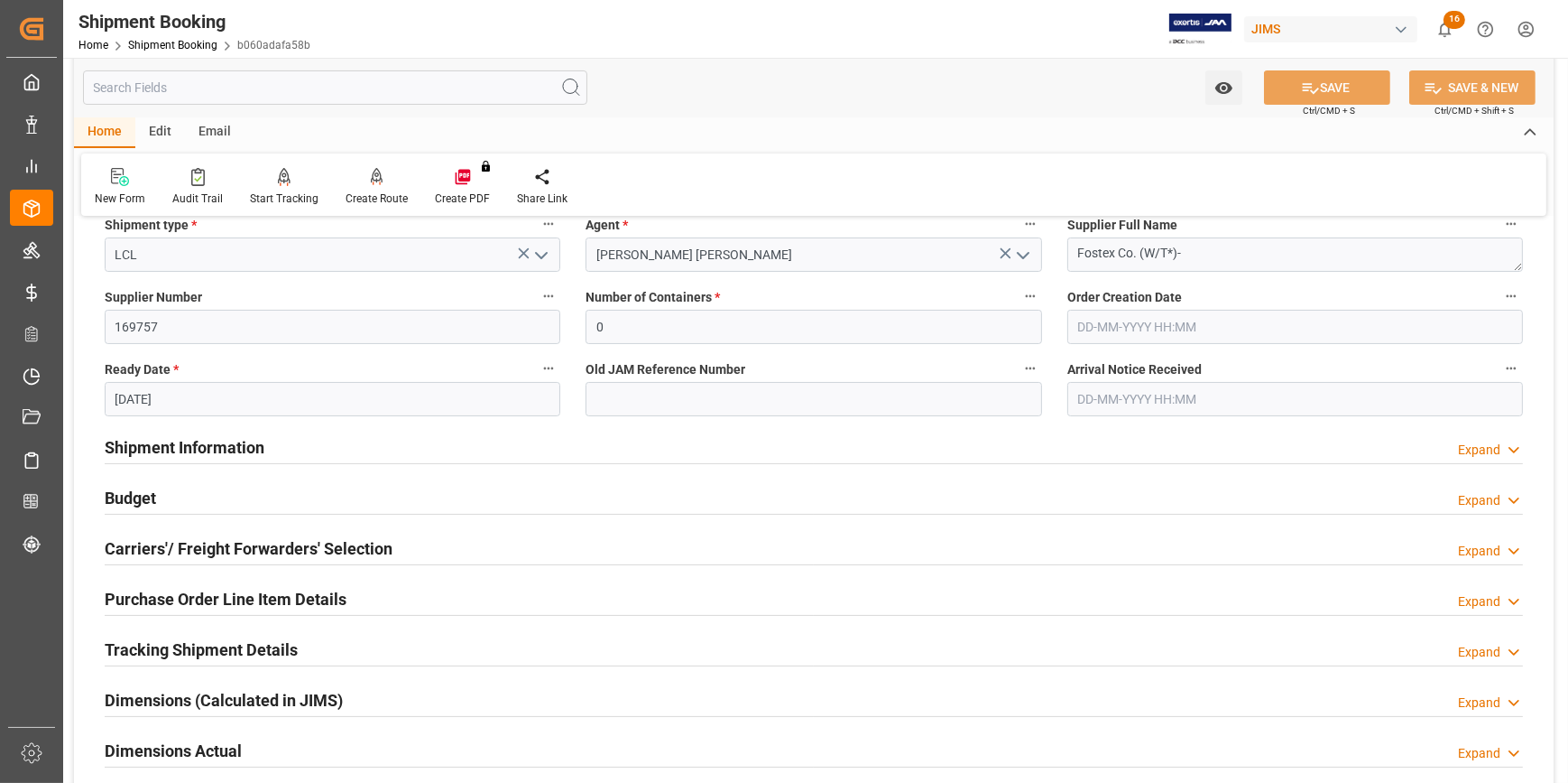
scroll to position [328, 0]
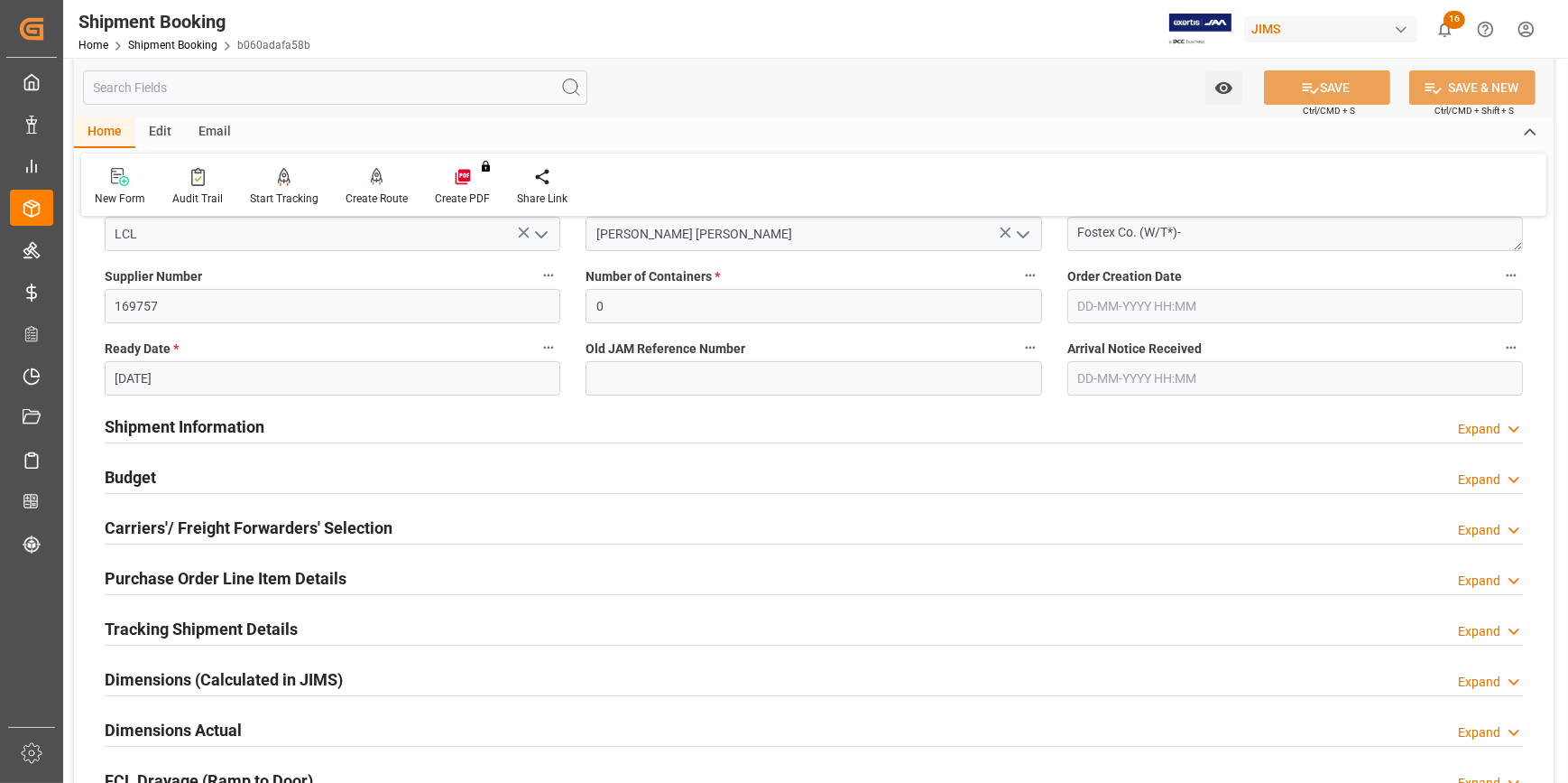
click at [374, 434] on div "Shipment Information Expand" at bounding box center [814, 425] width 1418 height 34
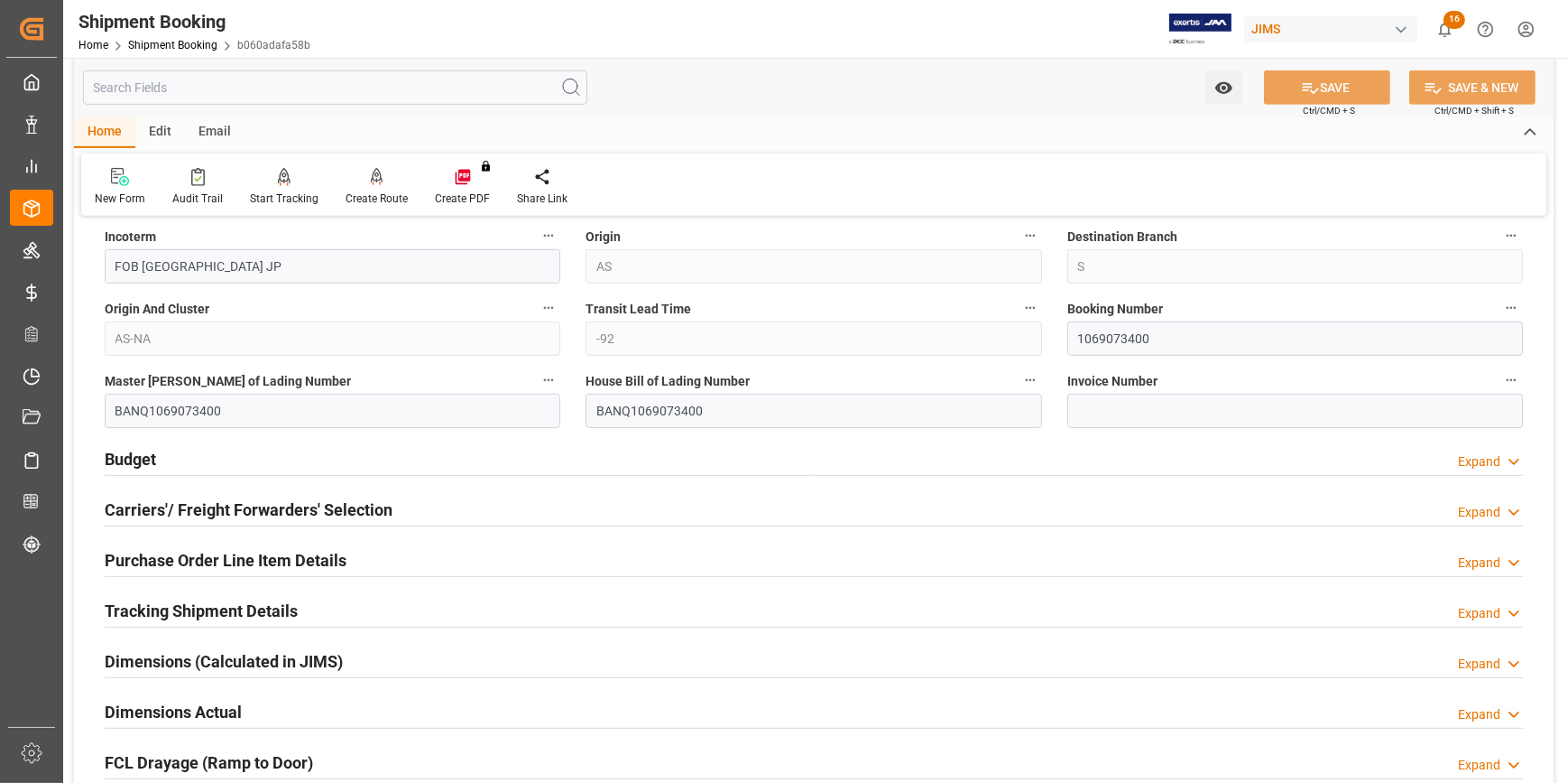
scroll to position [1148, 0]
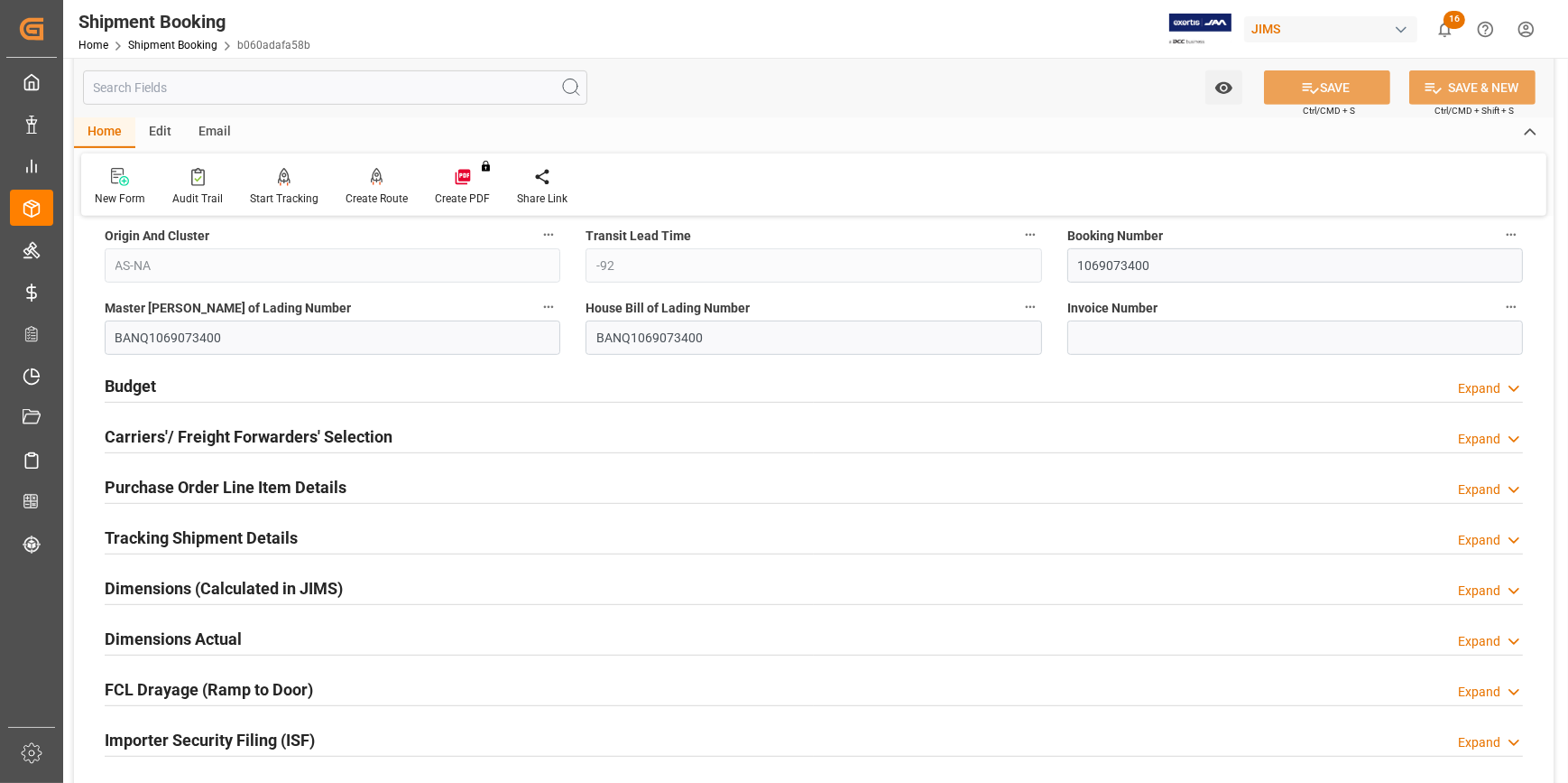
click at [389, 392] on div "Budget Expand" at bounding box center [814, 384] width 1418 height 34
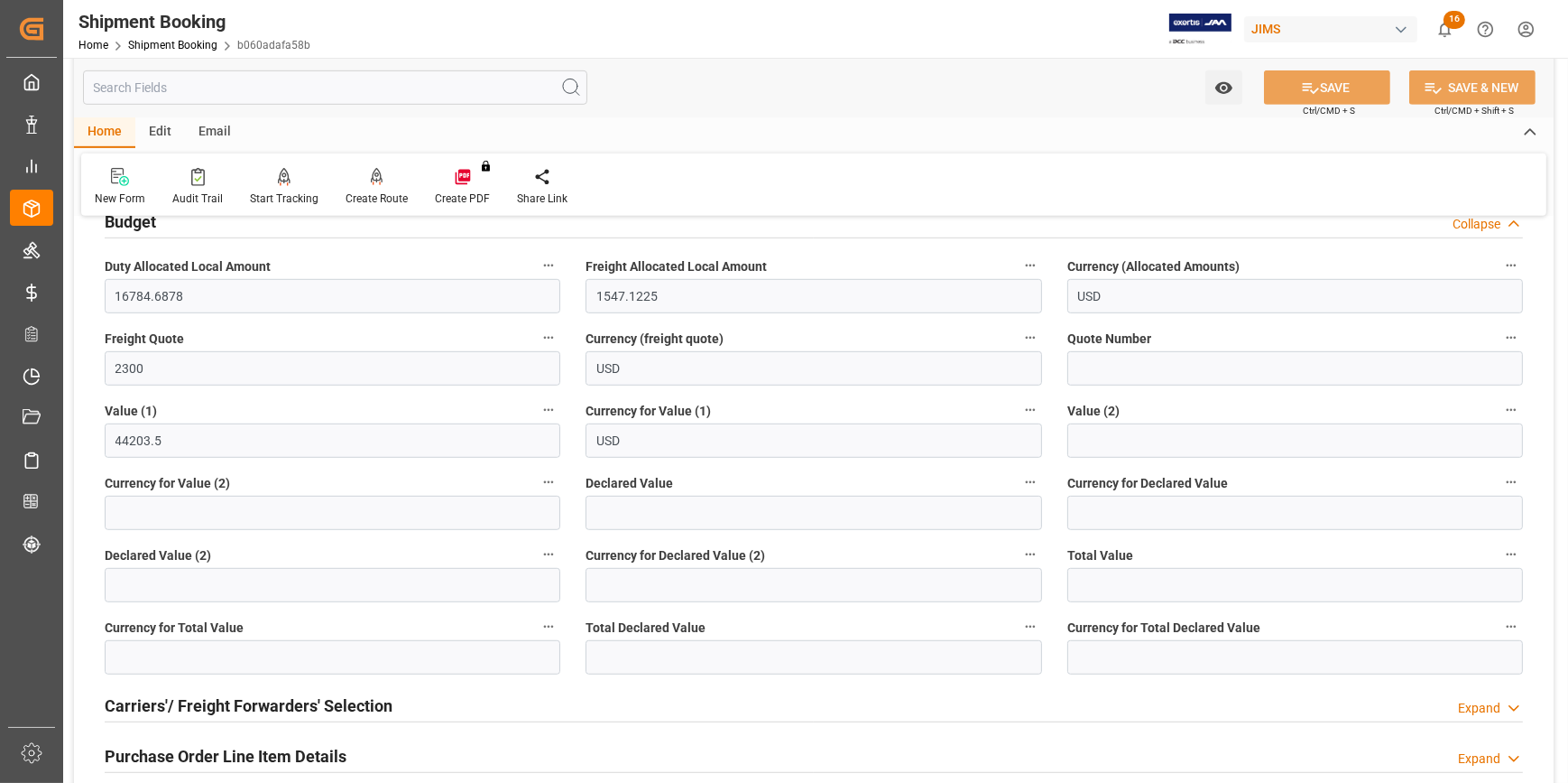
scroll to position [1559, 0]
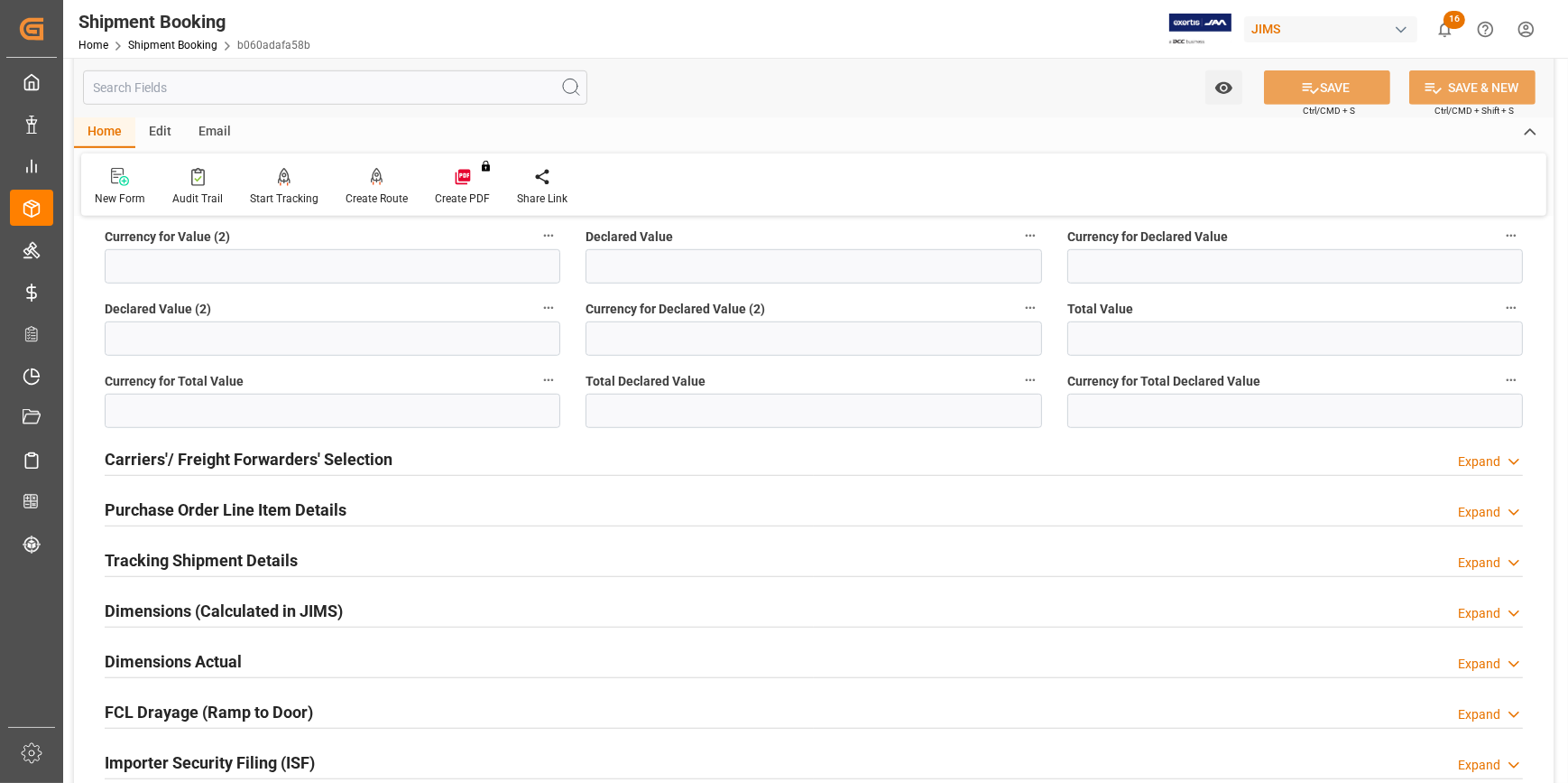
click at [430, 464] on div "Carriers'/ Freight Forwarders' Selection Expand" at bounding box center [814, 457] width 1418 height 34
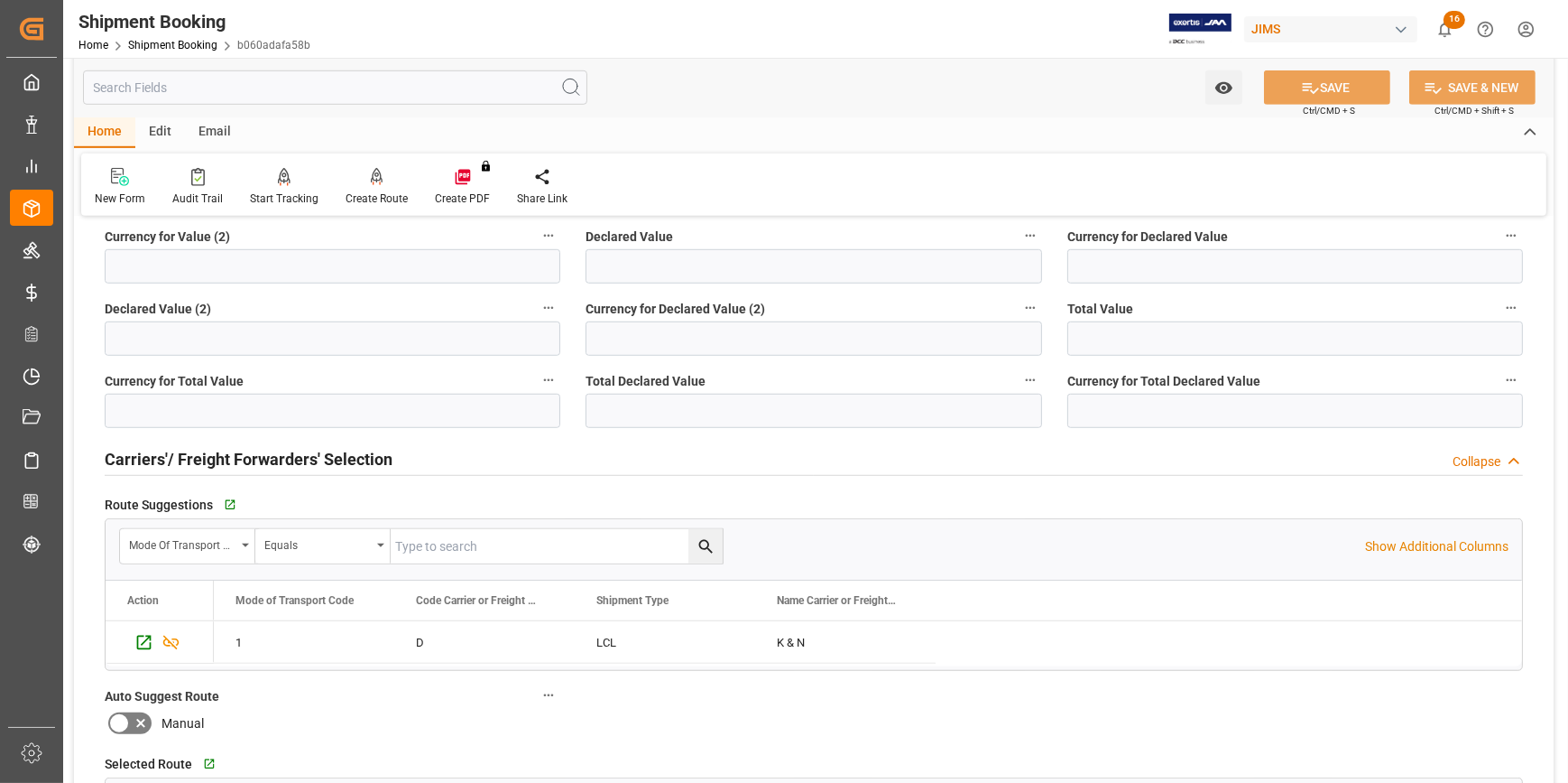
click at [430, 463] on div "Carriers'/ Freight Forwarders' Selection Collapse" at bounding box center [814, 457] width 1418 height 34
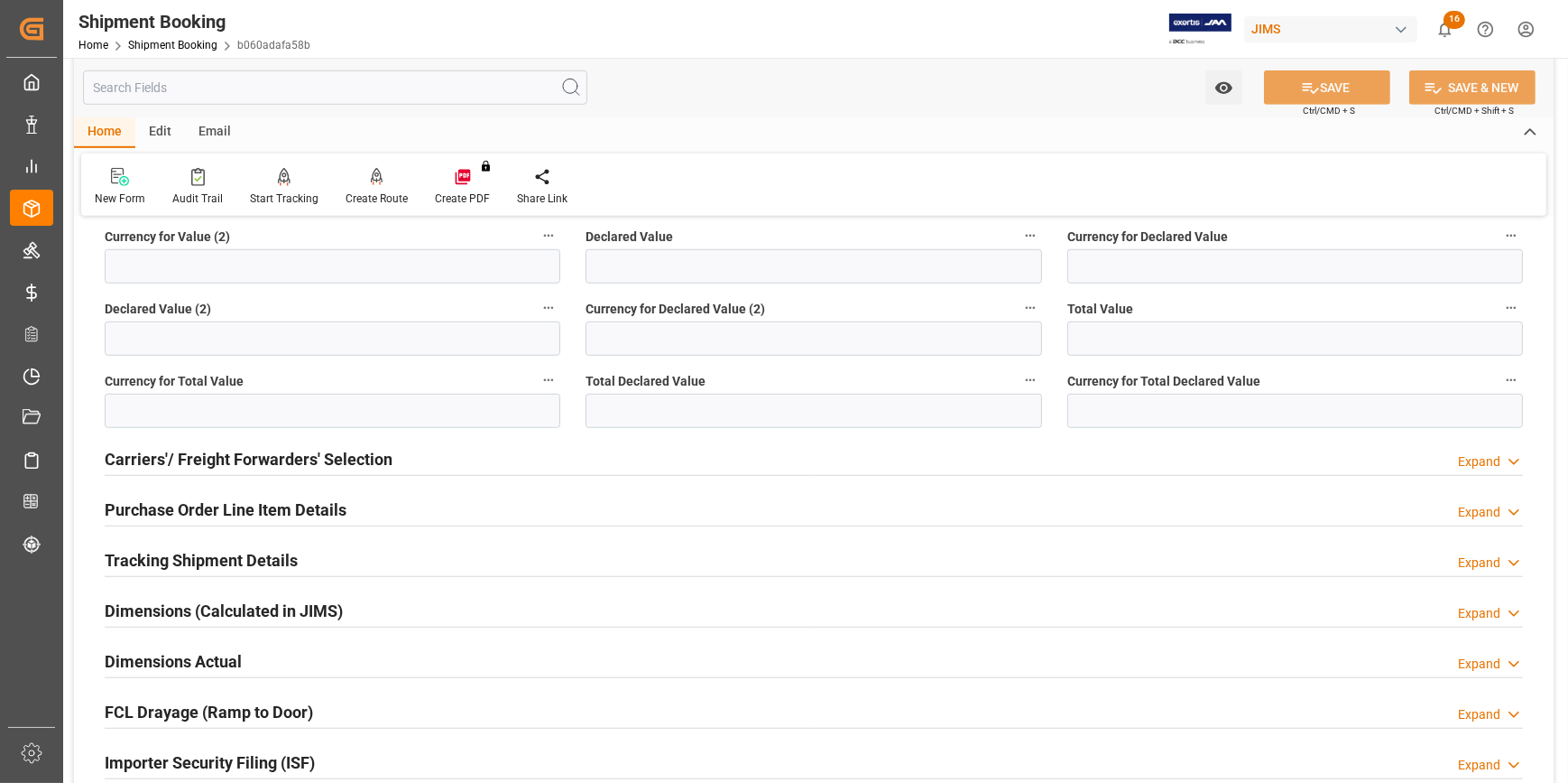
click at [404, 502] on div "Purchase Order Line Item Details Expand" at bounding box center [814, 507] width 1418 height 34
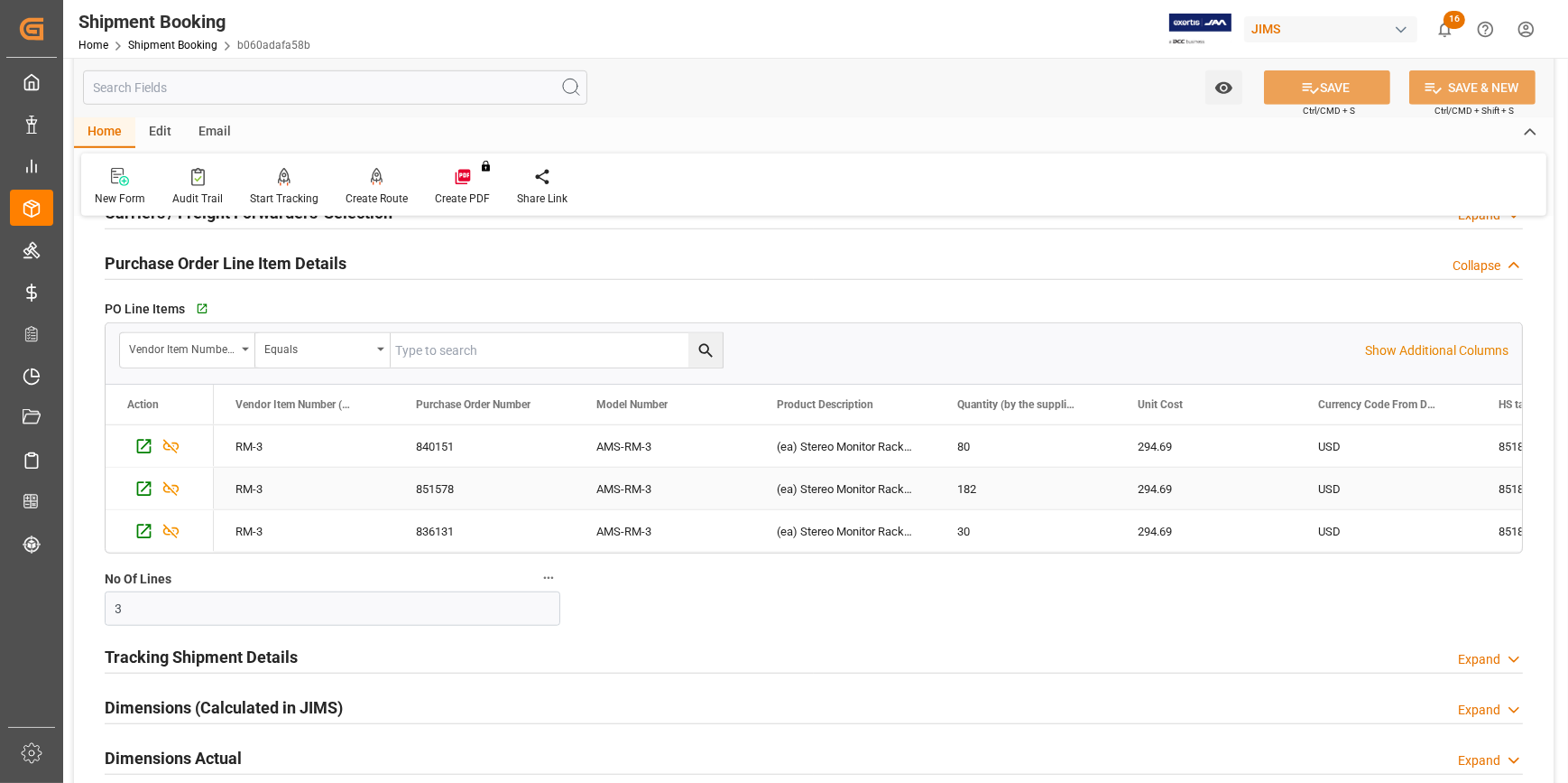
scroll to position [1887, 0]
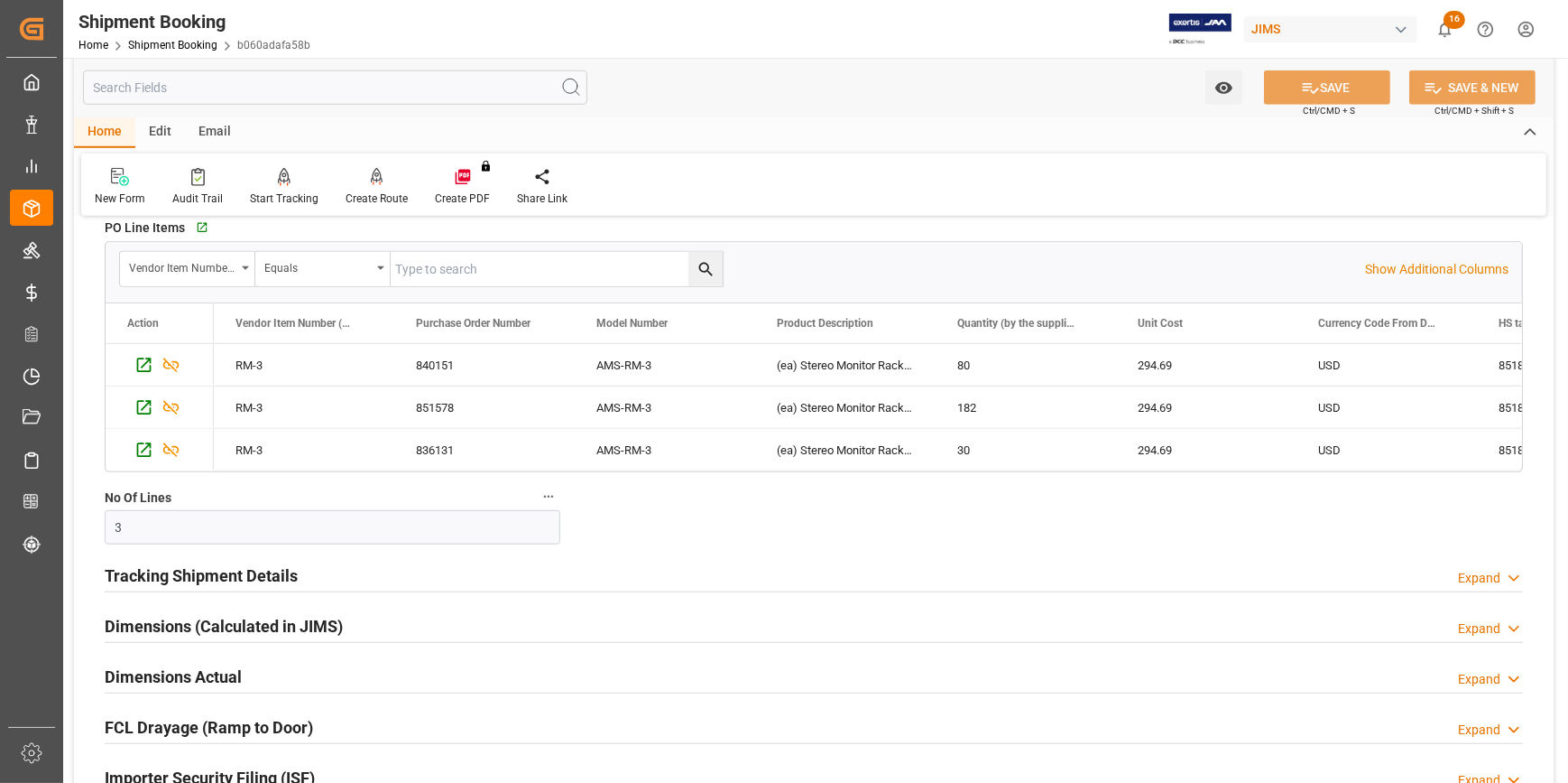
click at [367, 577] on div "Tracking Shipment Details Expand" at bounding box center [814, 574] width 1418 height 34
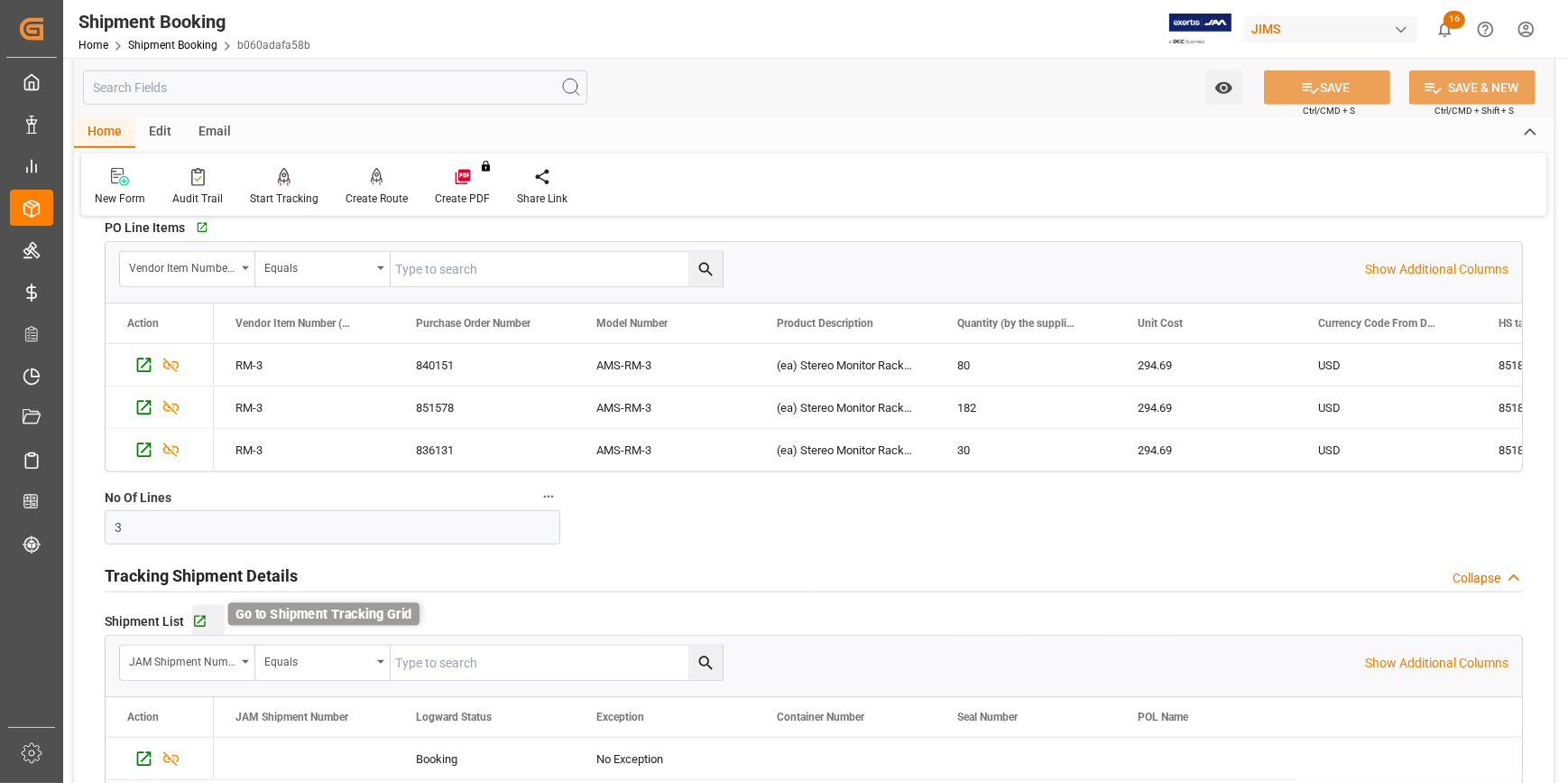
click at [201, 615] on icon "button" at bounding box center [200, 621] width 12 height 12
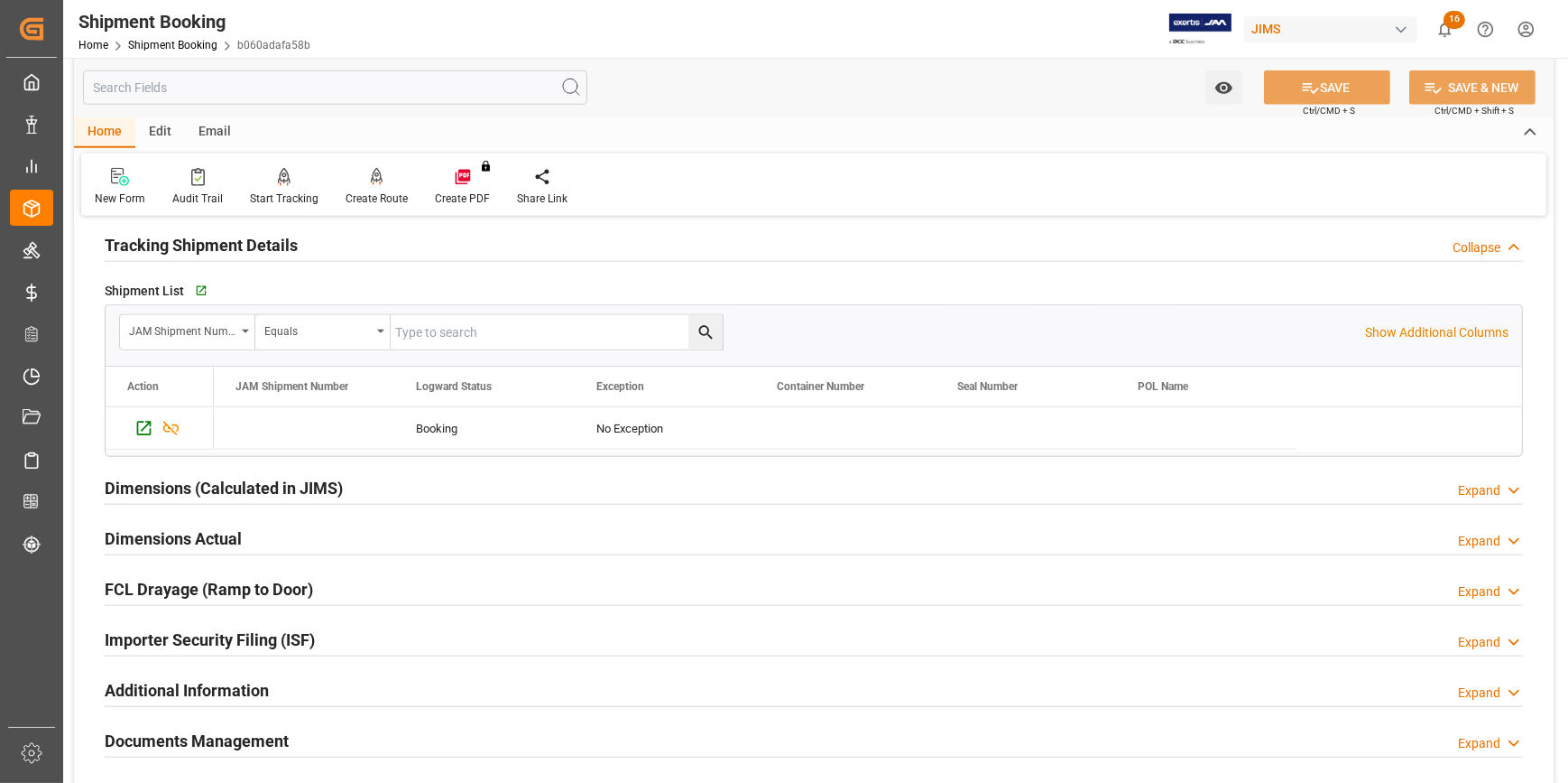
scroll to position [2380, 0]
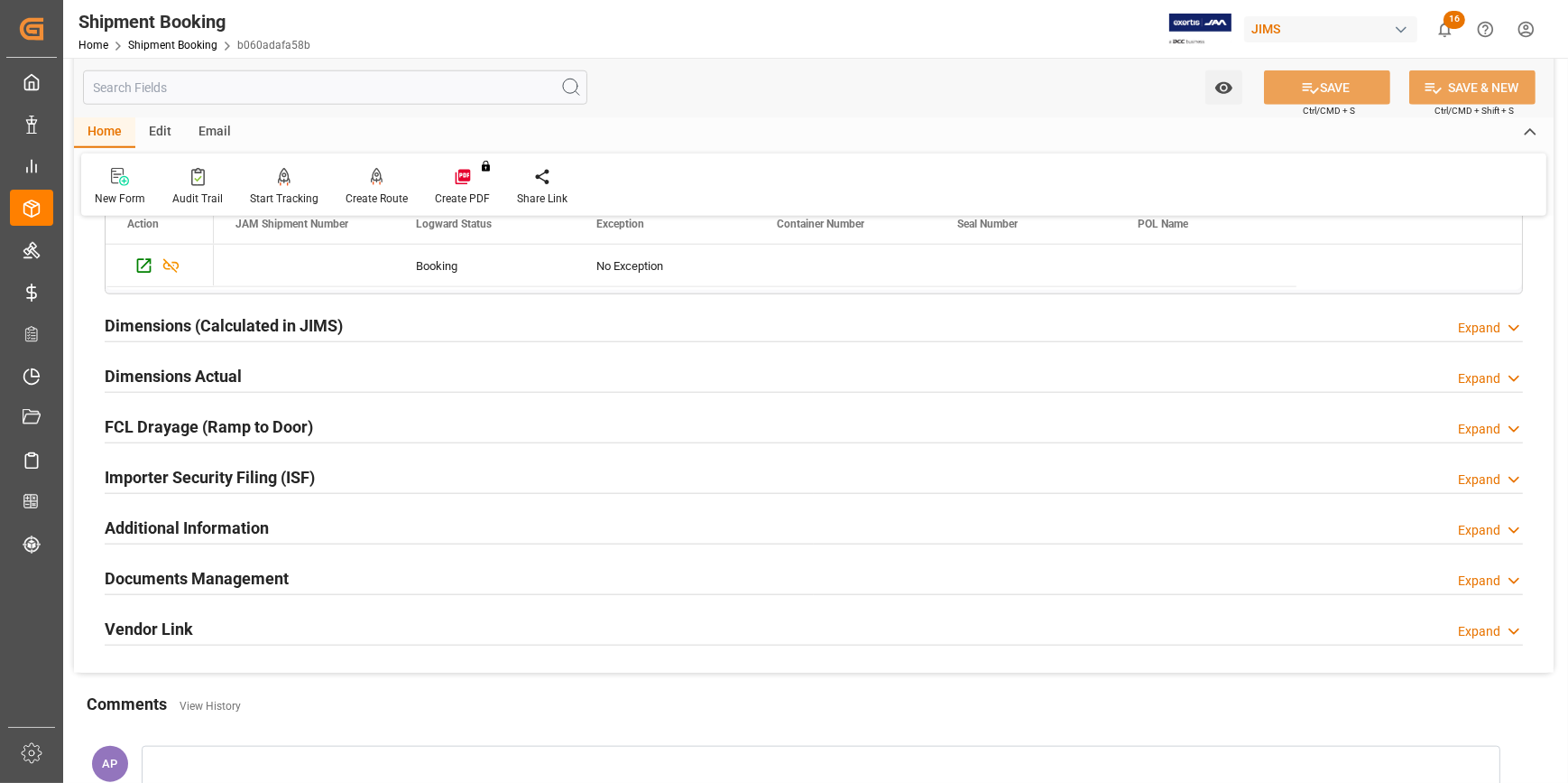
click at [321, 566] on div "Documents Management Expand" at bounding box center [814, 577] width 1418 height 34
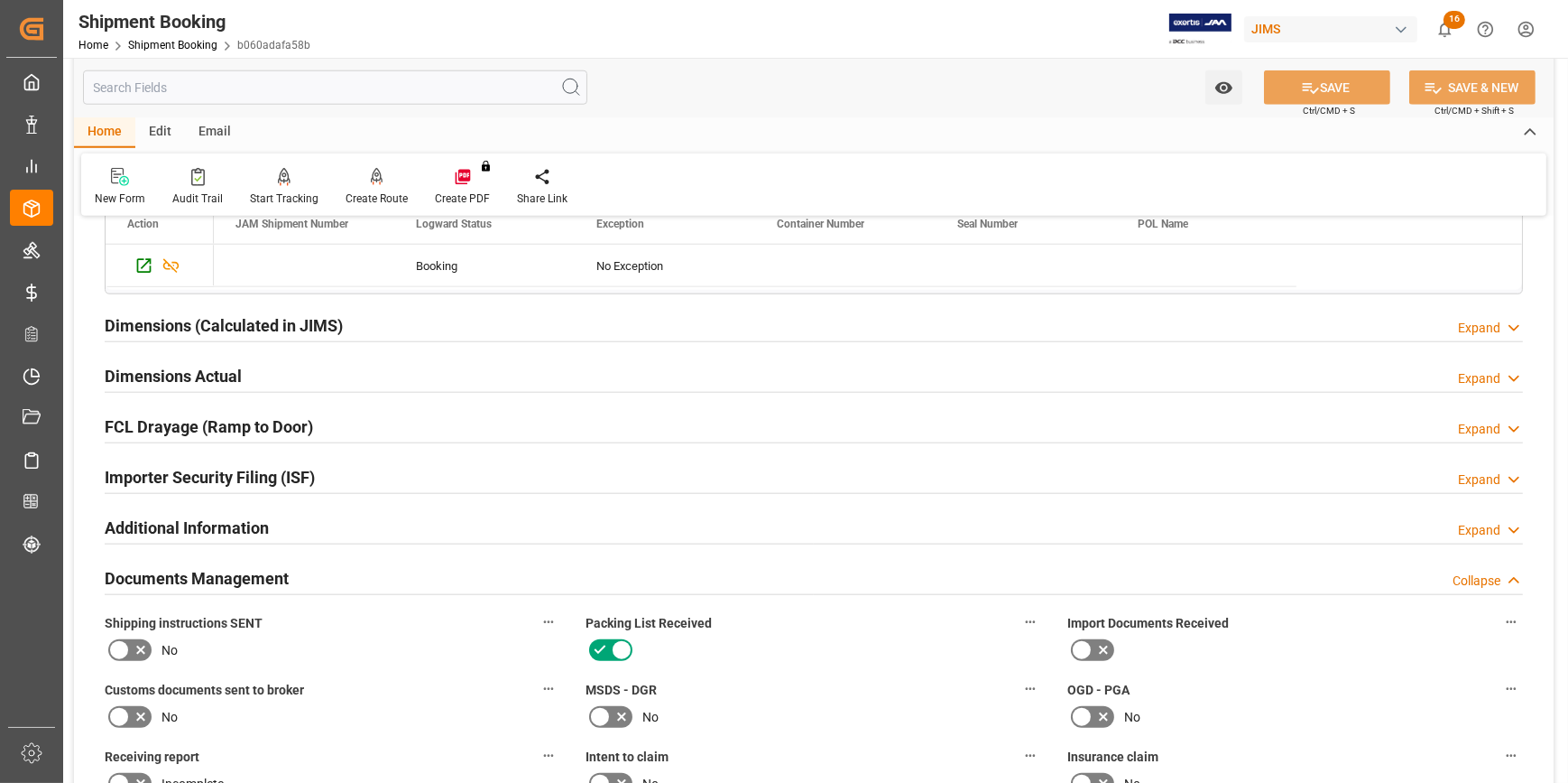
click at [321, 566] on div "Documents Management Collapse" at bounding box center [814, 577] width 1418 height 34
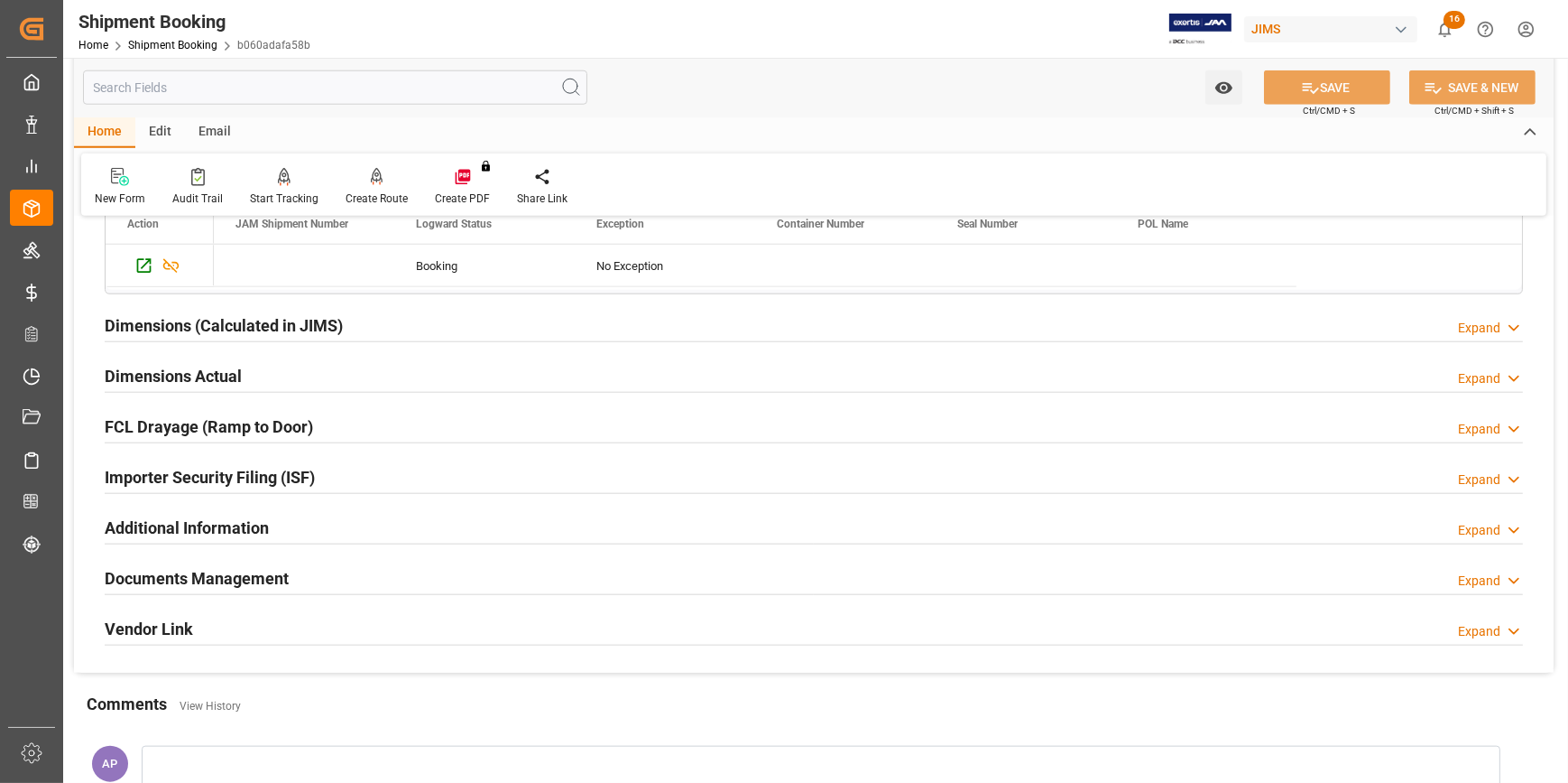
click at [359, 441] on div "FCL Drayage (Ramp to Door) Expand" at bounding box center [814, 428] width 1443 height 51
click at [357, 467] on div "Importer Security Filing (ISF) Expand" at bounding box center [814, 475] width 1418 height 34
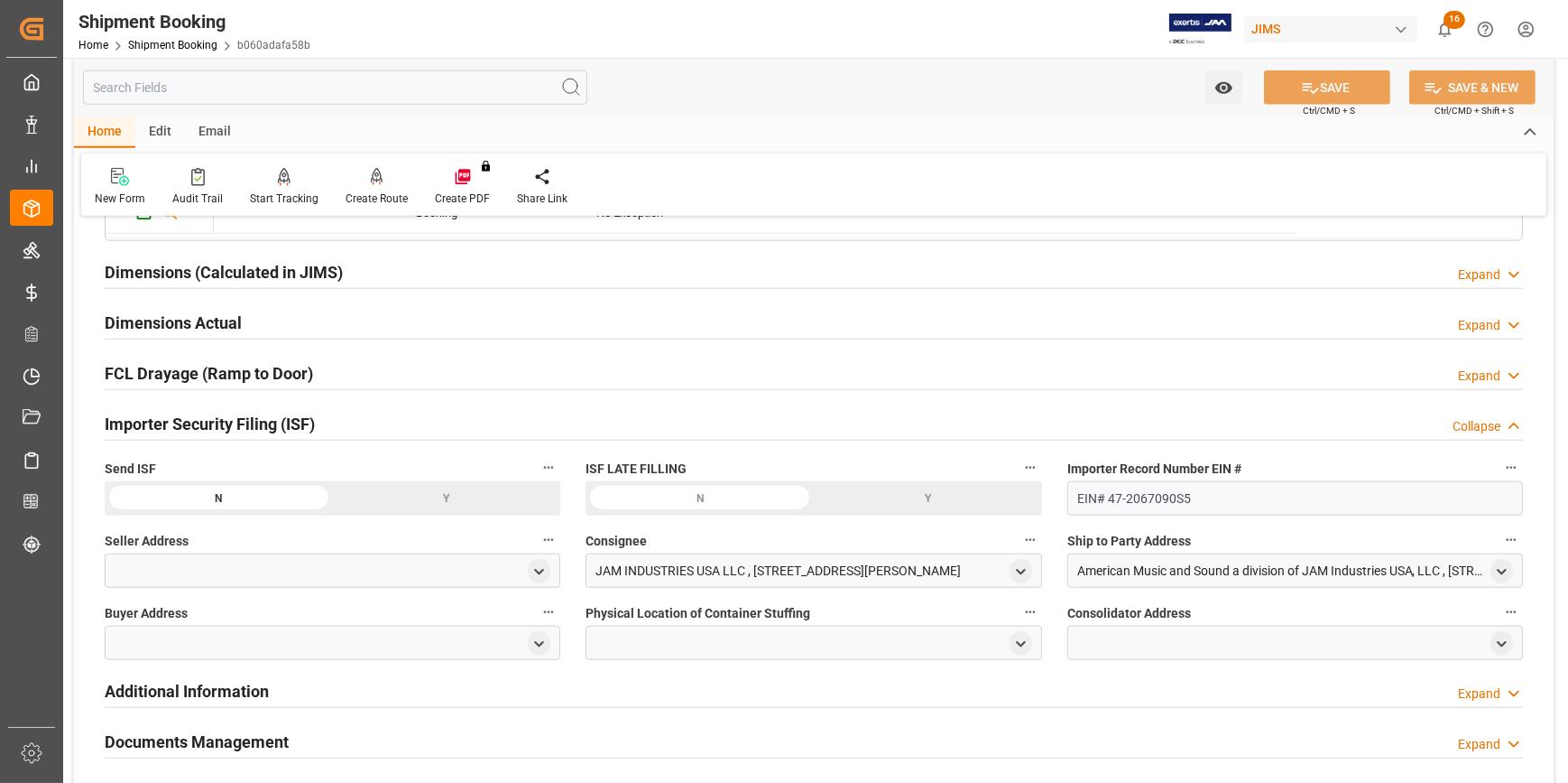
scroll to position [2462, 0]
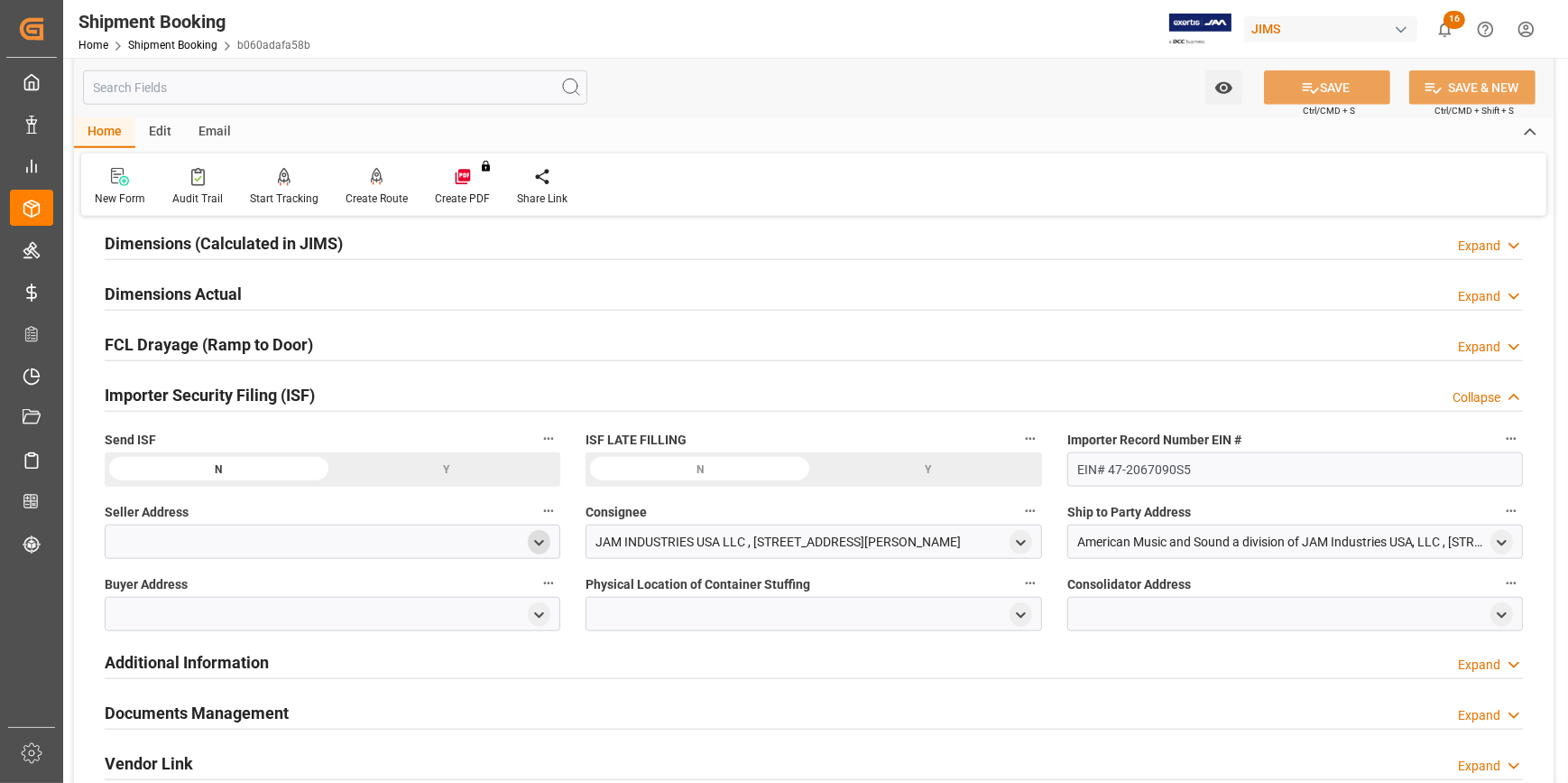
click at [534, 539] on icon "open menu" at bounding box center [539, 543] width 16 height 16
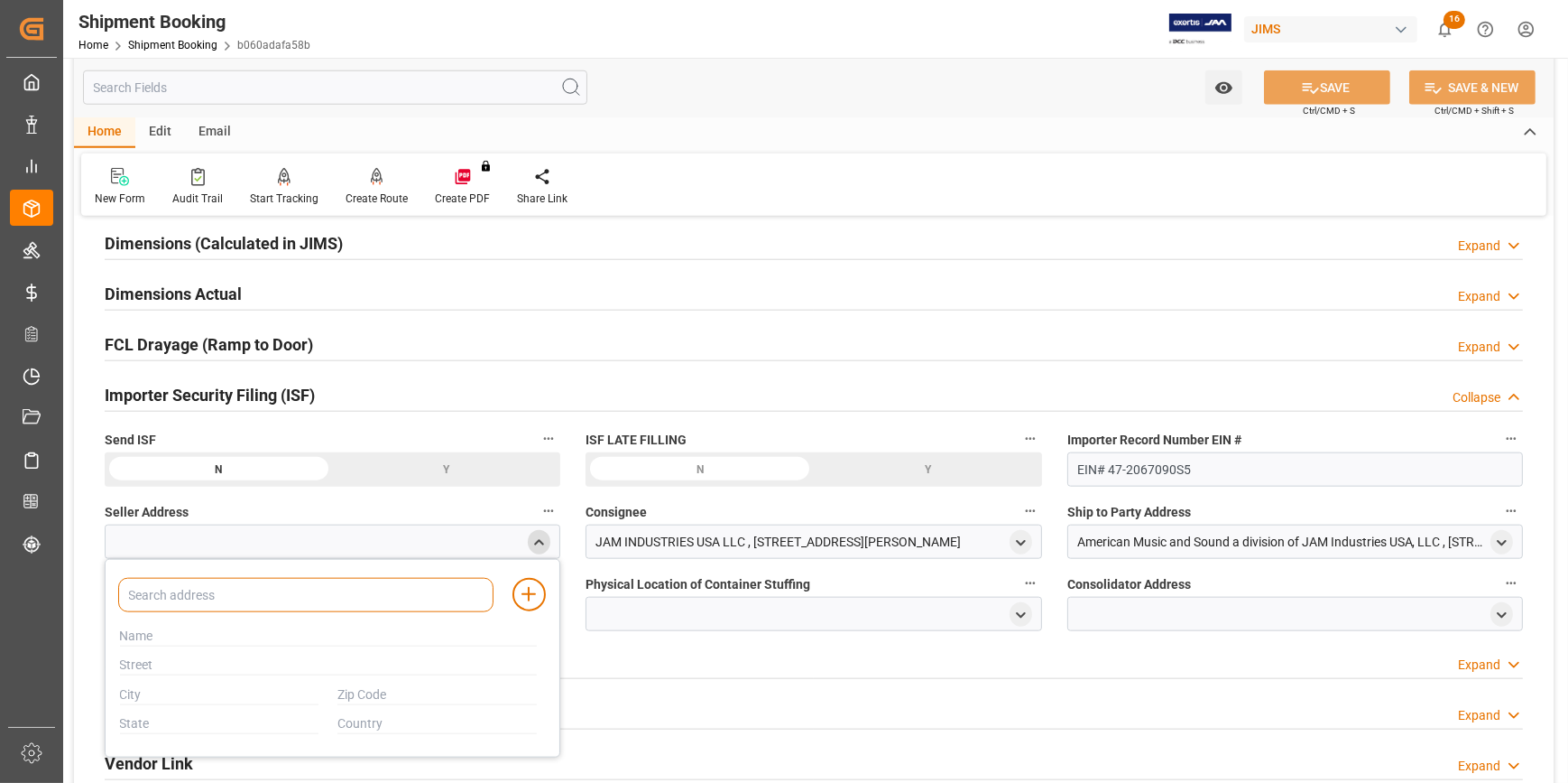
click at [221, 599] on input at bounding box center [306, 594] width 376 height 34
paste input "FOSTEX"
type input "FOSTEX"
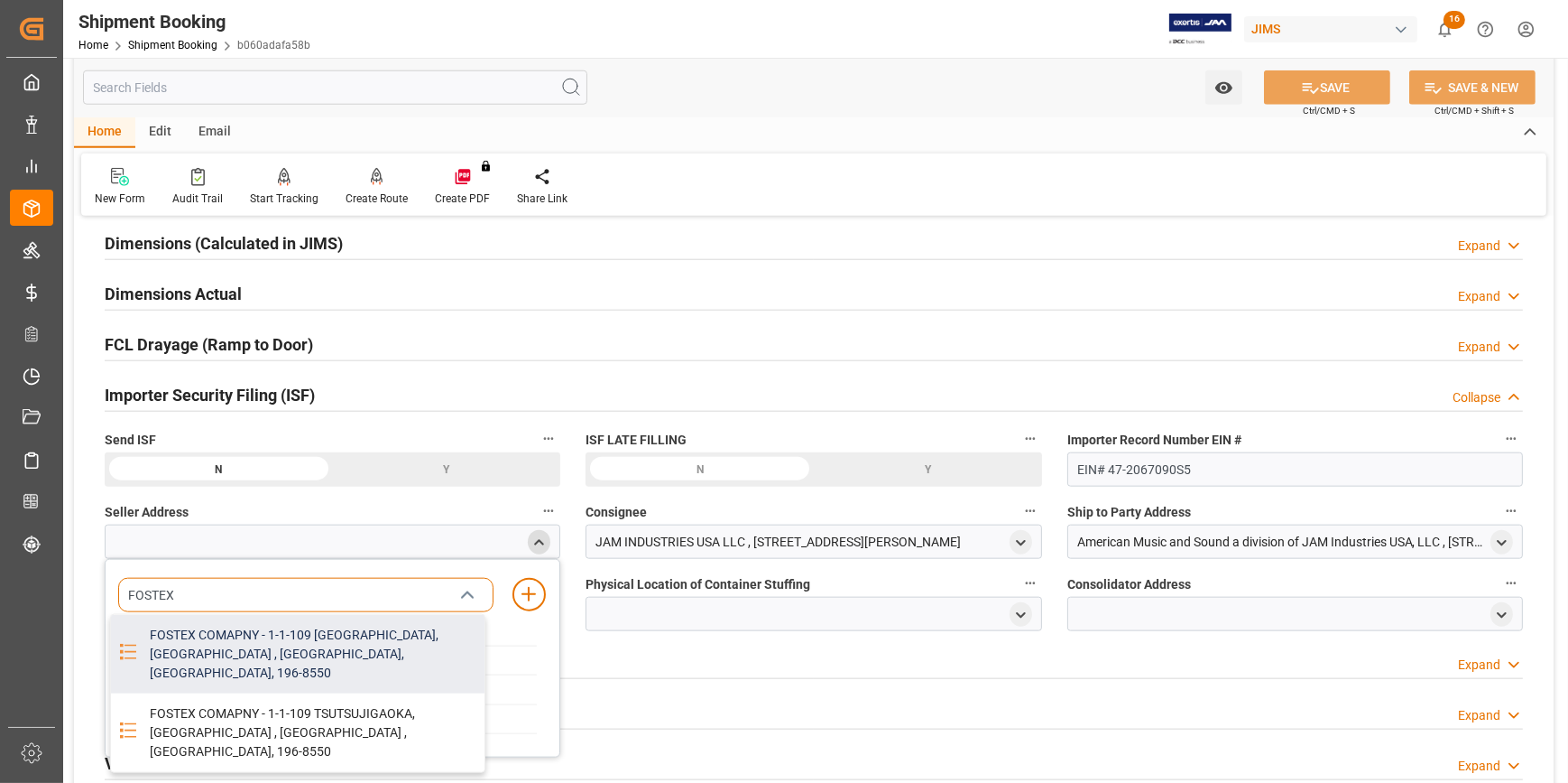
click at [235, 644] on div "FOSTEX COMAPNY - 1-1-109 TSUTSUJIGAOKA, AKISHIMA , TOKYO, JP, 196-8550" at bounding box center [311, 653] width 346 height 79
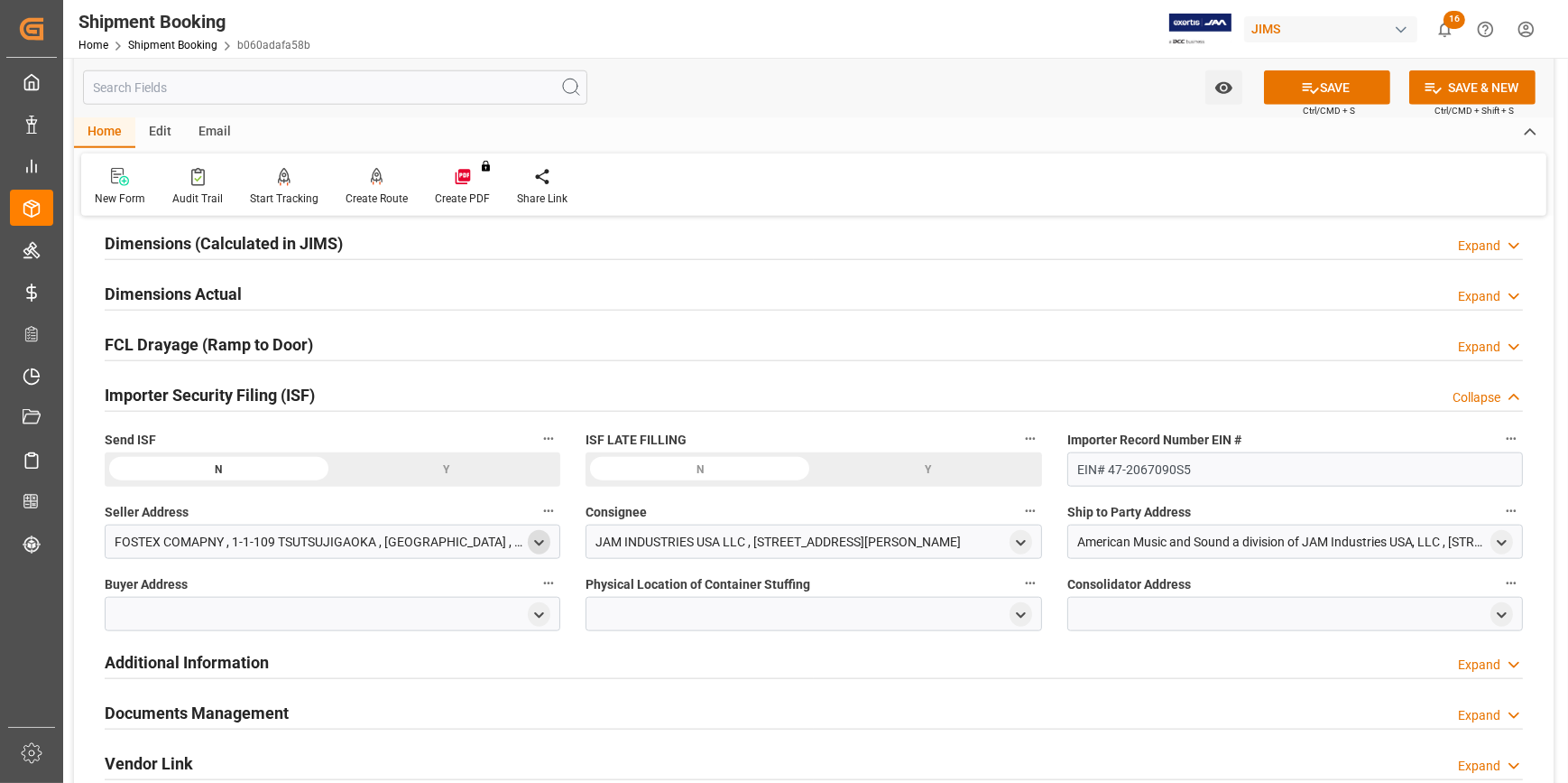
click at [538, 537] on icon "open menu" at bounding box center [539, 543] width 16 height 16
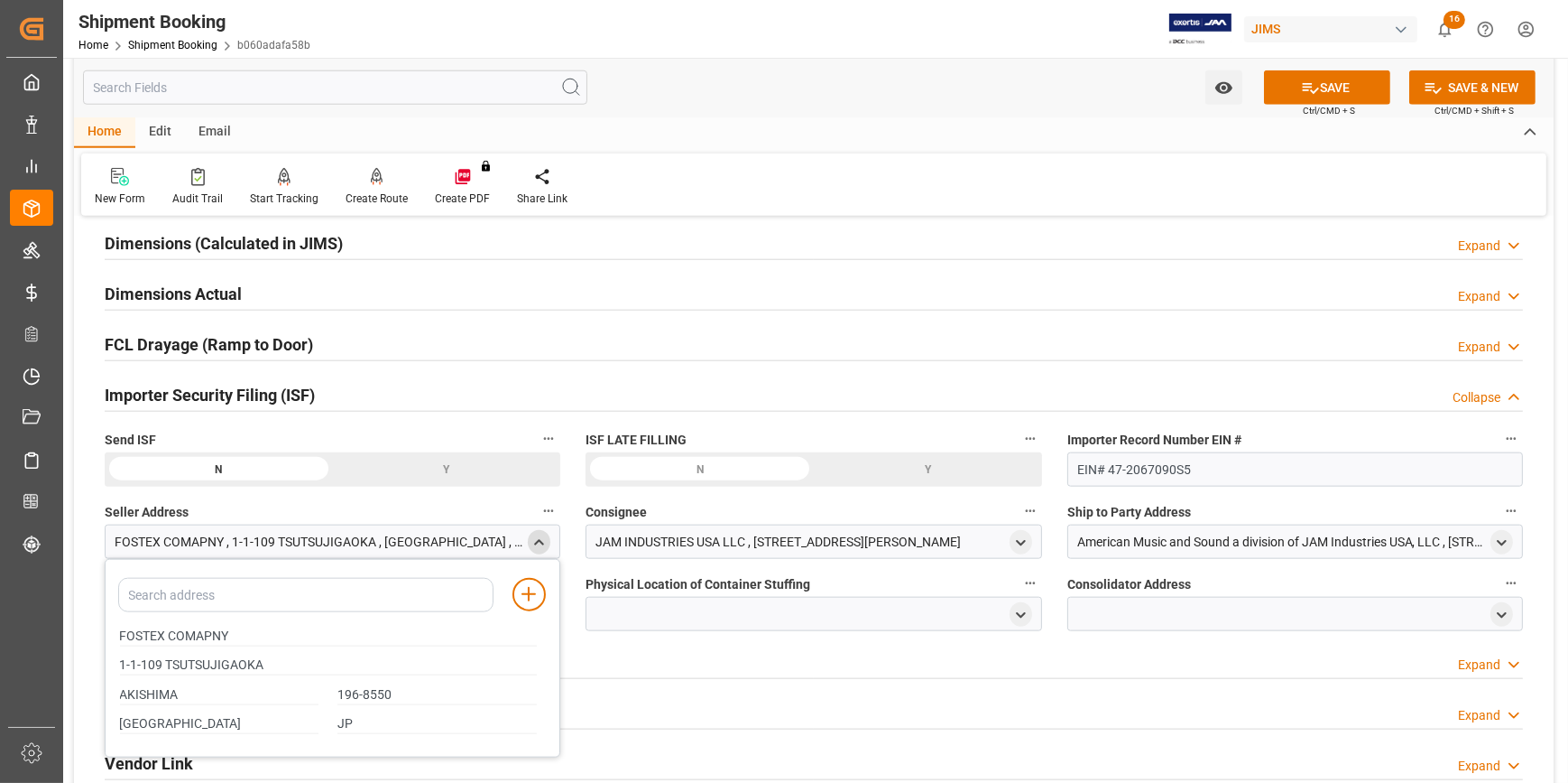
click at [539, 541] on icon "close menu" at bounding box center [539, 543] width 16 height 16
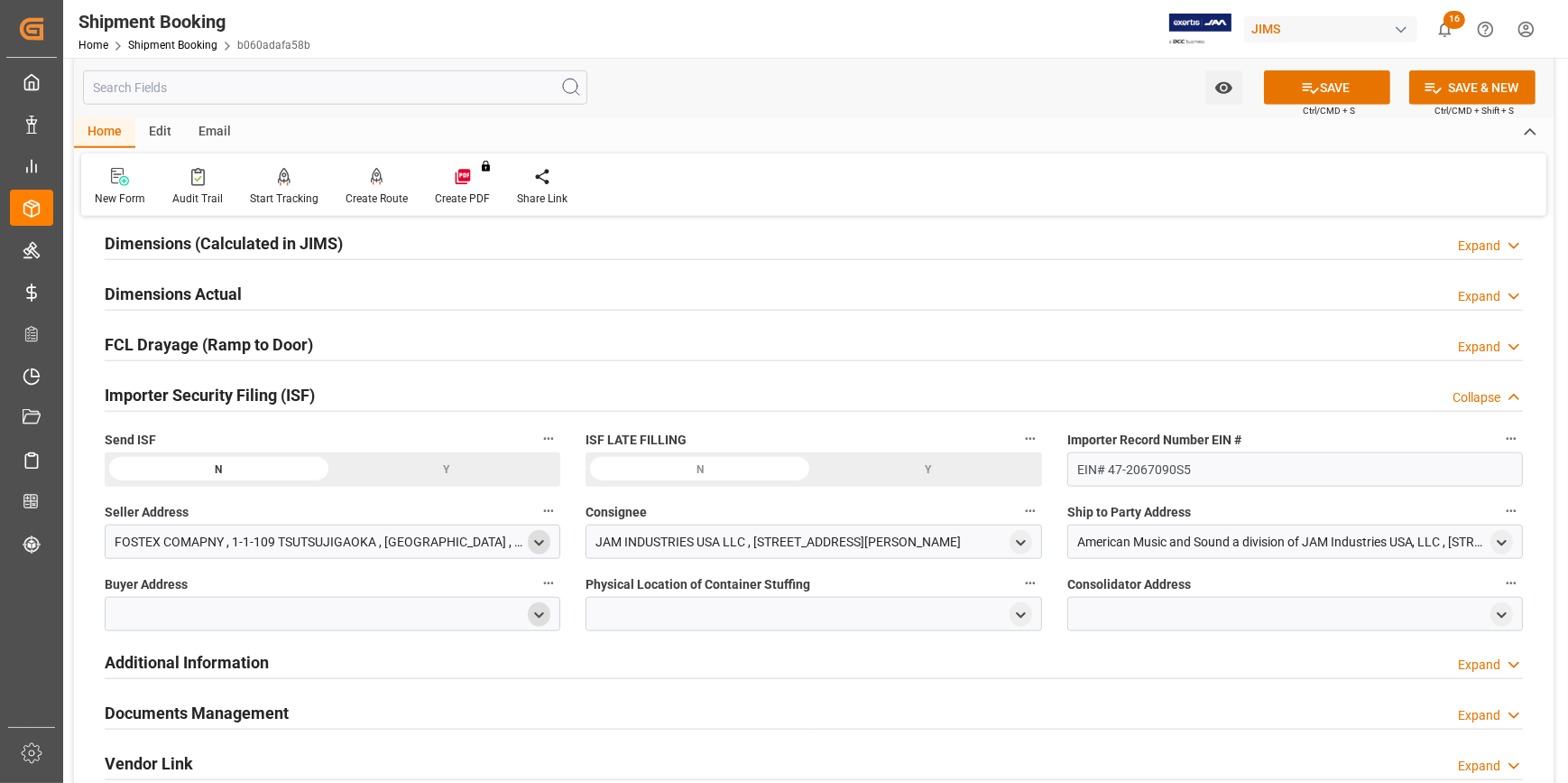
click at [539, 616] on icon "open menu" at bounding box center [539, 615] width 16 height 16
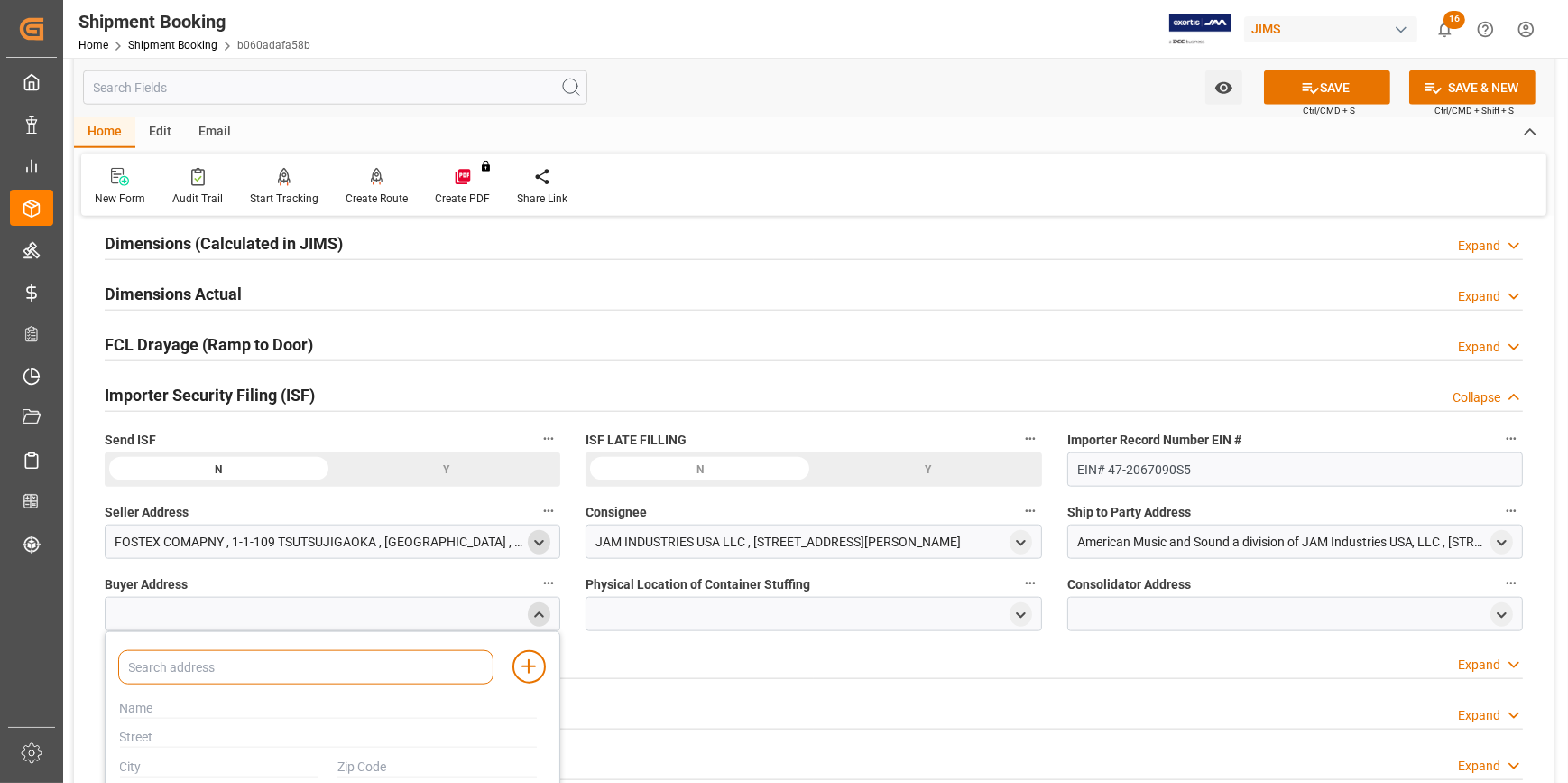
click at [293, 671] on input at bounding box center [306, 667] width 376 height 34
type input "JAM"
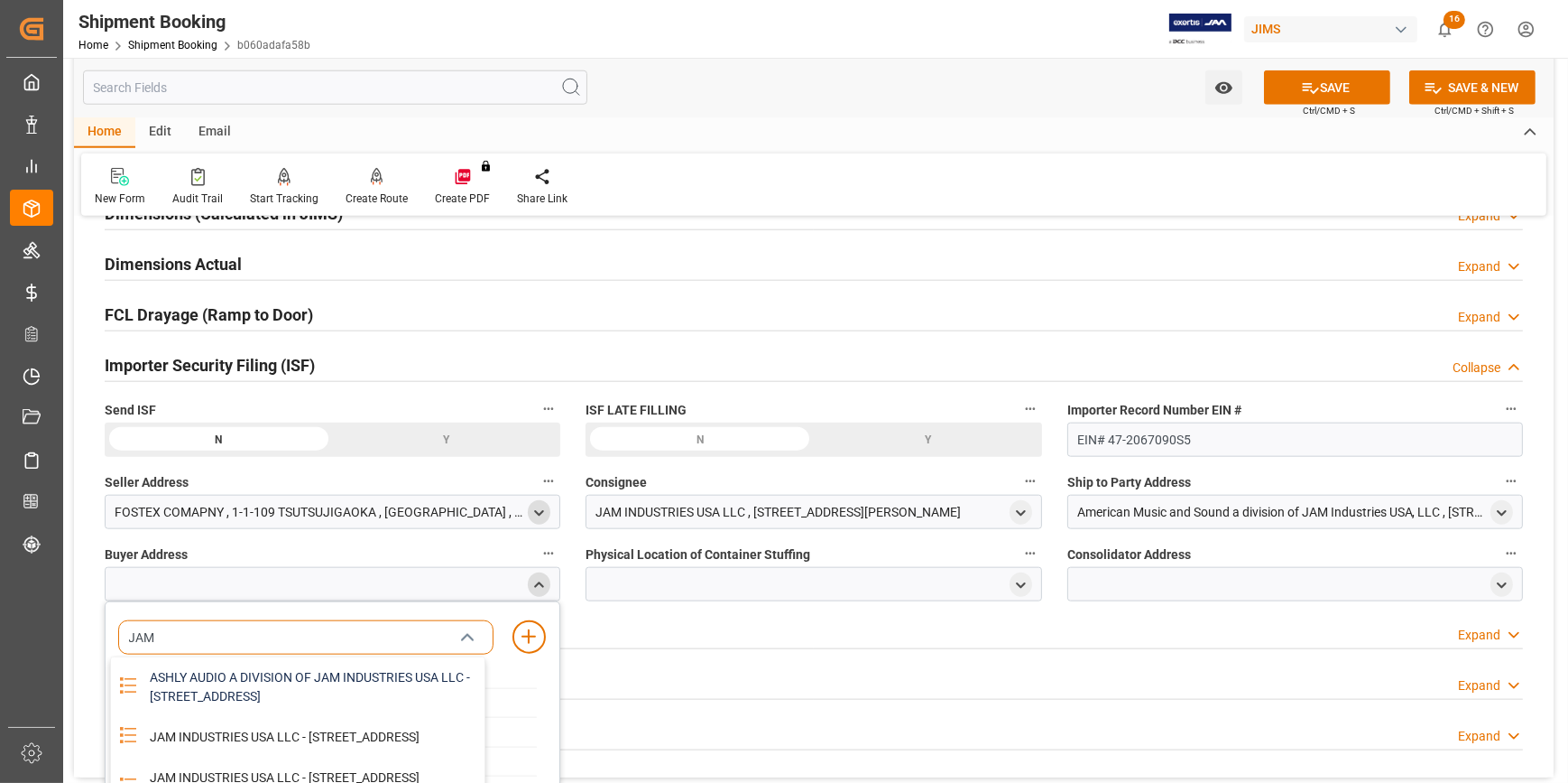
scroll to position [2545, 0]
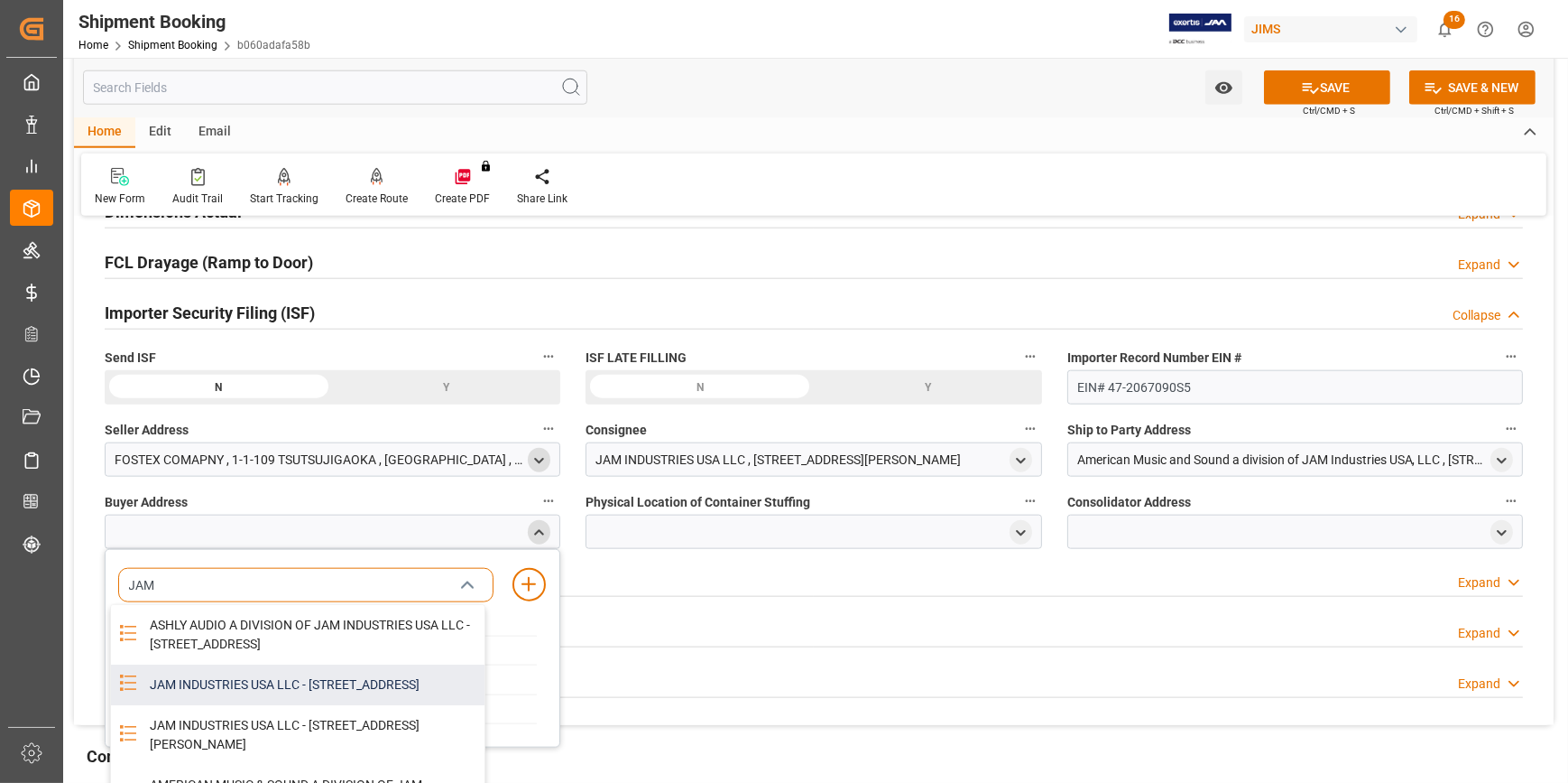
click at [241, 705] on div "JAM INDUSTRIES USA LLC - 154 WOODLAWN RD, BERLIN, CT, US, 06037" at bounding box center [311, 685] width 346 height 41
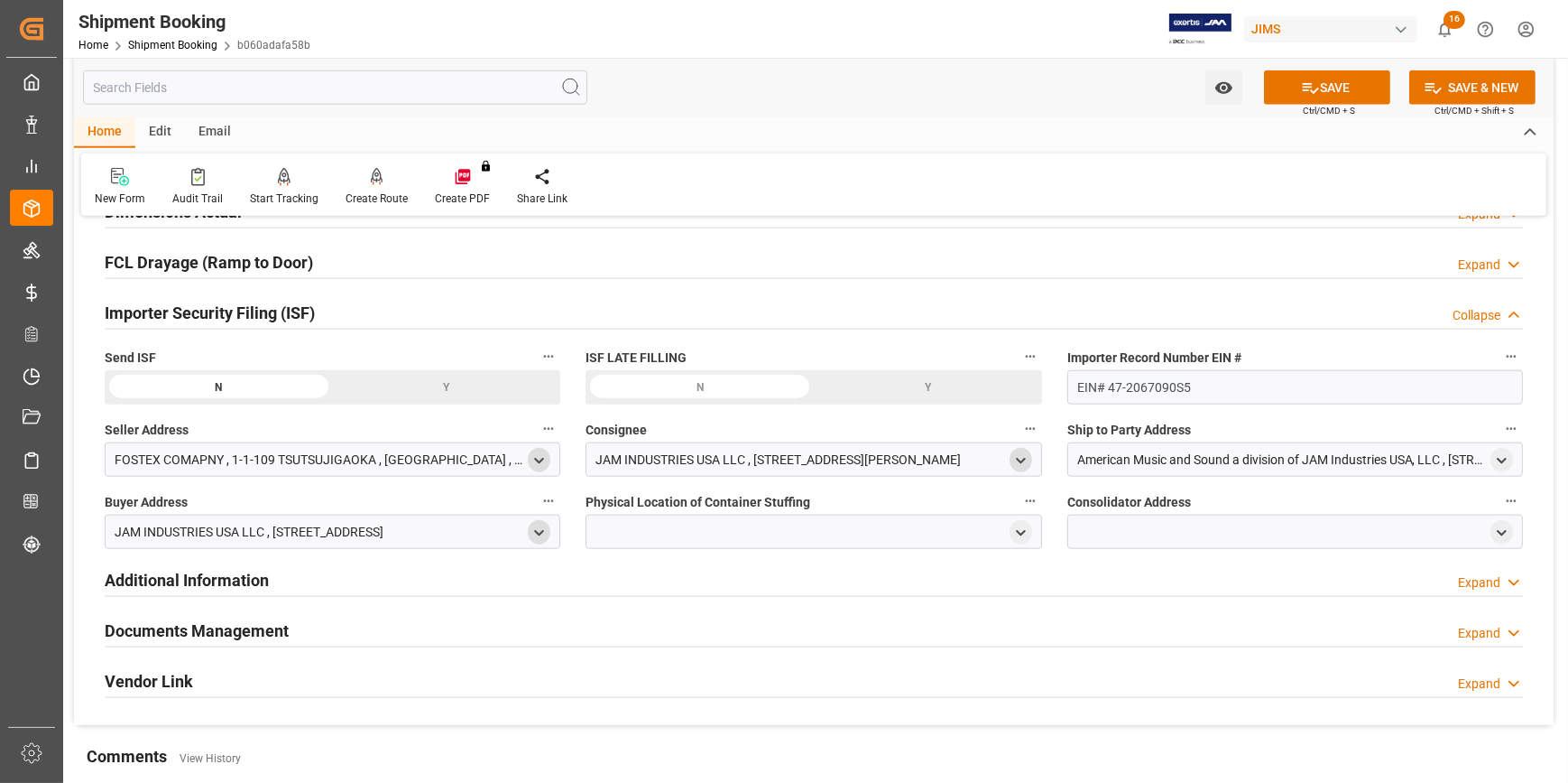
click at [1020, 453] on icon "open menu" at bounding box center [1021, 461] width 16 height 16
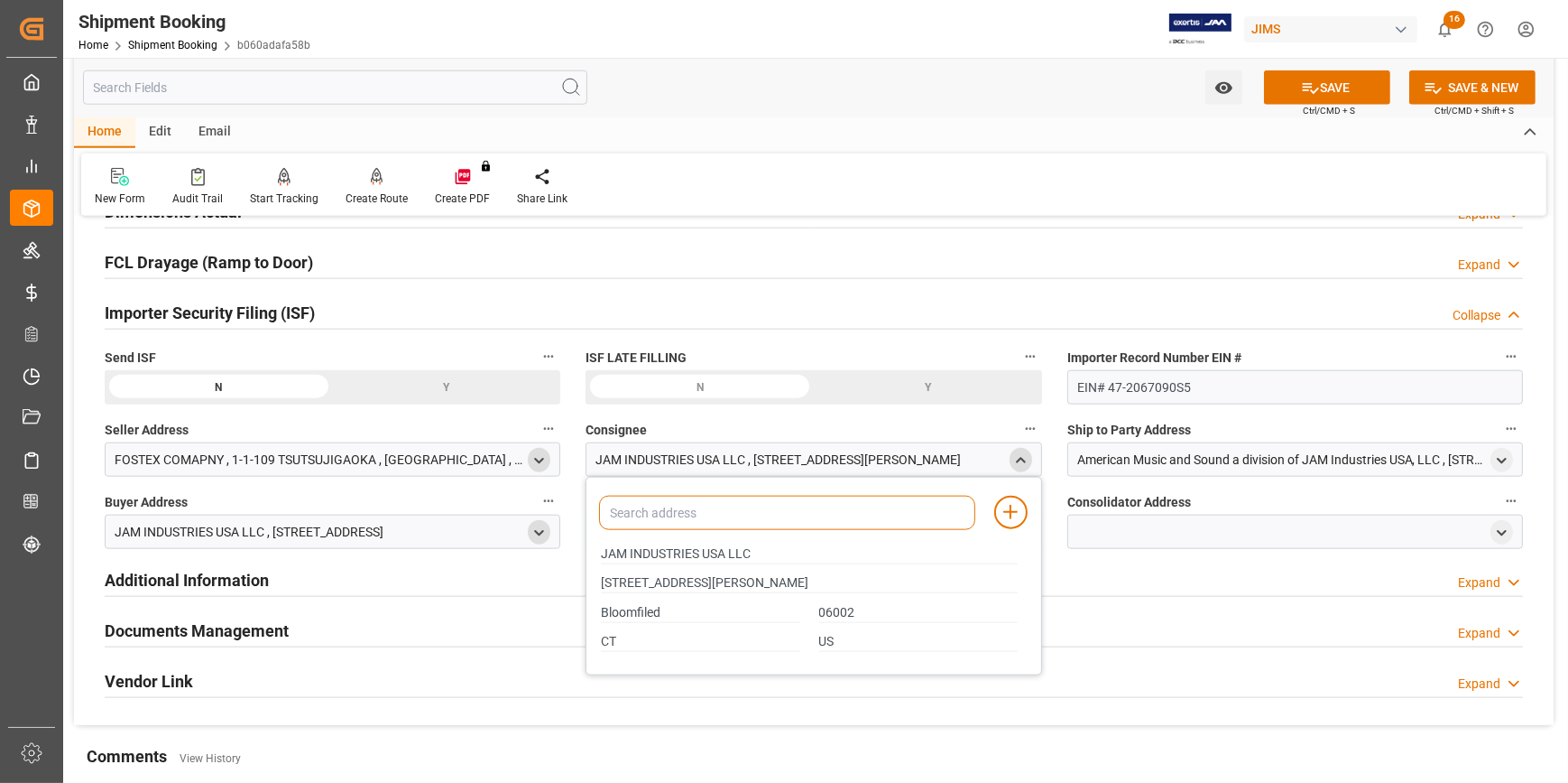
click at [767, 514] on input at bounding box center [787, 512] width 376 height 34
type input "JAM"
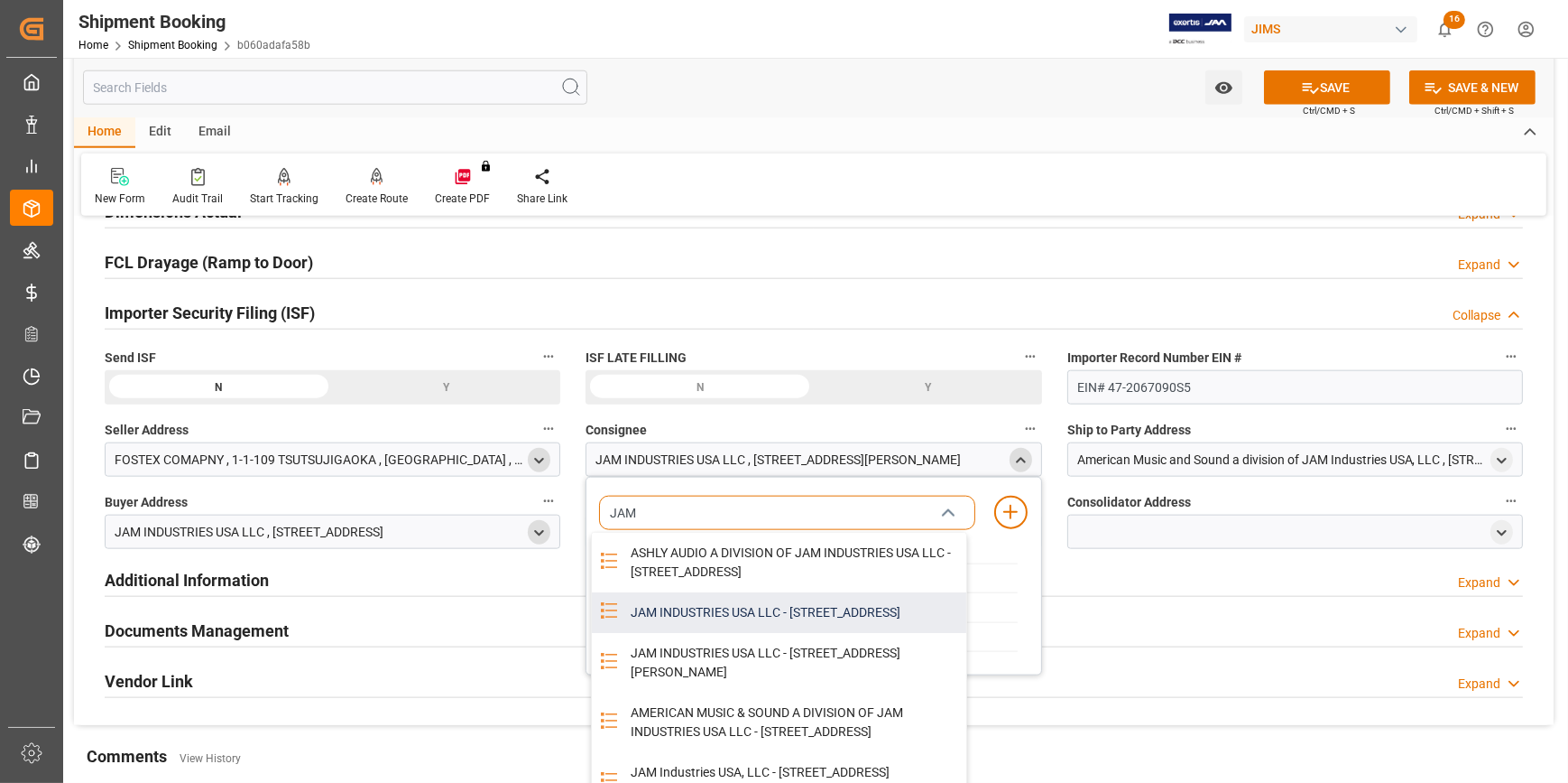
click at [745, 631] on div "JAM INDUSTRIES USA LLC - 154 WOODLAWN RD, BERLIN, CT, US, 06037" at bounding box center [792, 613] width 346 height 41
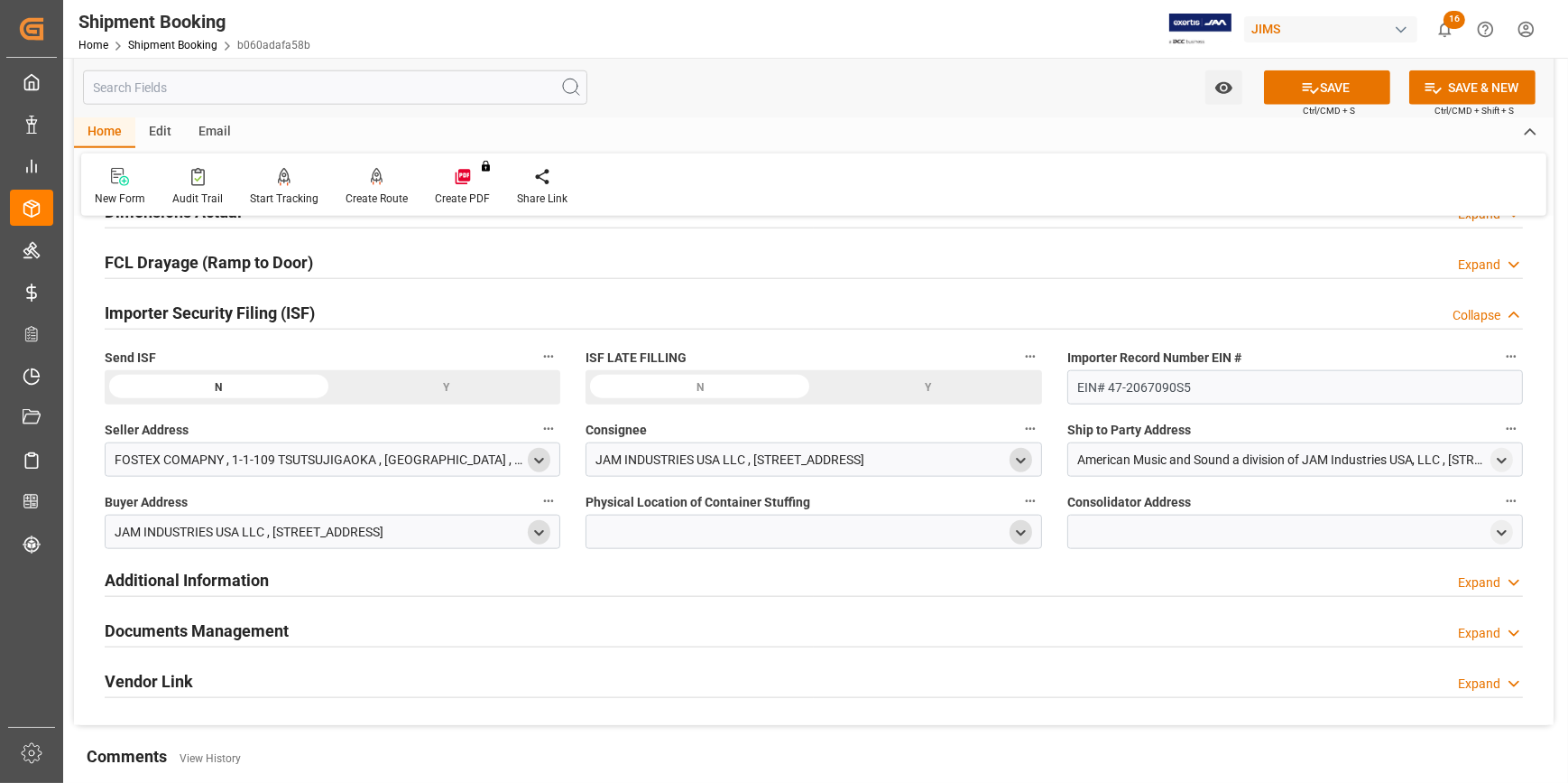
click at [1026, 527] on icon "open menu" at bounding box center [1021, 534] width 16 height 16
click at [758, 592] on input at bounding box center [787, 584] width 376 height 34
type input "ATL"
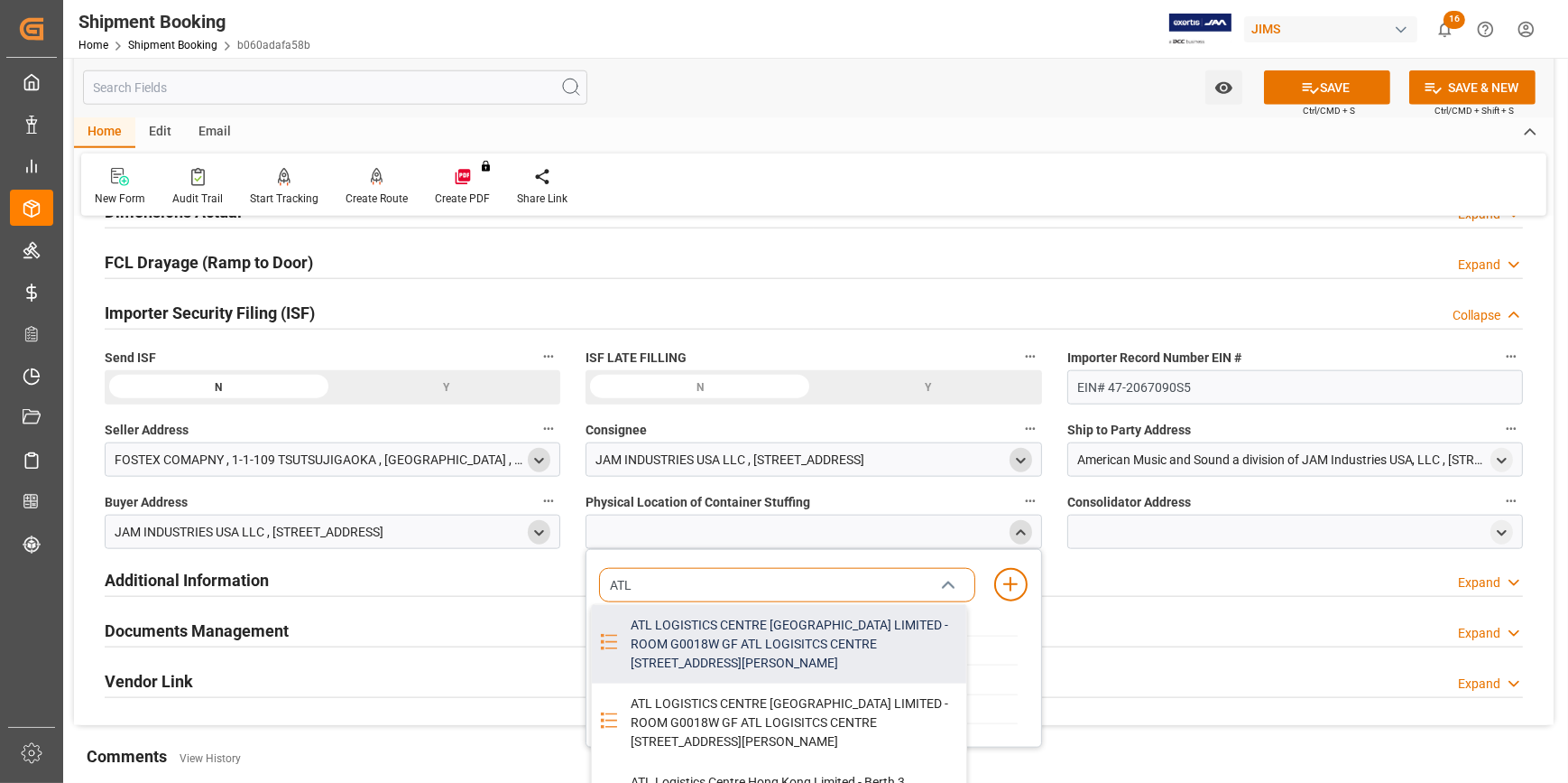
click at [765, 615] on div "ATL LOGISTICS CENTRE HONG KONG LIMITED - ROOM G0018W GF ATL LOGISITCS CENTRE B …" at bounding box center [792, 644] width 346 height 79
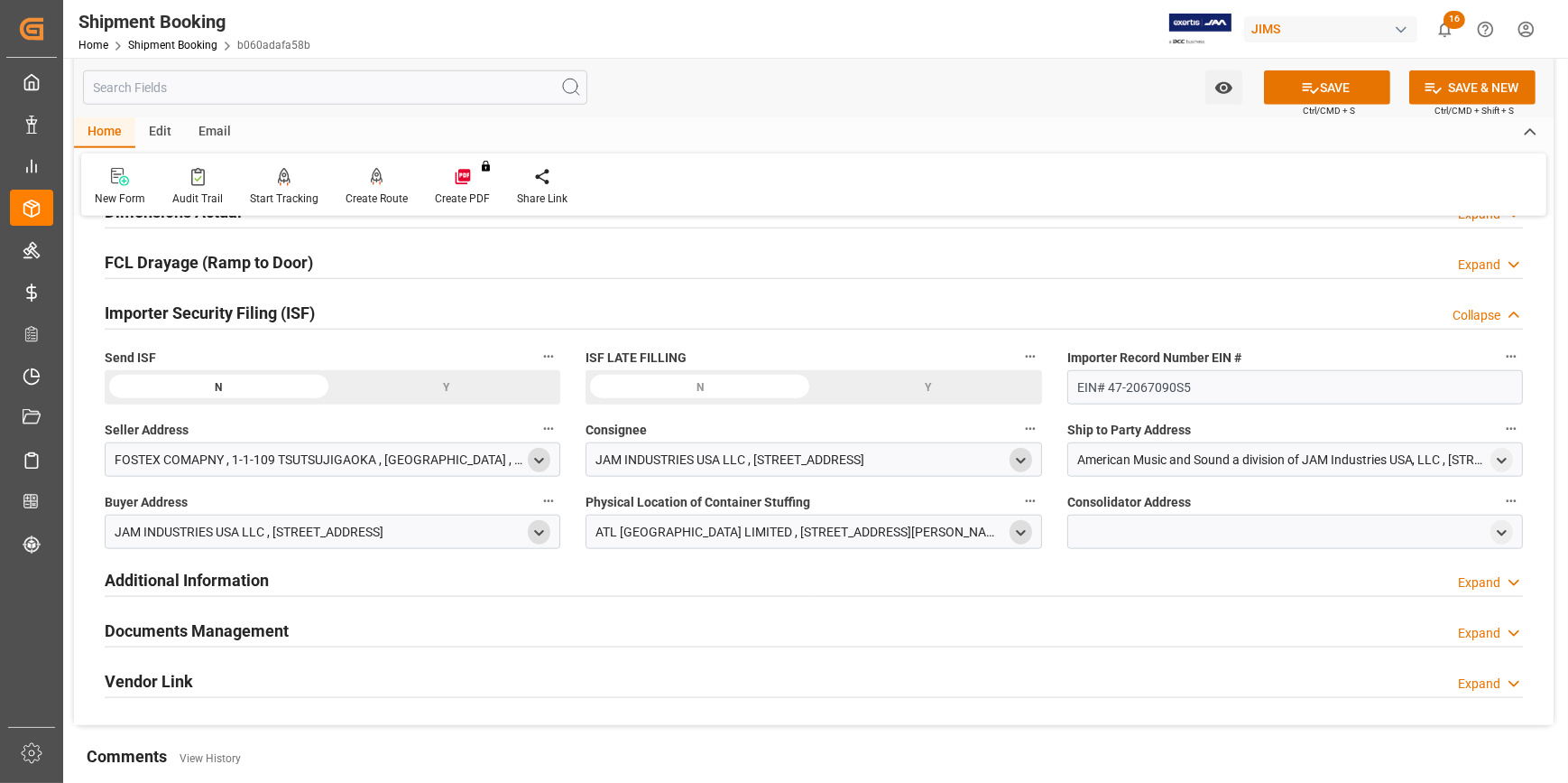
click at [1016, 530] on icon "open menu" at bounding box center [1021, 534] width 16 height 16
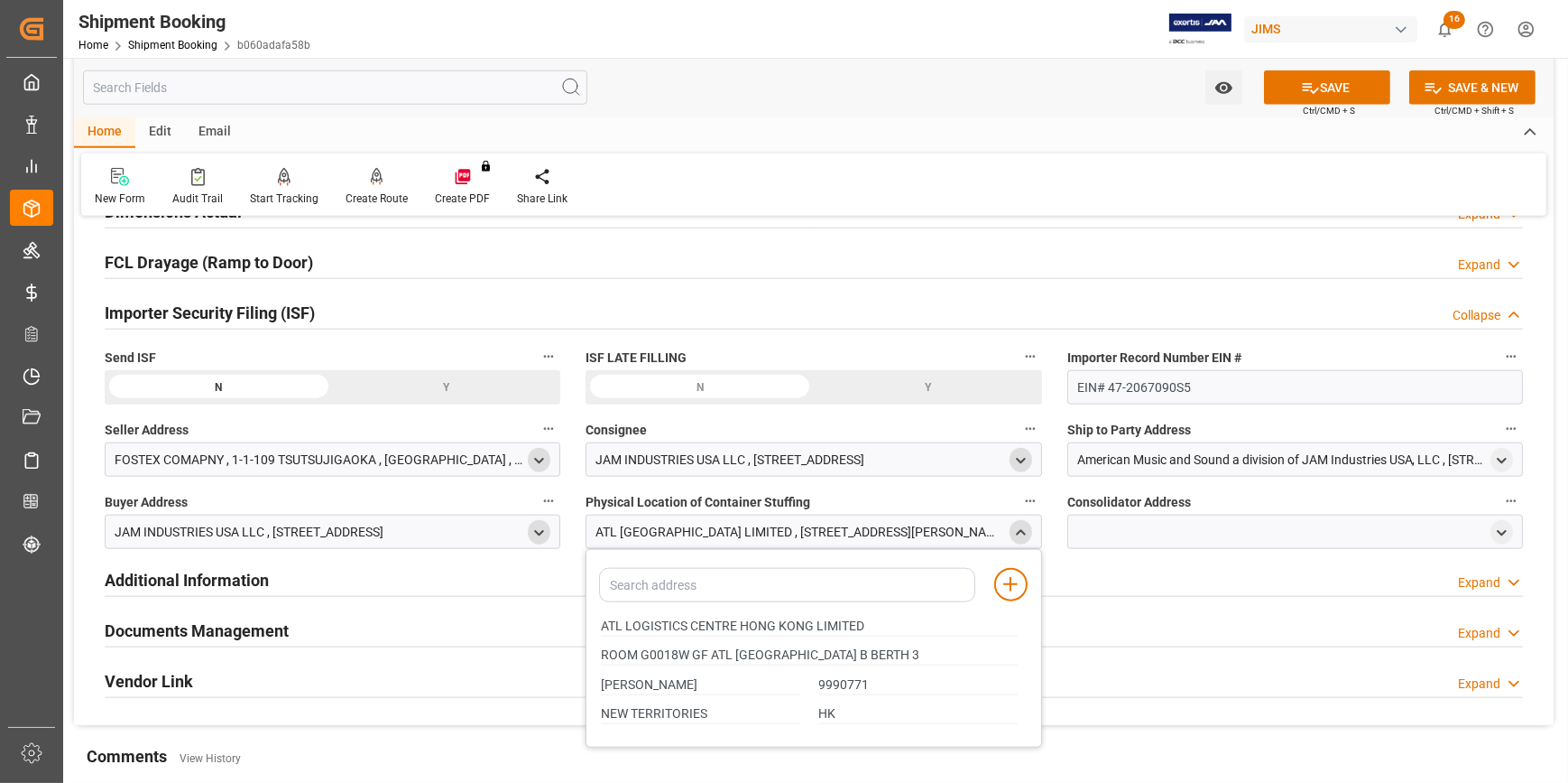
click at [1024, 527] on icon "close menu" at bounding box center [1021, 534] width 16 height 16
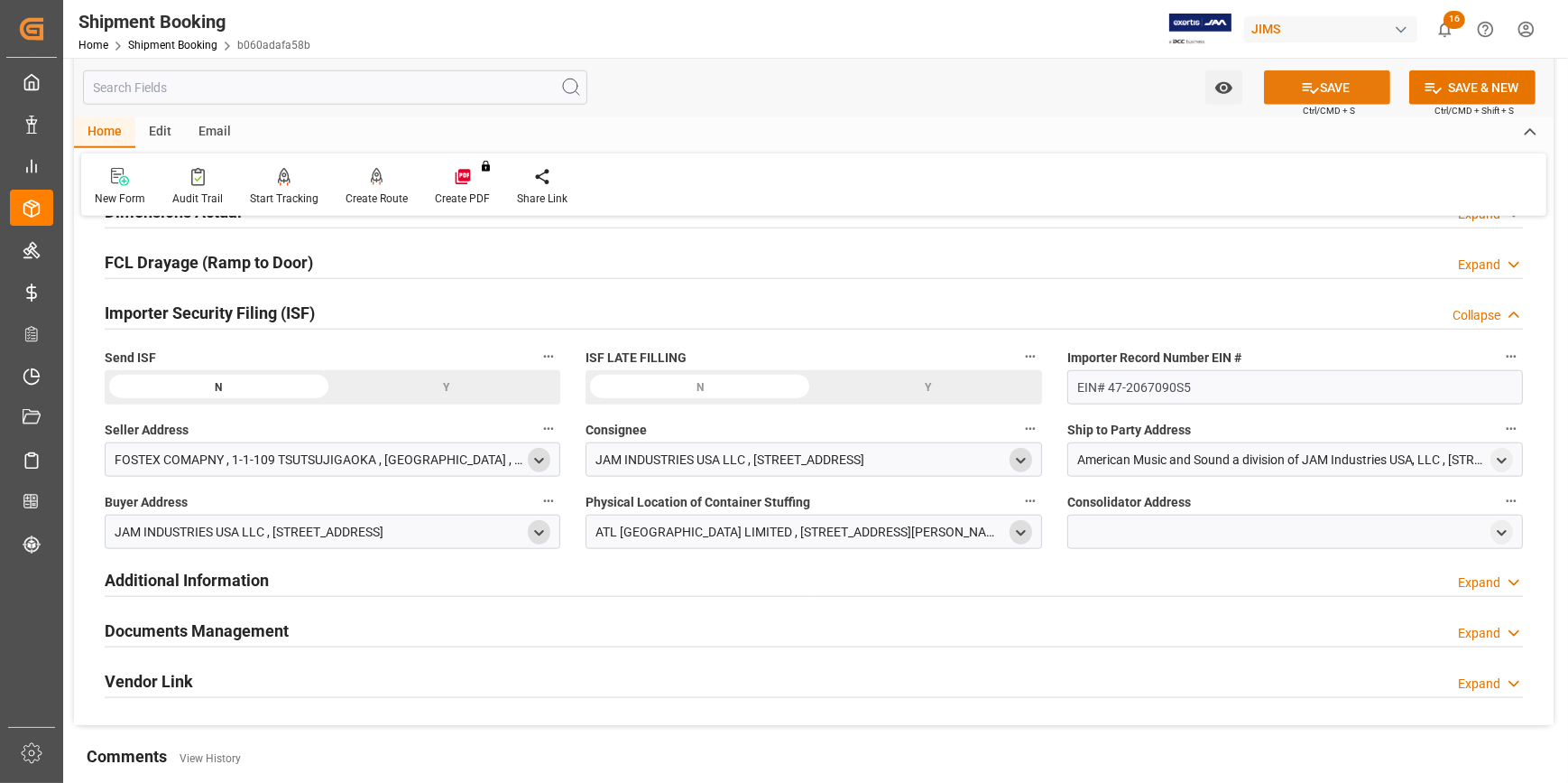
click at [1326, 83] on button "SAVE" at bounding box center [1328, 87] width 127 height 34
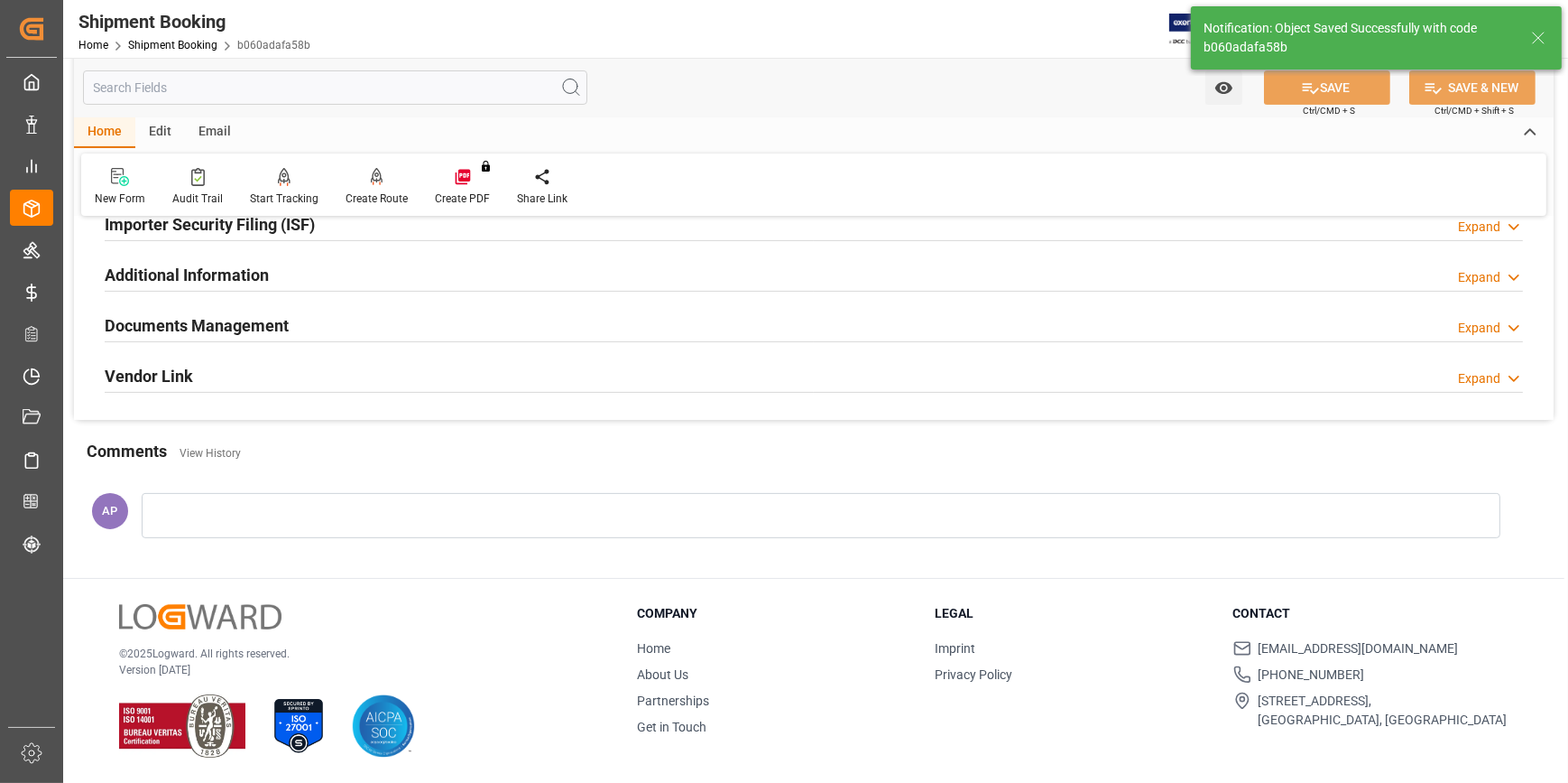
scroll to position [487, 0]
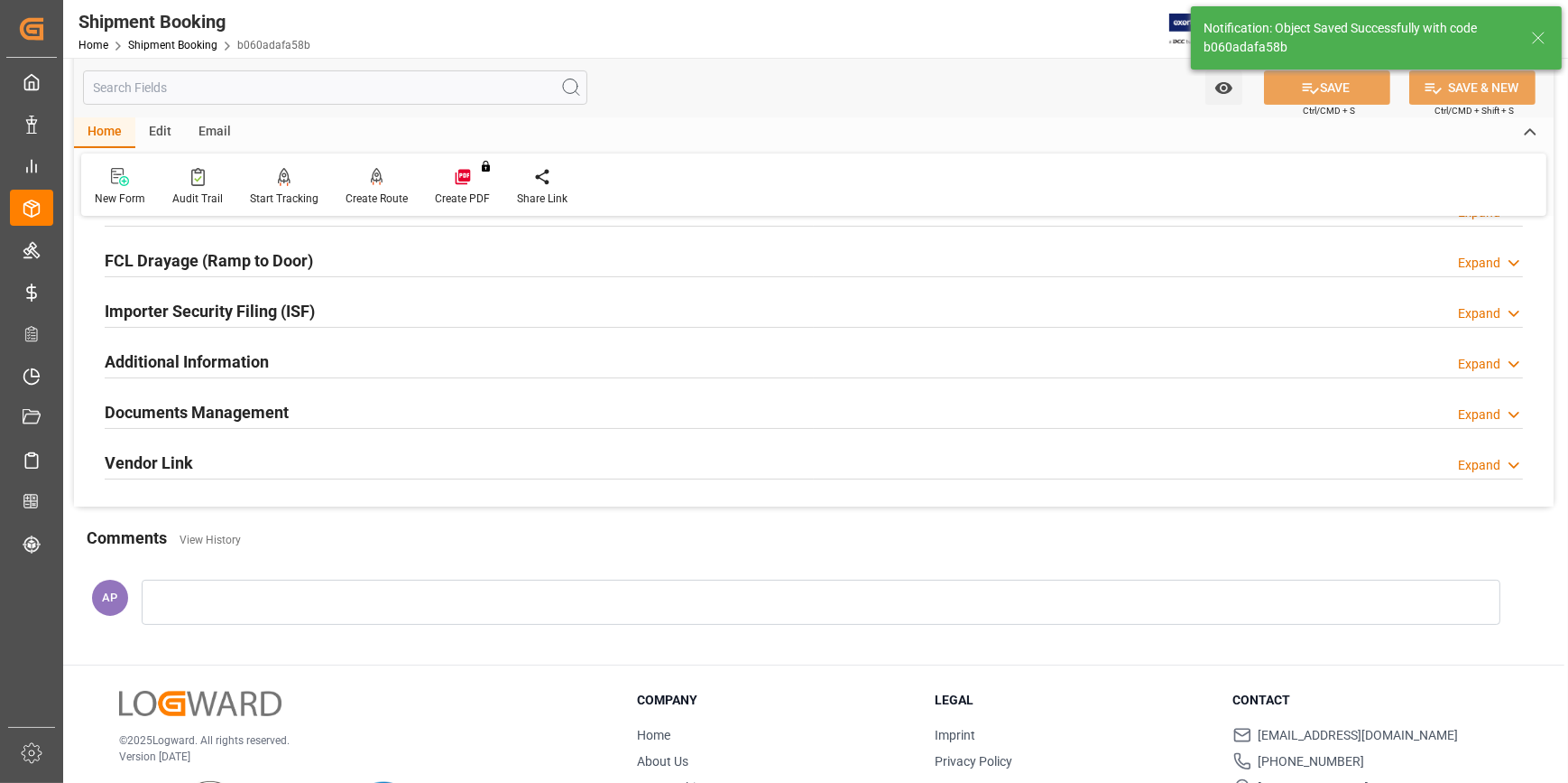
click at [419, 316] on div "Importer Security Filing (ISF) Expand" at bounding box center [814, 309] width 1418 height 34
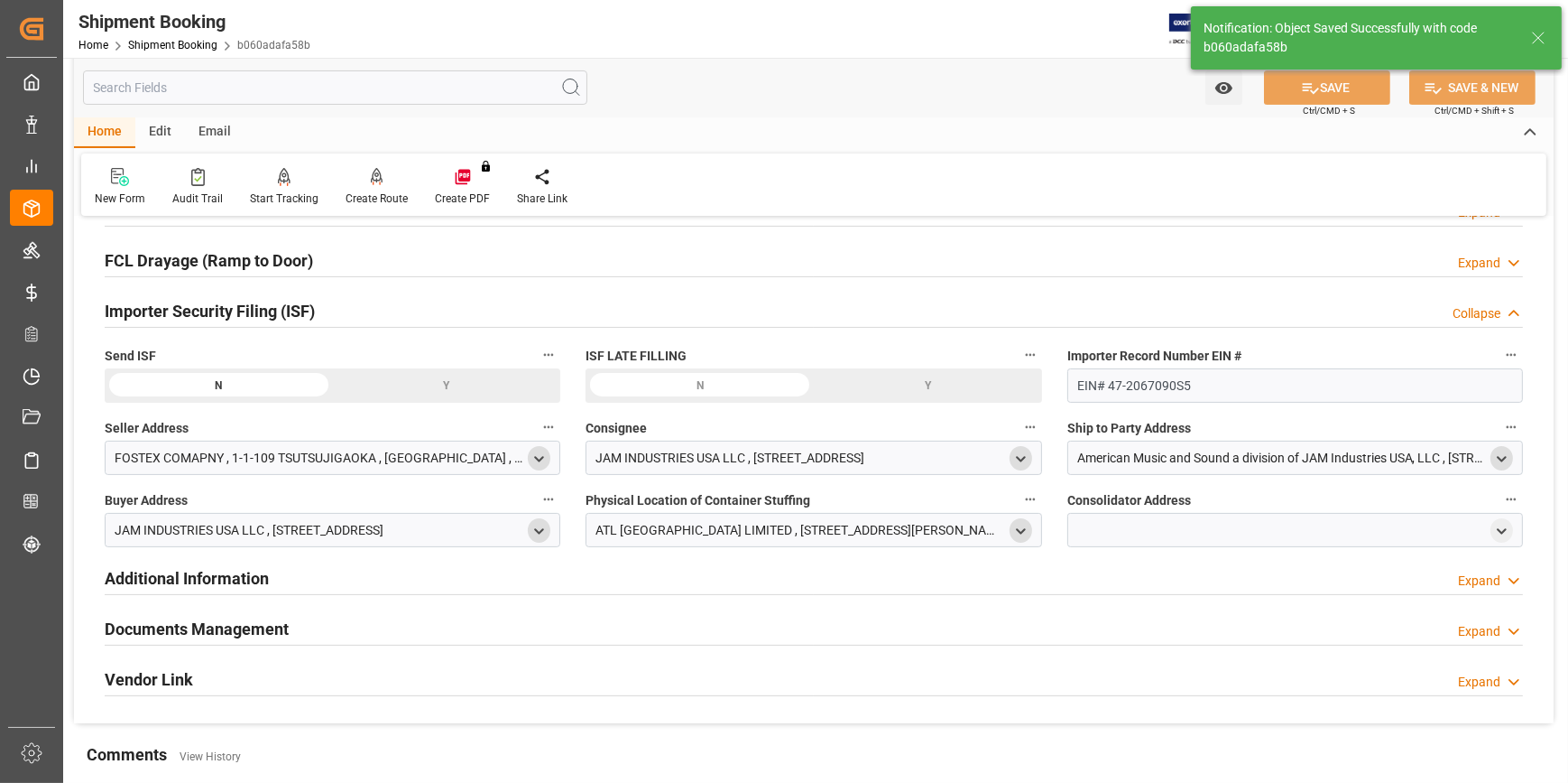
click at [1503, 464] on icon "open menu" at bounding box center [1502, 460] width 16 height 16
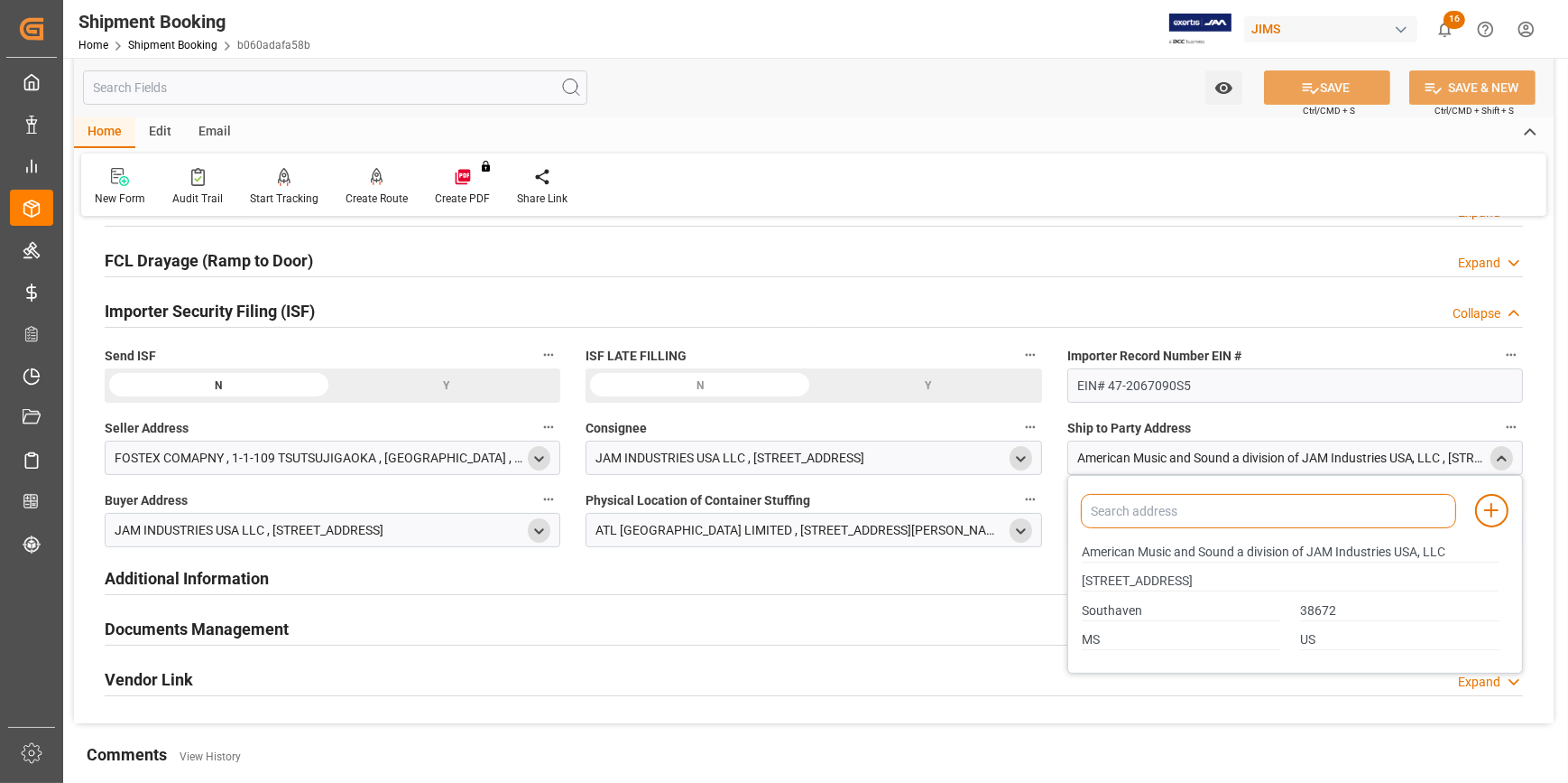
click at [1264, 489] on div "Add address to address book American Music and Sound a division of JAM Industri…" at bounding box center [1295, 575] width 456 height 199
type input "AMER"
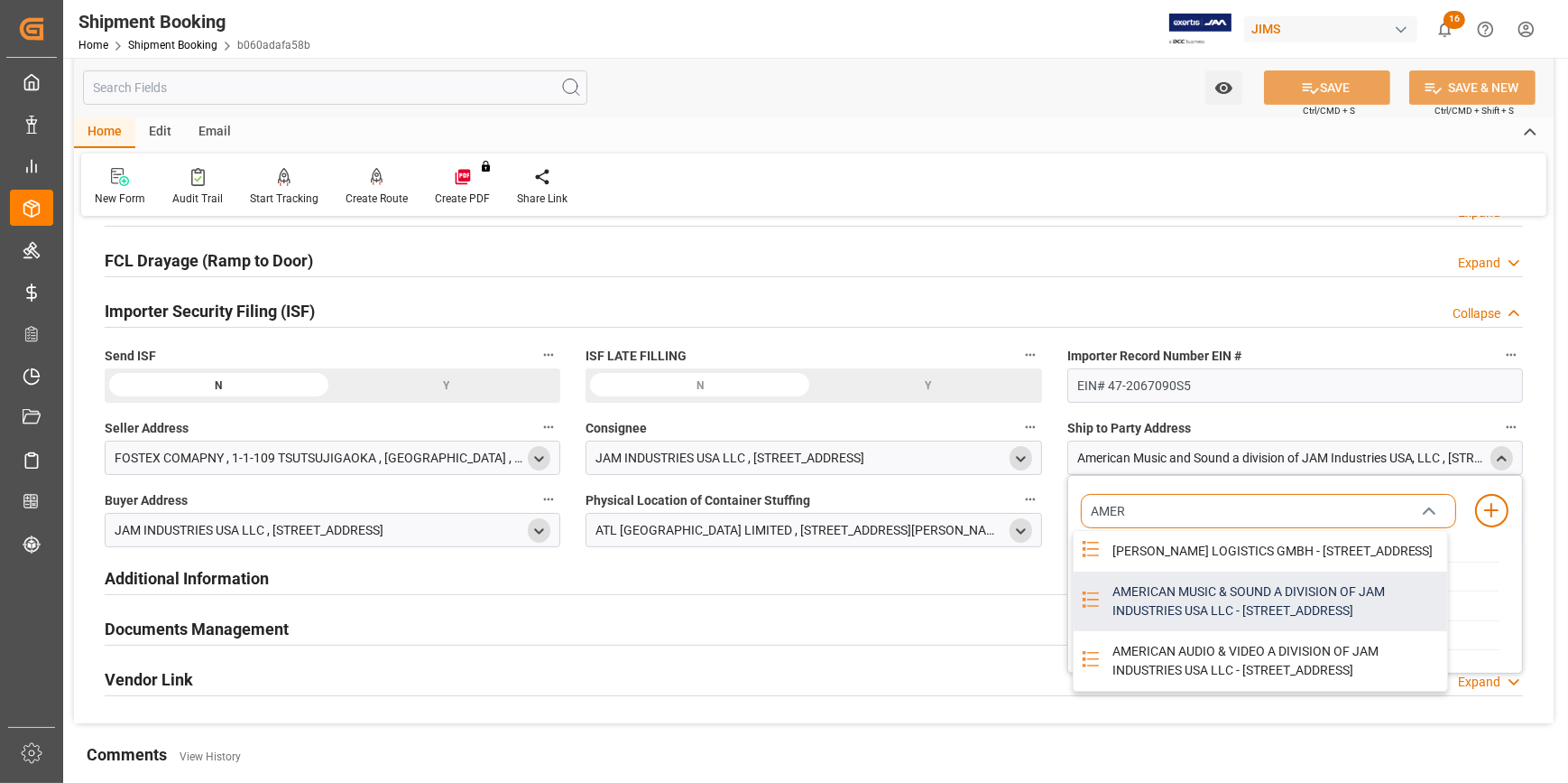
click at [1236, 623] on div "AMERICAN MUSIC & SOUND A DIVISION OF JAM INDUSTRIES USA LLC - 4325 EXECUTIVE DR…" at bounding box center [1274, 601] width 346 height 59
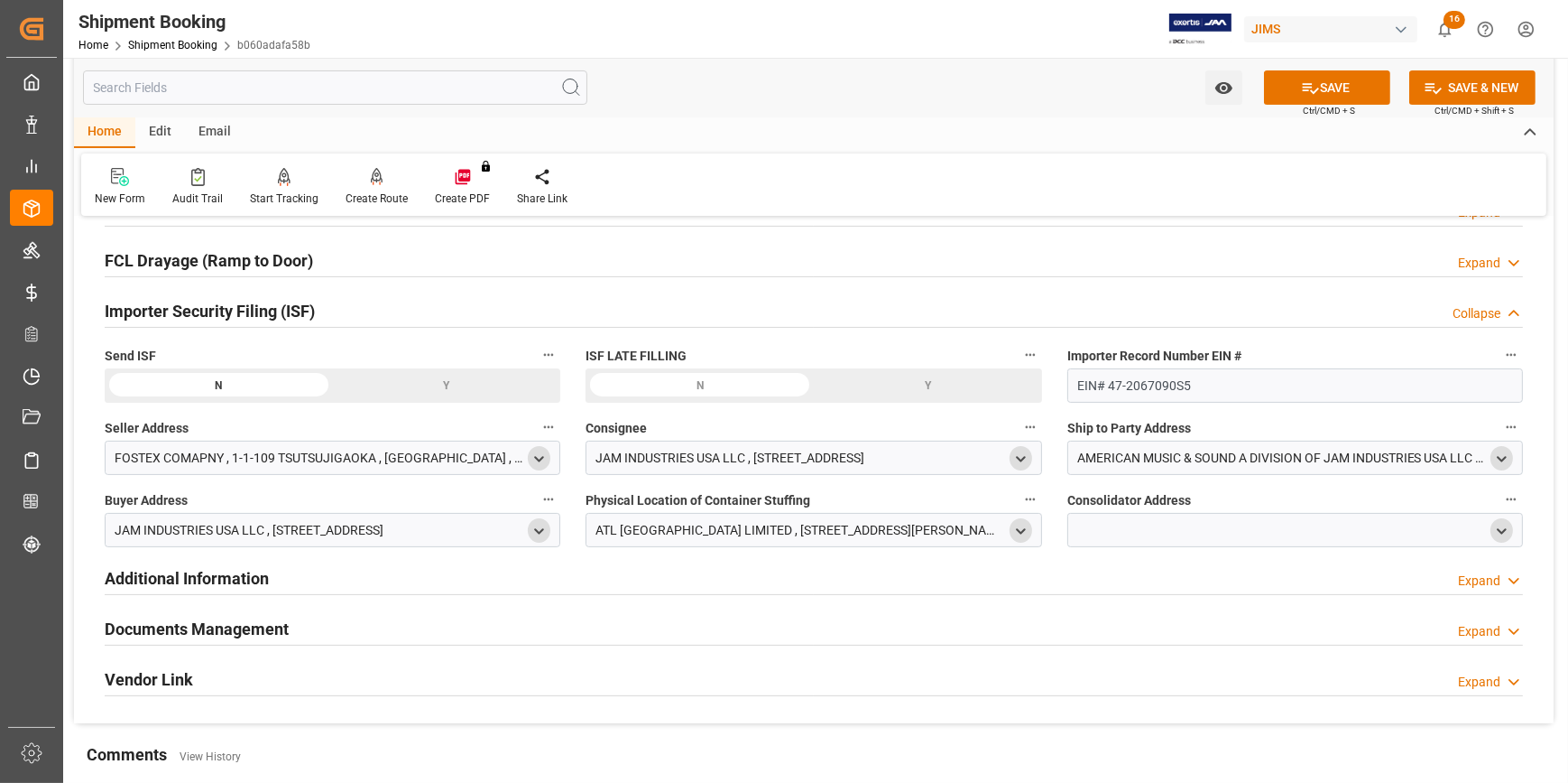
click at [1501, 530] on polyline "open menu" at bounding box center [1502, 531] width 8 height 4
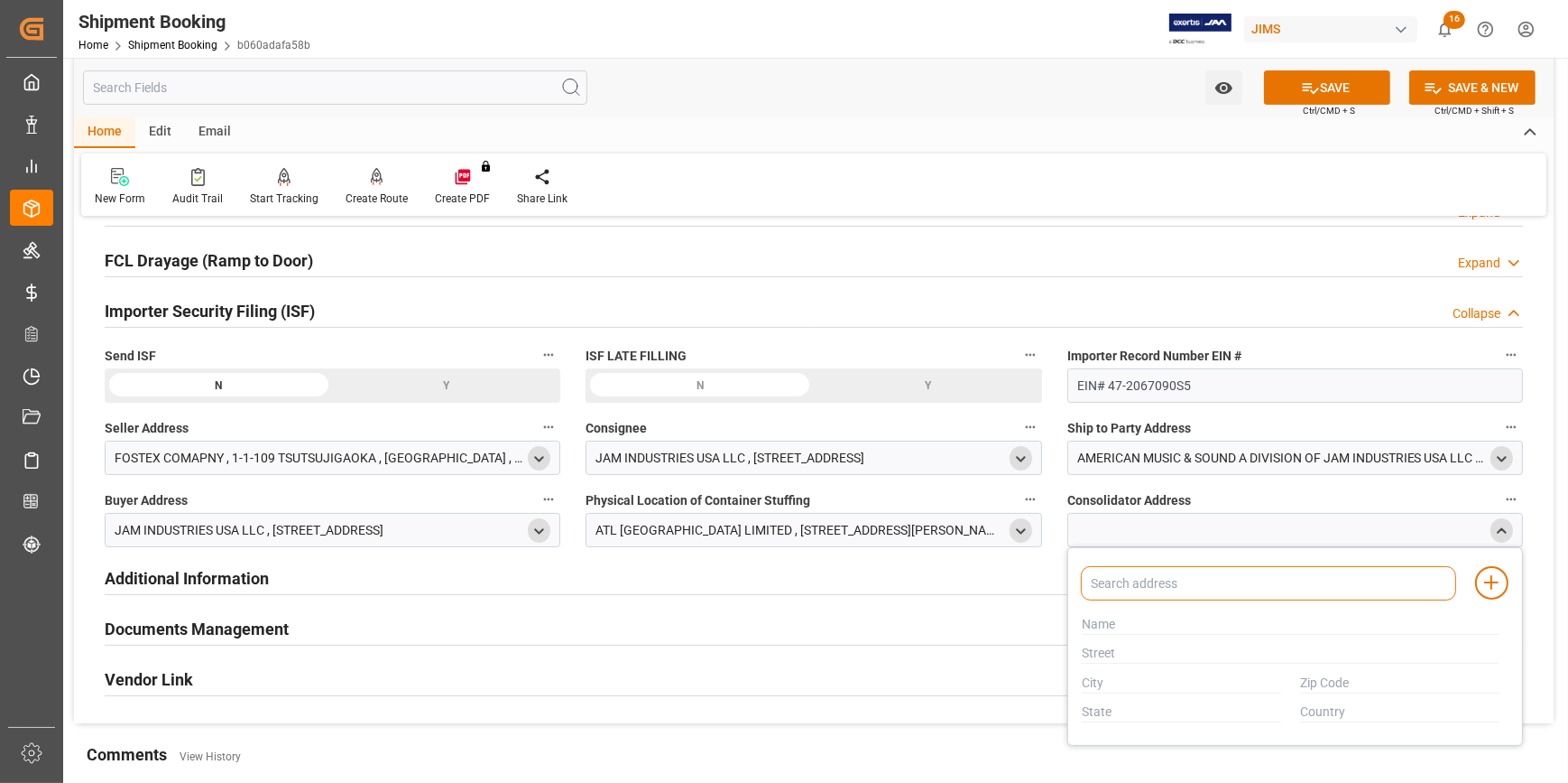
click at [1122, 586] on input at bounding box center [1269, 582] width 376 height 34
type input "KUEHNE"
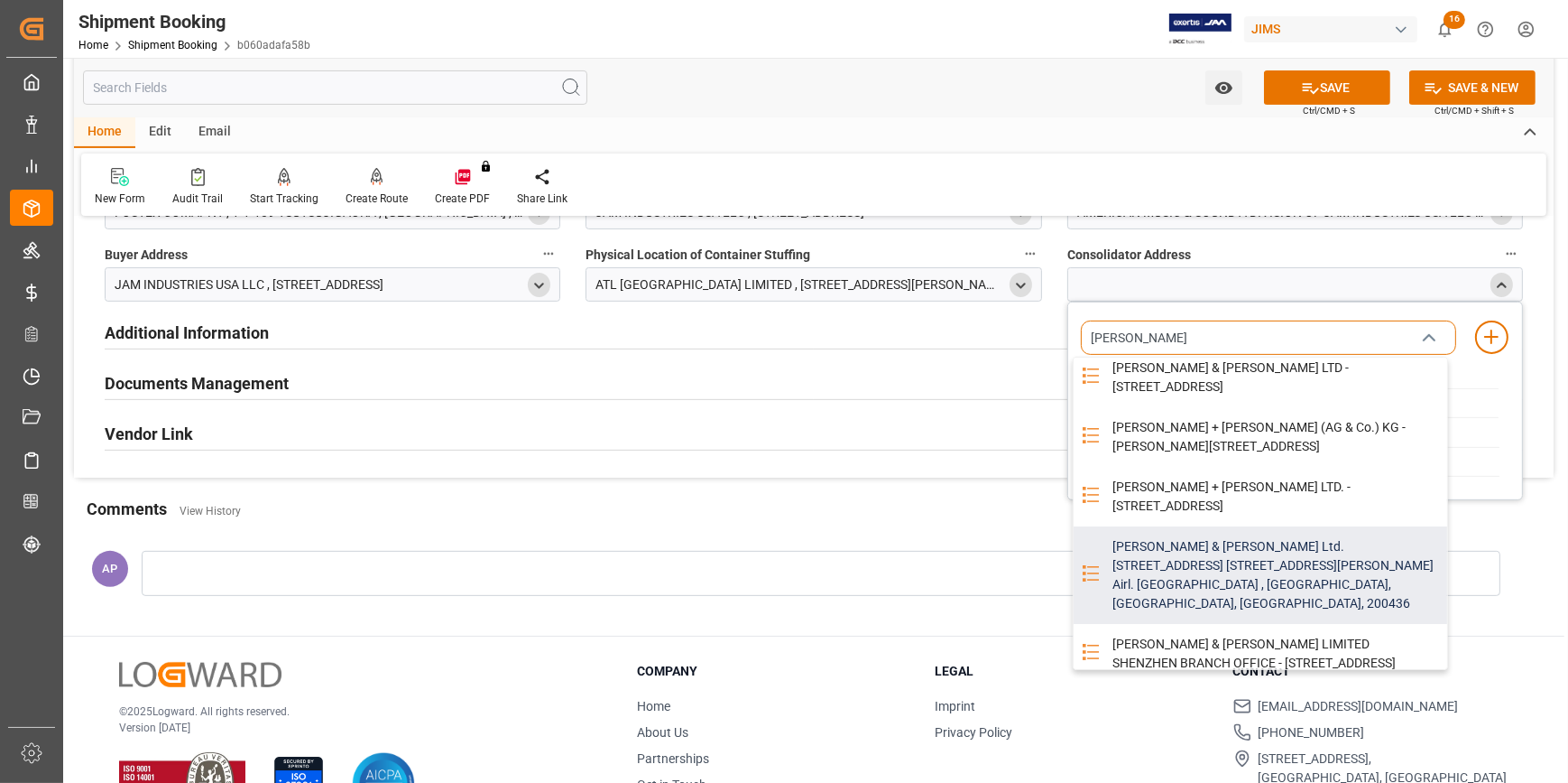
scroll to position [0, 0]
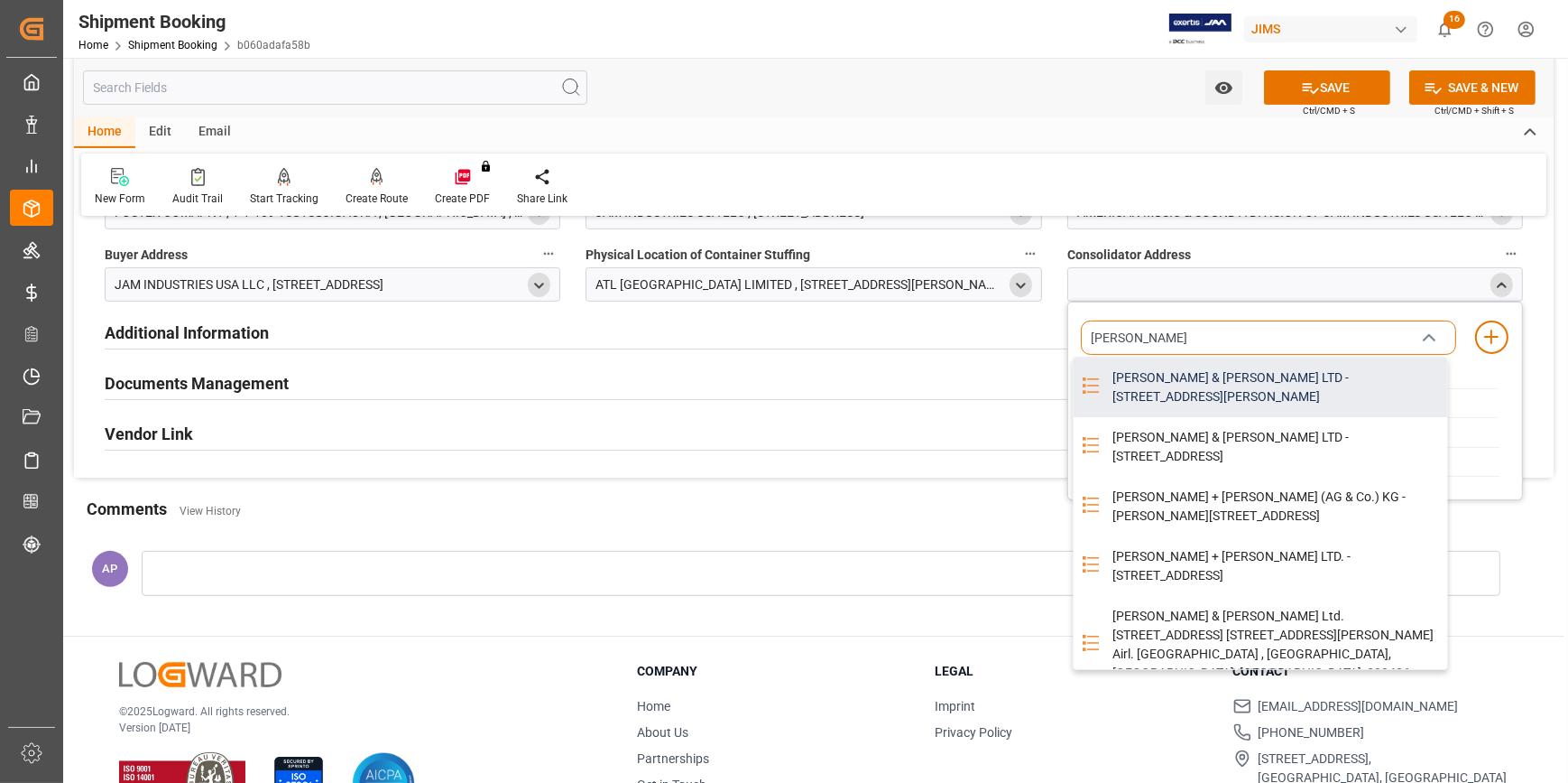
click at [1217, 376] on div "KUEHNE & NAGEL LTD - 32/F MANHATTAN PLACE 23 WANG TAI ROAD, KOWLOON BAY, KOWLOO…" at bounding box center [1274, 387] width 346 height 59
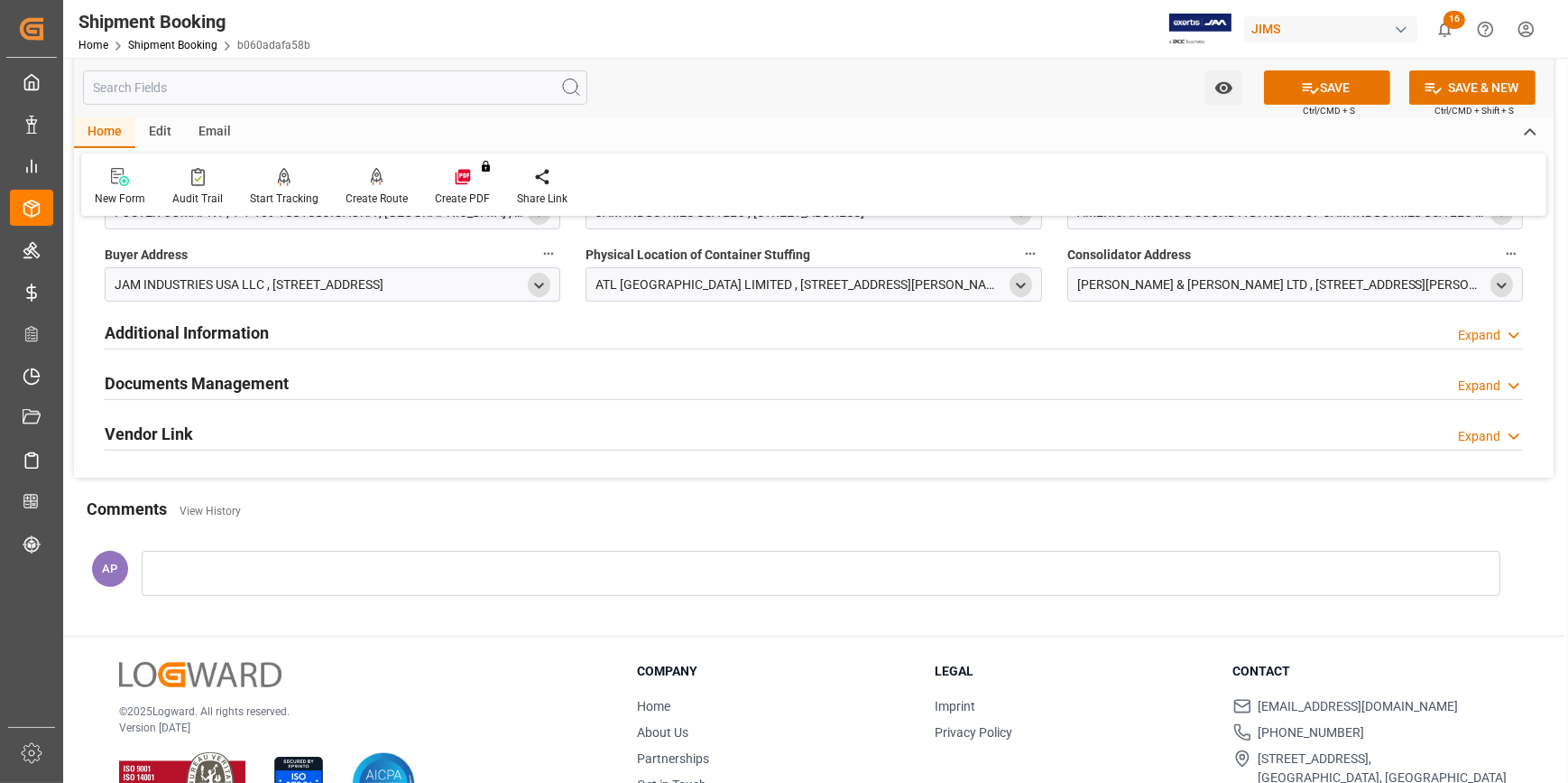
click at [1500, 286] on icon "open menu" at bounding box center [1502, 286] width 16 height 16
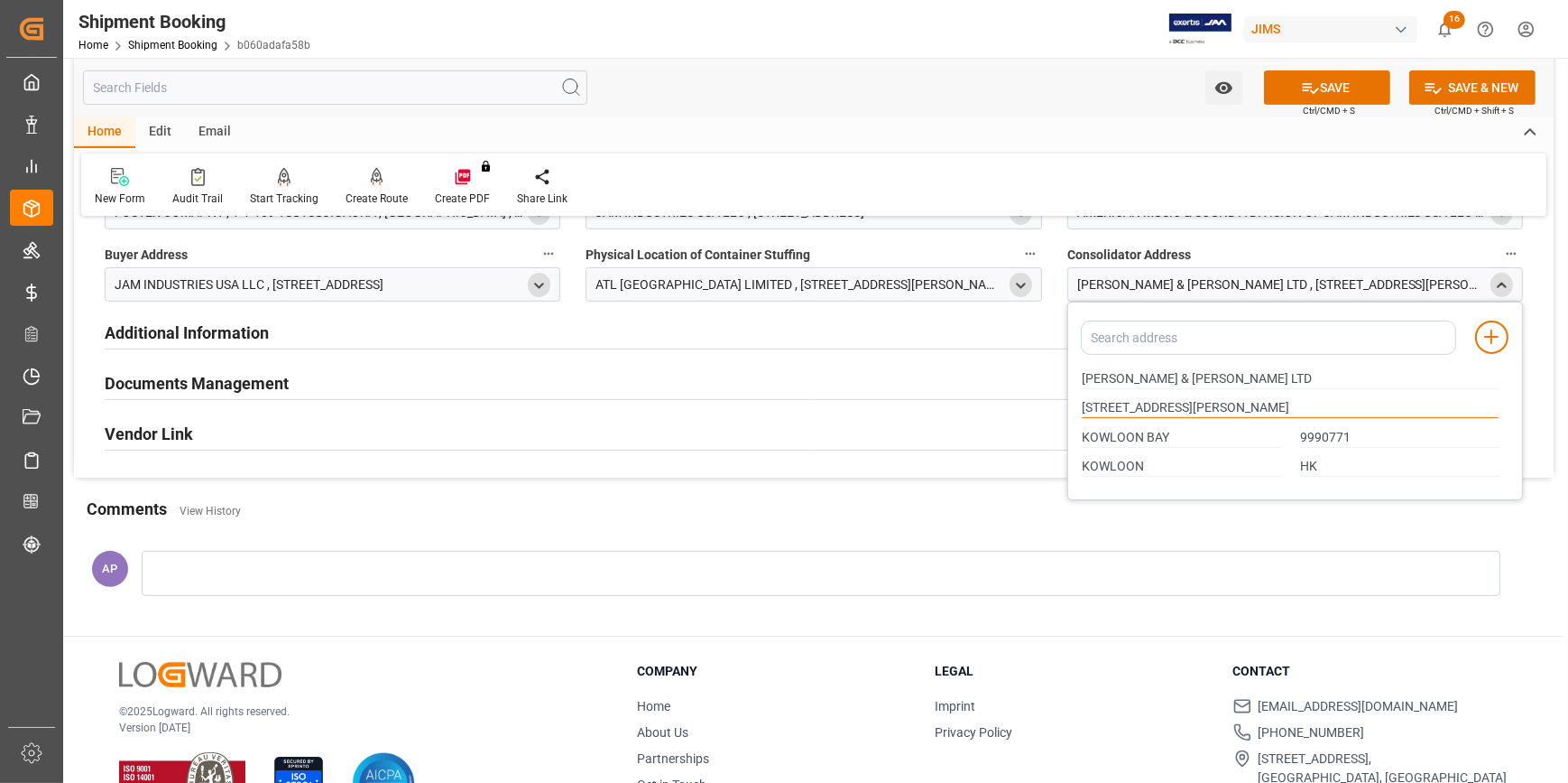
click at [1098, 405] on input "32/F MANHATTAN PLACE 23 WANG TAI ROAD" at bounding box center [1291, 408] width 417 height 19
type input "32 F MANHATTAN PLACE 23 WANG TAI ROAD"
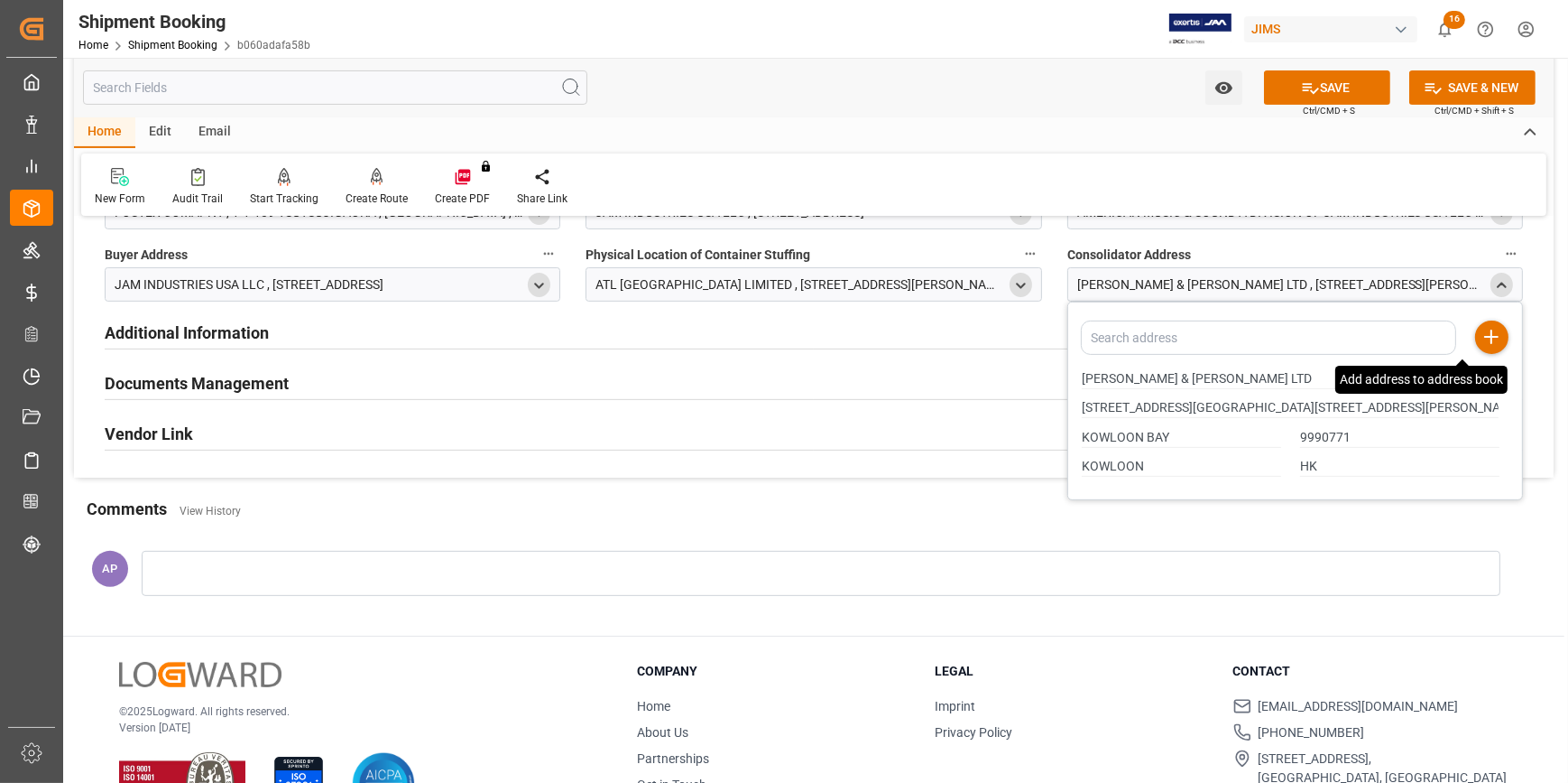
click at [1497, 328] on icon at bounding box center [1491, 337] width 21 height 21
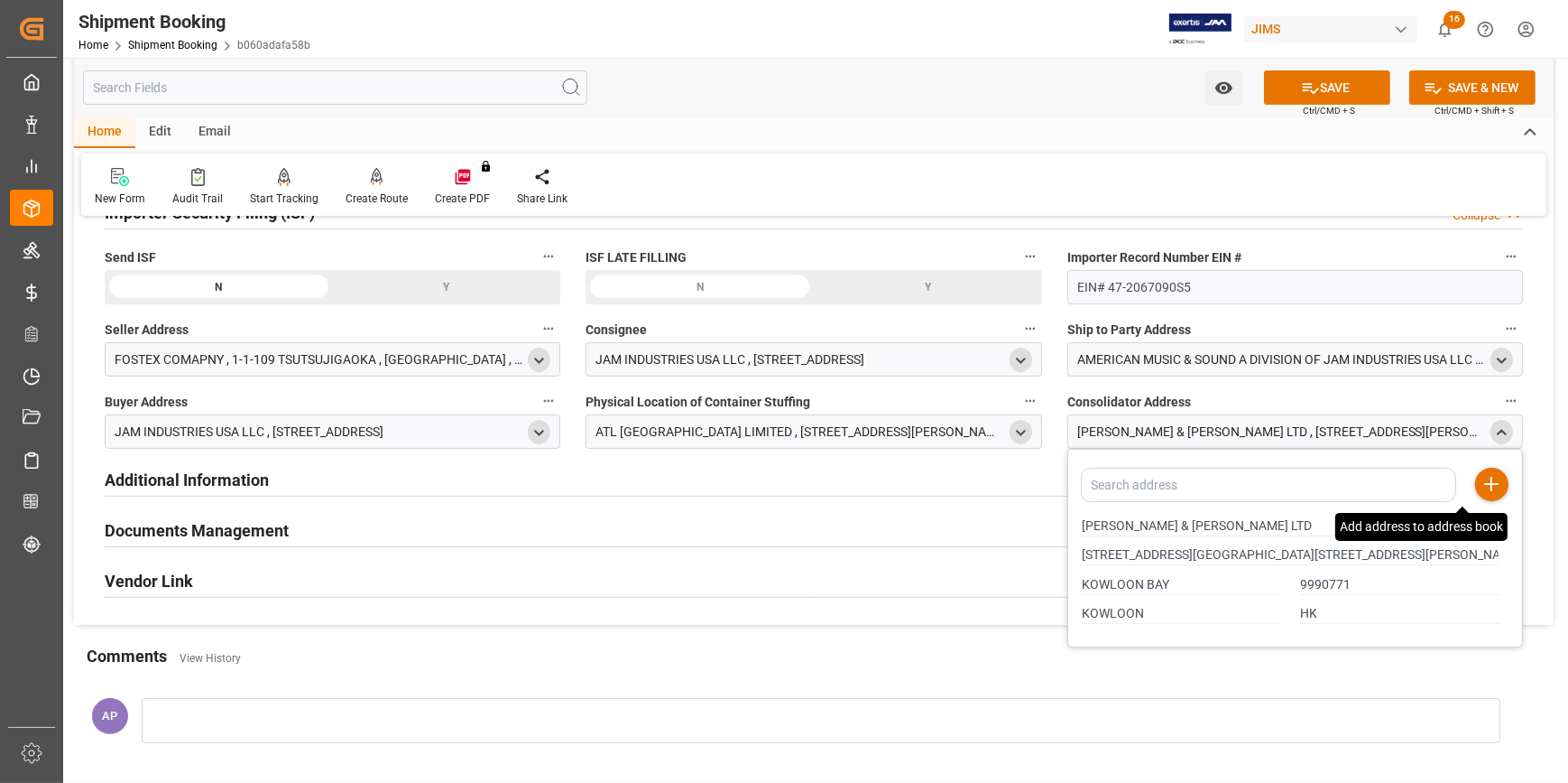
scroll to position [569, 0]
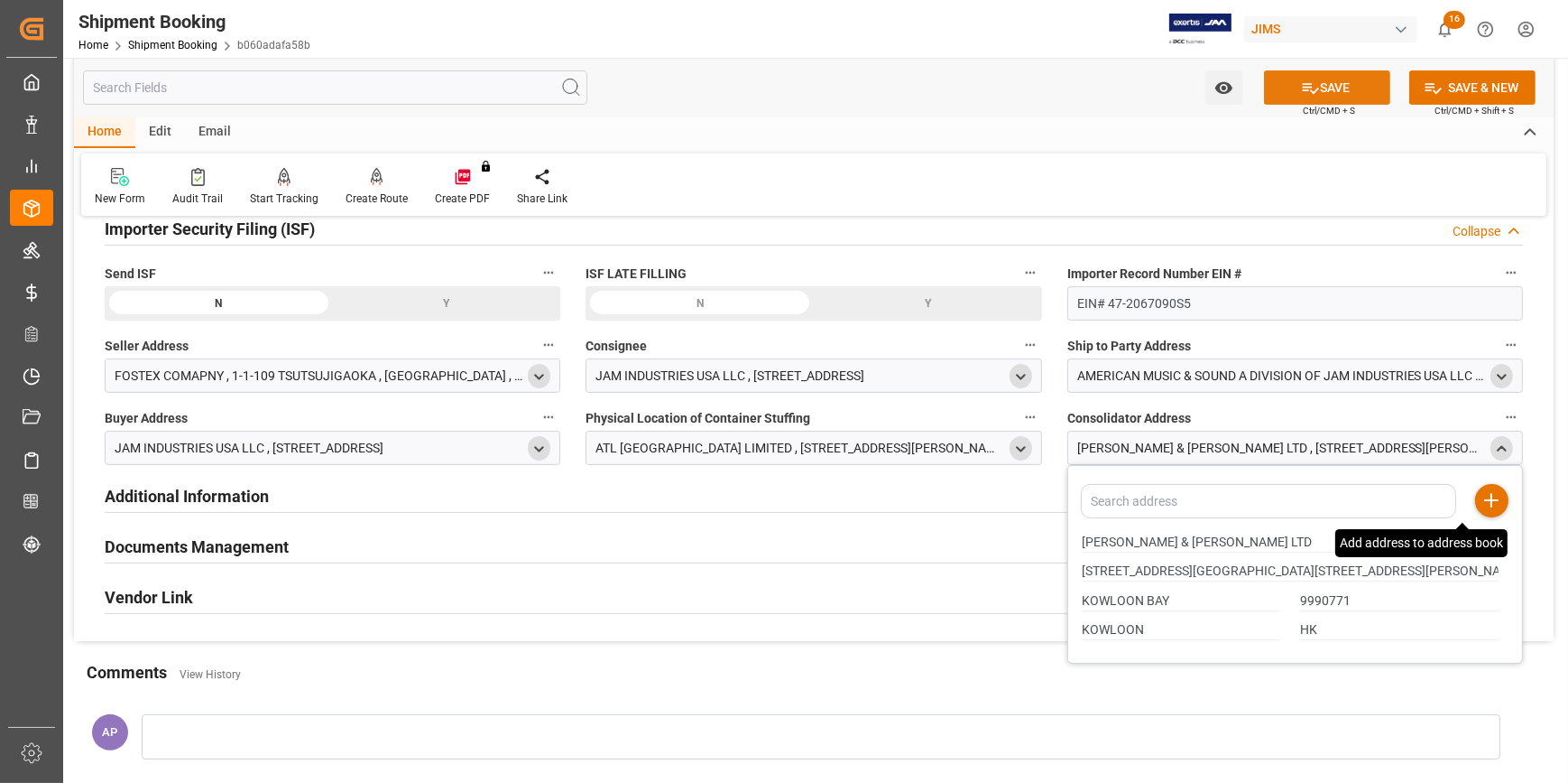
click at [1324, 93] on button "SAVE" at bounding box center [1328, 87] width 127 height 34
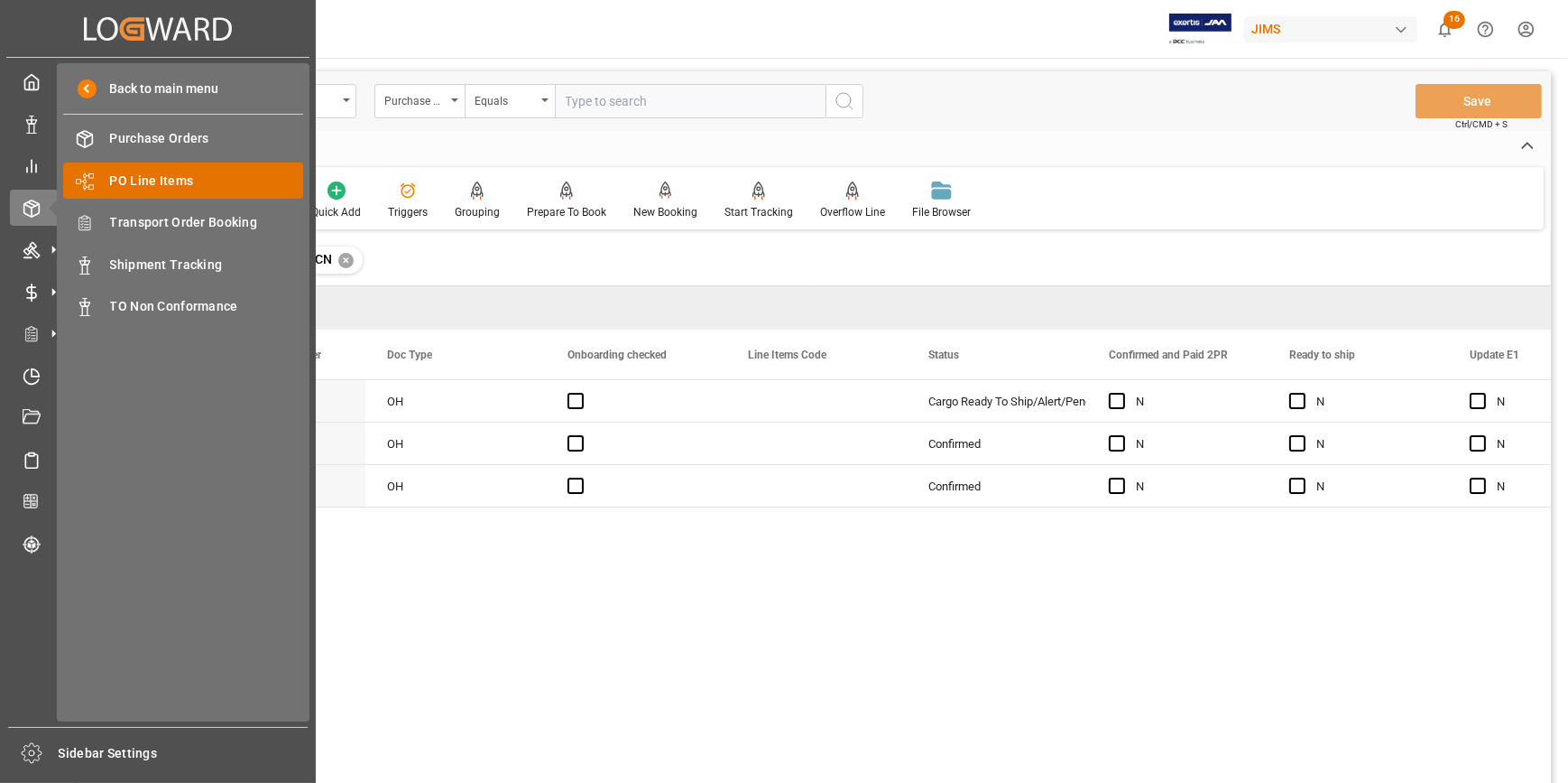
click at [147, 174] on span "PO Line Items" at bounding box center [206, 180] width 194 height 19
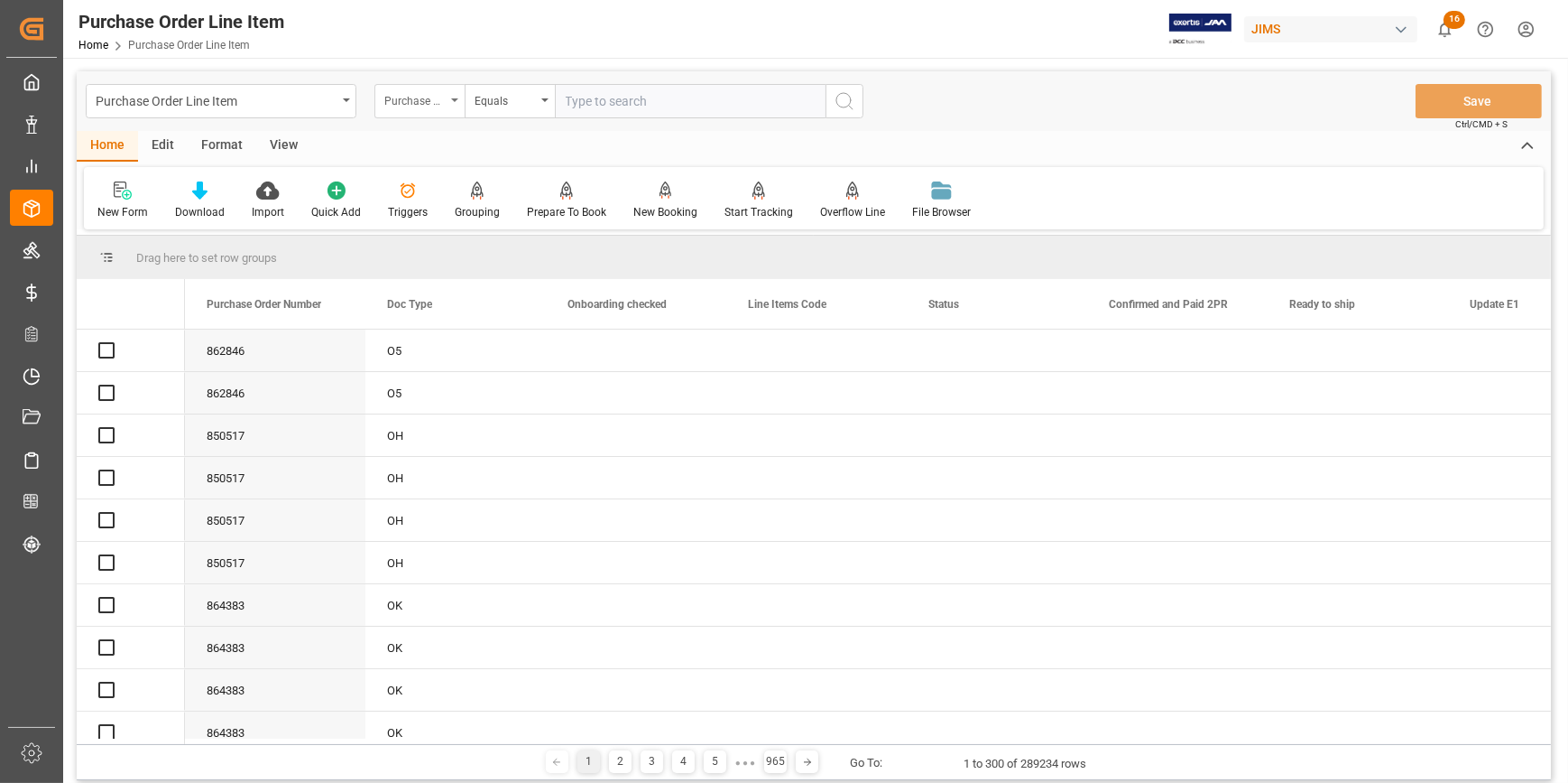
click at [442, 104] on div "Purchase Order Number" at bounding box center [415, 98] width 61 height 20
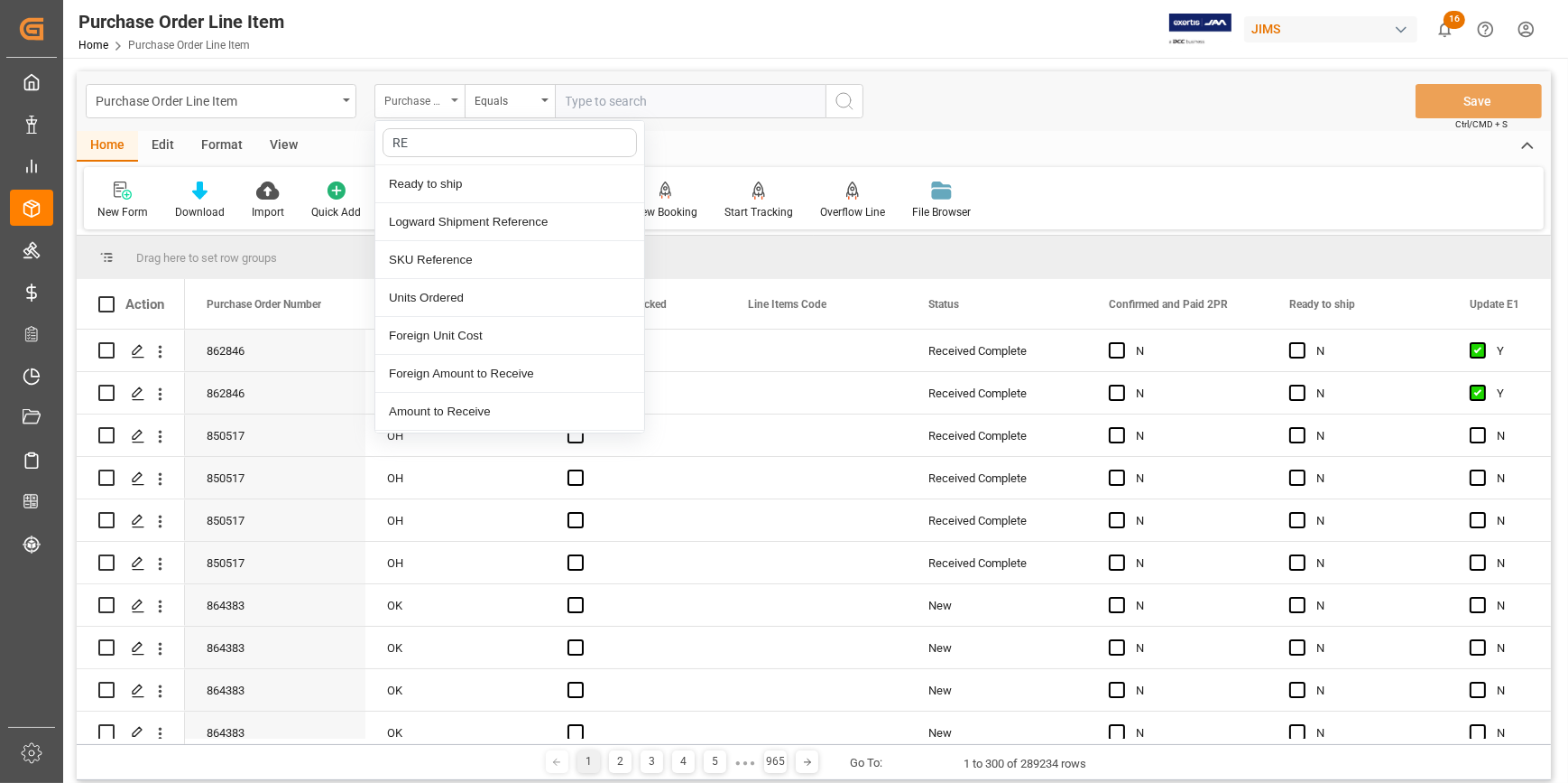
type input "REF"
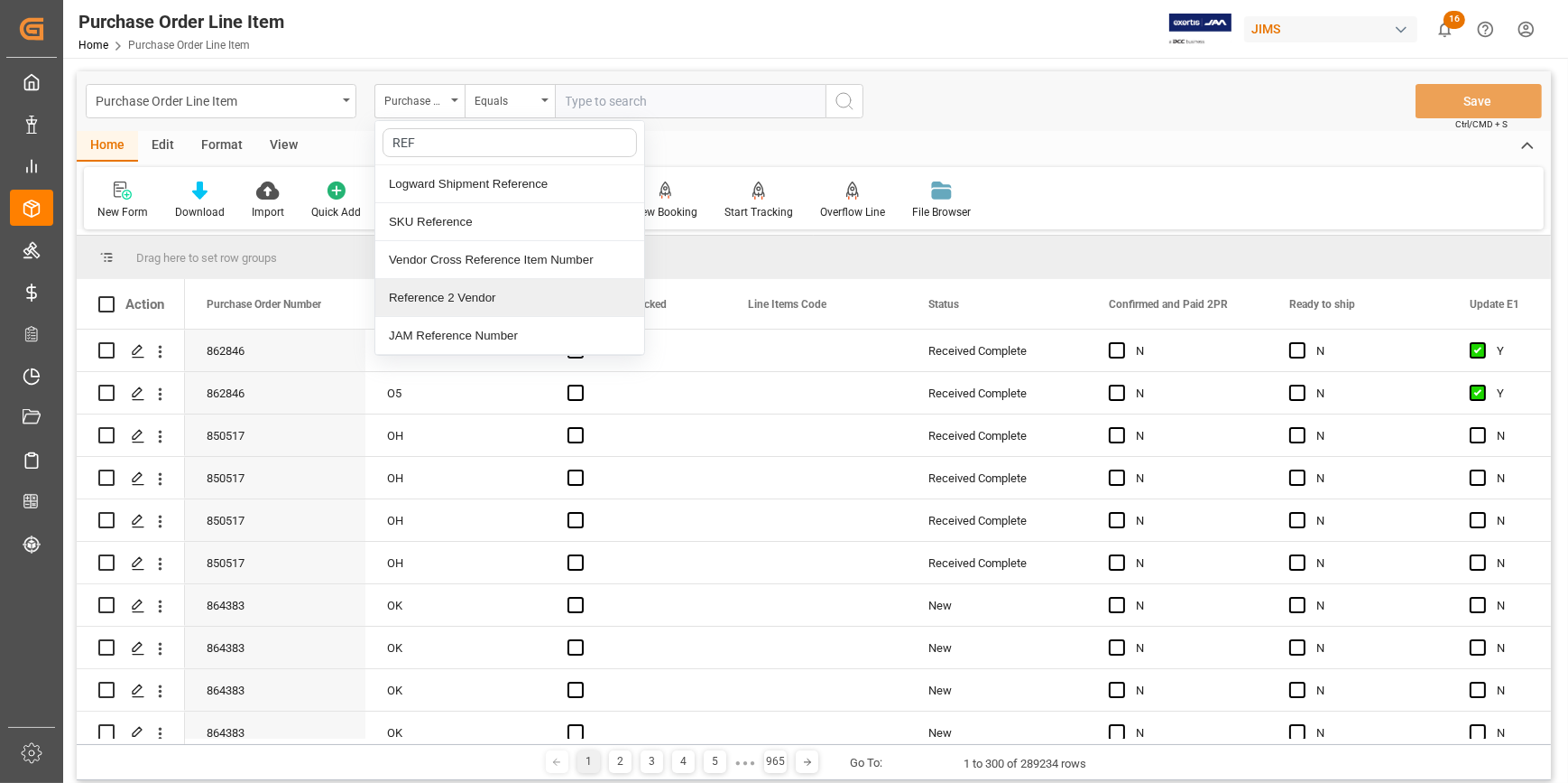
click at [462, 291] on div "Reference 2 Vendor" at bounding box center [510, 297] width 269 height 38
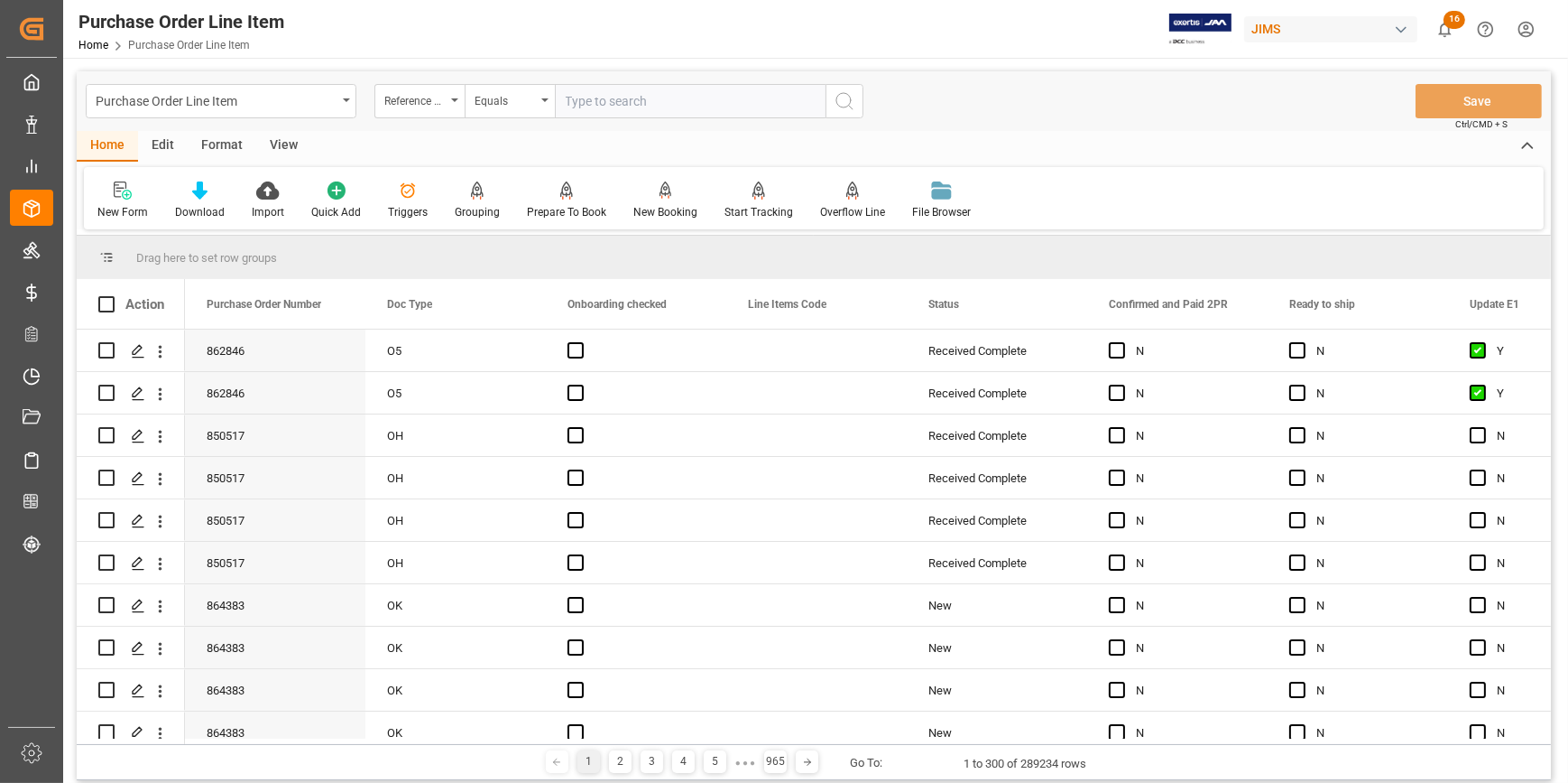
click at [587, 98] on input "text" at bounding box center [690, 100] width 271 height 34
paste input "22-9155-CN"
type input "22-9155-CN"
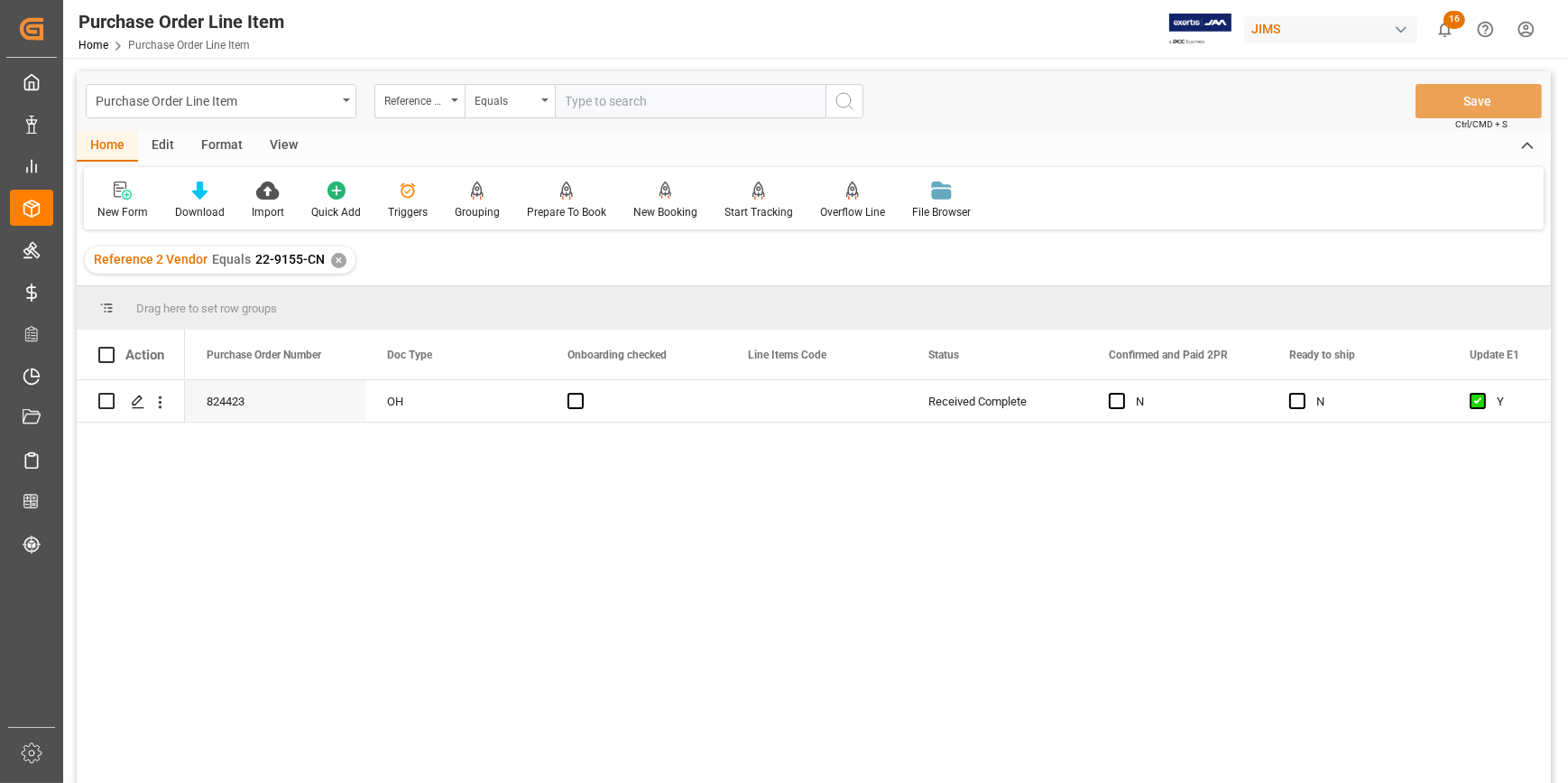
click at [278, 147] on div "View" at bounding box center [283, 146] width 55 height 31
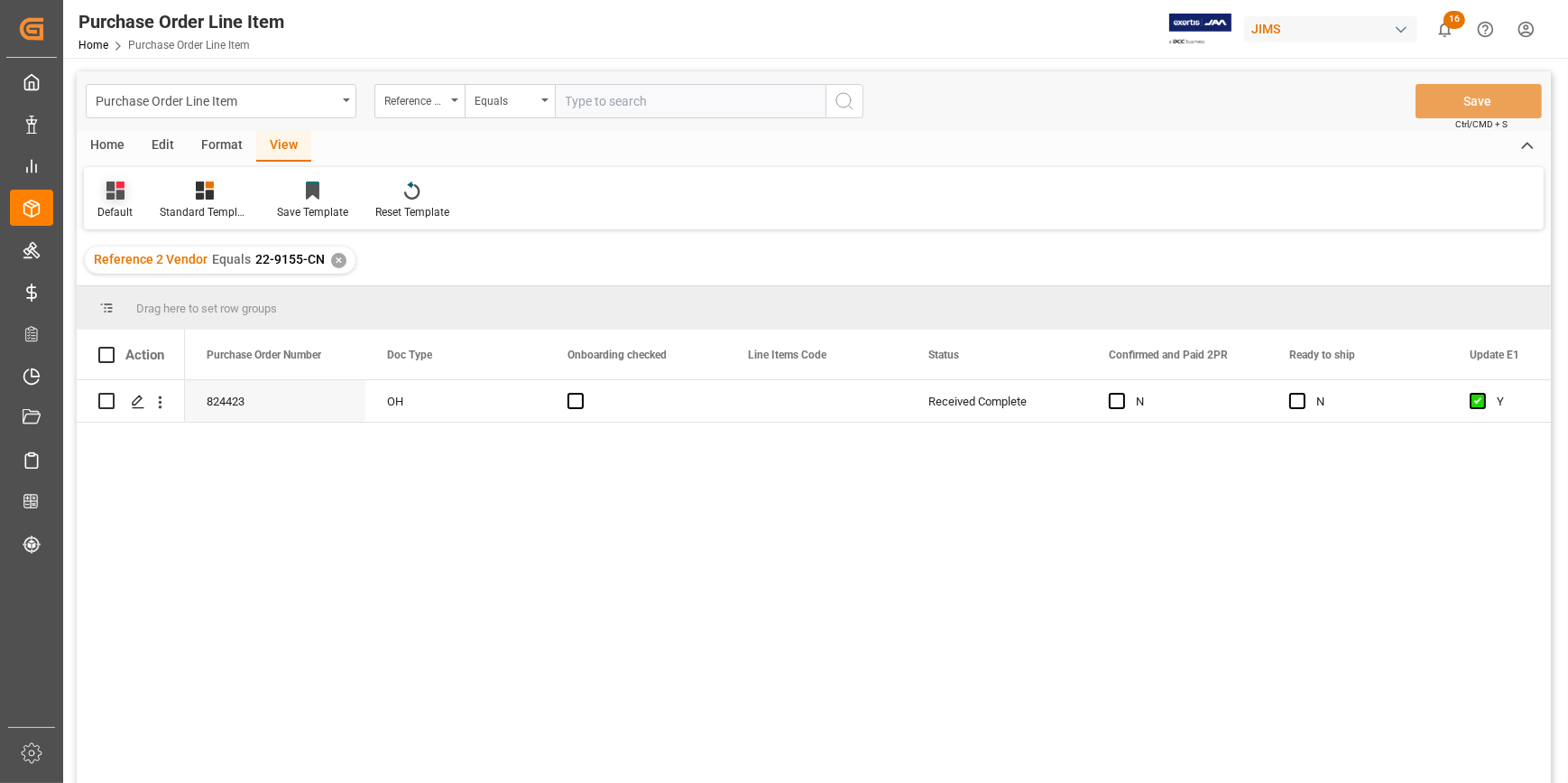
click at [108, 195] on icon at bounding box center [115, 190] width 18 height 19
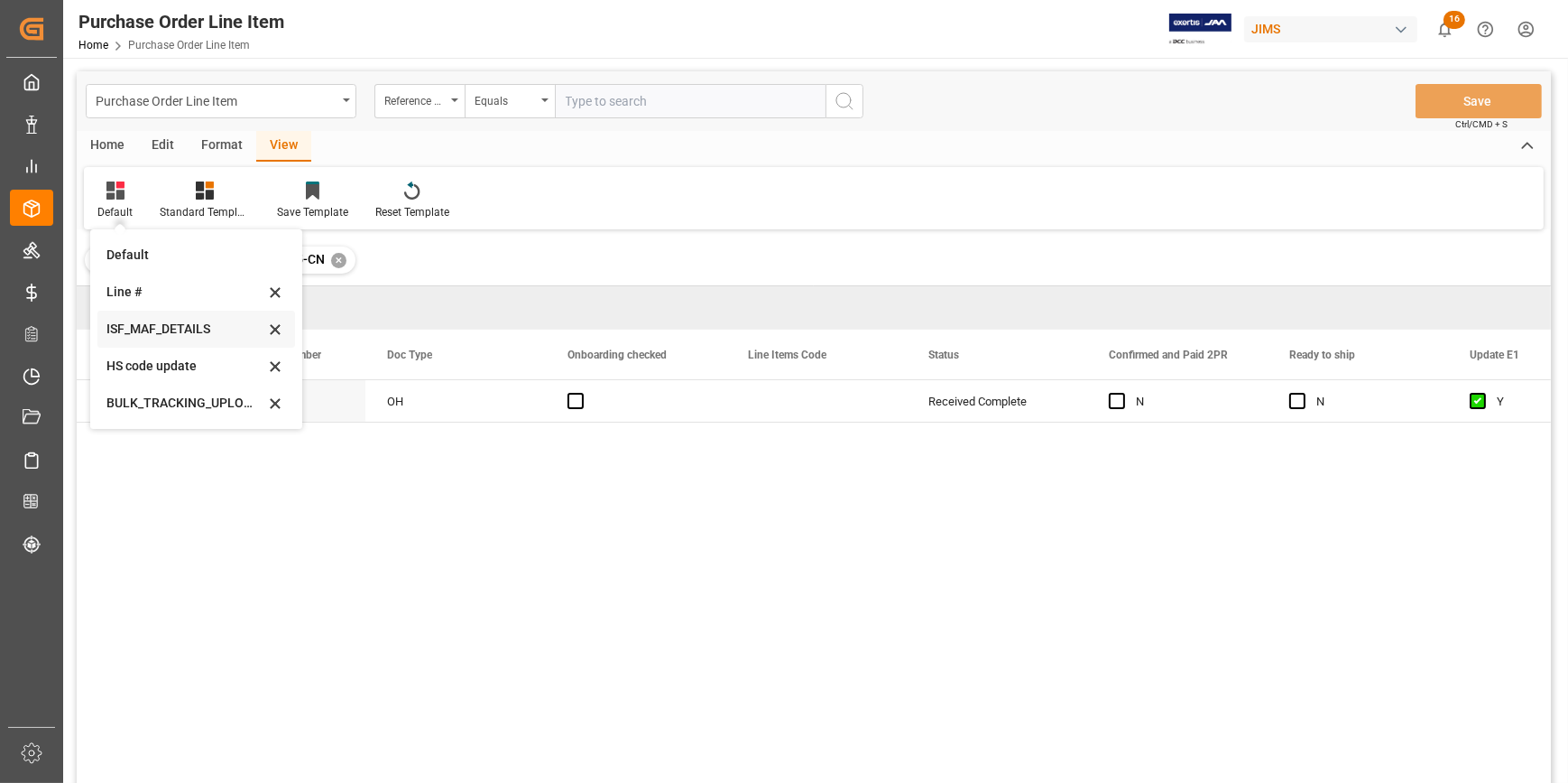
click at [169, 329] on div "ISF_MAF_DETAILS" at bounding box center [185, 328] width 158 height 19
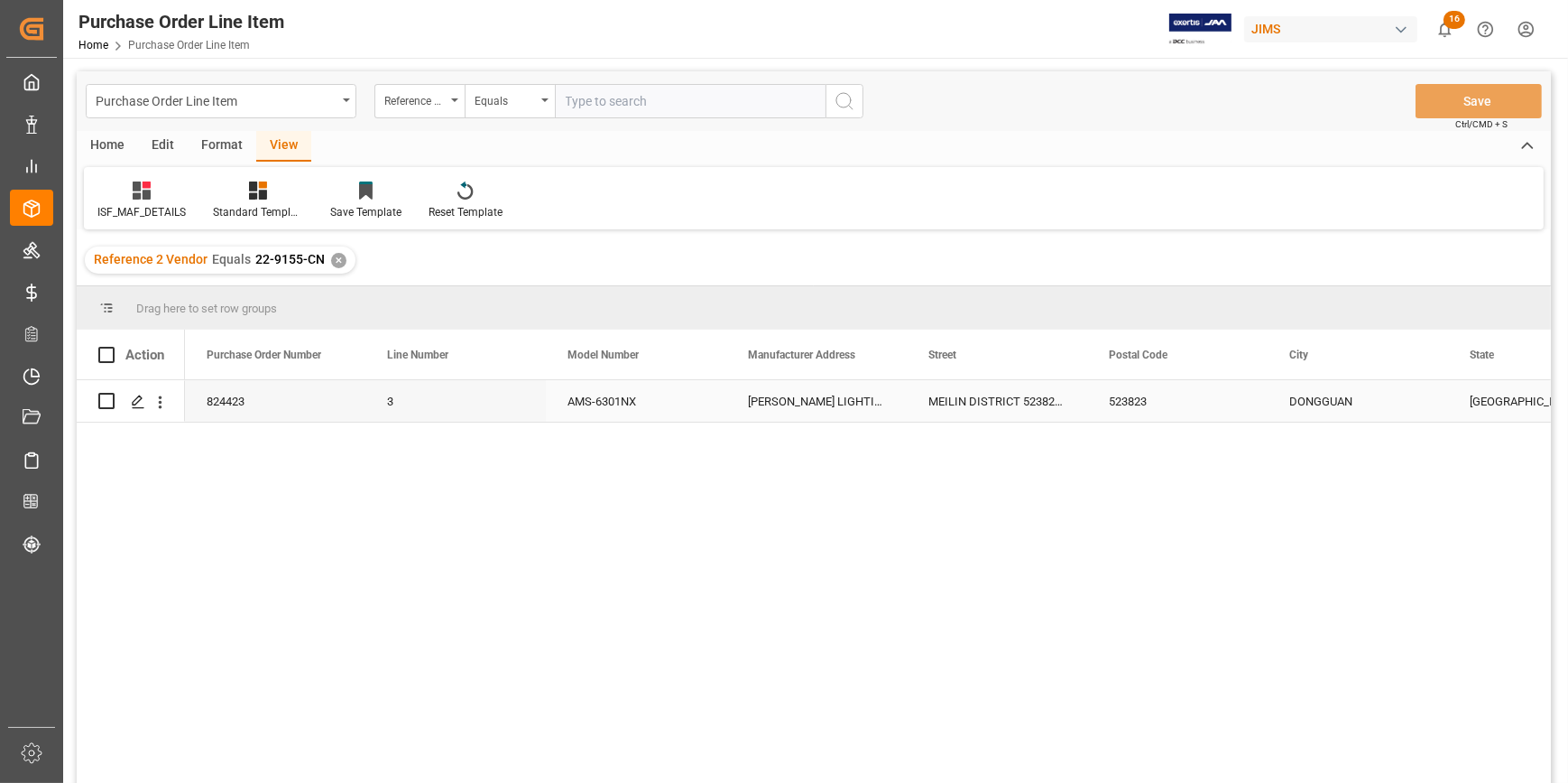
click at [762, 398] on div "[PERSON_NAME] LIGHTION ELECTRONICS CO LTD" at bounding box center [816, 400] width 180 height 42
drag, startPoint x: 749, startPoint y: 410, endPoint x: 886, endPoint y: 423, distance: 137.6
click at [886, 423] on input "[PERSON_NAME] LIGHTION ELECTRONICS CO LTD" at bounding box center [817, 411] width 152 height 34
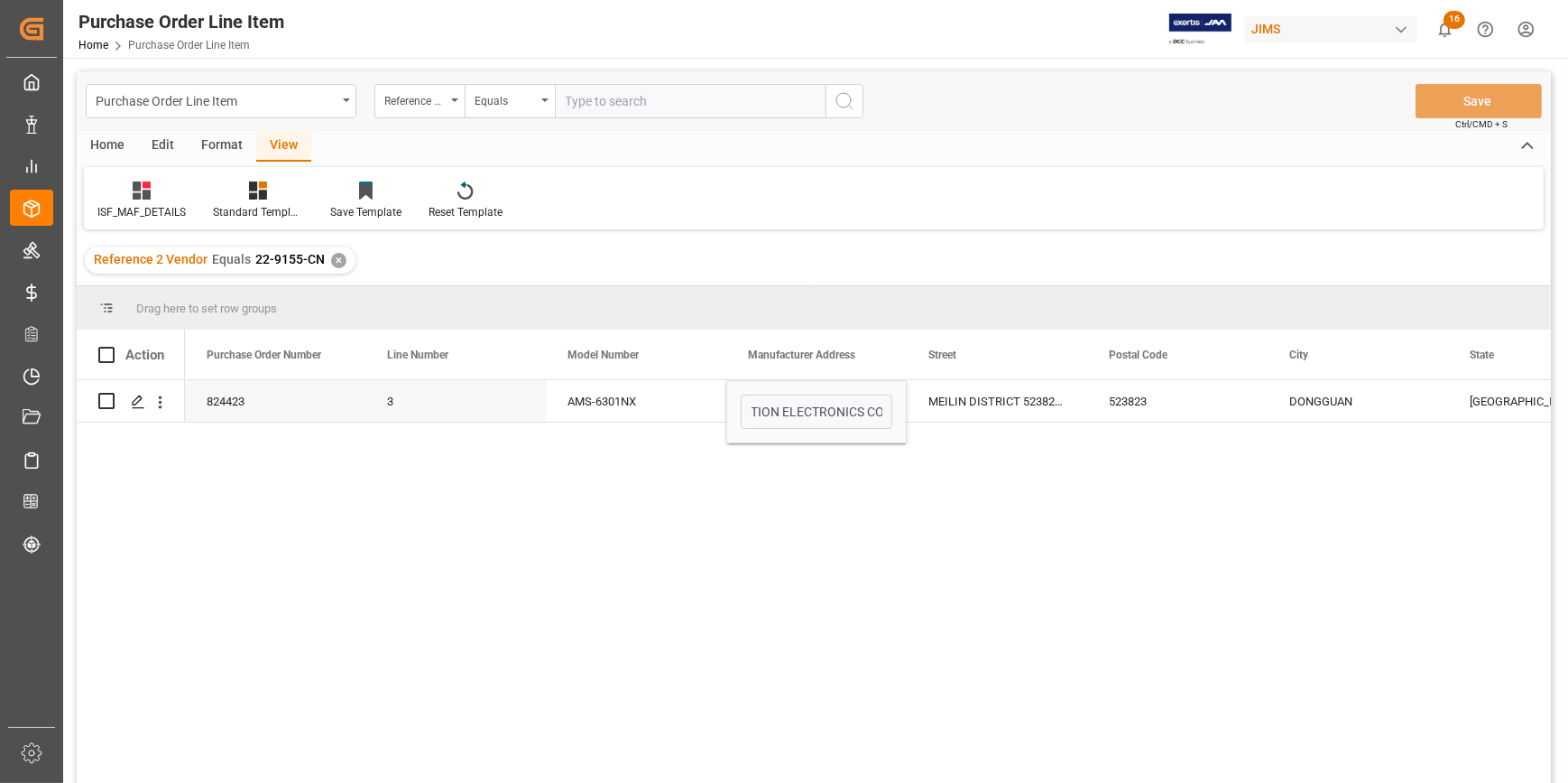
scroll to position [0, 0]
click at [936, 404] on div "MEILIN DISTRICT 523823 [GEOGRAPHIC_DATA]" at bounding box center [997, 400] width 180 height 42
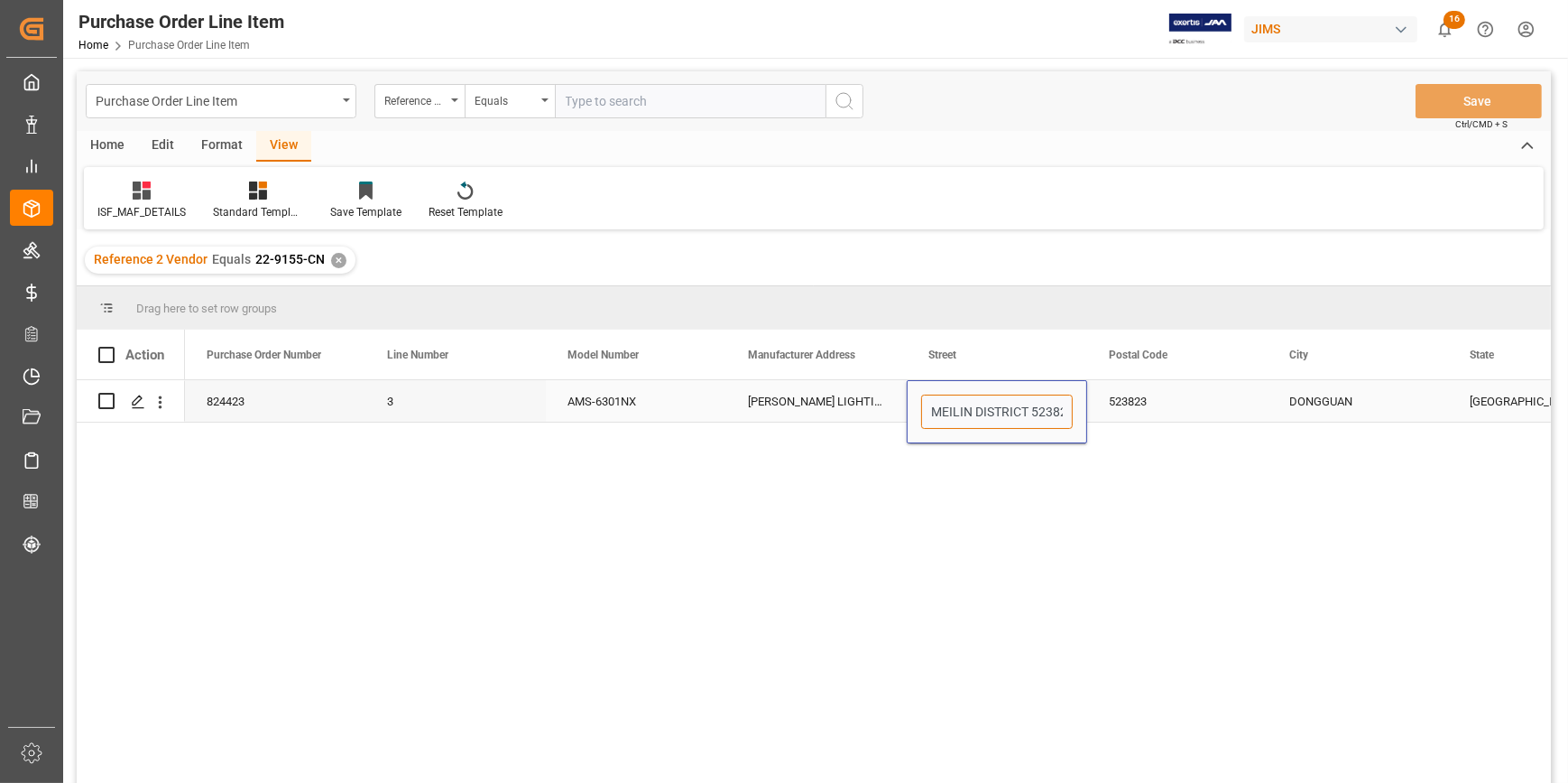
scroll to position [0, 92]
drag, startPoint x: 931, startPoint y: 412, endPoint x: 1066, endPoint y: 423, distance: 135.4
click at [1066, 423] on input "MEILIN DISTRICT 523823 [GEOGRAPHIC_DATA]" at bounding box center [998, 411] width 152 height 34
click at [1134, 405] on div "523823" at bounding box center [1177, 400] width 180 height 42
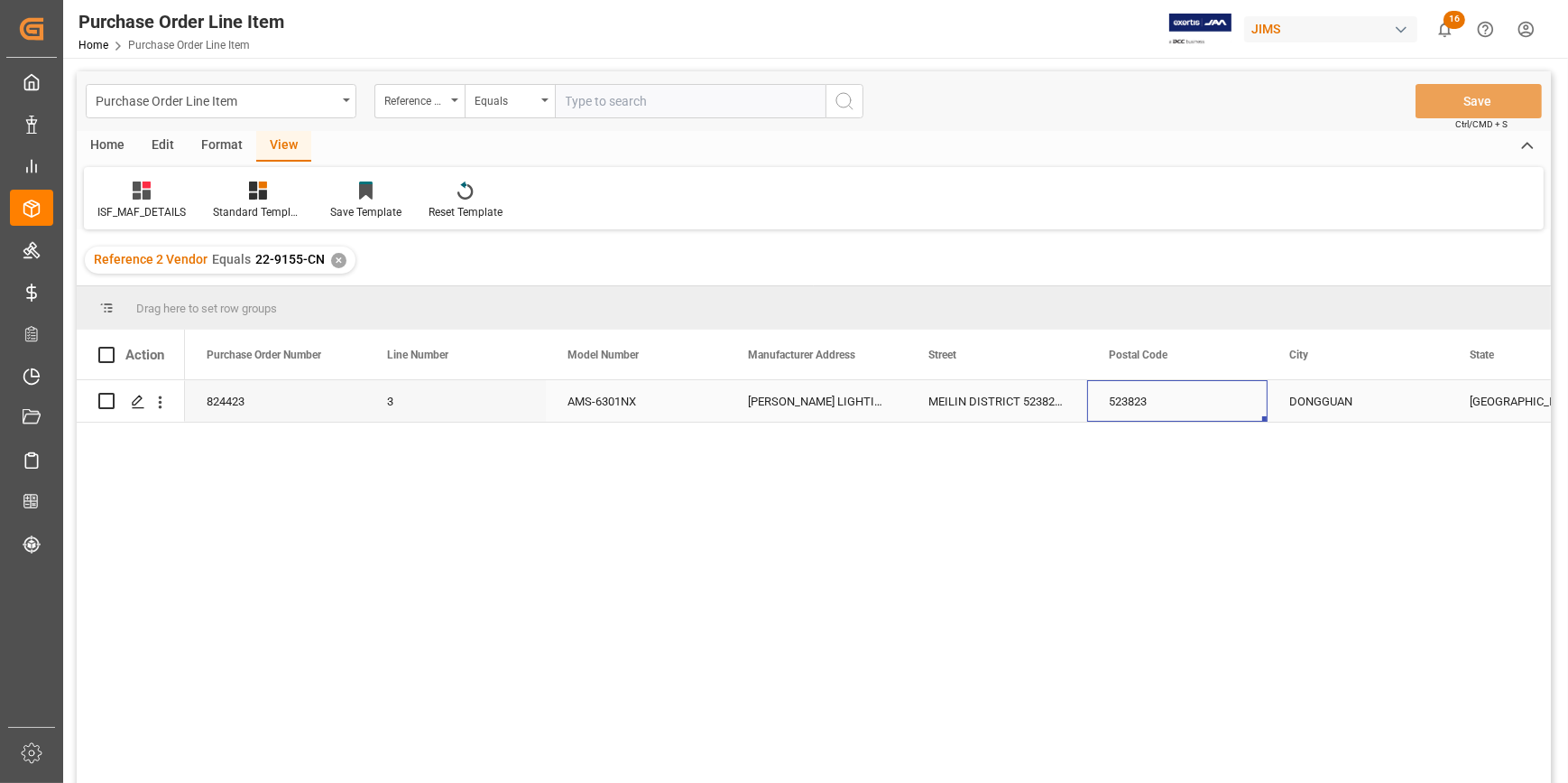
click at [1131, 405] on div "523823" at bounding box center [1177, 400] width 180 height 42
drag, startPoint x: 1156, startPoint y: 405, endPoint x: 1073, endPoint y: 412, distance: 83.3
click at [1078, 407] on div "824423 3 AMS-6301NX [PERSON_NAME] LIGHTION ELECTRONICS CO LTD [GEOGRAPHIC_DATA]…" at bounding box center [1448, 401] width 2527 height 43
click at [1001, 398] on div "MEILIN DISTRICT 523823 [GEOGRAPHIC_DATA]" at bounding box center [997, 400] width 180 height 42
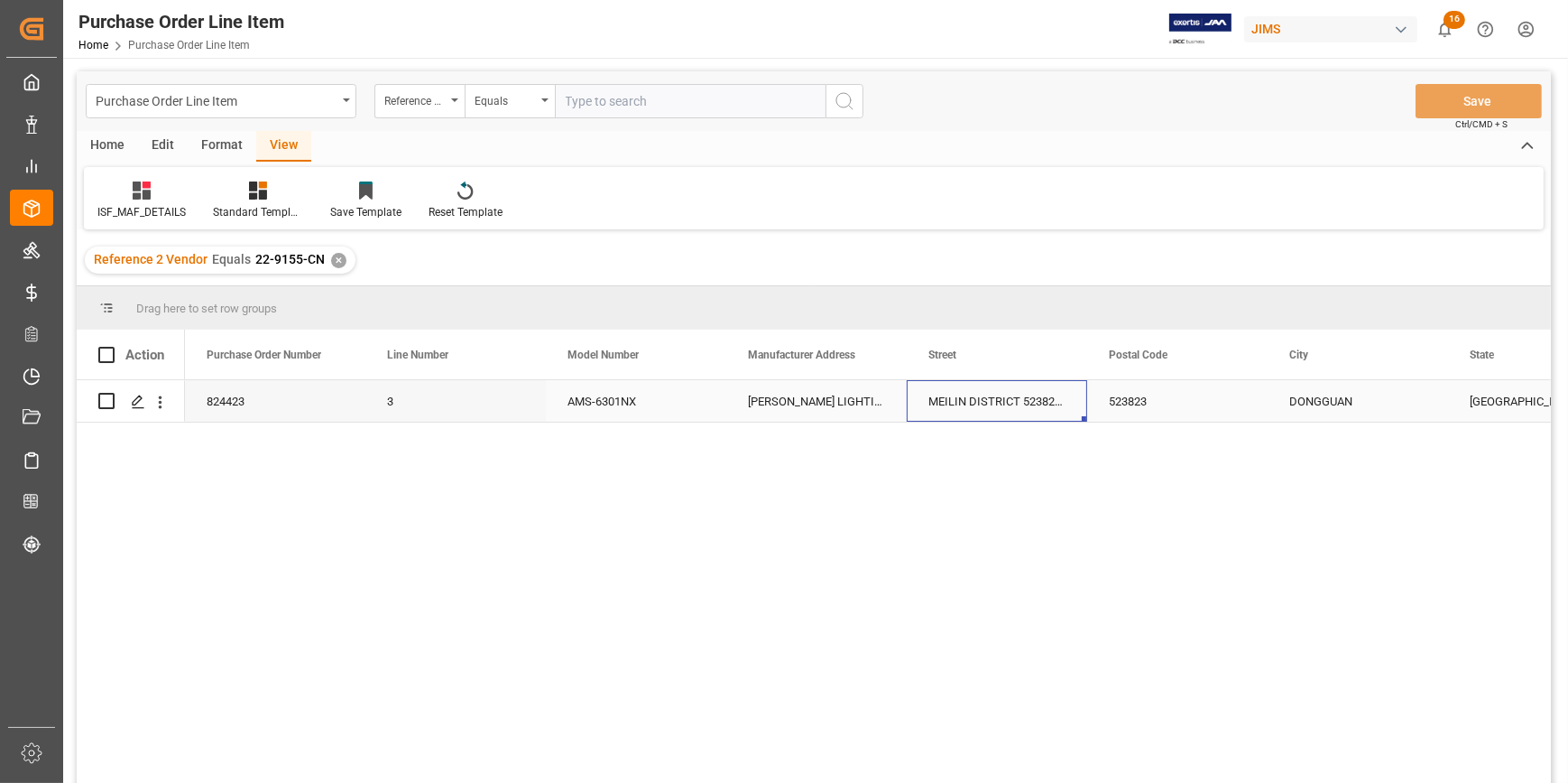
click at [1001, 398] on div "MEILIN DISTRICT 523823 [GEOGRAPHIC_DATA]" at bounding box center [997, 400] width 180 height 42
drag, startPoint x: 931, startPoint y: 413, endPoint x: 1080, endPoint y: 424, distance: 149.4
click at [1080, 424] on div "MEILIN DISTRICT 523823 [GEOGRAPHIC_DATA]" at bounding box center [997, 411] width 180 height 63
click at [1288, 403] on div "DONGGUAN" at bounding box center [1358, 400] width 180 height 42
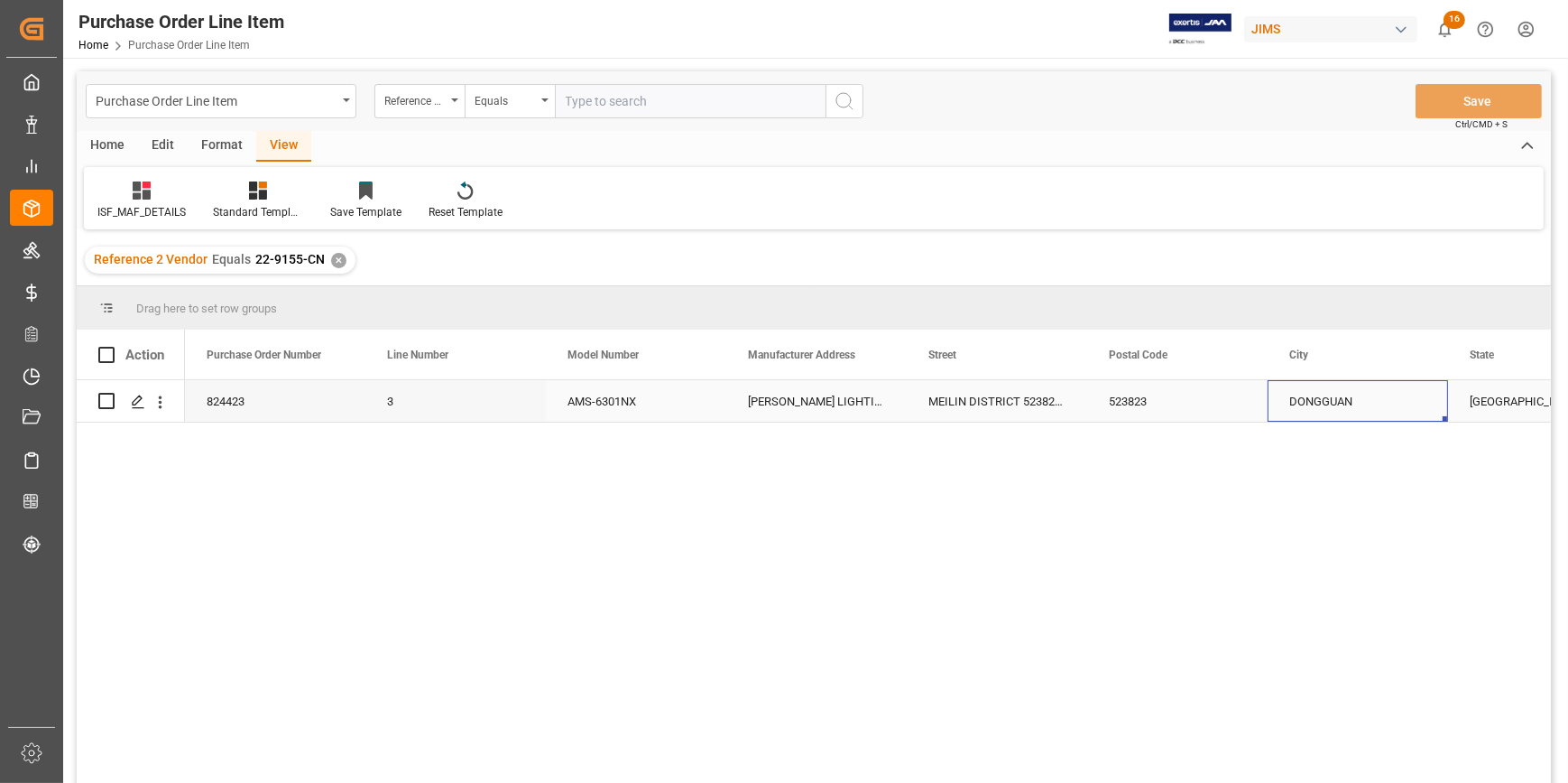
click at [1288, 403] on div "DONGGUAN" at bounding box center [1358, 400] width 180 height 42
drag, startPoint x: 1293, startPoint y: 416, endPoint x: 1376, endPoint y: 416, distance: 83.0
click at [1376, 416] on input "DONGGUAN" at bounding box center [1358, 411] width 152 height 34
click at [1302, 459] on div "824423 3 AMS-6301NX [PERSON_NAME] LIGHTION ELECTRONICS CO LTD [GEOGRAPHIC_DATA]…" at bounding box center [868, 587] width 1367 height 415
click at [1478, 404] on div "[GEOGRAPHIC_DATA]" at bounding box center [1538, 400] width 180 height 42
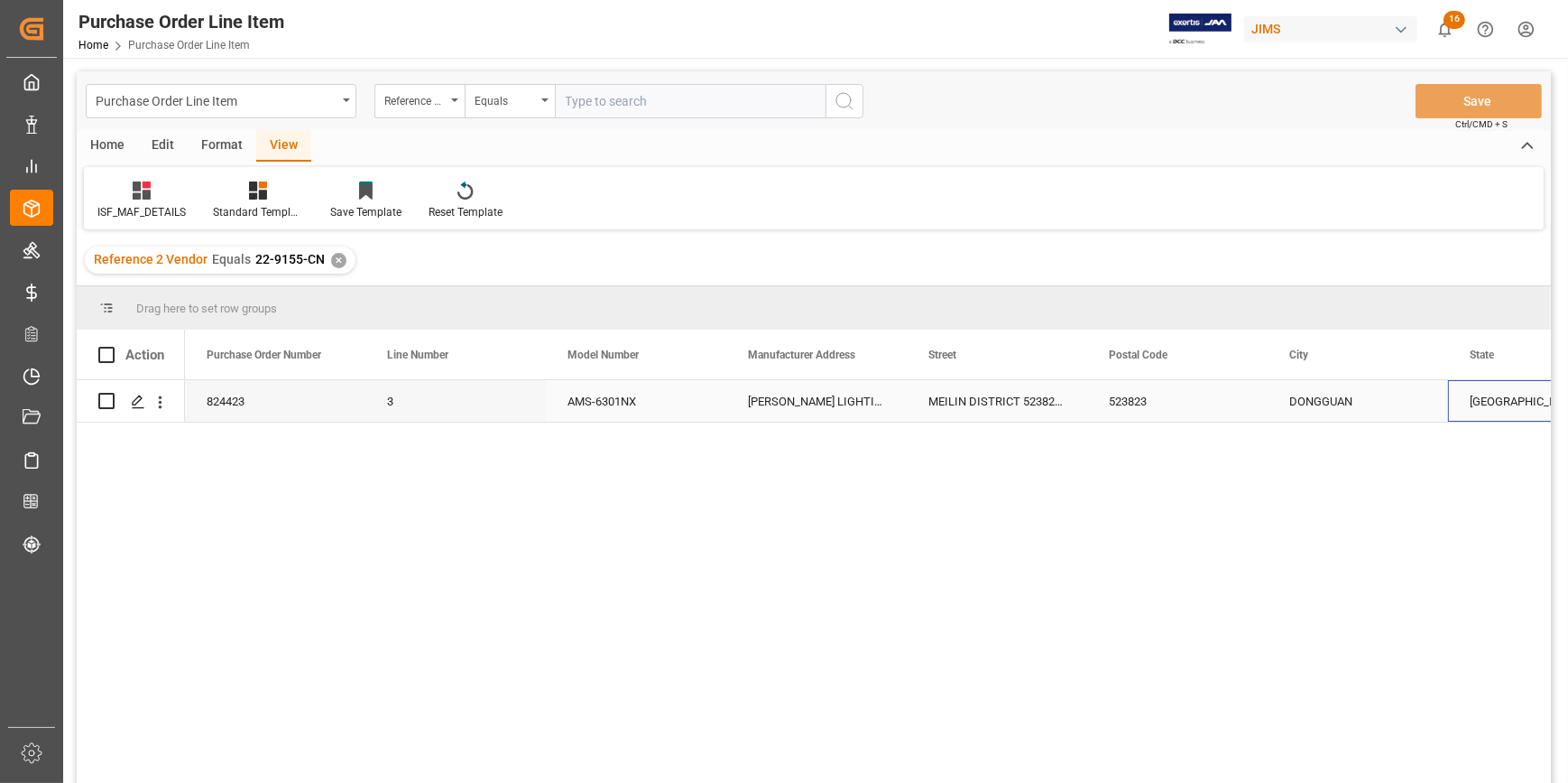
click at [1478, 404] on div "[GEOGRAPHIC_DATA]" at bounding box center [1538, 400] width 180 height 42
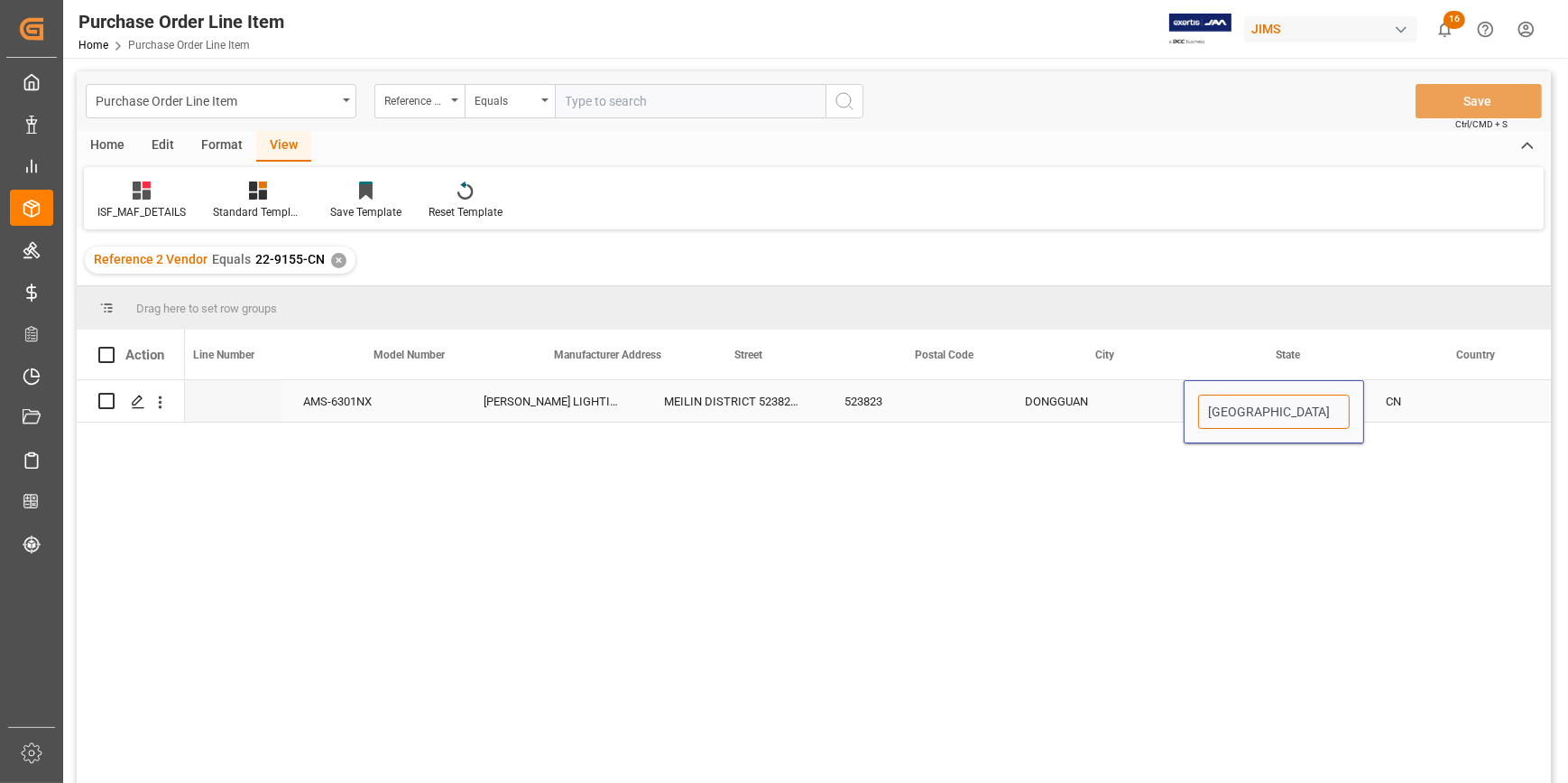
scroll to position [0, 311]
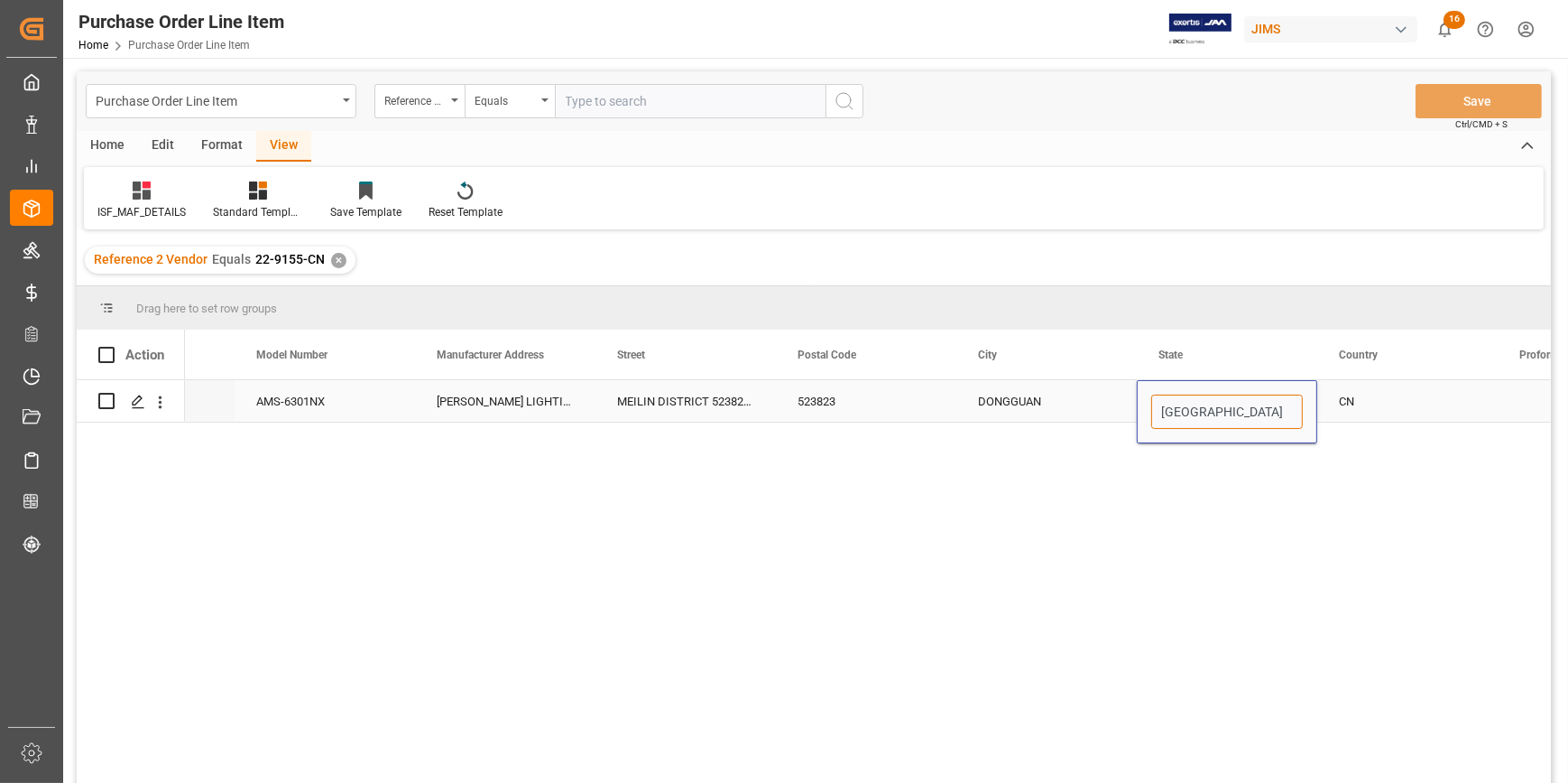
drag, startPoint x: 1470, startPoint y: 410, endPoint x: 1248, endPoint y: 414, distance: 222.0
click at [1248, 414] on input "[GEOGRAPHIC_DATA]" at bounding box center [1227, 411] width 152 height 34
click at [1378, 415] on div "CN" at bounding box center [1407, 400] width 180 height 42
click at [1377, 415] on div "CN" at bounding box center [1407, 400] width 180 height 42
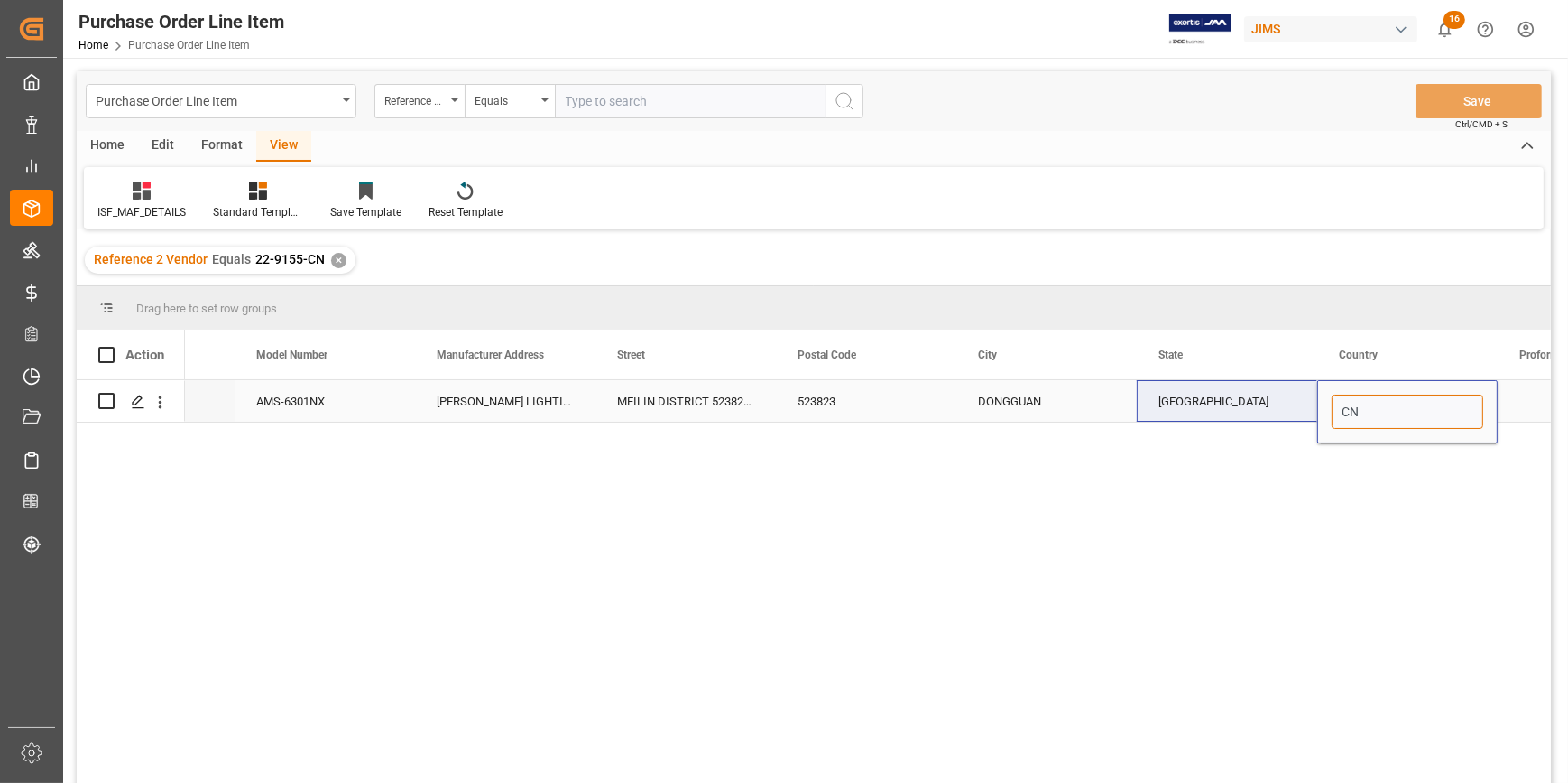
drag, startPoint x: 1331, startPoint y: 415, endPoint x: 1307, endPoint y: 419, distance: 24.3
click at [1308, 418] on div "824423 3 AMS-6301NX [PERSON_NAME] LIGHTION ELECTRONICS CO LTD [GEOGRAPHIC_DATA]…" at bounding box center [1137, 401] width 2527 height 43
drag, startPoint x: 454, startPoint y: 633, endPoint x: 461, endPoint y: 651, distance: 19.3
click at [454, 638] on div "824423 3 AMS-6301NX [PERSON_NAME] LIGHTION ELECTRONICS CO LTD [GEOGRAPHIC_DATA]…" at bounding box center [868, 587] width 1367 height 415
click at [339, 256] on div "✕" at bounding box center [339, 261] width 16 height 16
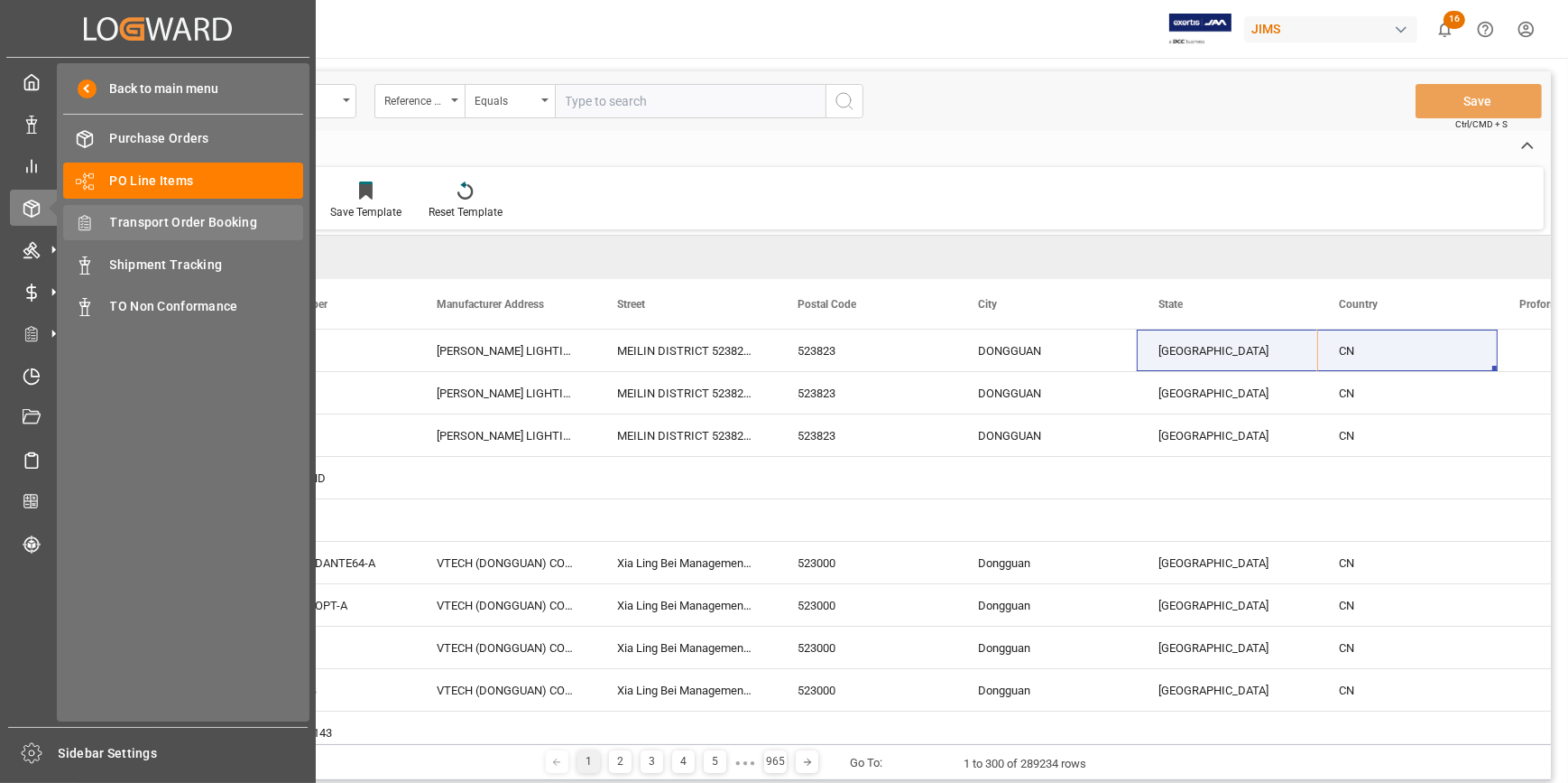
click at [181, 229] on span "Transport Order Booking" at bounding box center [206, 222] width 194 height 19
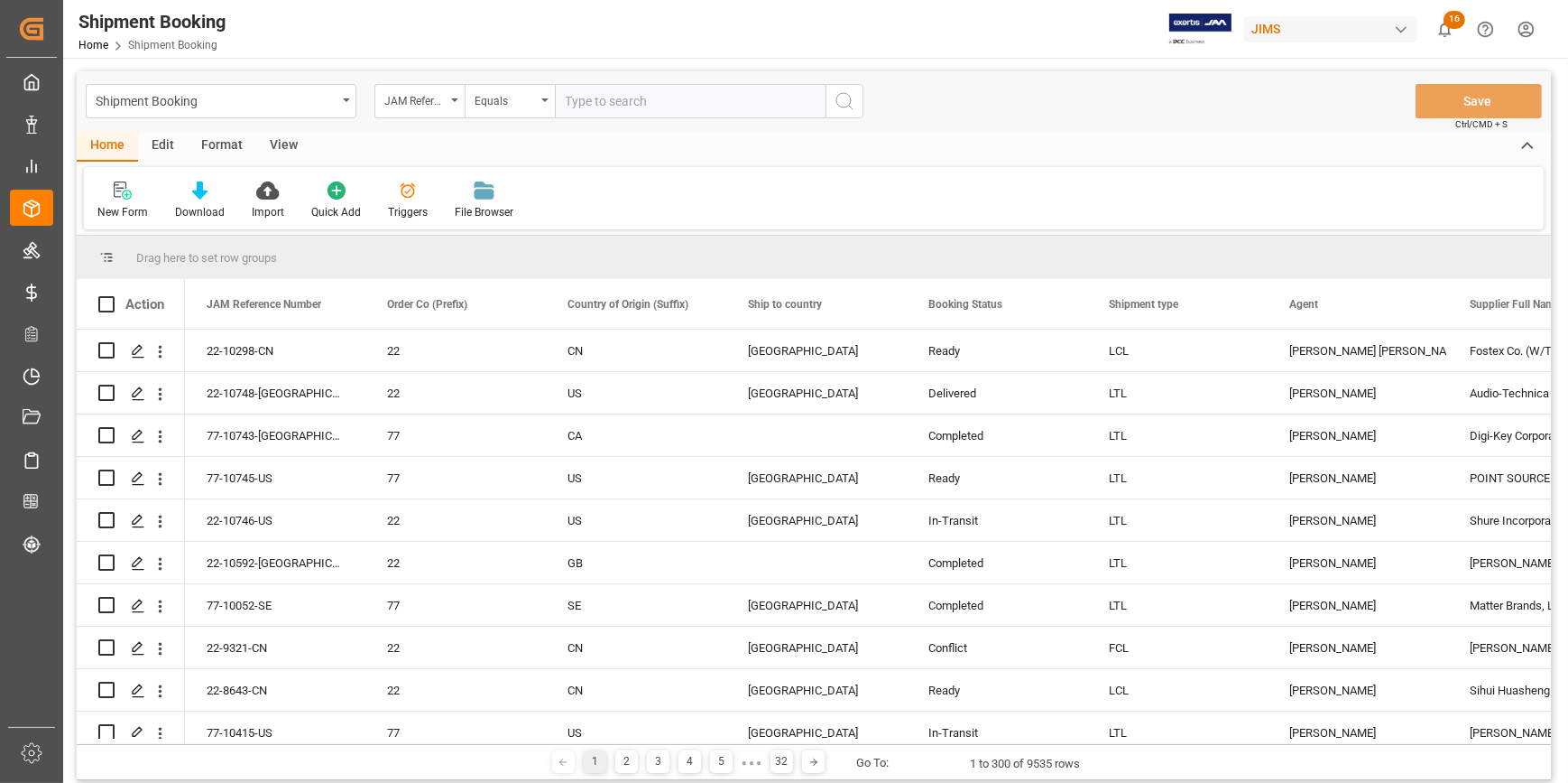
click at [626, 98] on input "text" at bounding box center [690, 100] width 271 height 34
type input "22-9155-CN"
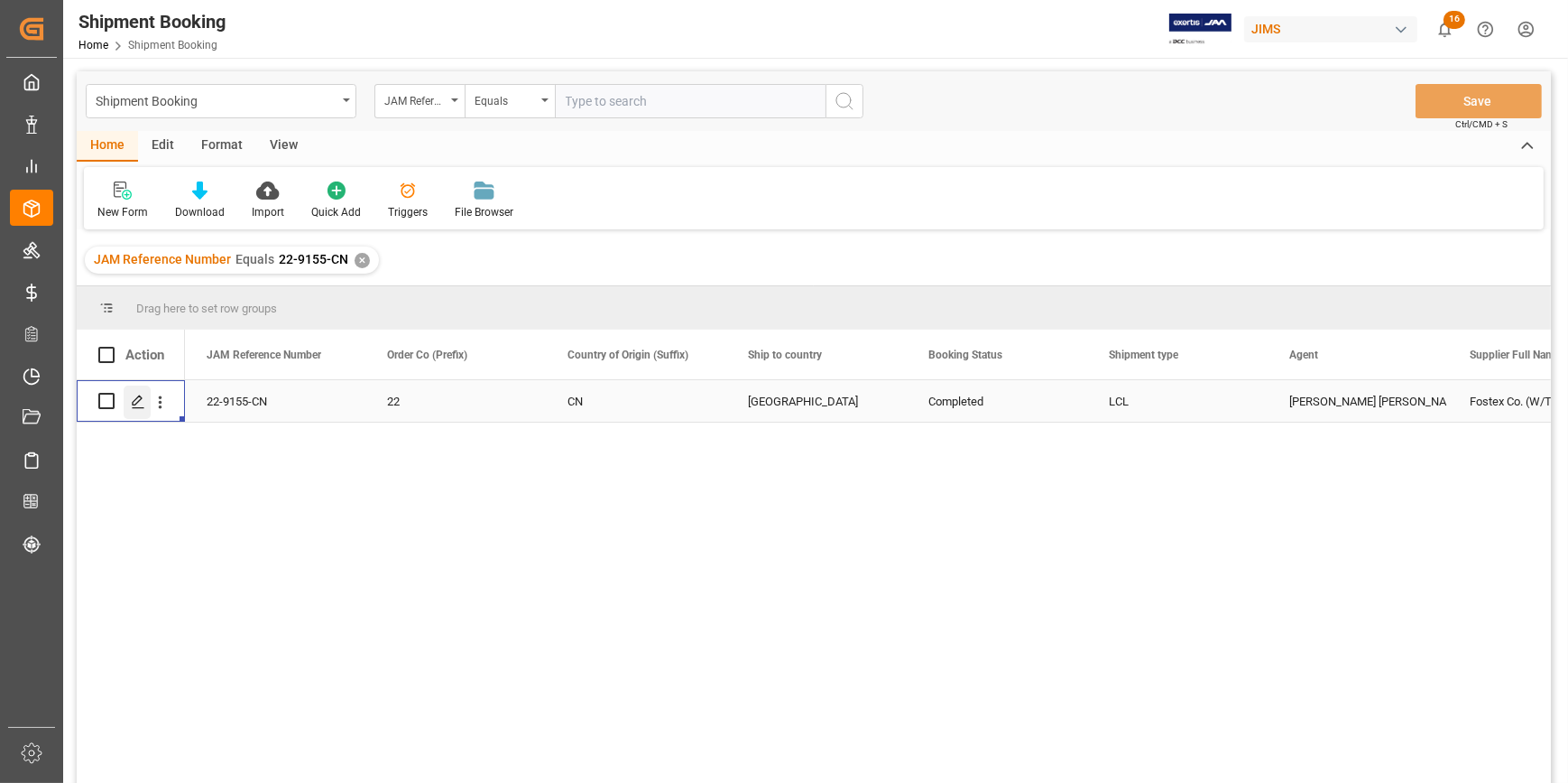
click at [142, 399] on icon "Press SPACE to select this row." at bounding box center [137, 401] width 15 height 15
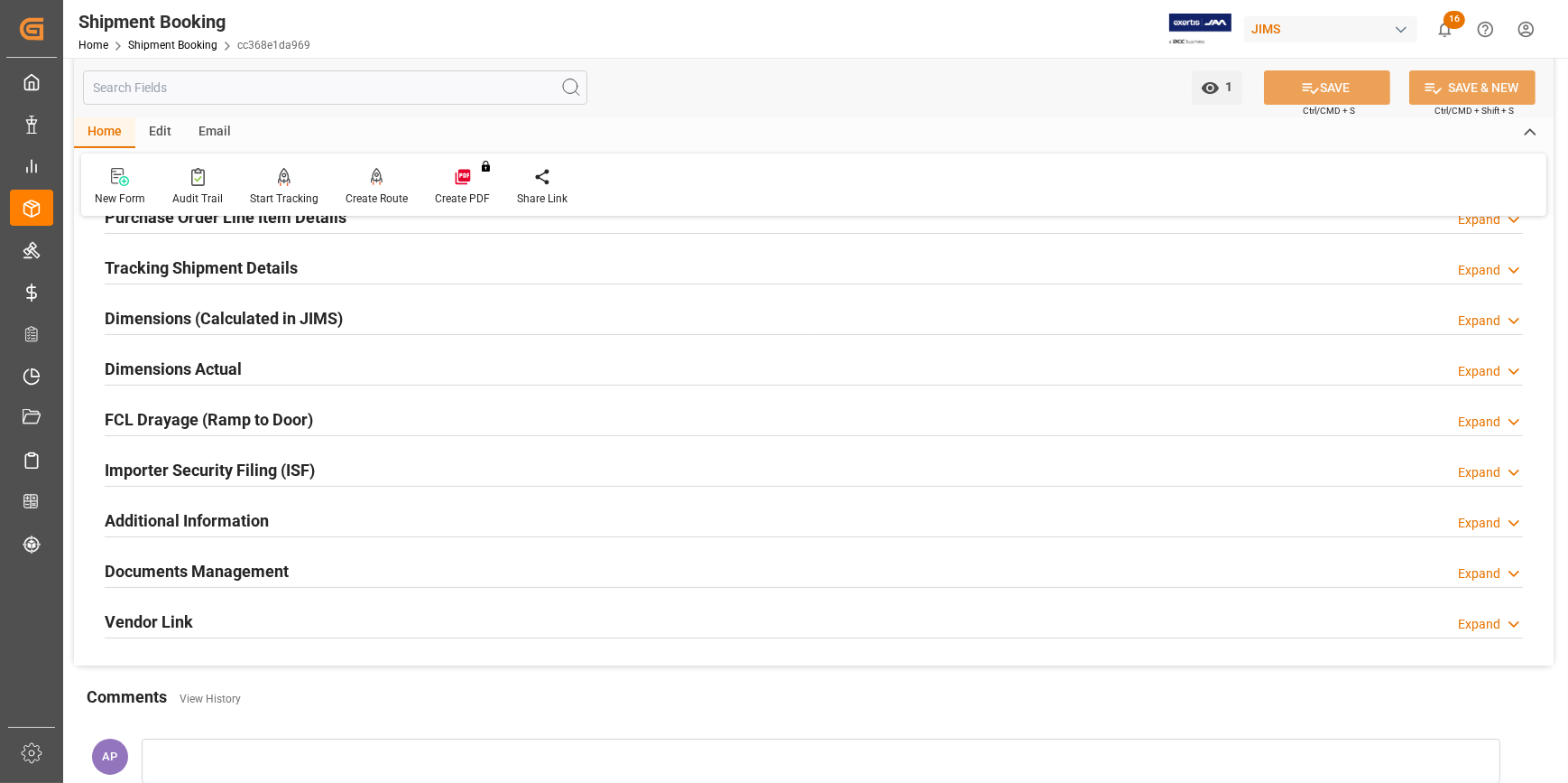
drag, startPoint x: 474, startPoint y: 469, endPoint x: 523, endPoint y: 473, distance: 49.2
click at [474, 470] on div "Importer Security Filing (ISF) Expand" at bounding box center [814, 468] width 1418 height 34
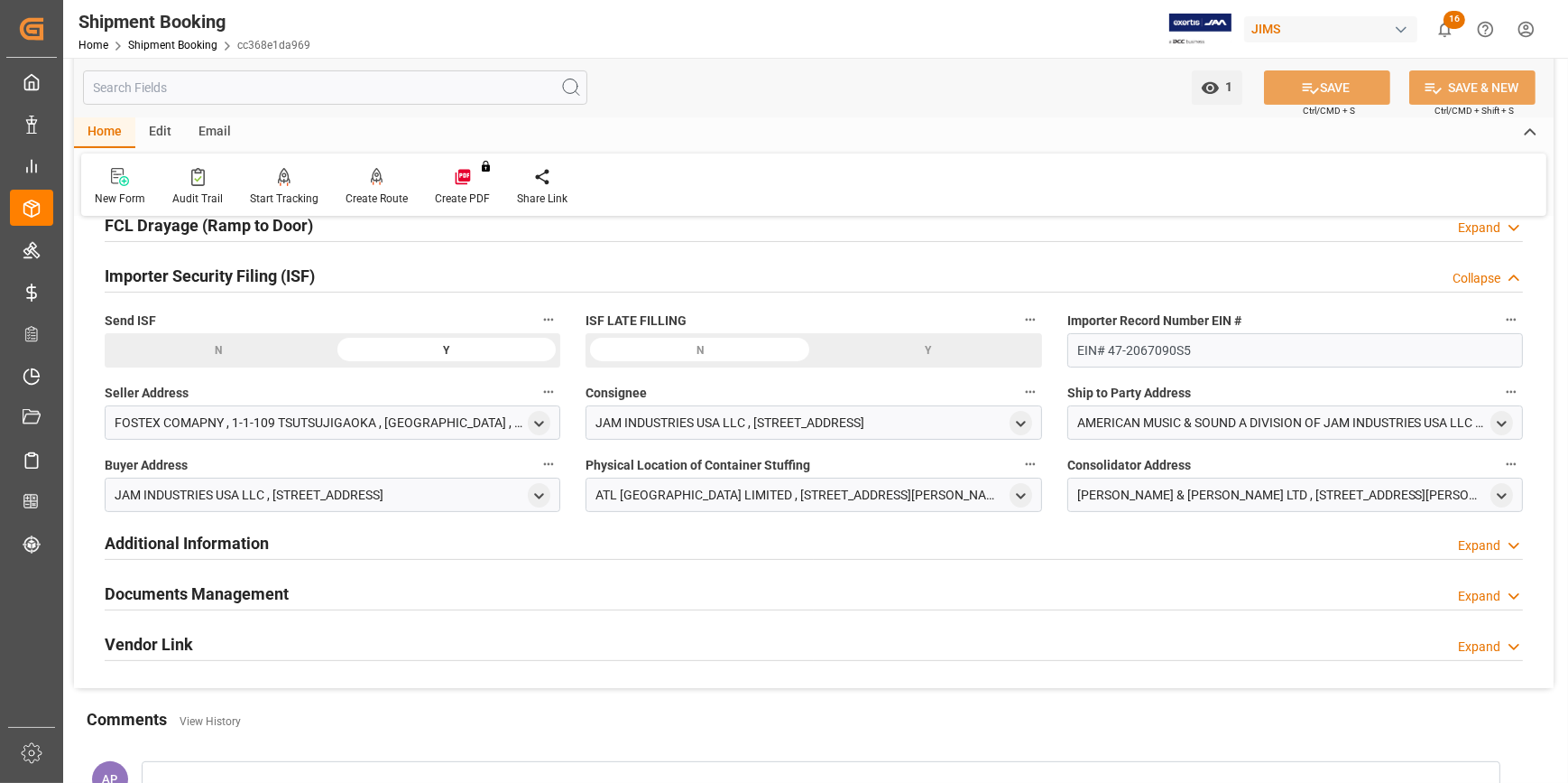
scroll to position [575, 0]
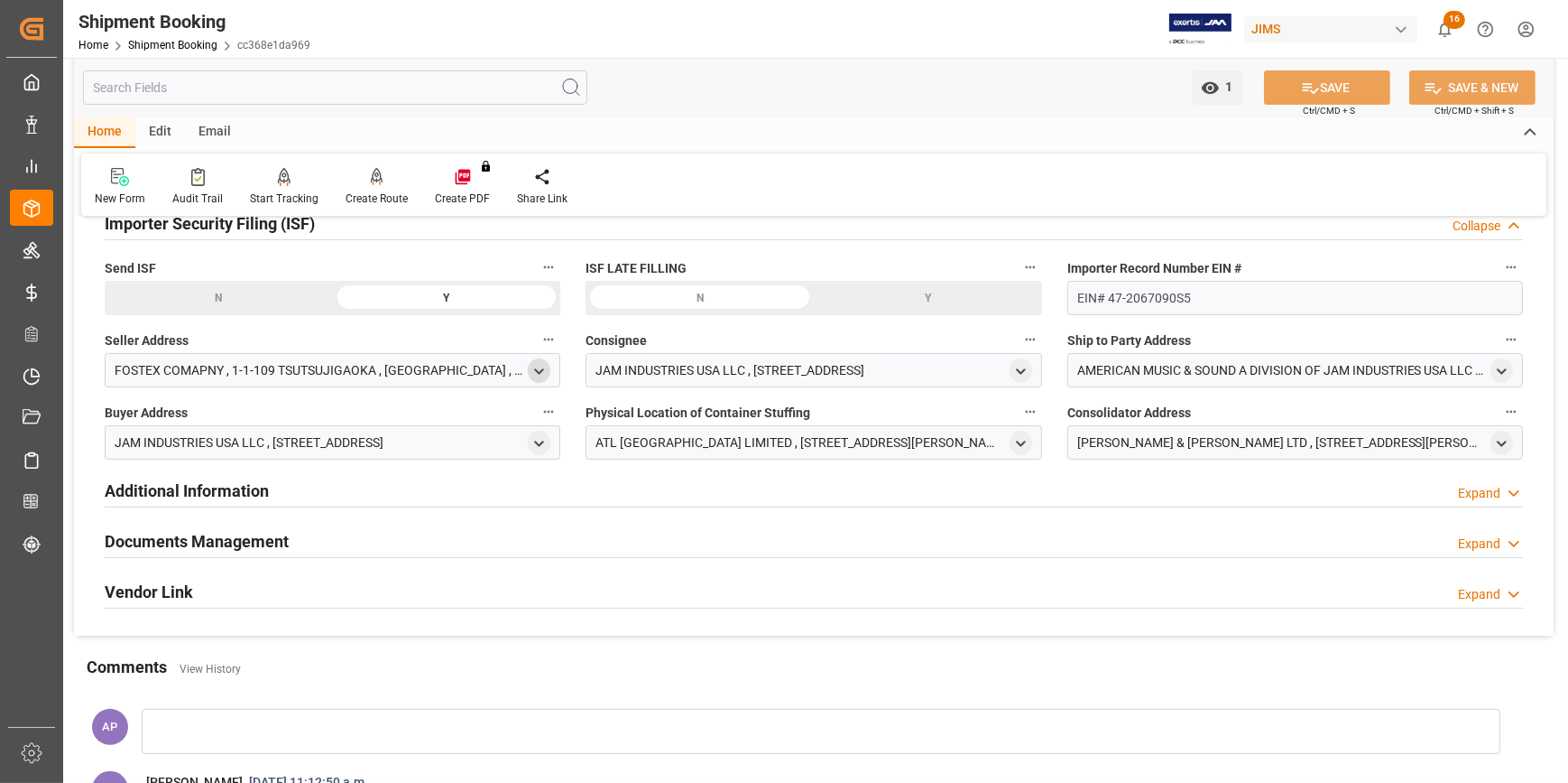
click at [532, 372] on icon "open menu" at bounding box center [539, 372] width 16 height 16
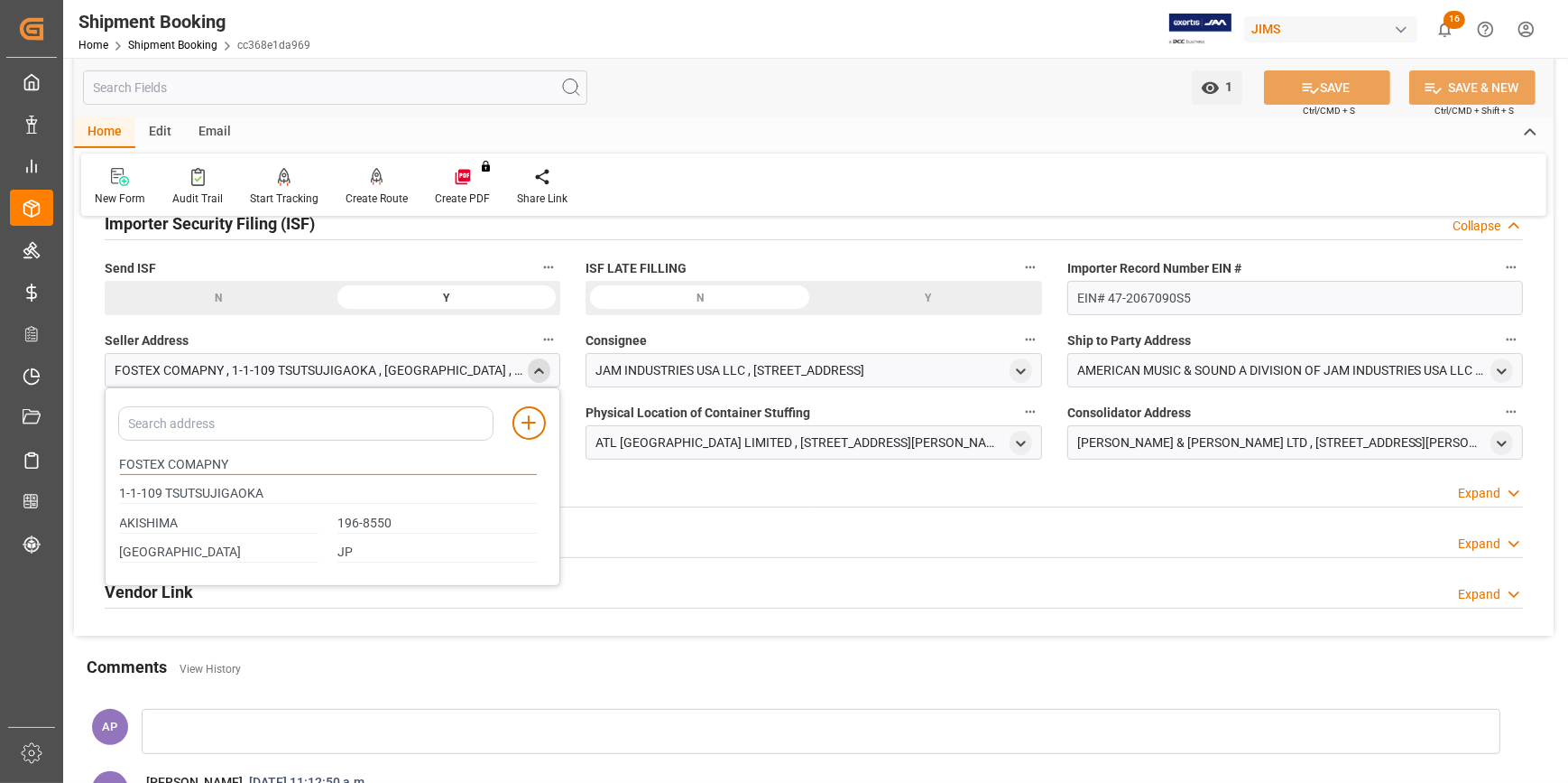
drag, startPoint x: 162, startPoint y: 463, endPoint x: 93, endPoint y: 465, distance: 69.0
click at [93, 465] on div "Quote Ready In-Transit Delivered Completed Cancelled References Expand JAM Refe…" at bounding box center [814, 147] width 1480 height 978
click at [545, 375] on icon "close menu" at bounding box center [539, 372] width 16 height 16
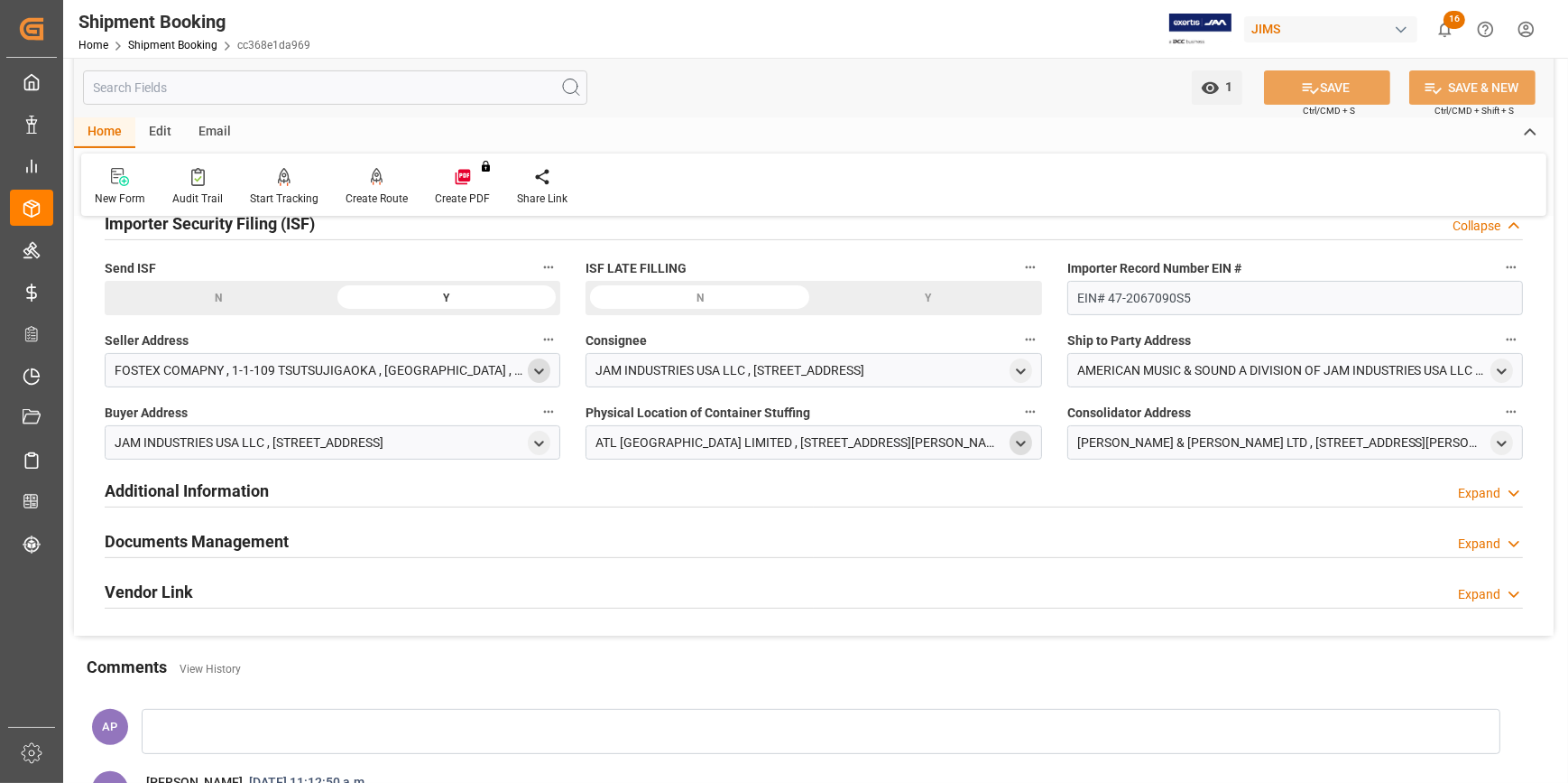
click at [1017, 441] on icon "open menu" at bounding box center [1021, 444] width 16 height 16
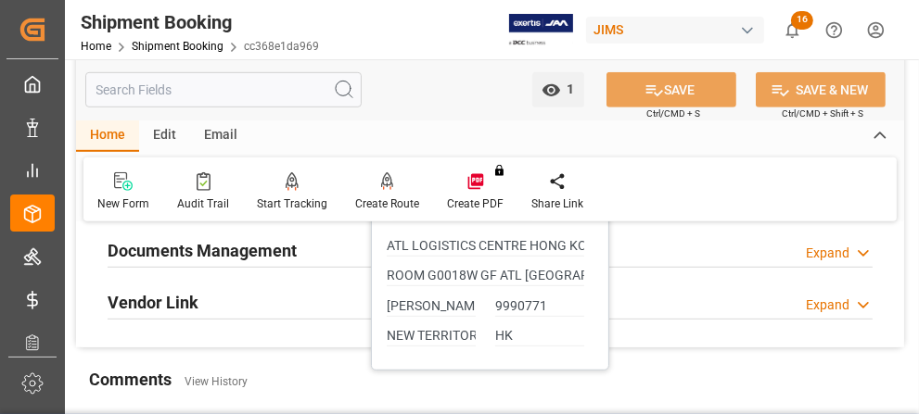
scroll to position [926, 0]
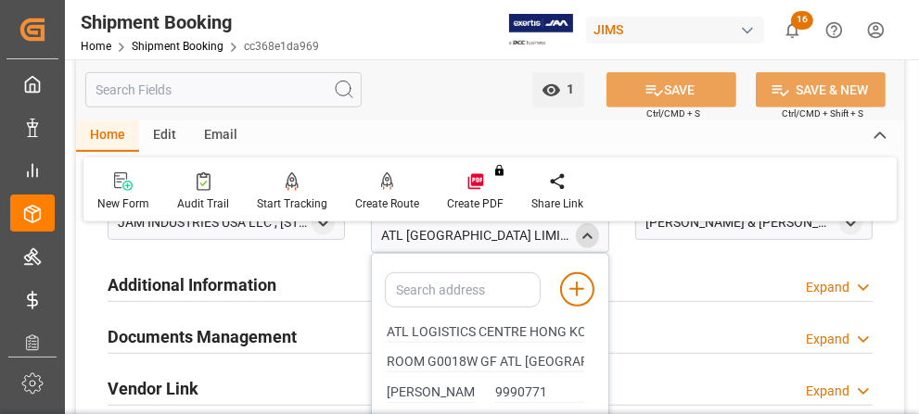
scroll to position [758, 0]
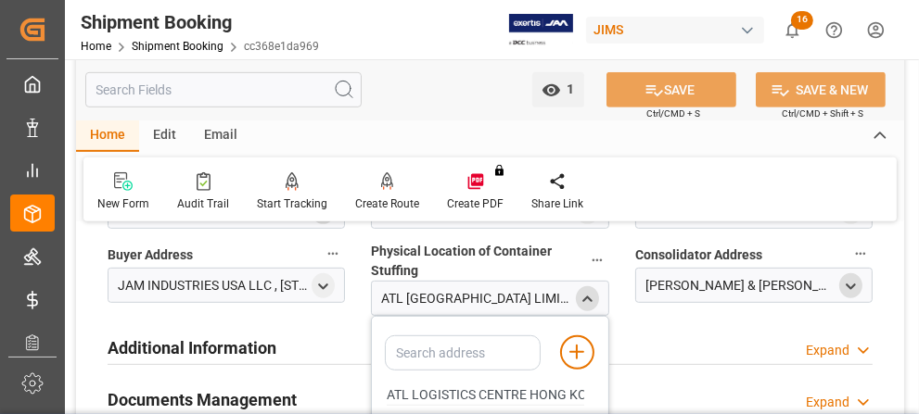
click at [848, 284] on icon "open menu" at bounding box center [851, 287] width 16 height 16
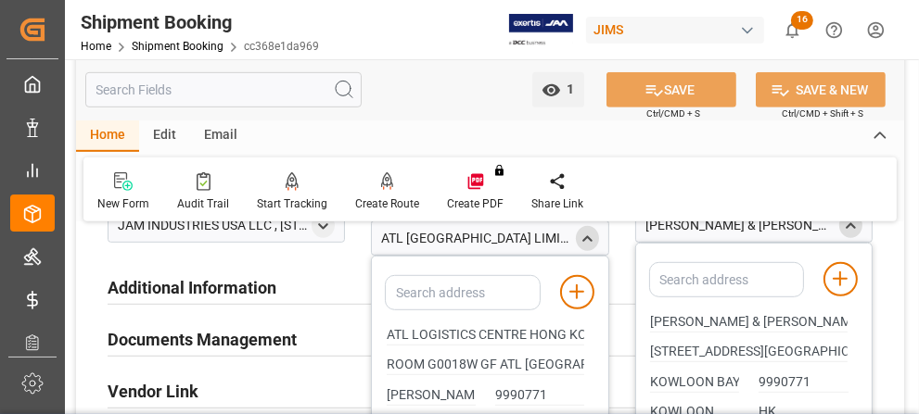
scroll to position [843, 0]
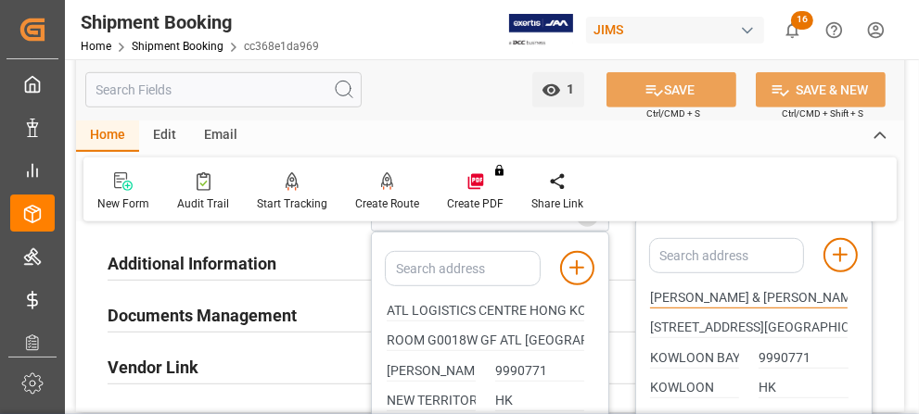
drag, startPoint x: 697, startPoint y: 295, endPoint x: 594, endPoint y: 305, distance: 103.4
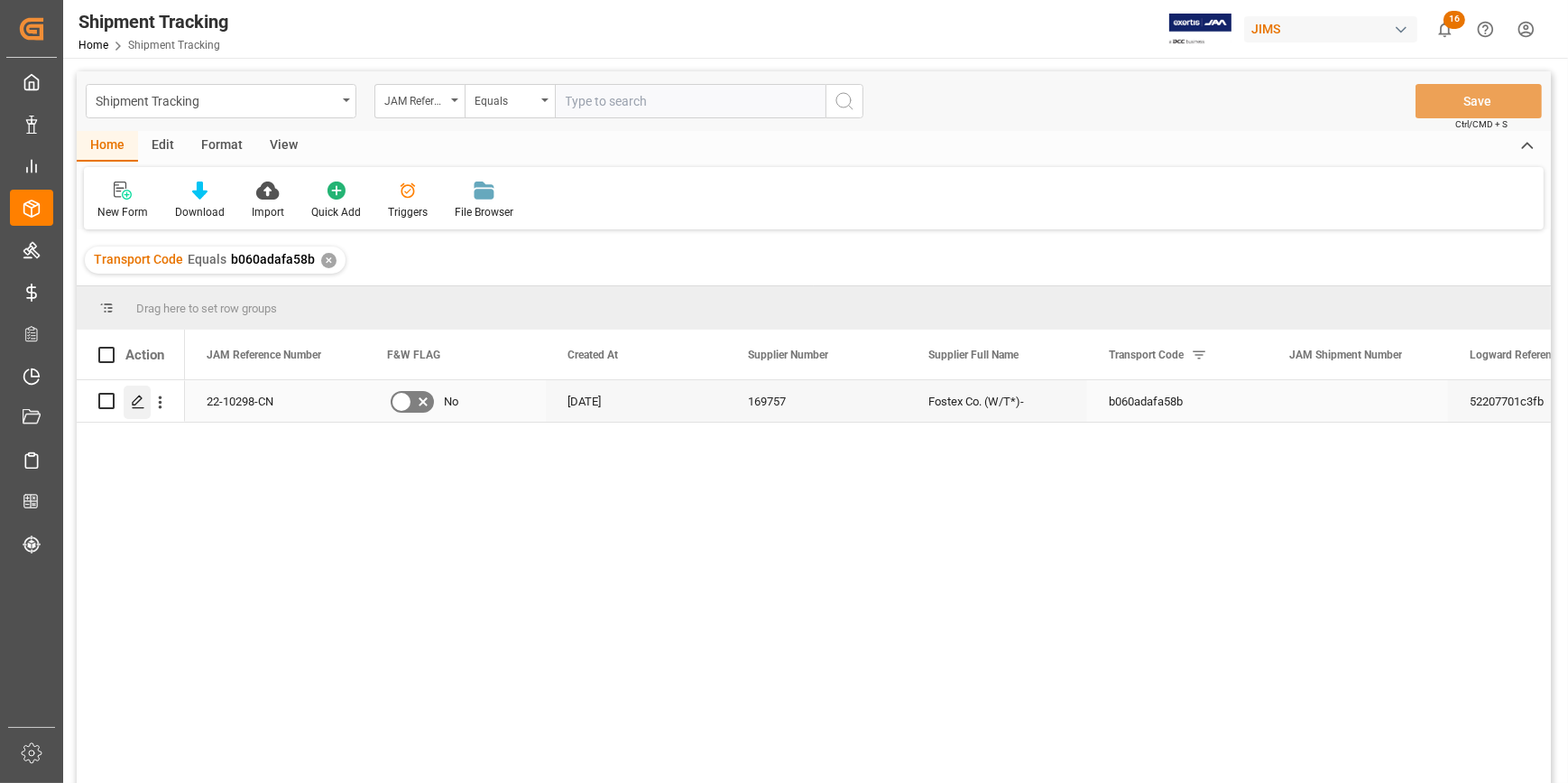
click at [142, 398] on icon "Press SPACE to select this row." at bounding box center [137, 401] width 15 height 15
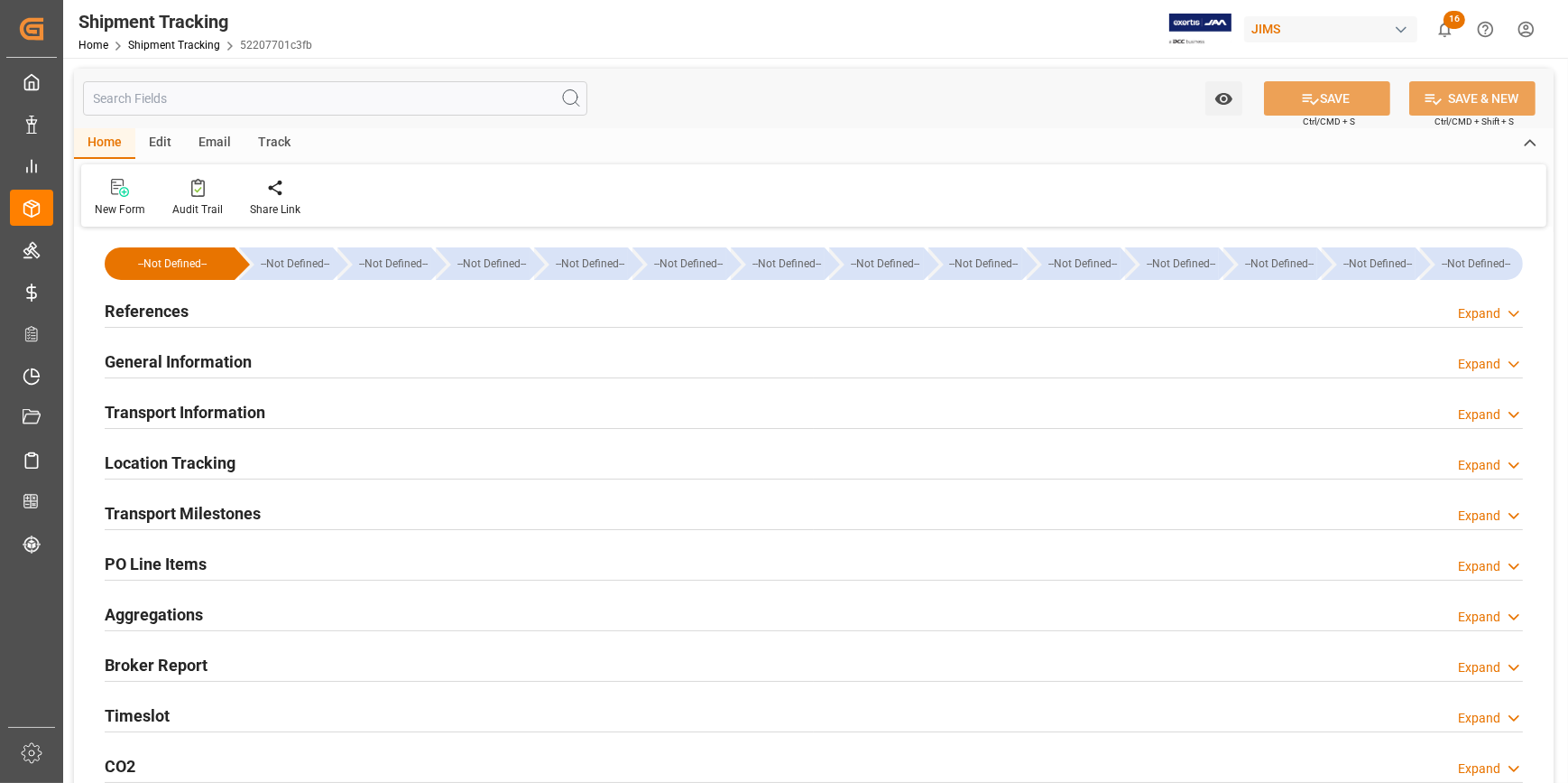
type input "[DATE]"
click at [274, 317] on div "References Expand" at bounding box center [814, 309] width 1418 height 34
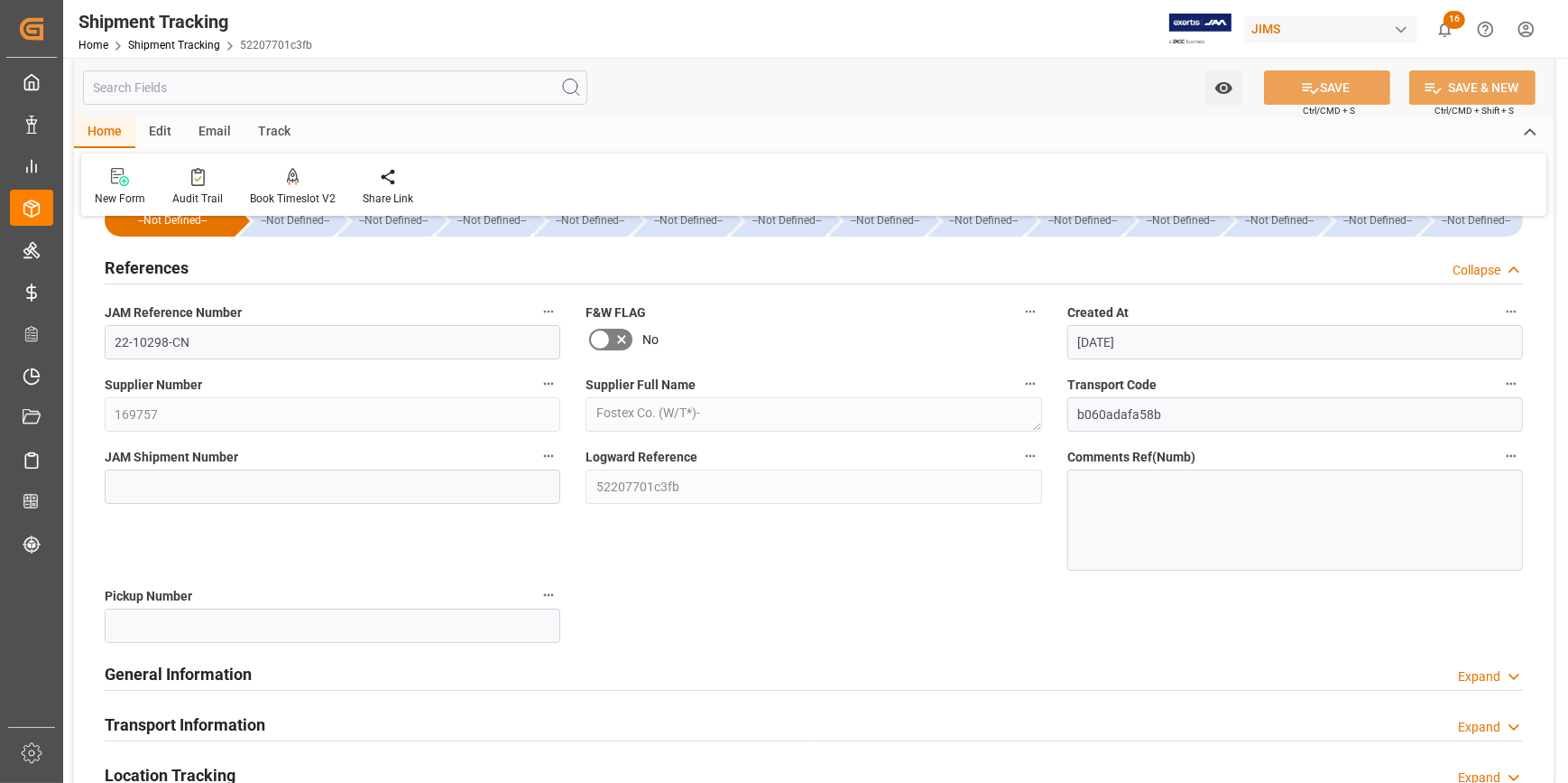
scroll to position [164, 0]
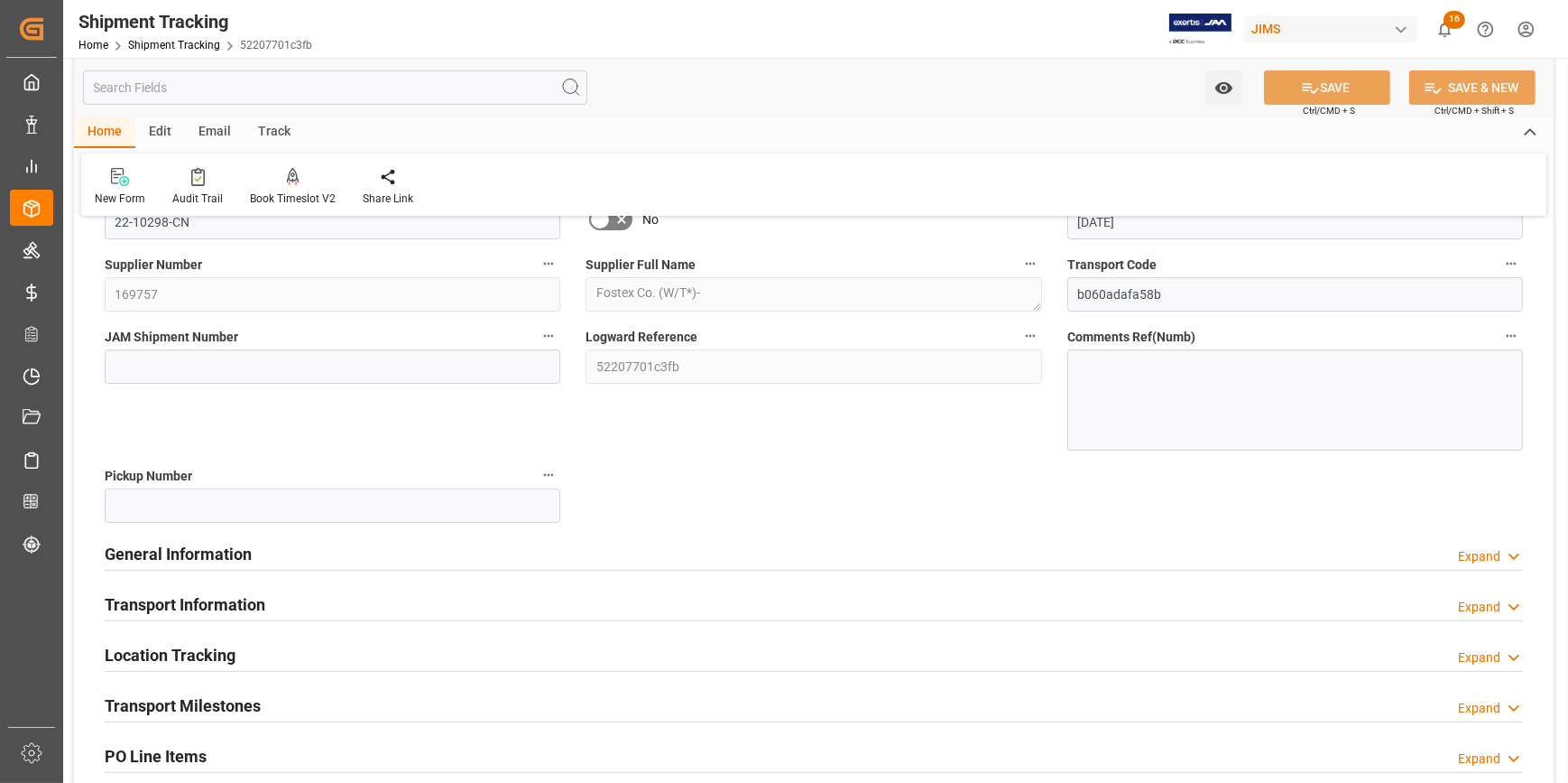
click at [334, 560] on div "General Information Expand" at bounding box center [814, 552] width 1418 height 34
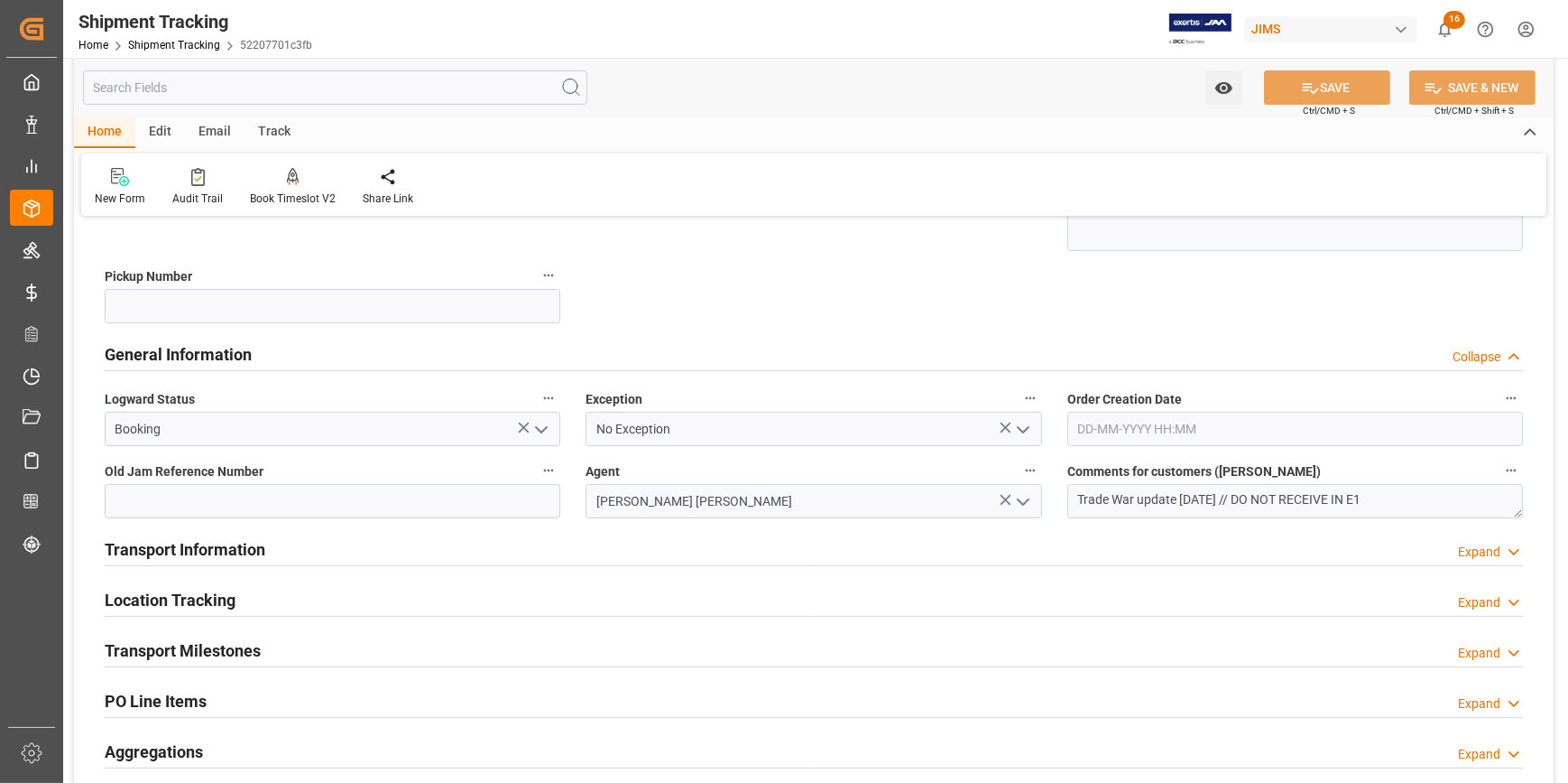
scroll to position [410, 0]
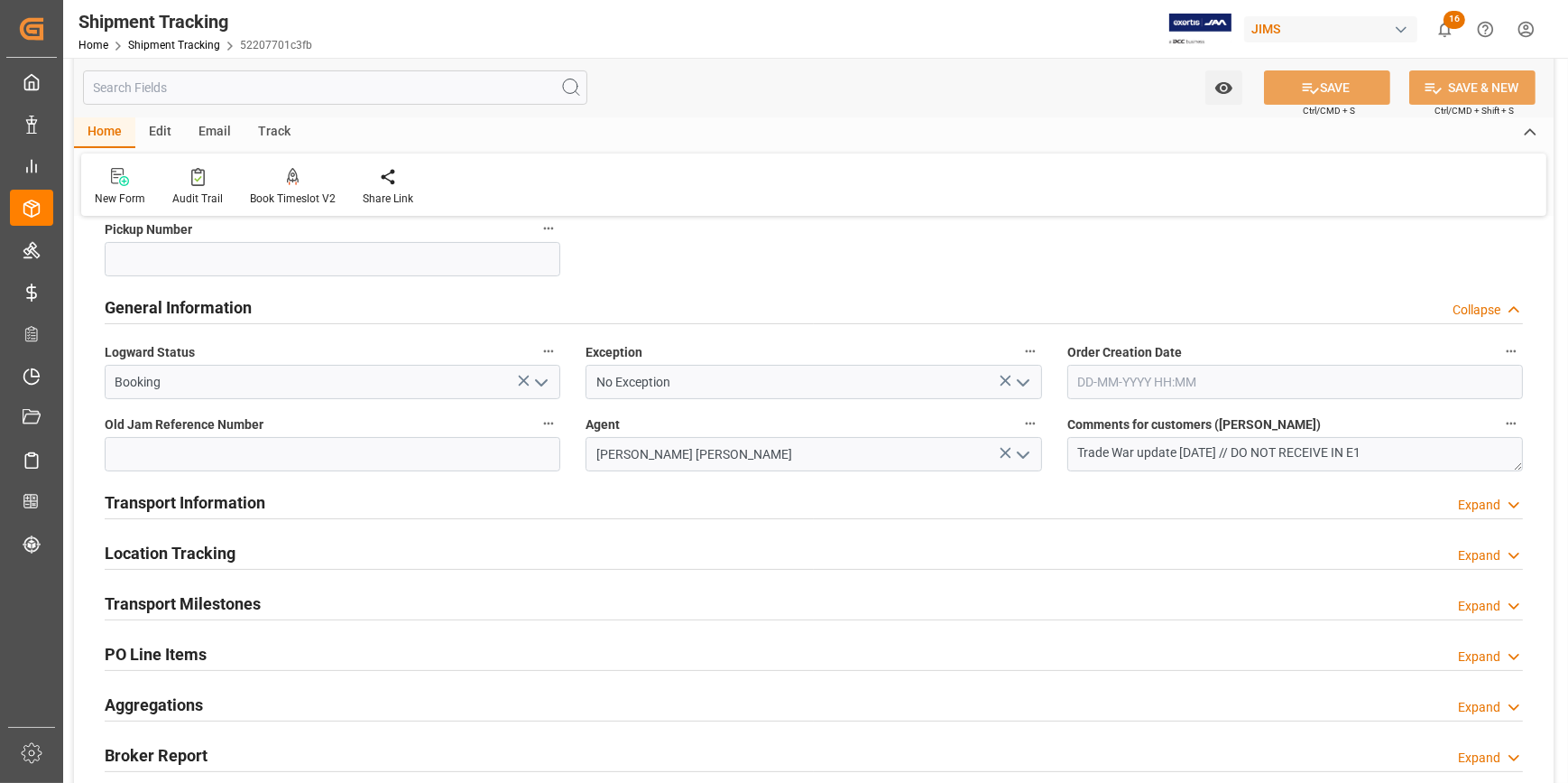
click at [378, 501] on div "Transport Information Expand" at bounding box center [814, 501] width 1418 height 34
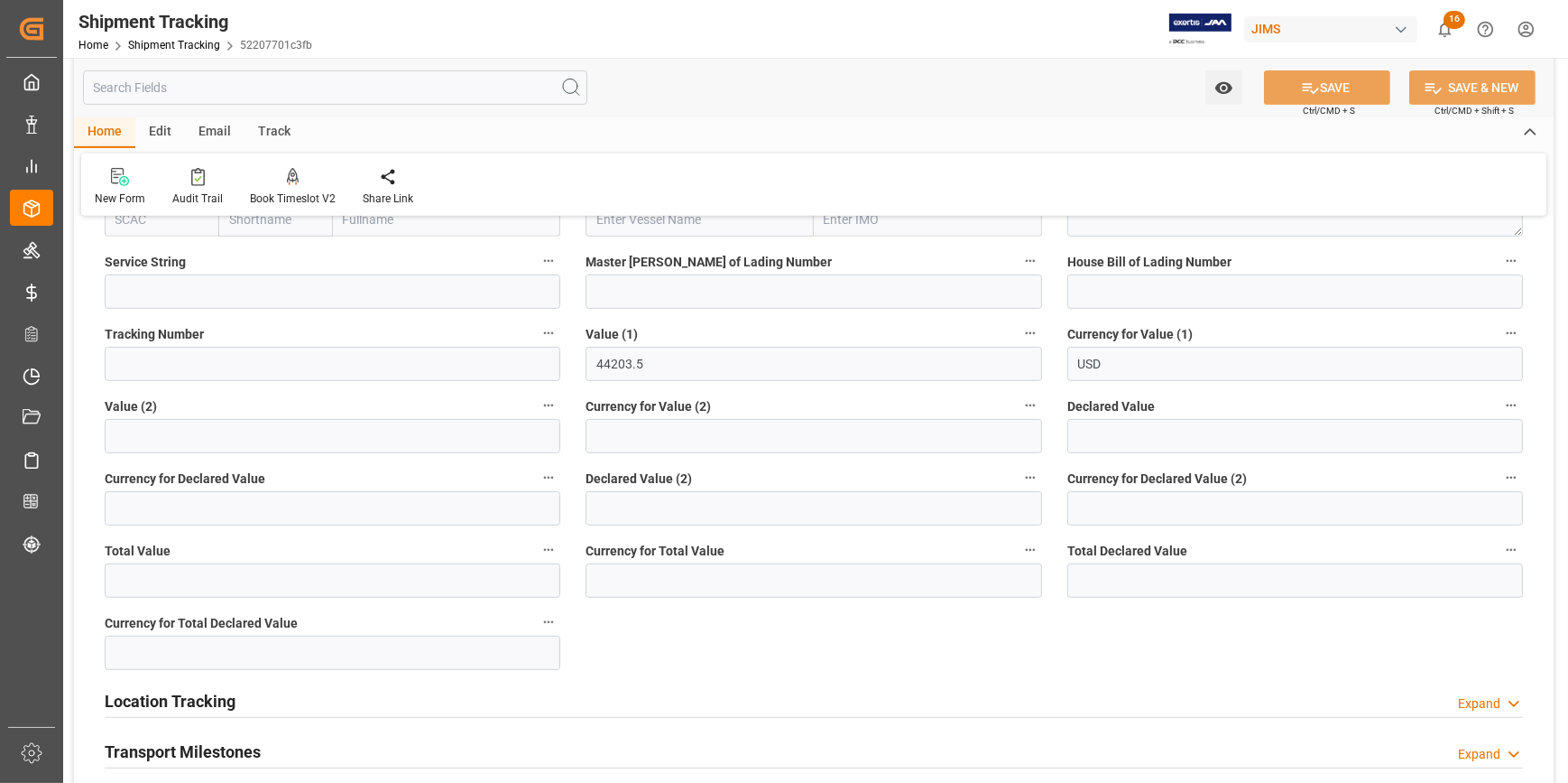
scroll to position [1148, 0]
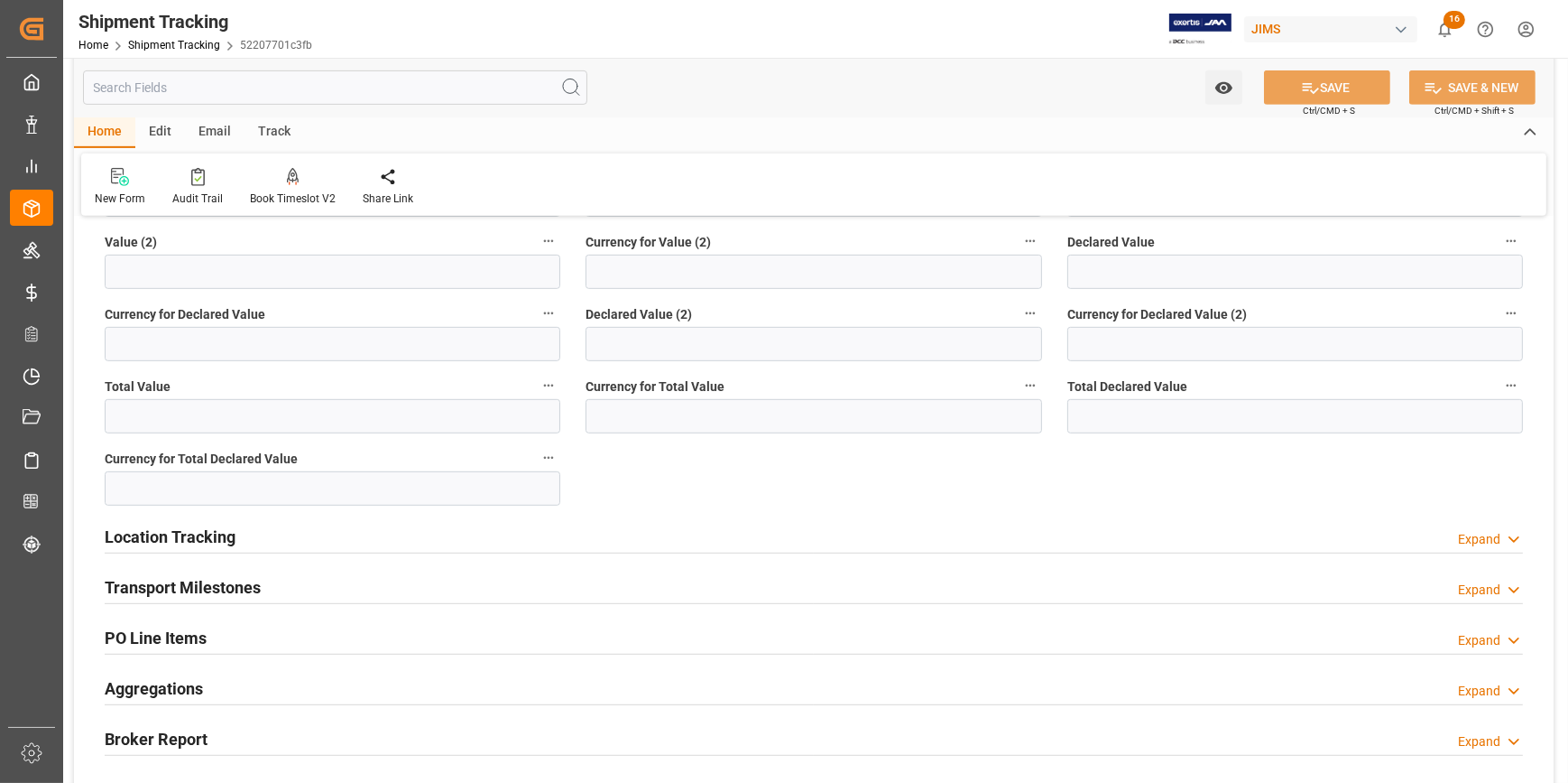
click at [321, 573] on div "Transport Milestones Expand" at bounding box center [814, 585] width 1418 height 34
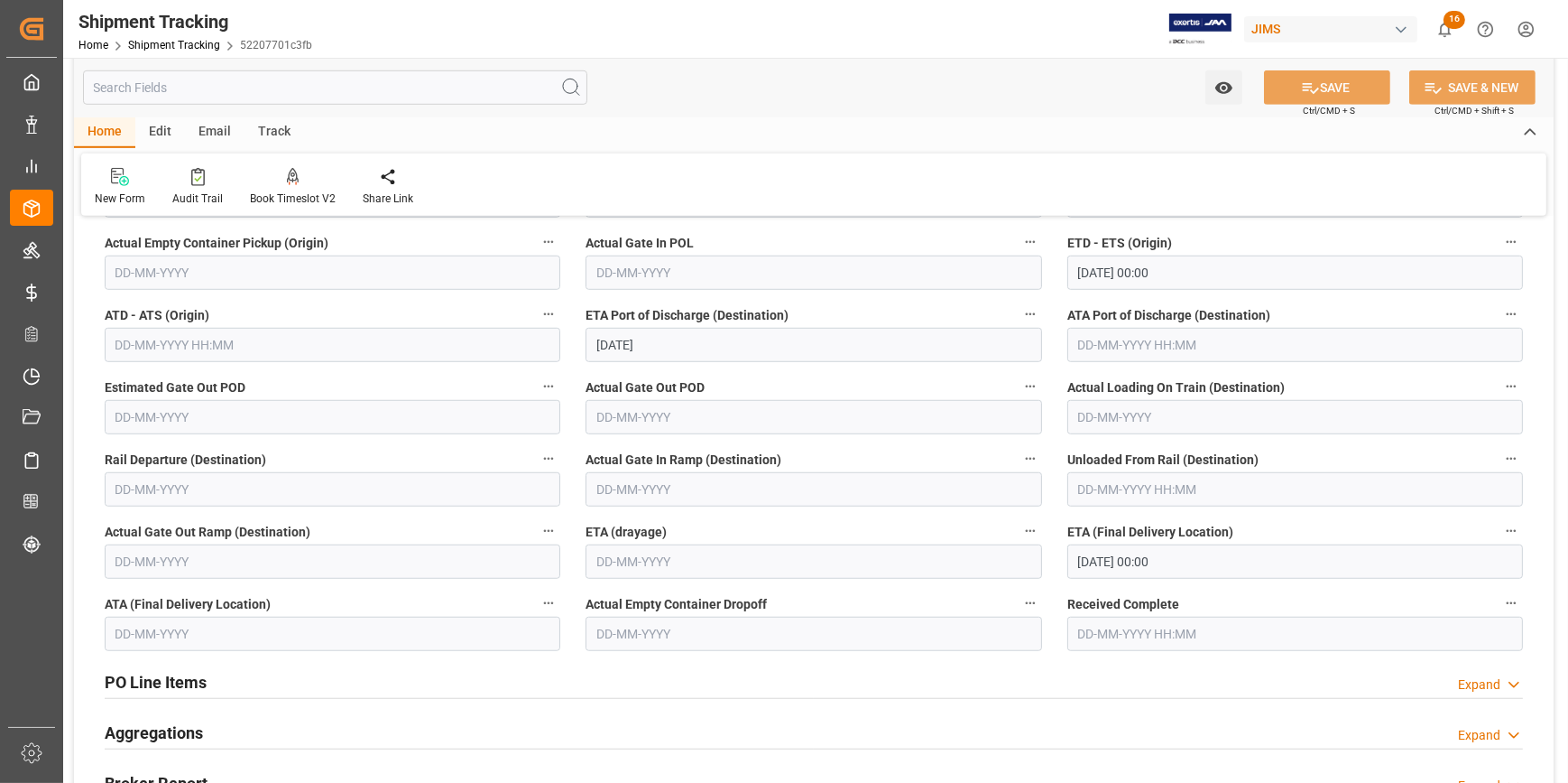
scroll to position [1642, 0]
